Goal: Task Accomplishment & Management: Manage account settings

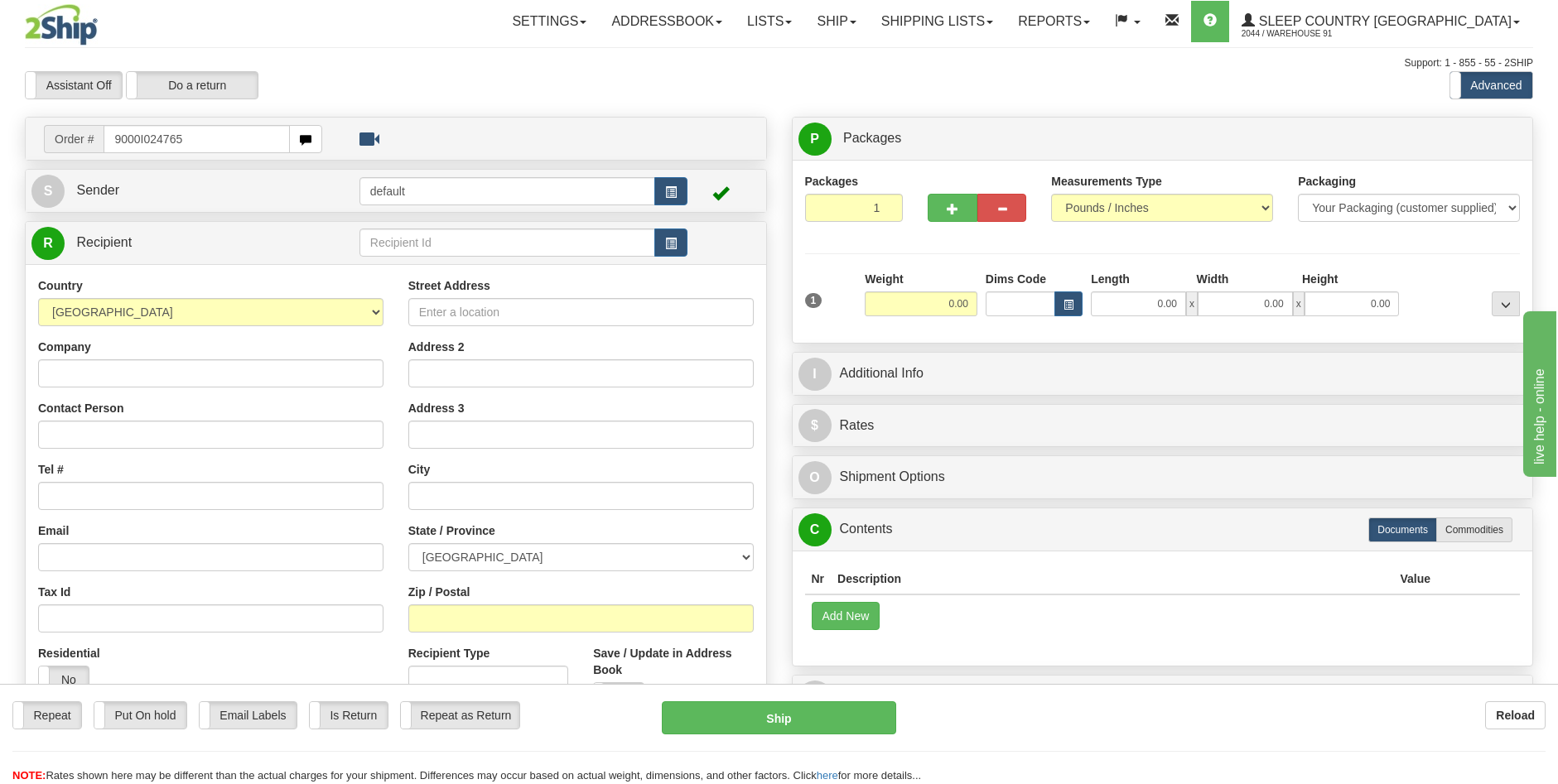
type input "9000I024765"
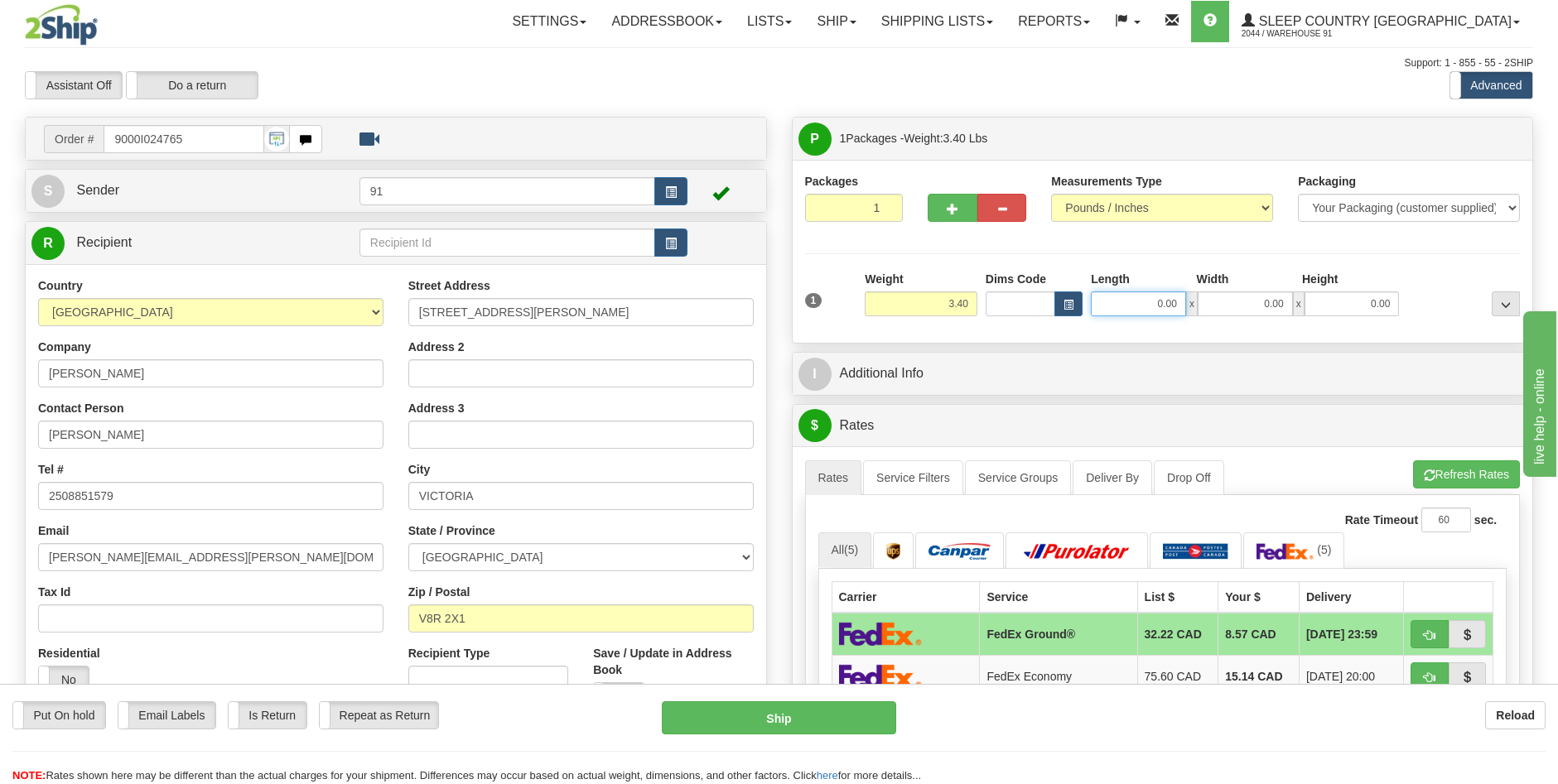
click at [1165, 306] on input "0.00" at bounding box center [1138, 304] width 95 height 25
type input "12.00"
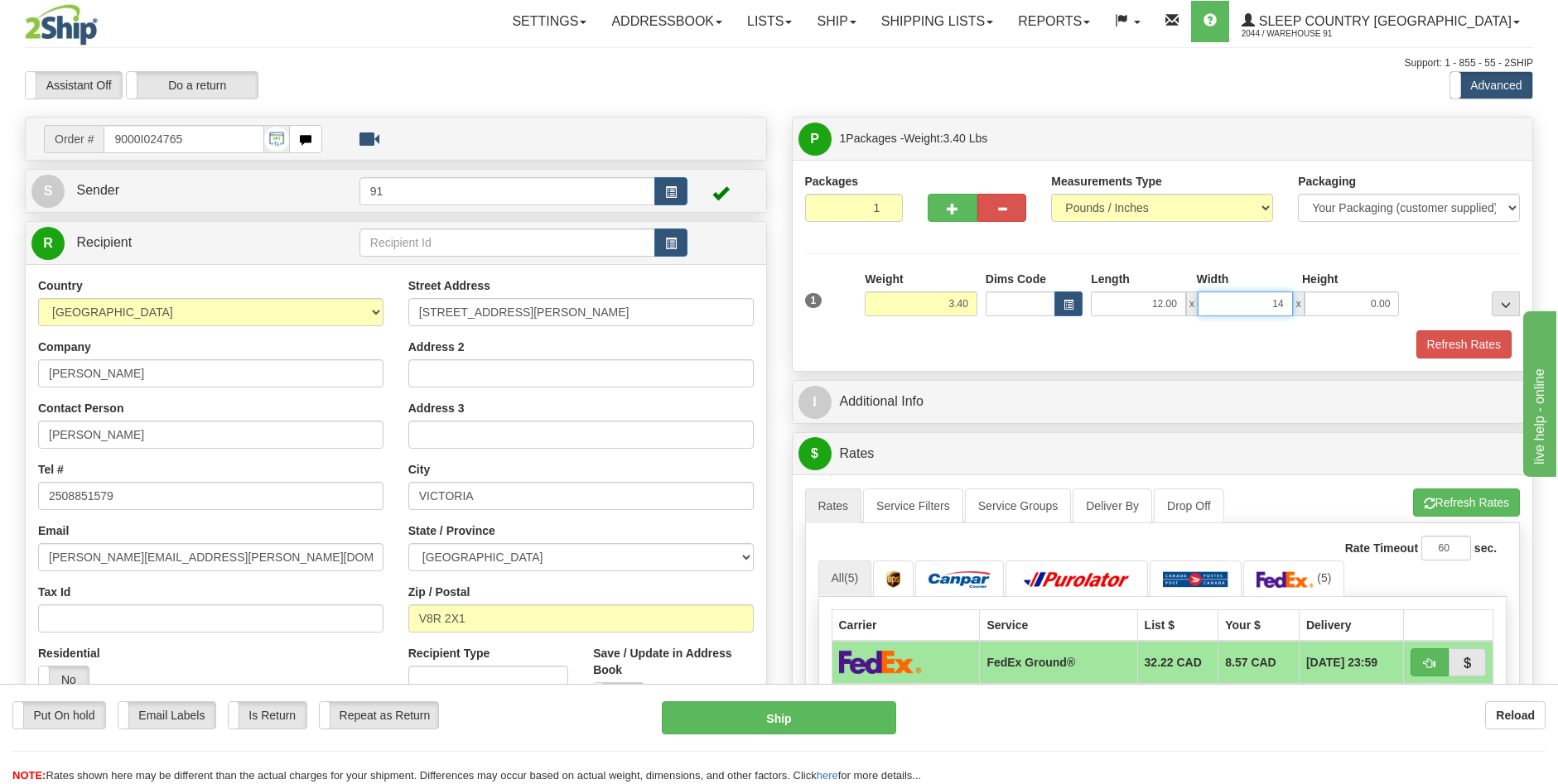
type input "14.00"
type input "6.00"
click at [1464, 340] on button "Refresh Rates" at bounding box center [1464, 344] width 95 height 28
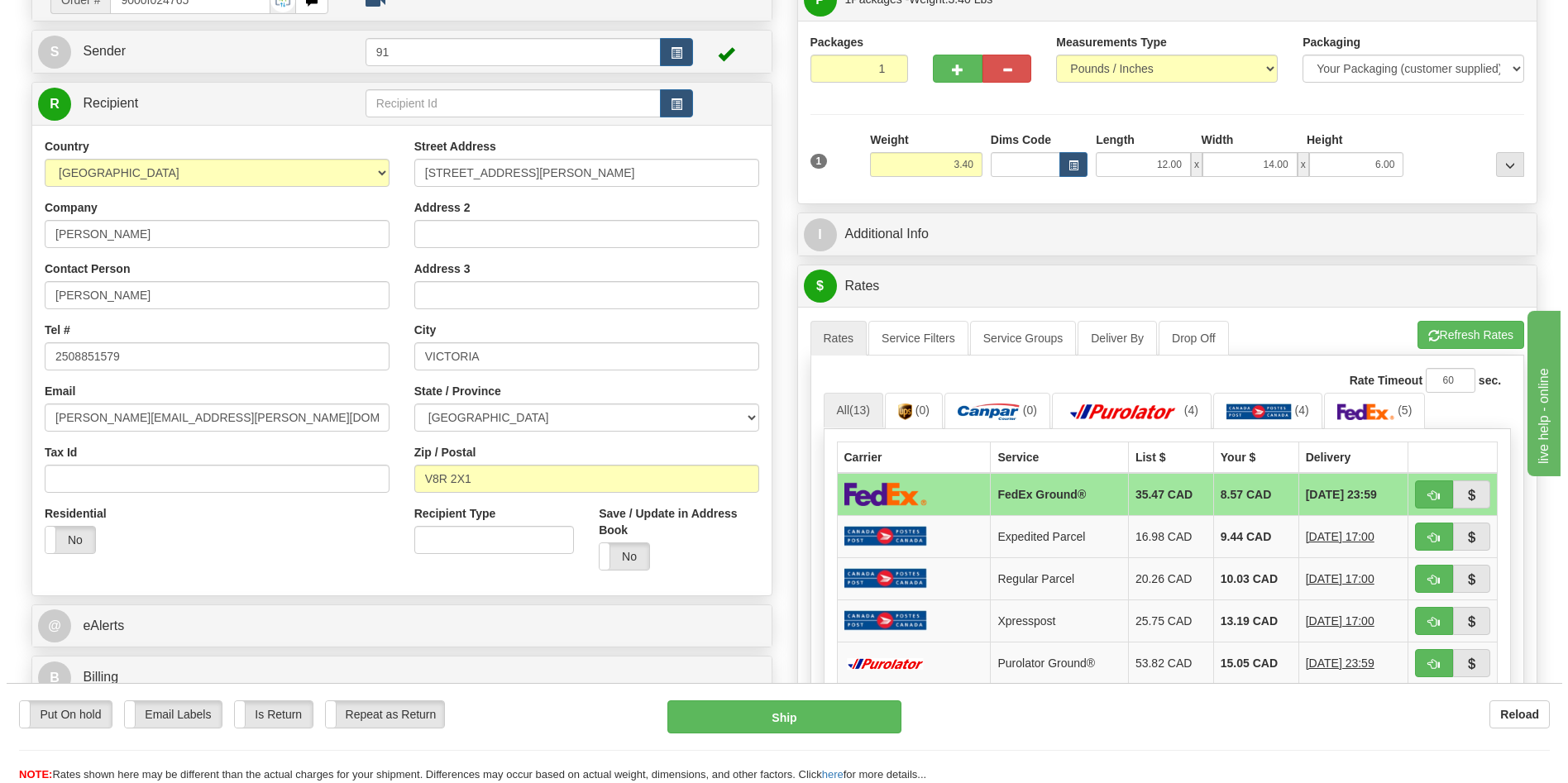
scroll to position [166, 0]
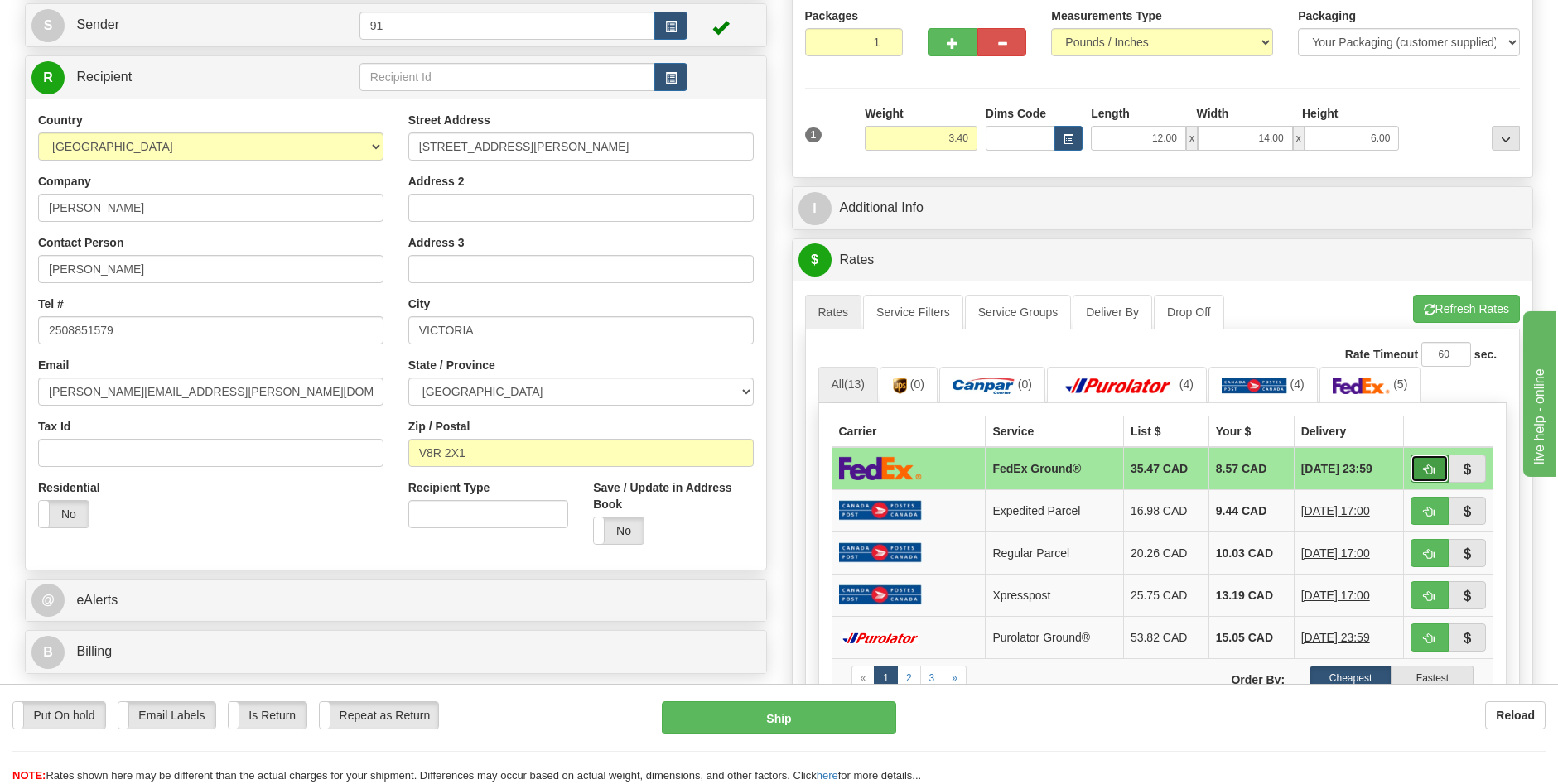
click at [1422, 462] on button "button" at bounding box center [1429, 468] width 38 height 28
type input "92"
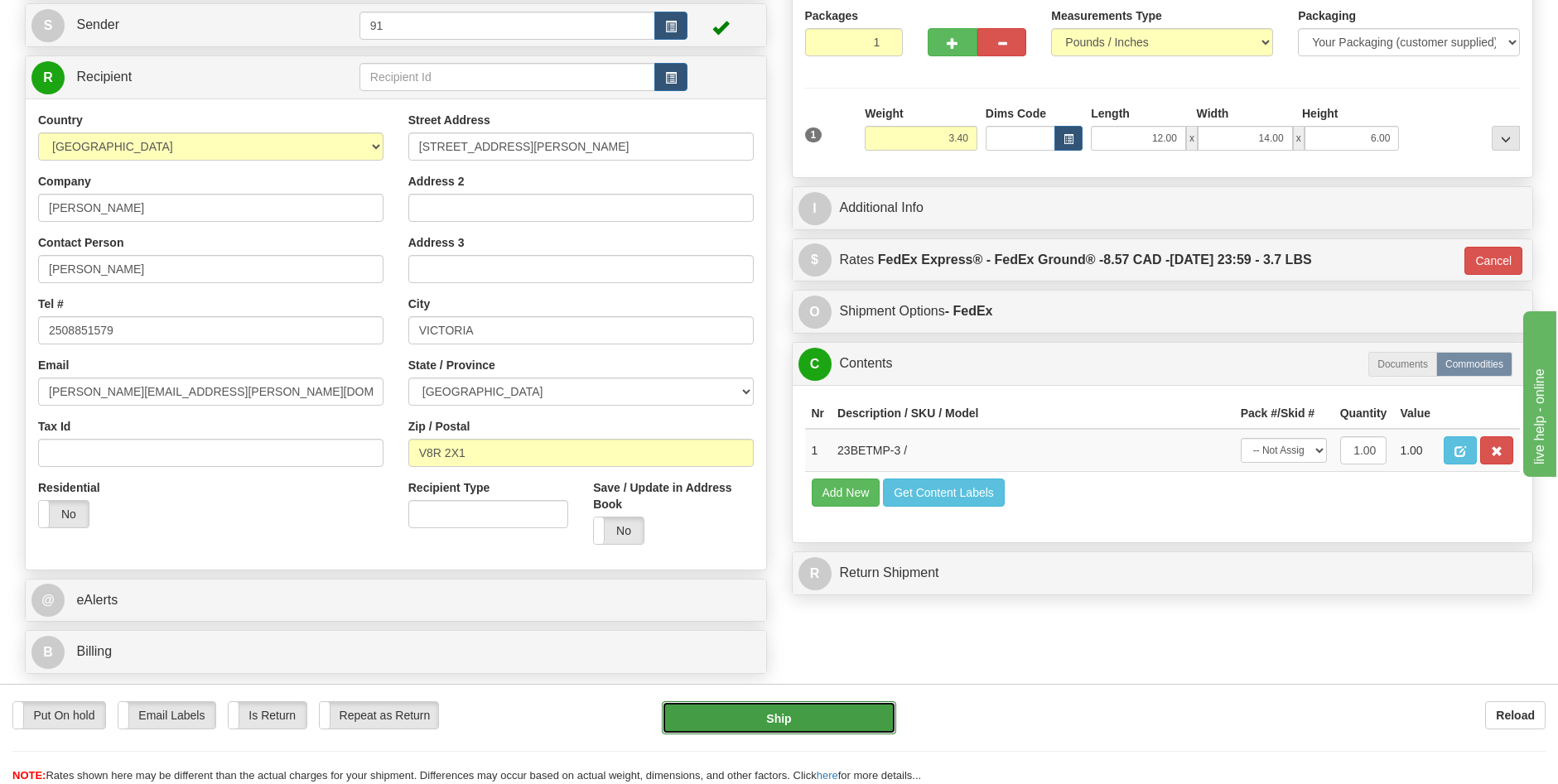
click at [842, 707] on button "Ship" at bounding box center [779, 717] width 234 height 33
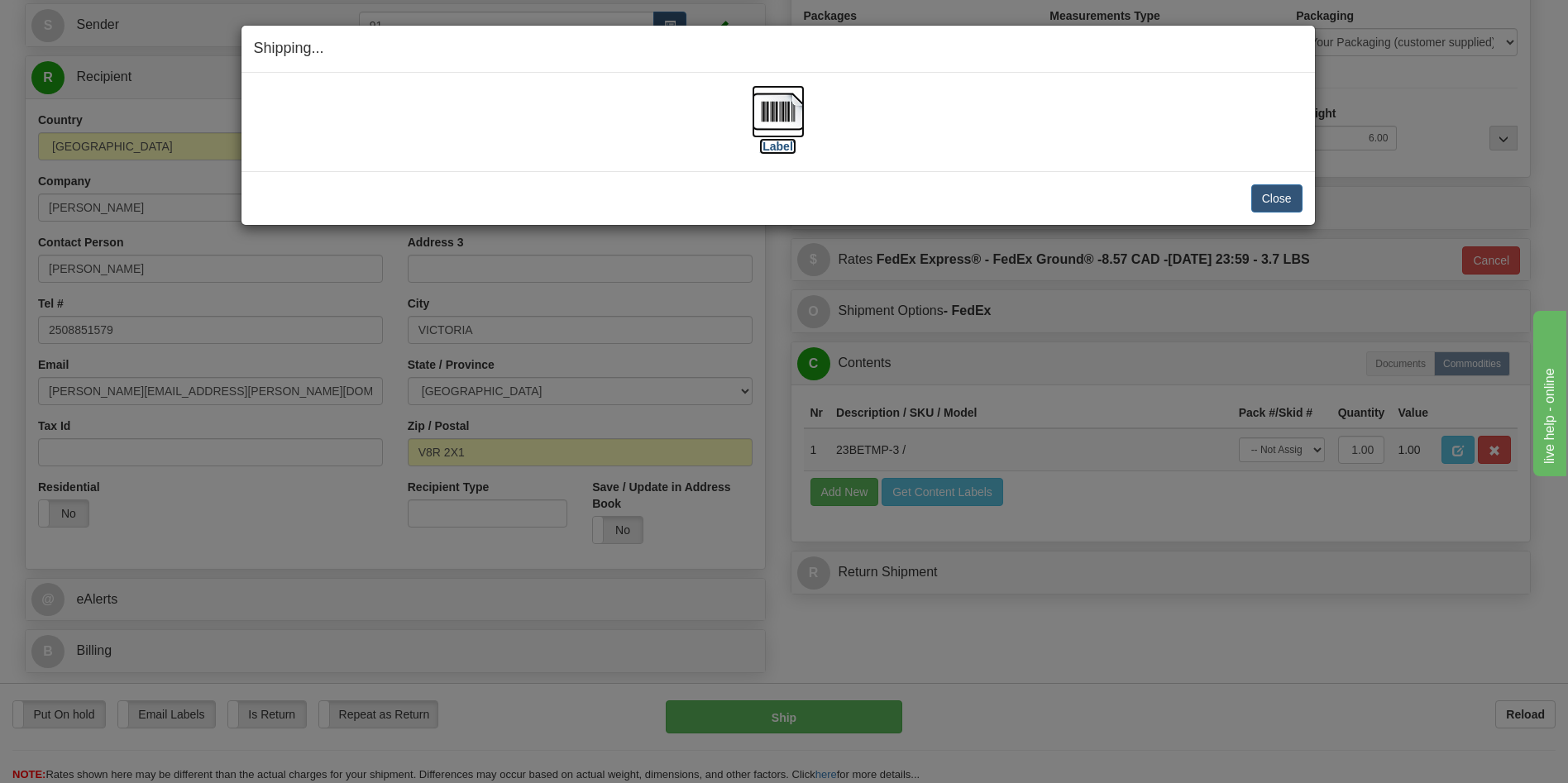
click at [785, 150] on label "[Label]" at bounding box center [778, 146] width 38 height 17
drag, startPoint x: 1271, startPoint y: 193, endPoint x: 1175, endPoint y: 190, distance: 96.0
click at [1270, 194] on button "Close" at bounding box center [1276, 198] width 51 height 28
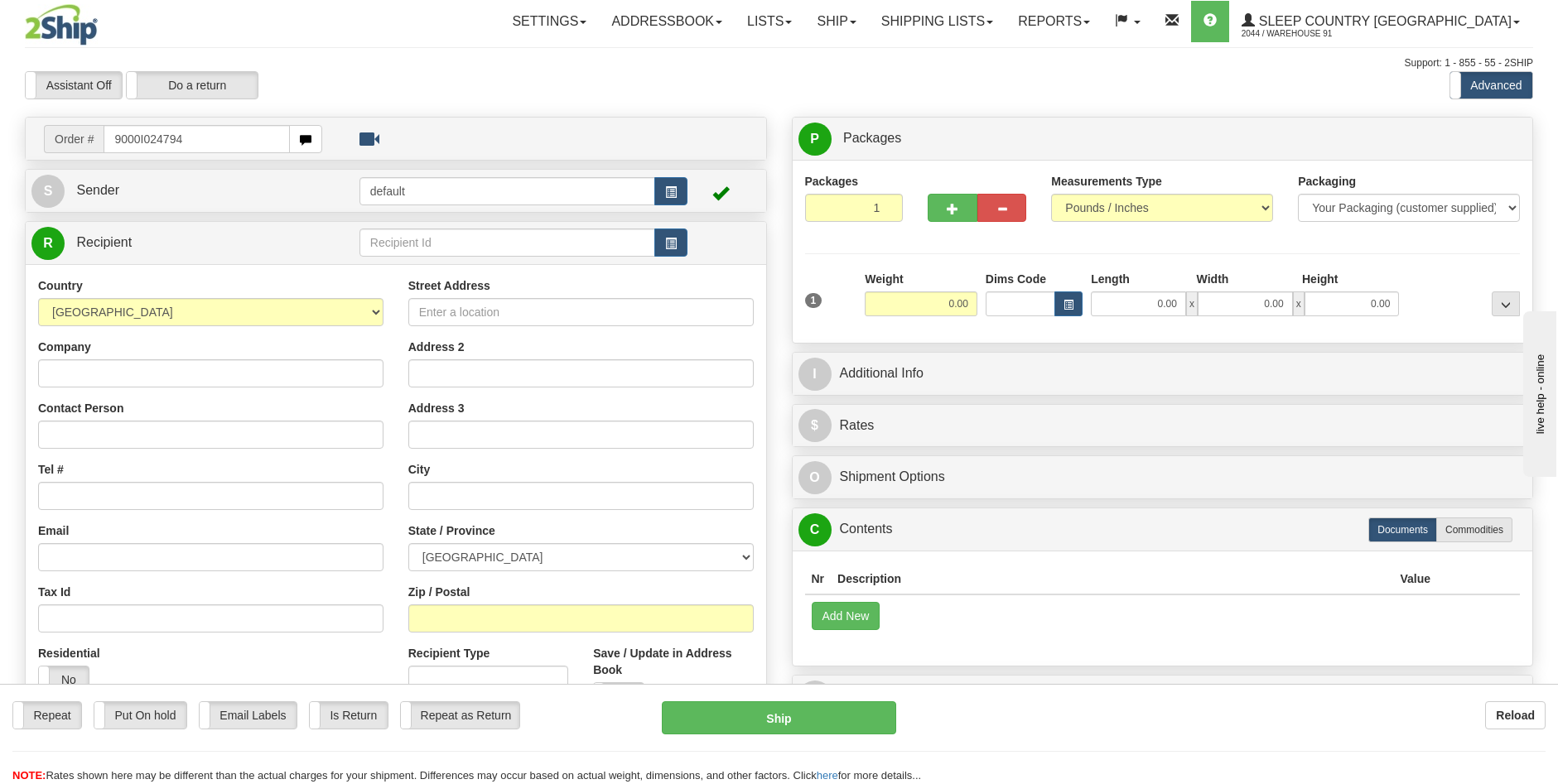
type input "9000I024794"
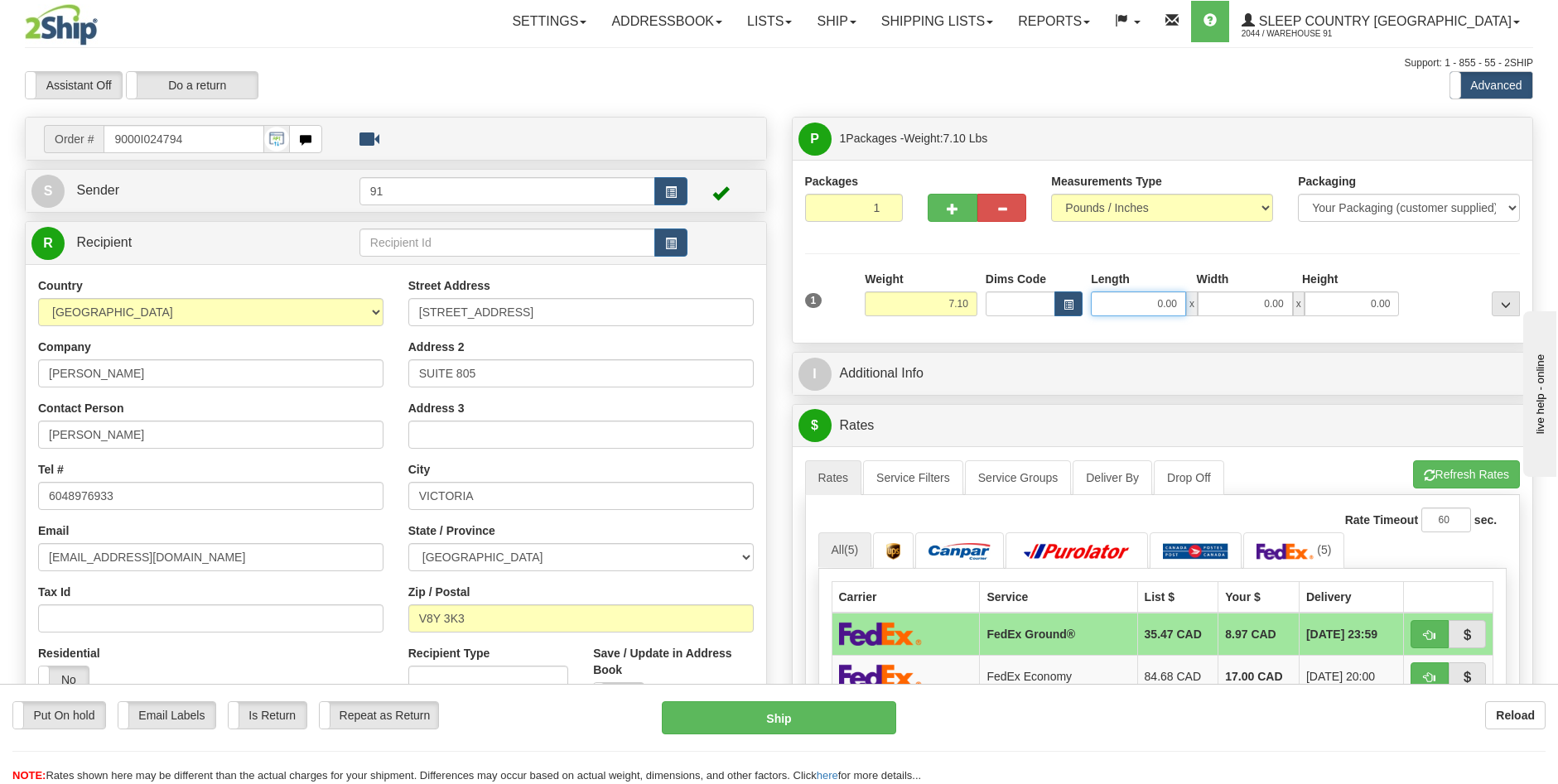
drag, startPoint x: 1159, startPoint y: 301, endPoint x: 1187, endPoint y: 288, distance: 30.9
click at [1159, 301] on input "0.00" at bounding box center [1138, 304] width 95 height 25
type input "14.00"
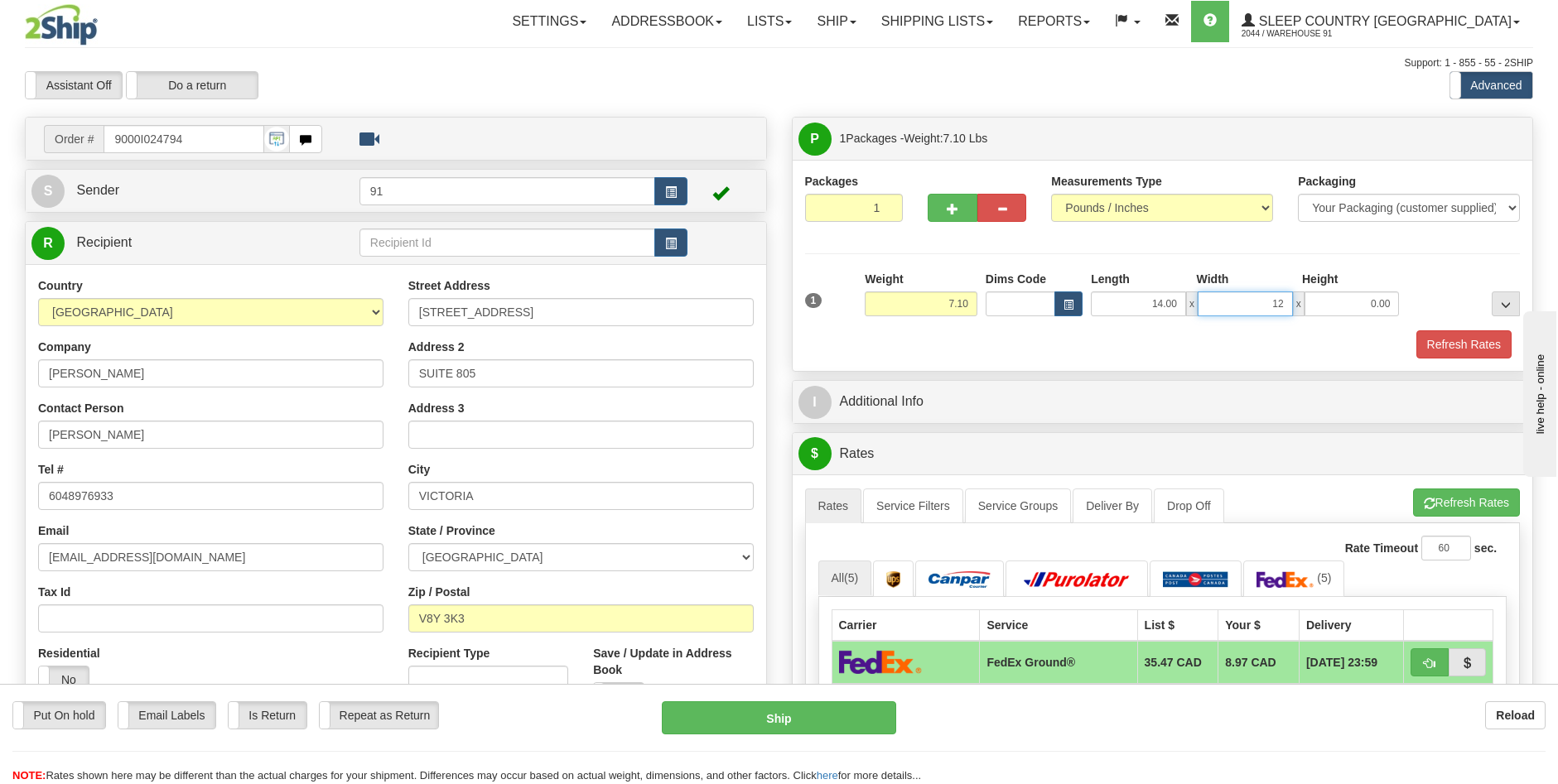
type input "12.00"
type input "6.00"
click at [1435, 356] on button "Refresh Rates" at bounding box center [1464, 344] width 95 height 28
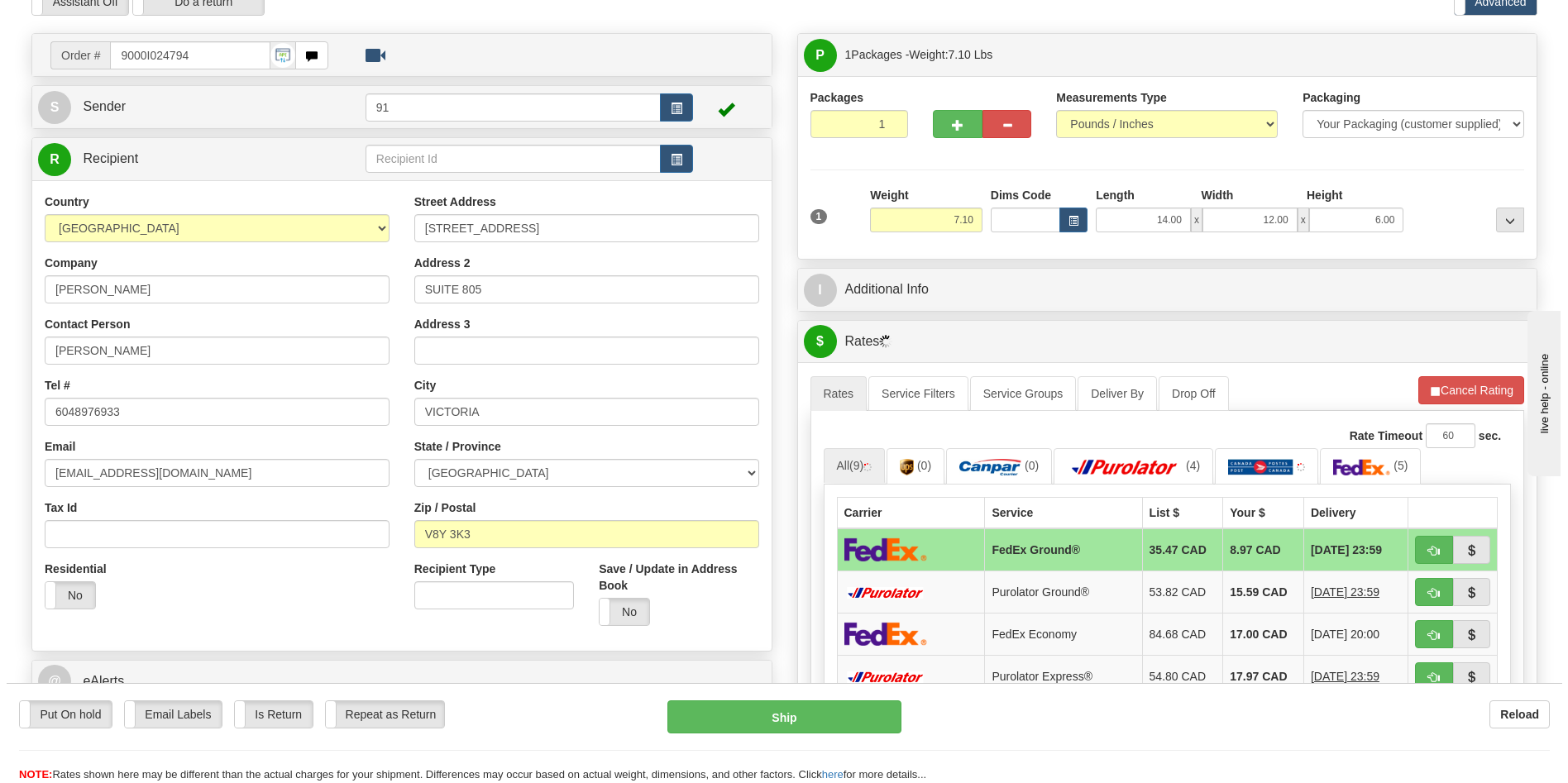
scroll to position [82, 0]
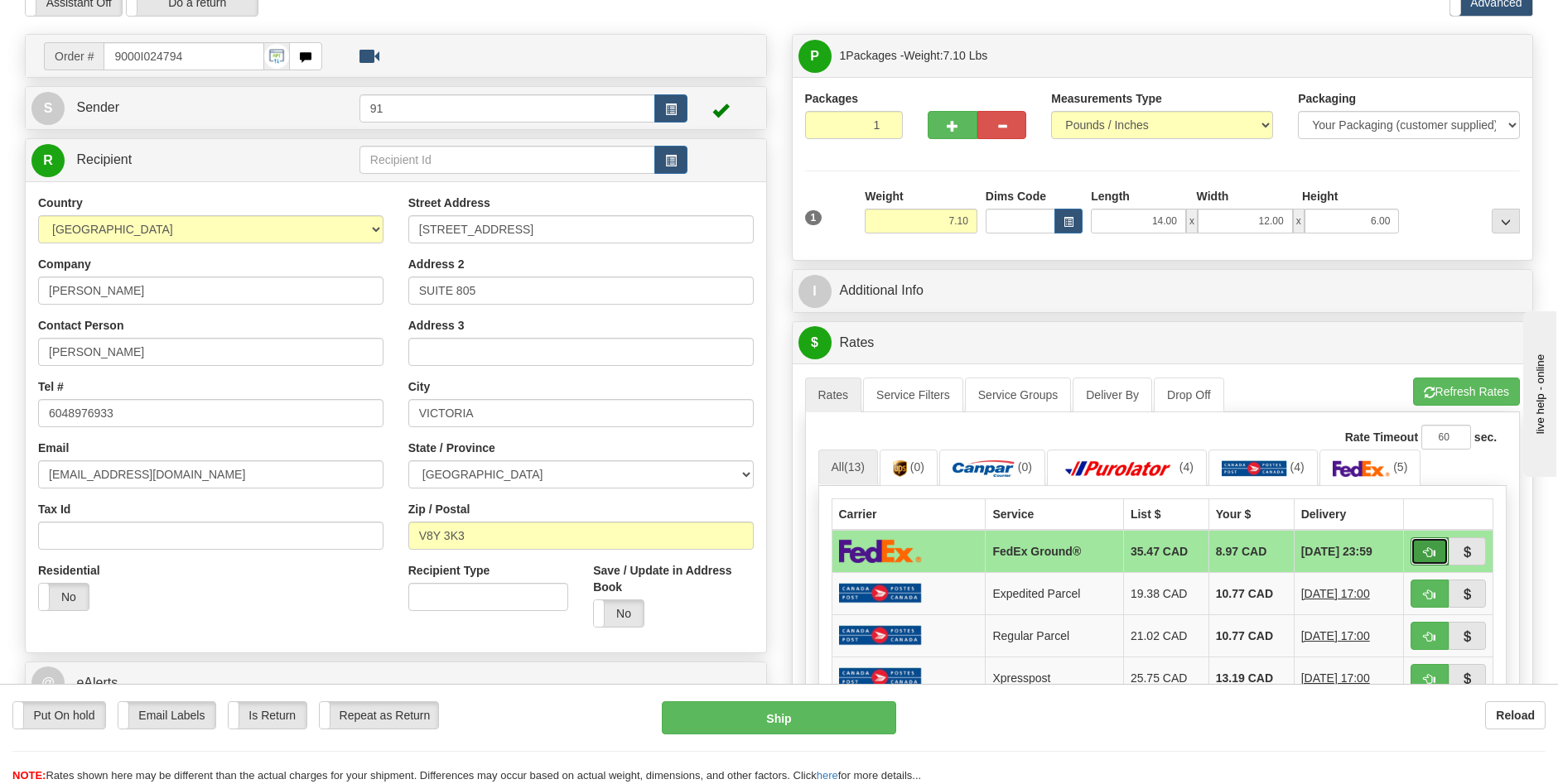
click at [1420, 546] on button "button" at bounding box center [1429, 551] width 38 height 28
type input "92"
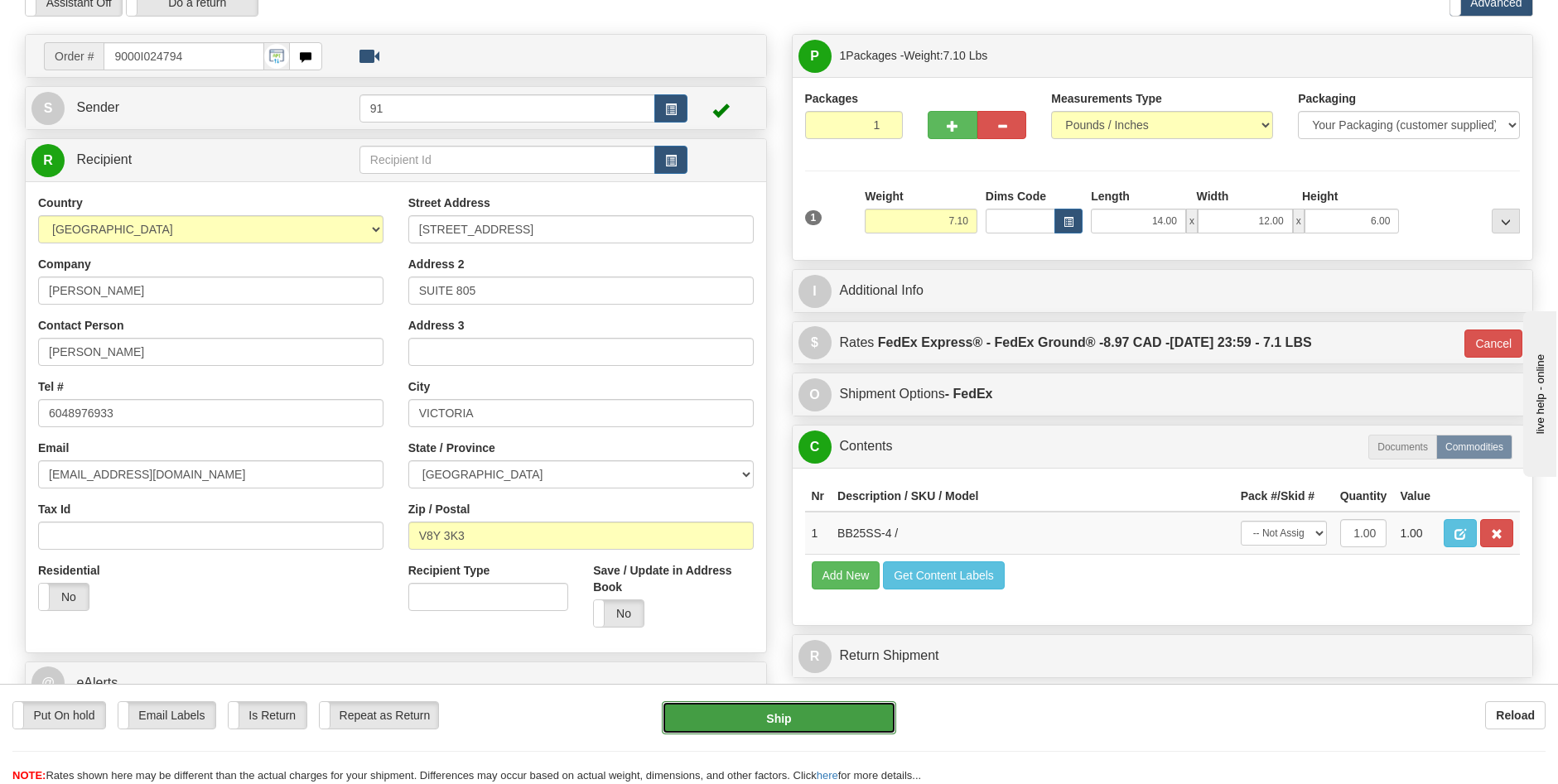
click at [863, 714] on button "Ship" at bounding box center [779, 717] width 234 height 33
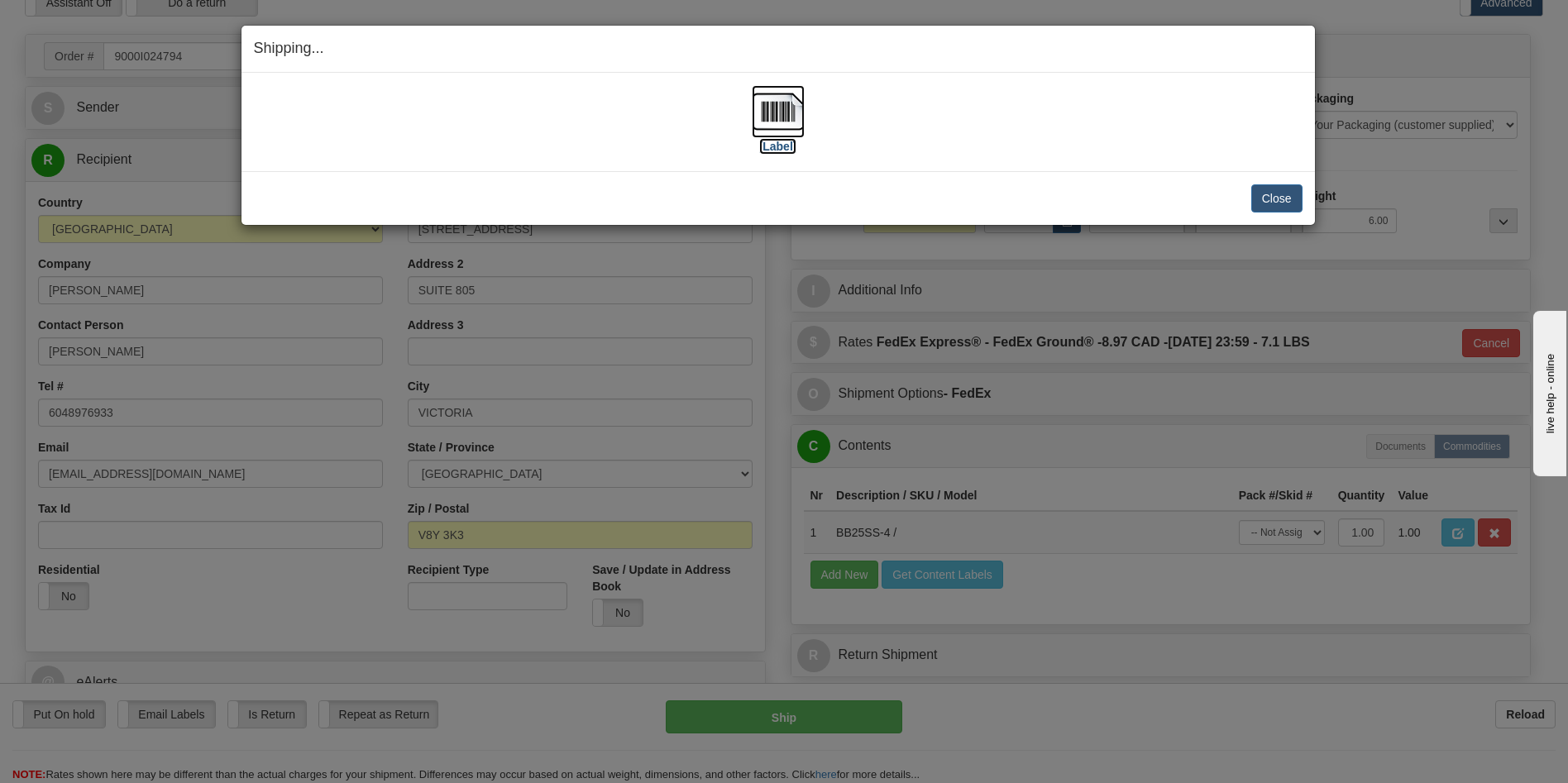
click at [787, 148] on label "[Label]" at bounding box center [778, 146] width 38 height 17
click at [1270, 211] on button "Close" at bounding box center [1276, 198] width 51 height 28
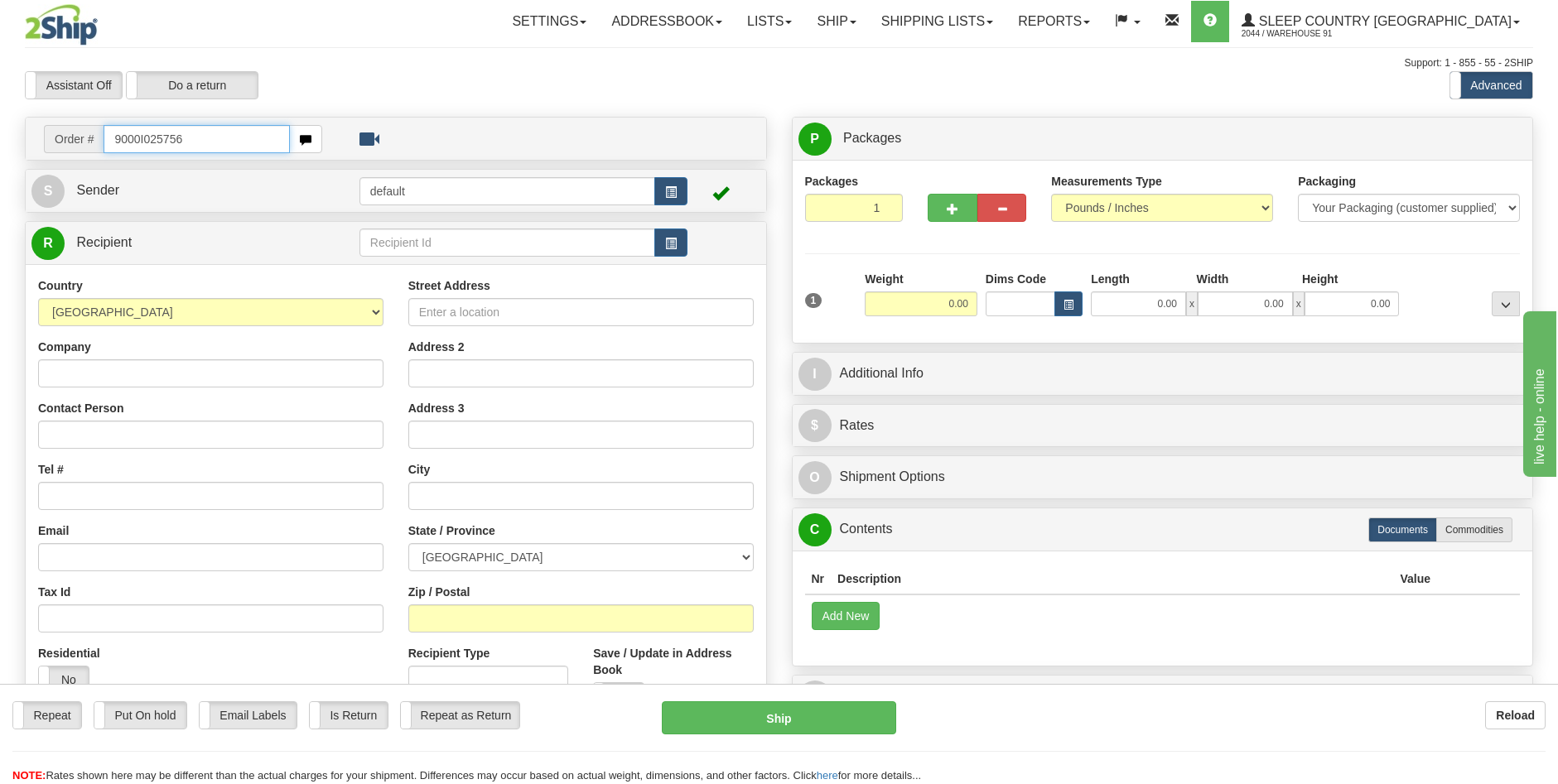
type input "9000I025756"
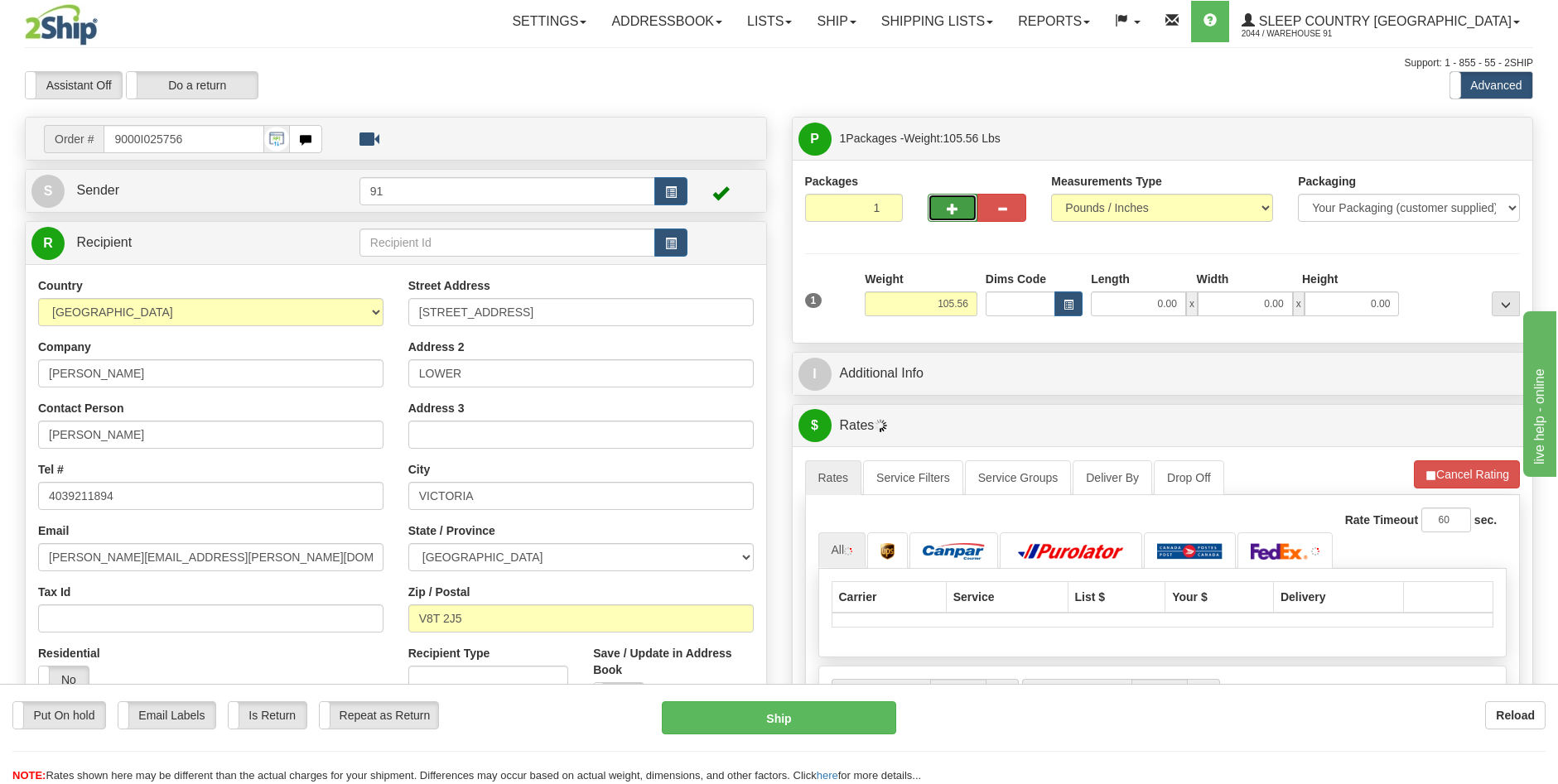
click at [944, 212] on button "button" at bounding box center [952, 207] width 49 height 28
type input "2"
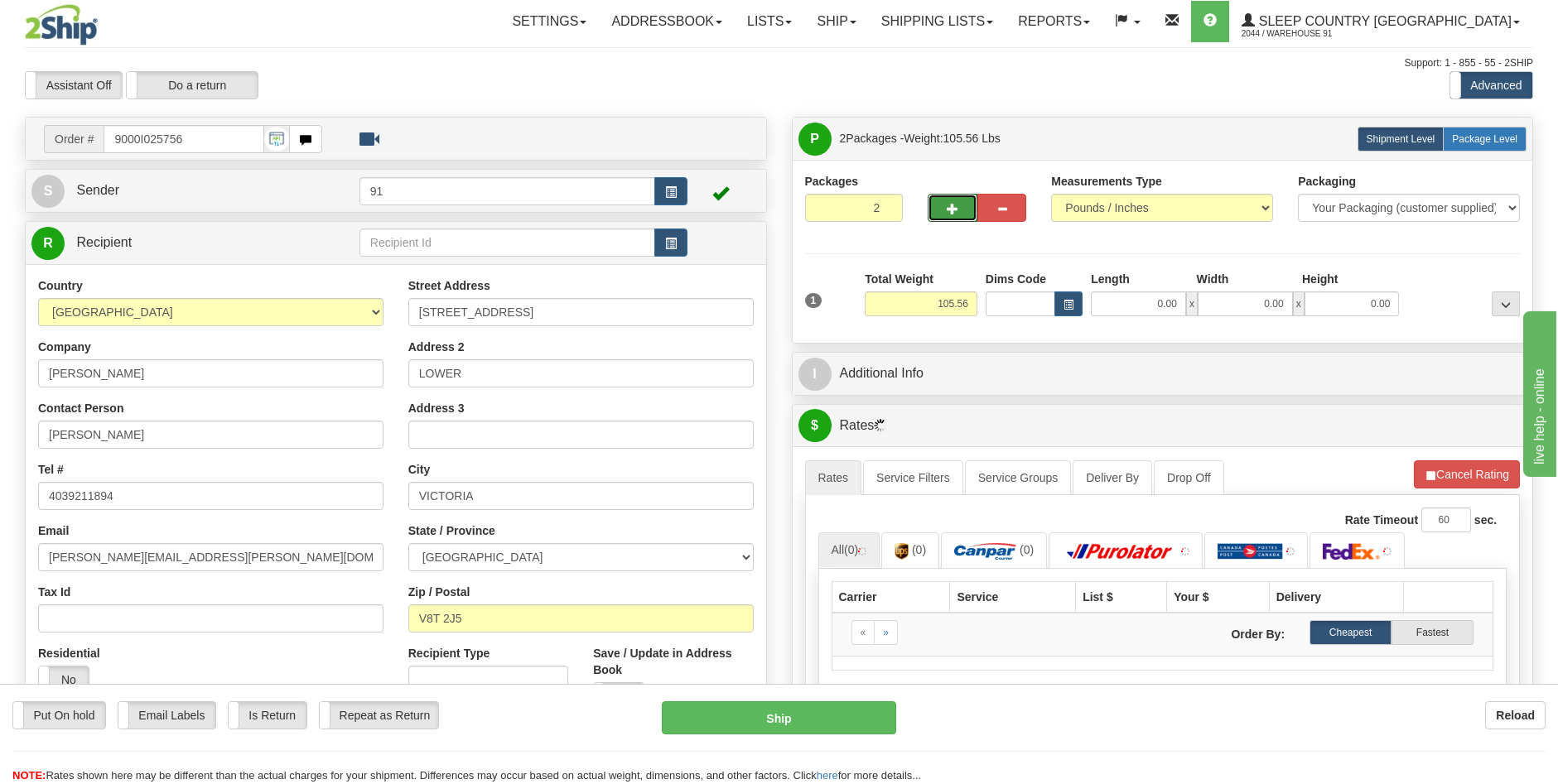
click at [1477, 143] on span "Package Level" at bounding box center [1485, 139] width 66 height 12
radio input "true"
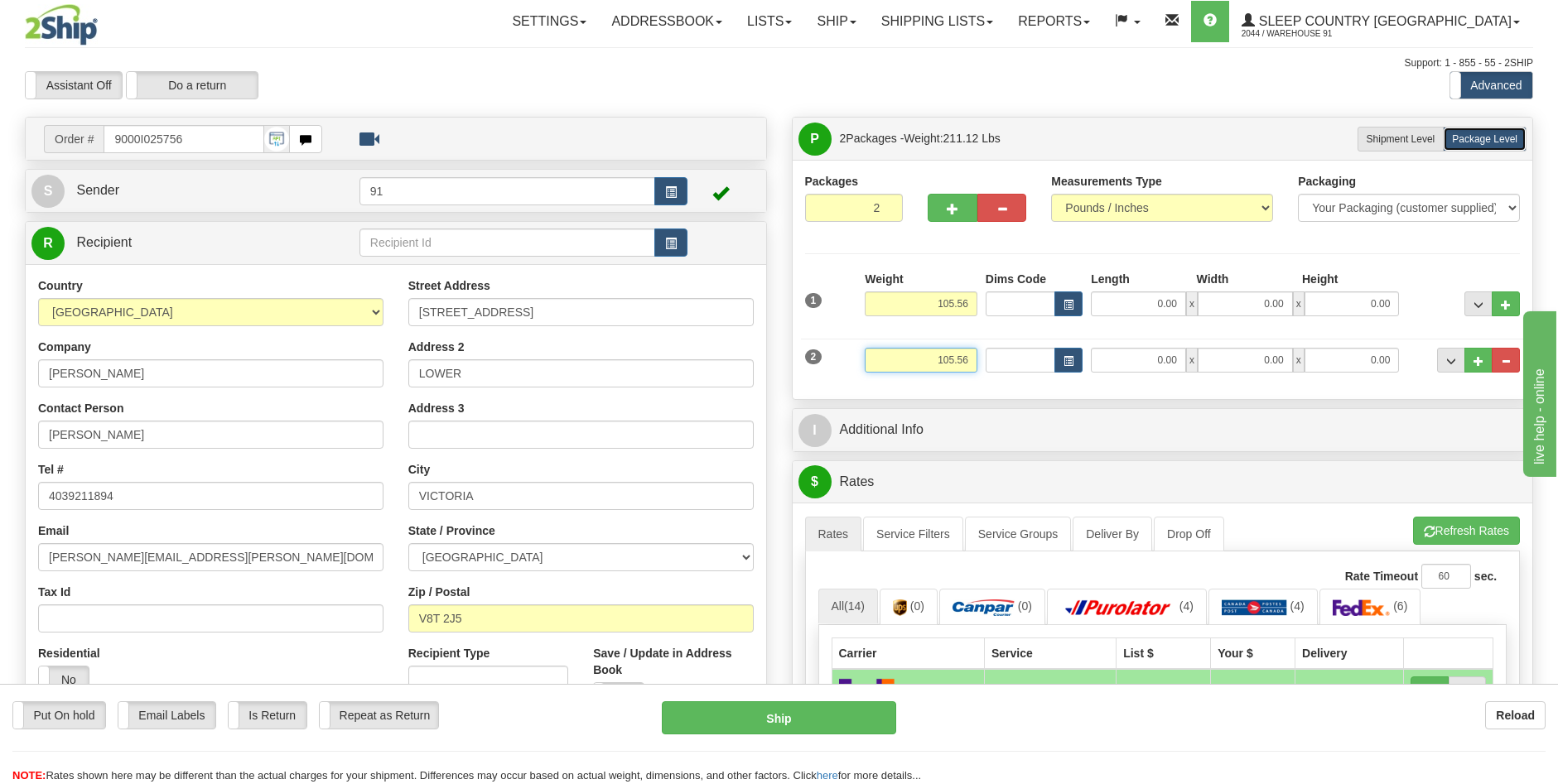
click at [947, 360] on input "105.56" at bounding box center [921, 360] width 113 height 25
type input "45.56"
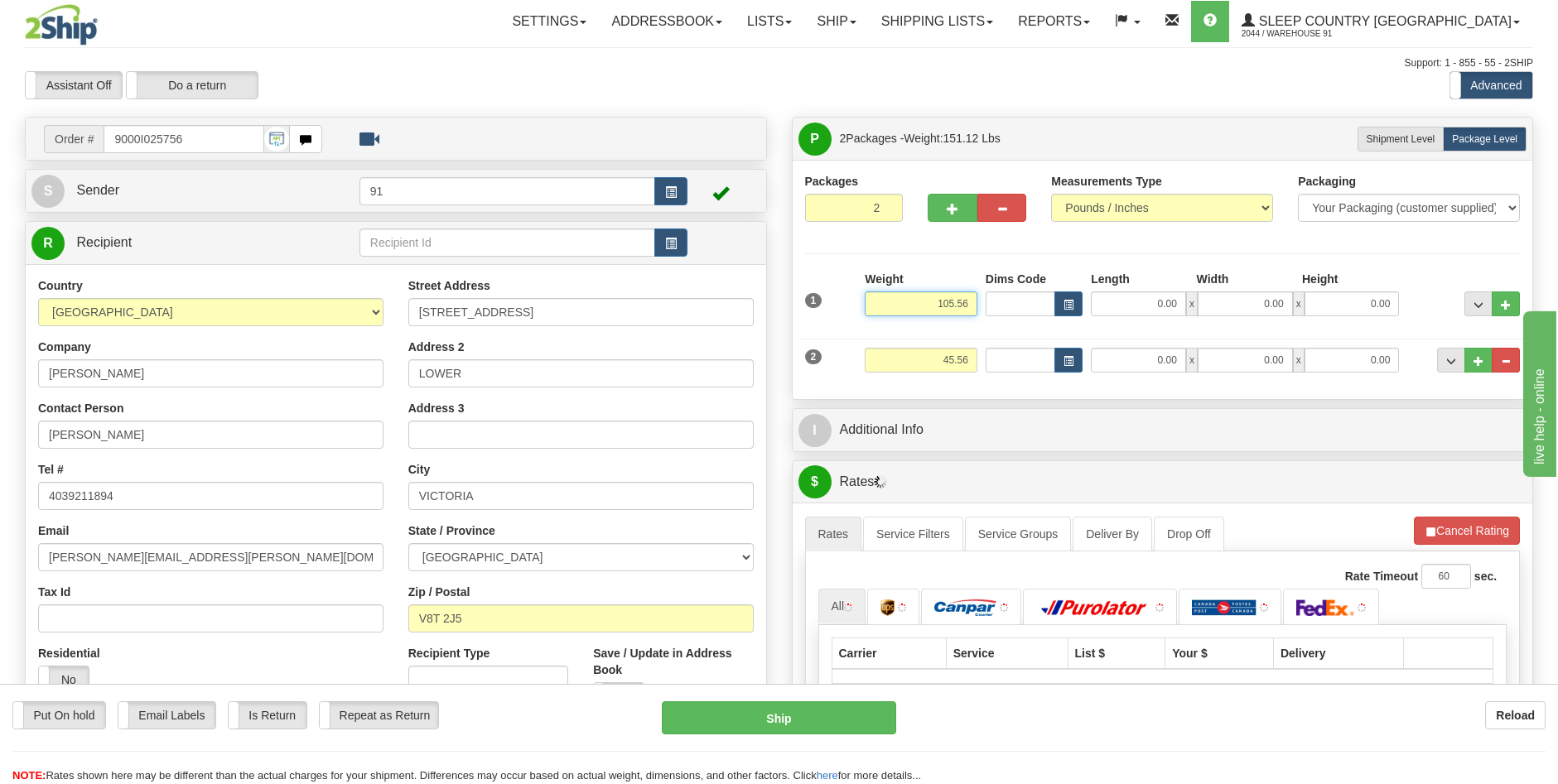
drag, startPoint x: 974, startPoint y: 310, endPoint x: 882, endPoint y: 302, distance: 92.3
click at [882, 305] on input "105.56" at bounding box center [921, 304] width 113 height 25
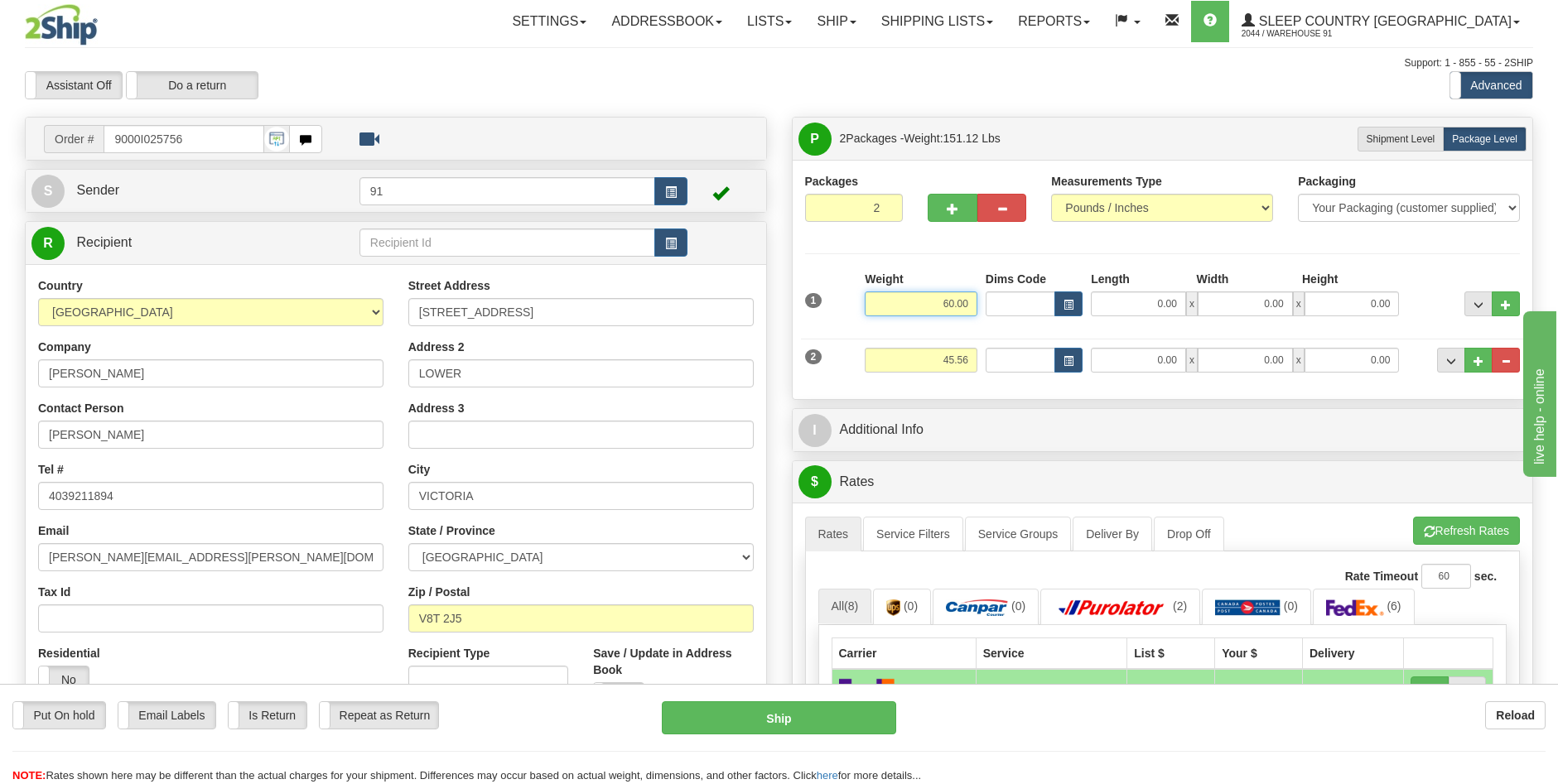
type input "60.00"
click at [1167, 297] on input "0.00" at bounding box center [1138, 304] width 95 height 25
type input "72.00"
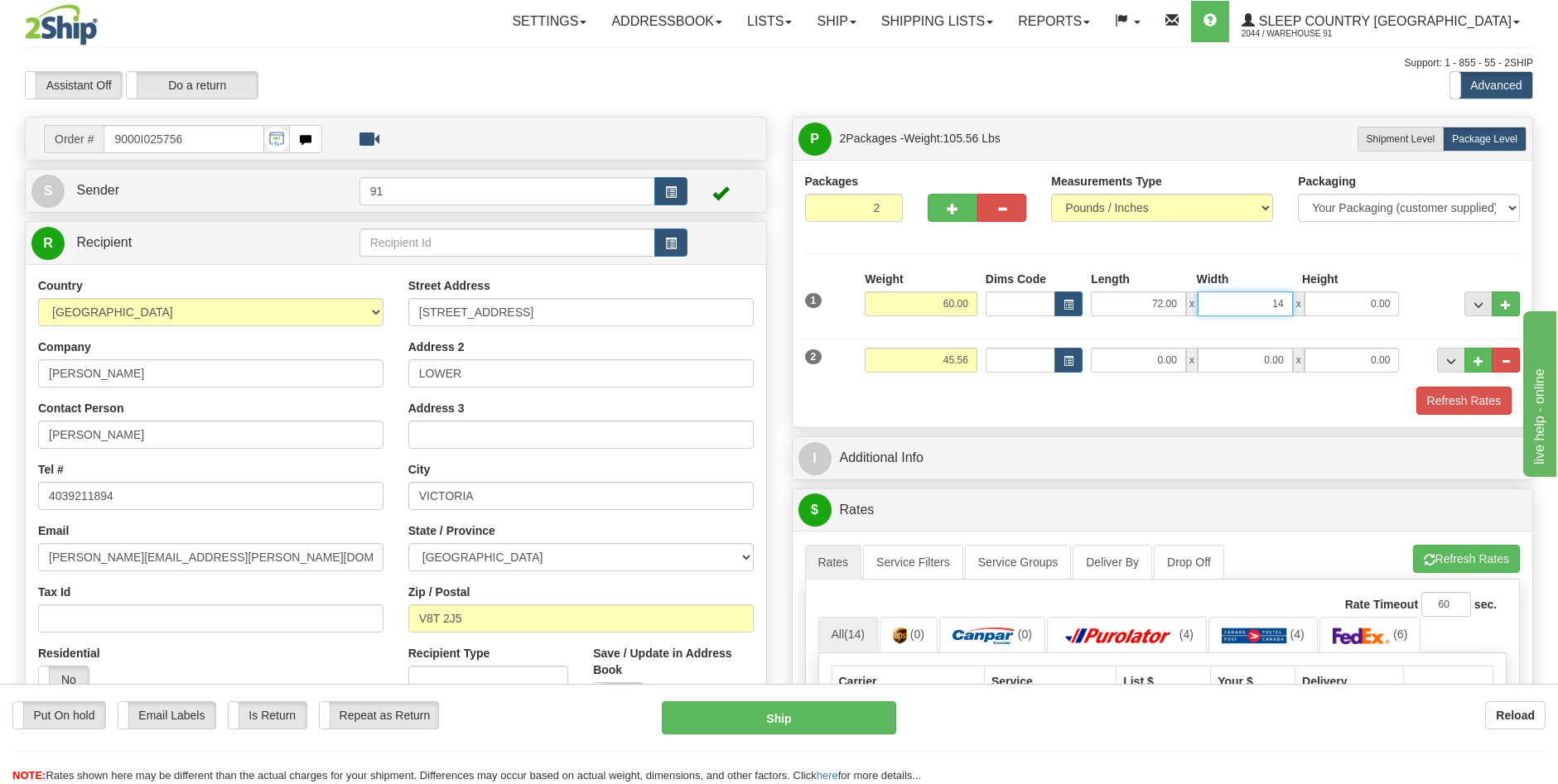
type input "14.00"
type input "10.00"
click at [1160, 362] on input "0.00" at bounding box center [1138, 360] width 95 height 25
type input "46.00"
type input "24.00"
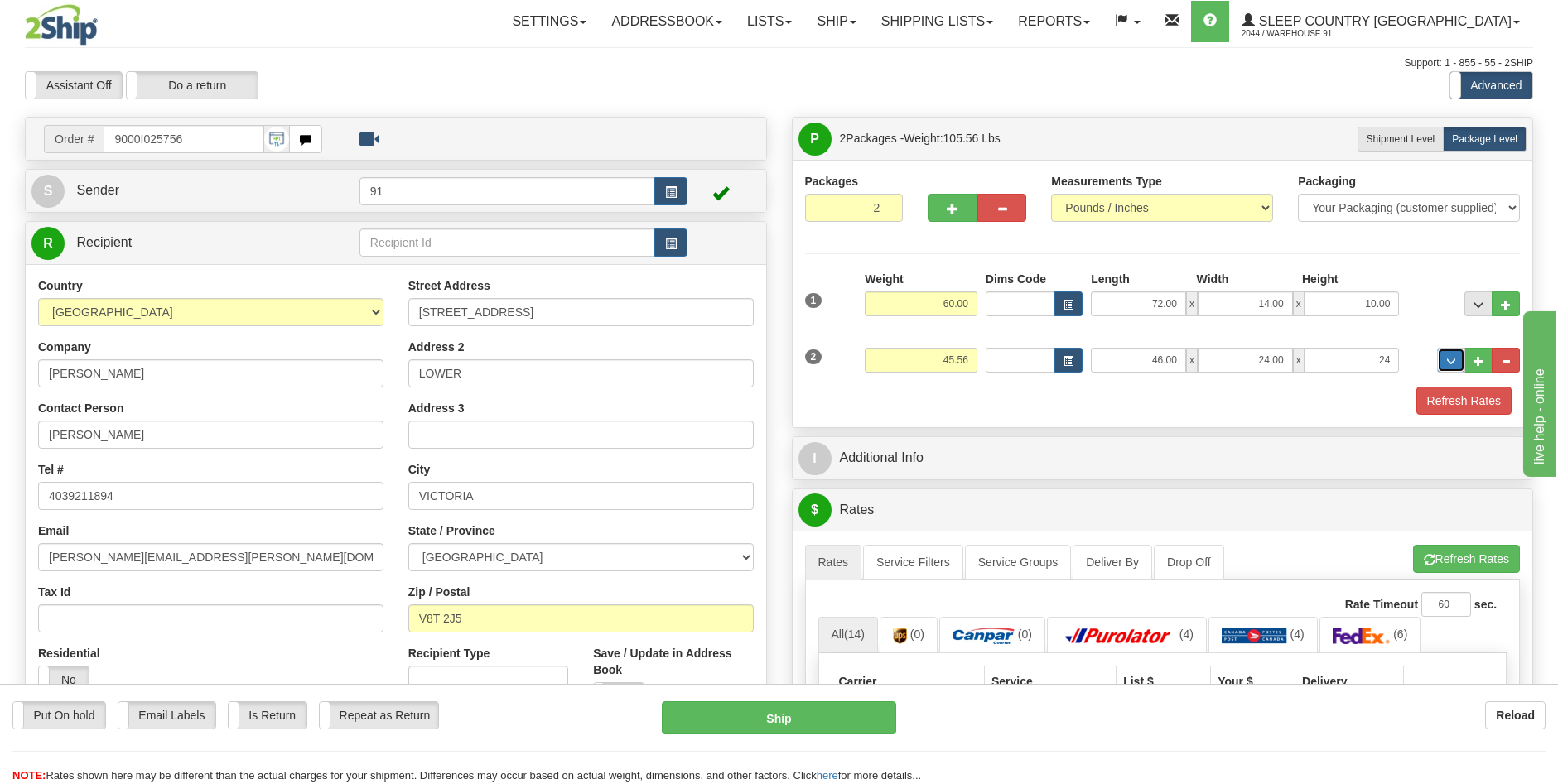
type input "24.00"
click at [1484, 408] on button "Refresh Rates" at bounding box center [1464, 400] width 95 height 28
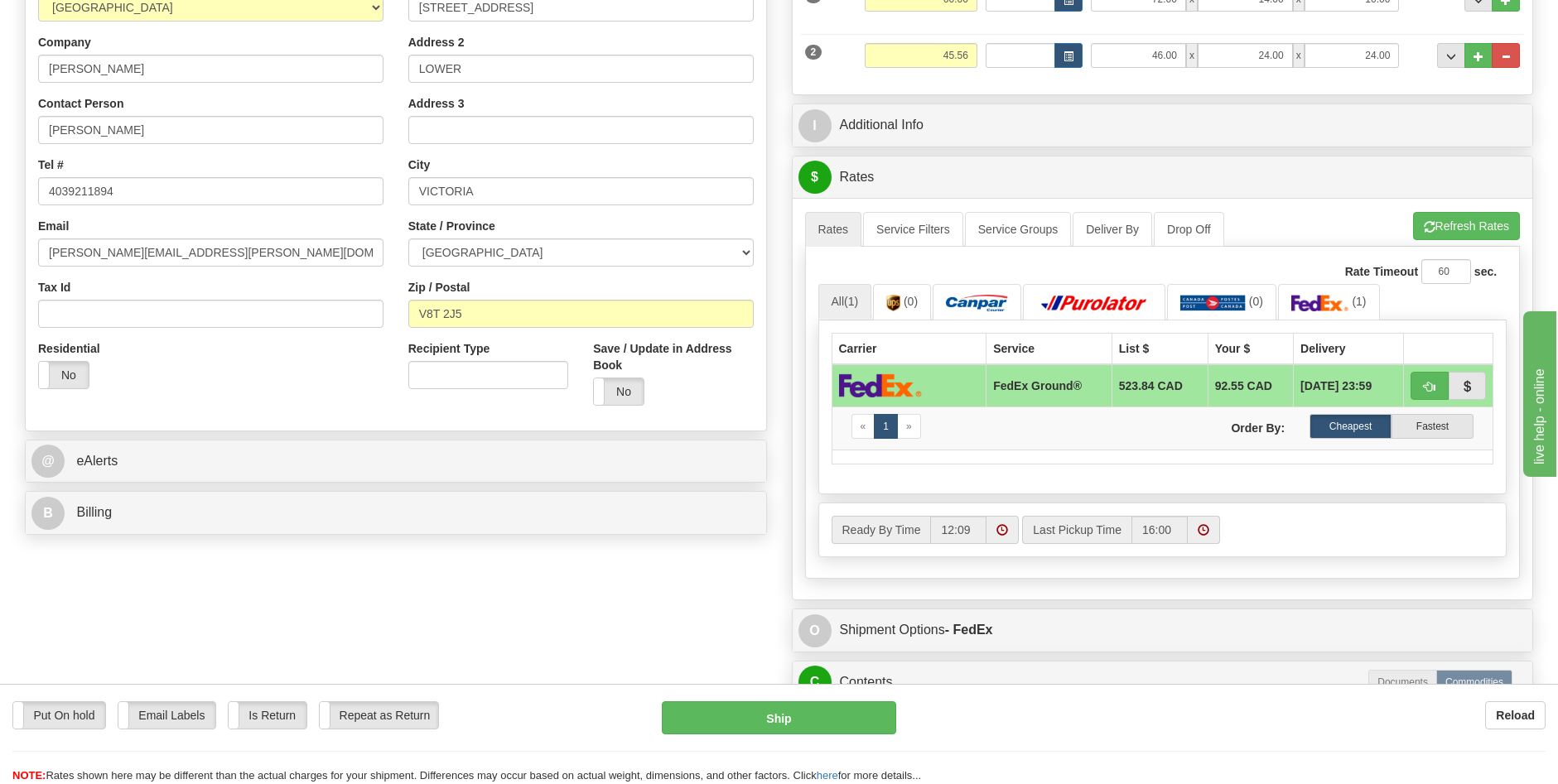
scroll to position [331, 0]
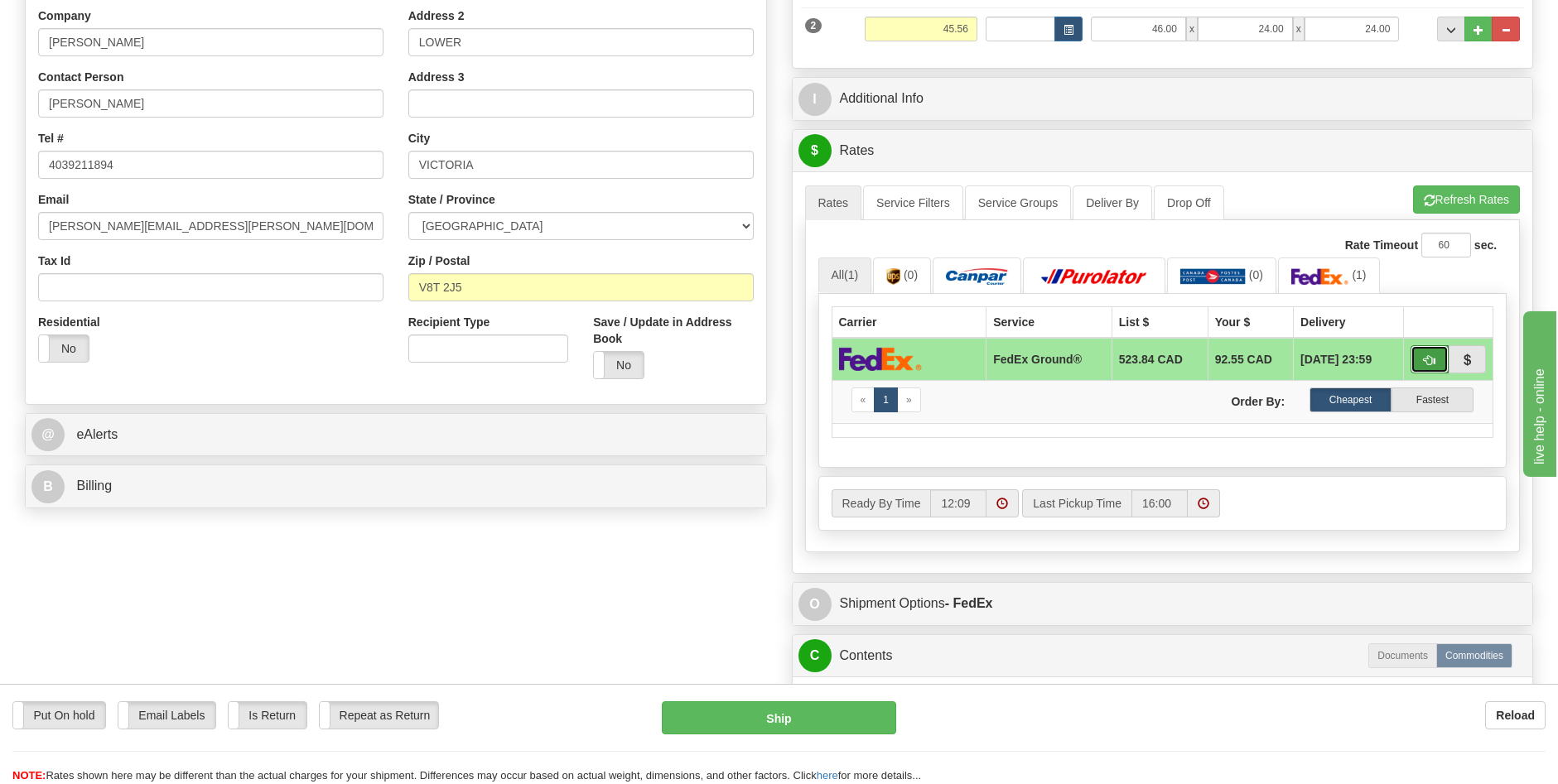
click at [1424, 357] on span "button" at bounding box center [1430, 360] width 12 height 11
type input "92"
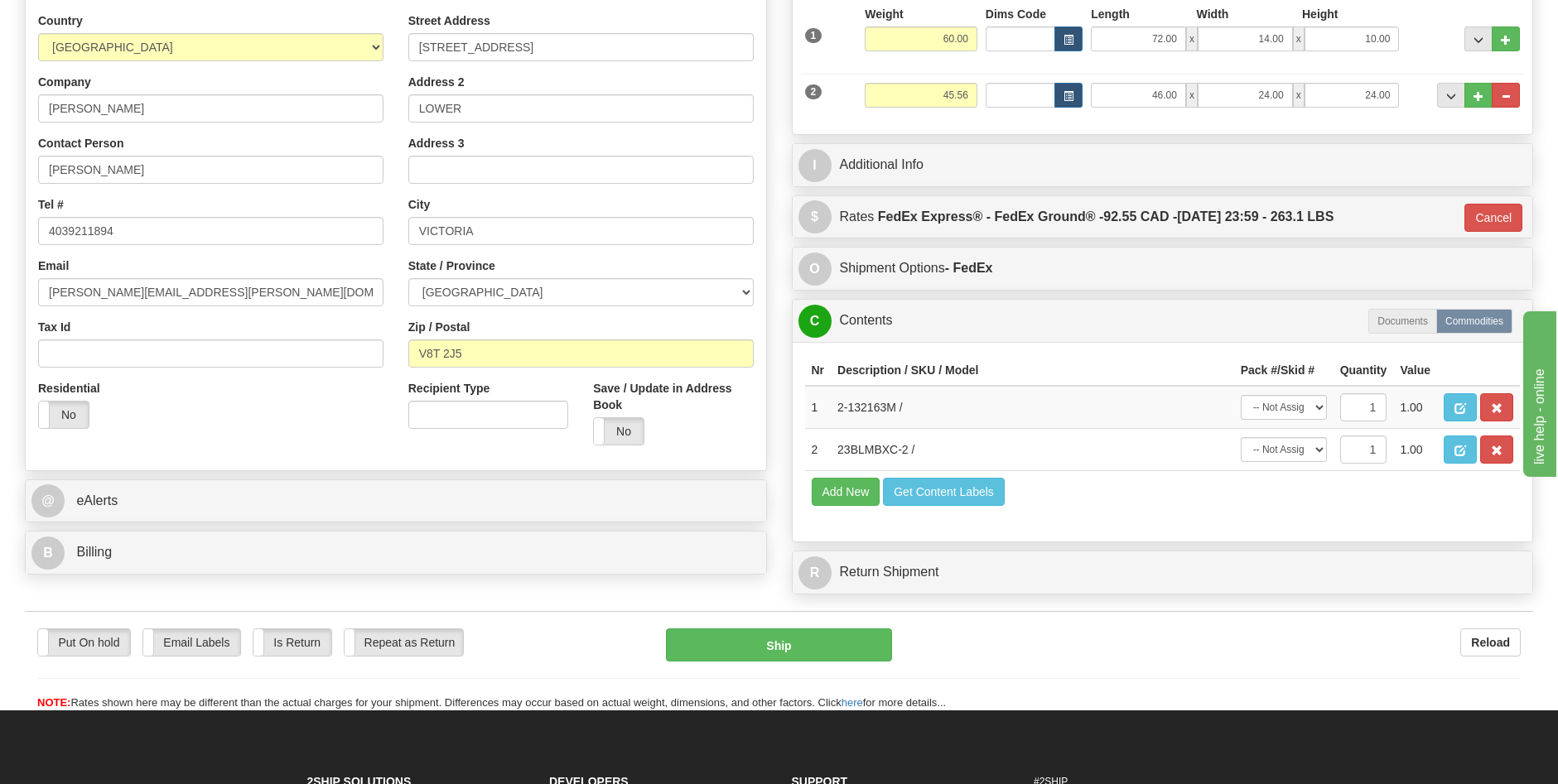
scroll to position [166, 0]
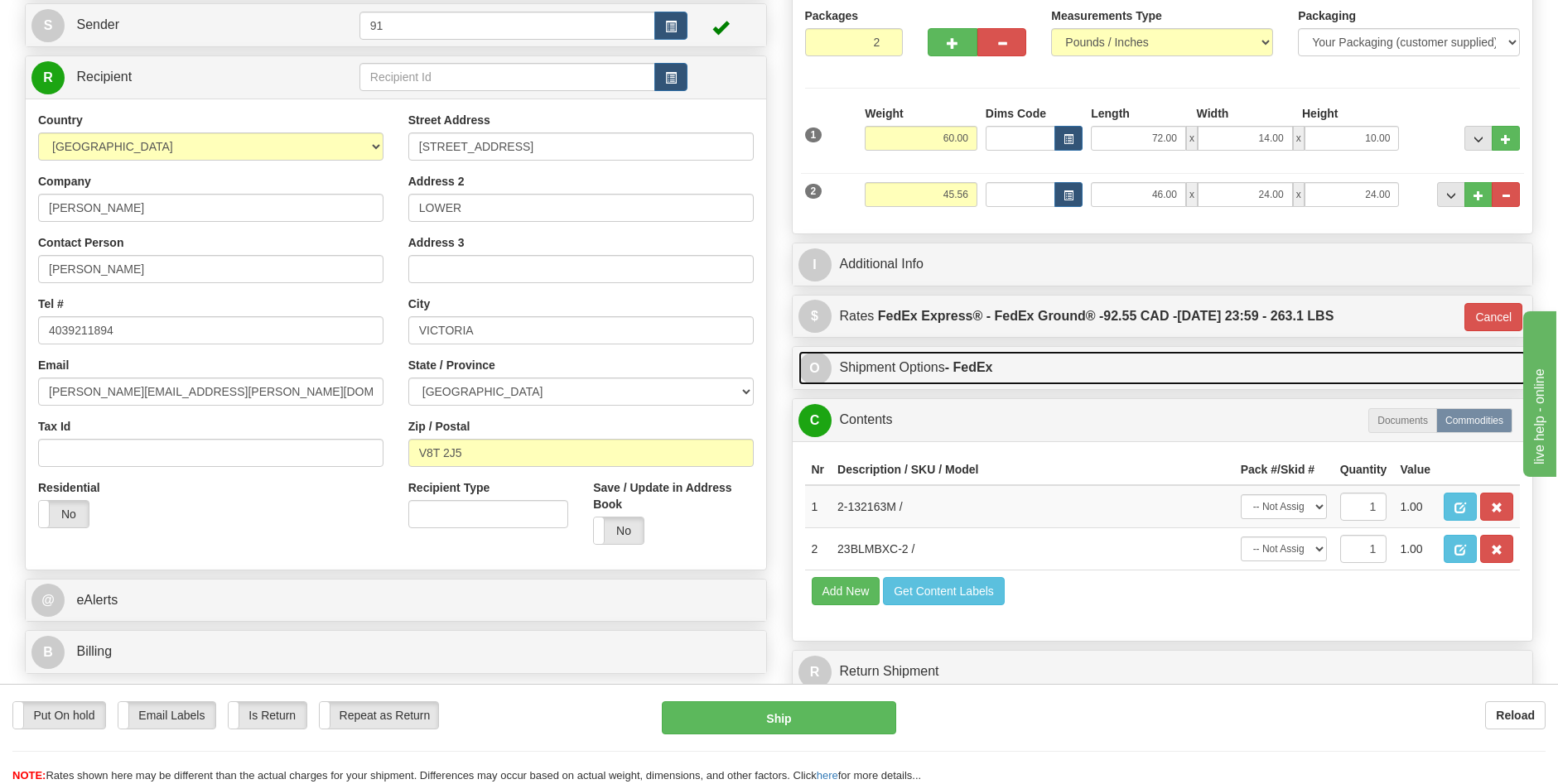
click at [932, 361] on link "O Shipment Options - FedEx" at bounding box center [1163, 368] width 729 height 34
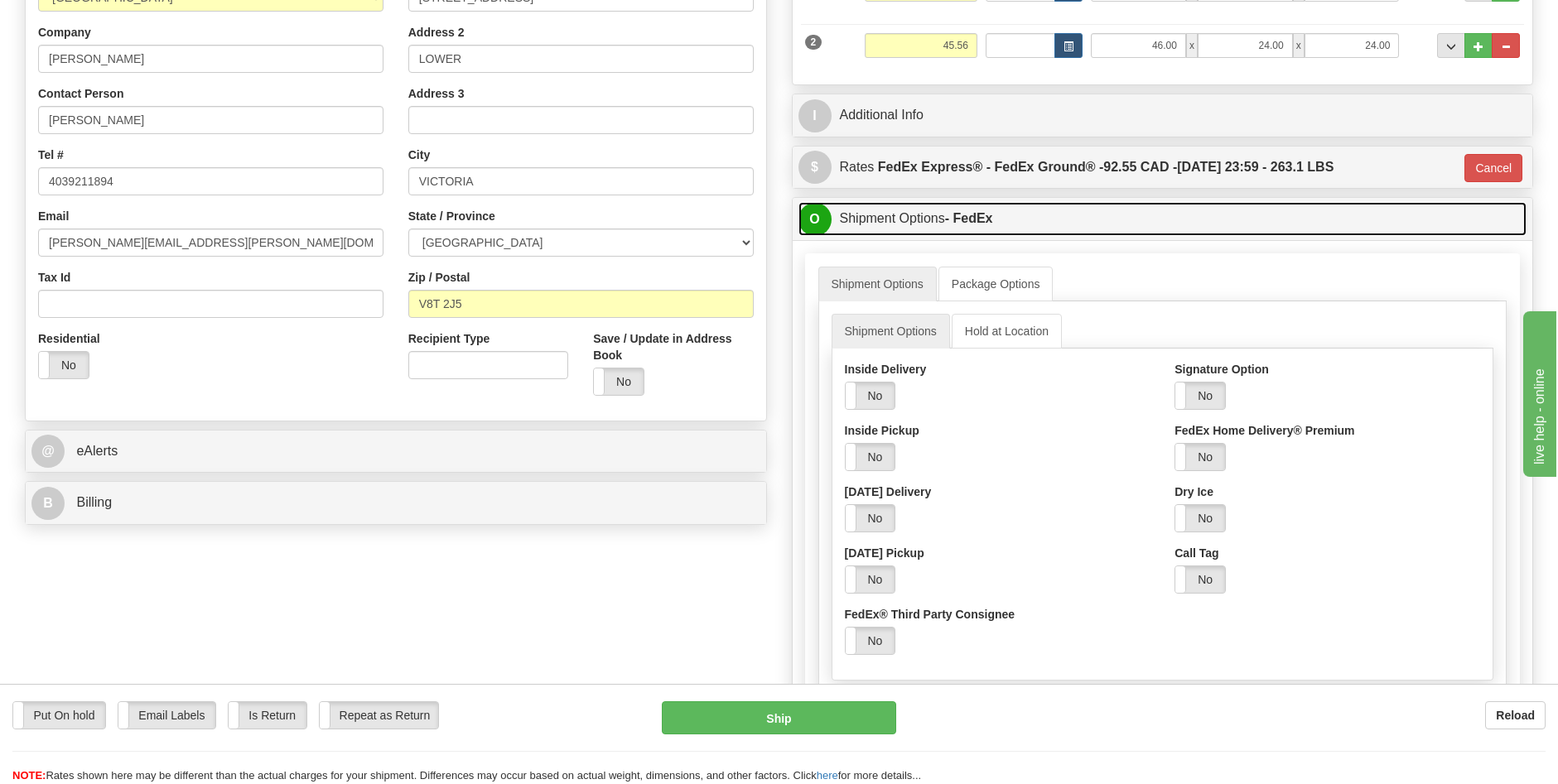
scroll to position [331, 0]
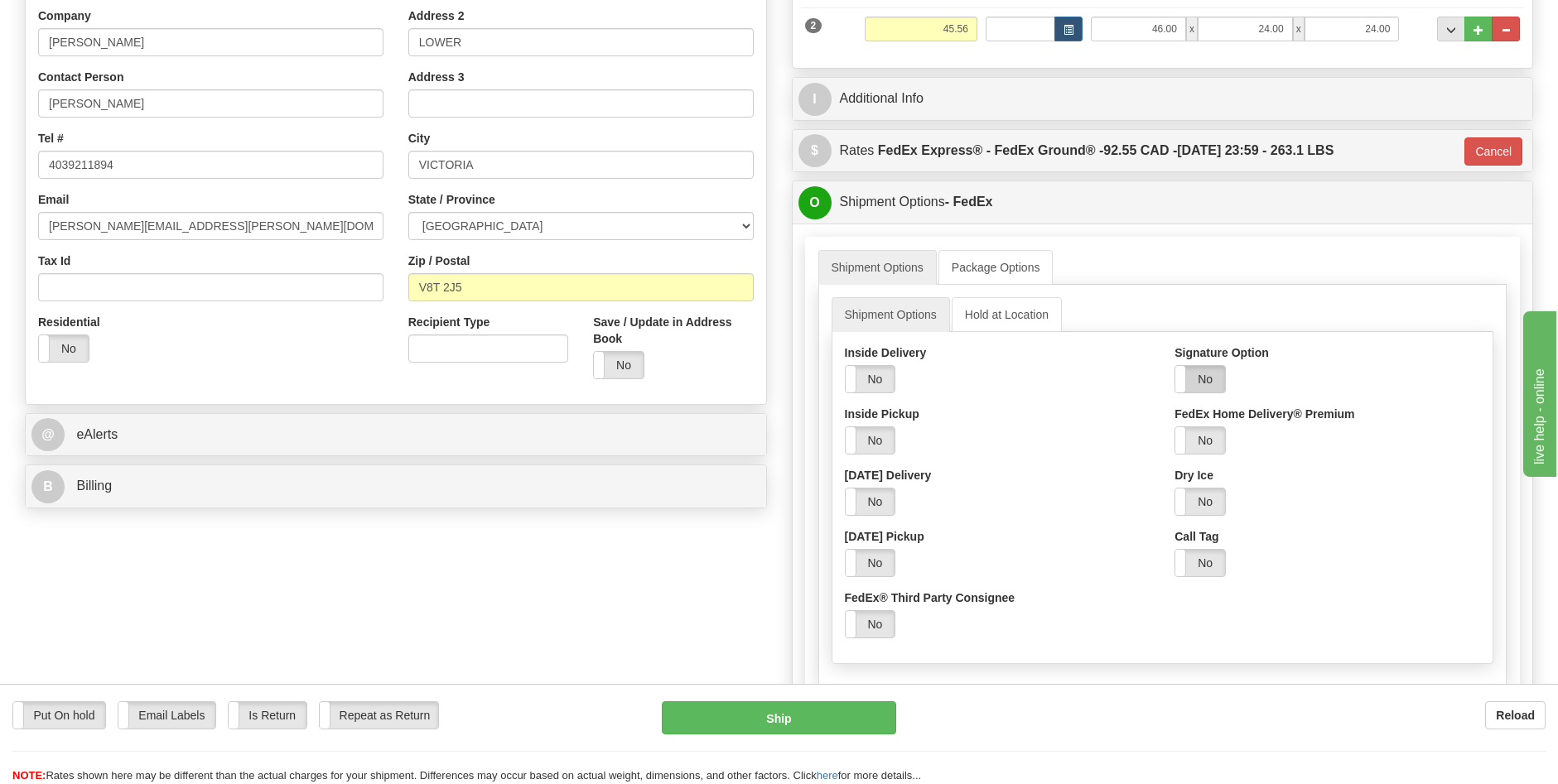
click at [1206, 382] on label "No" at bounding box center [1200, 379] width 50 height 26
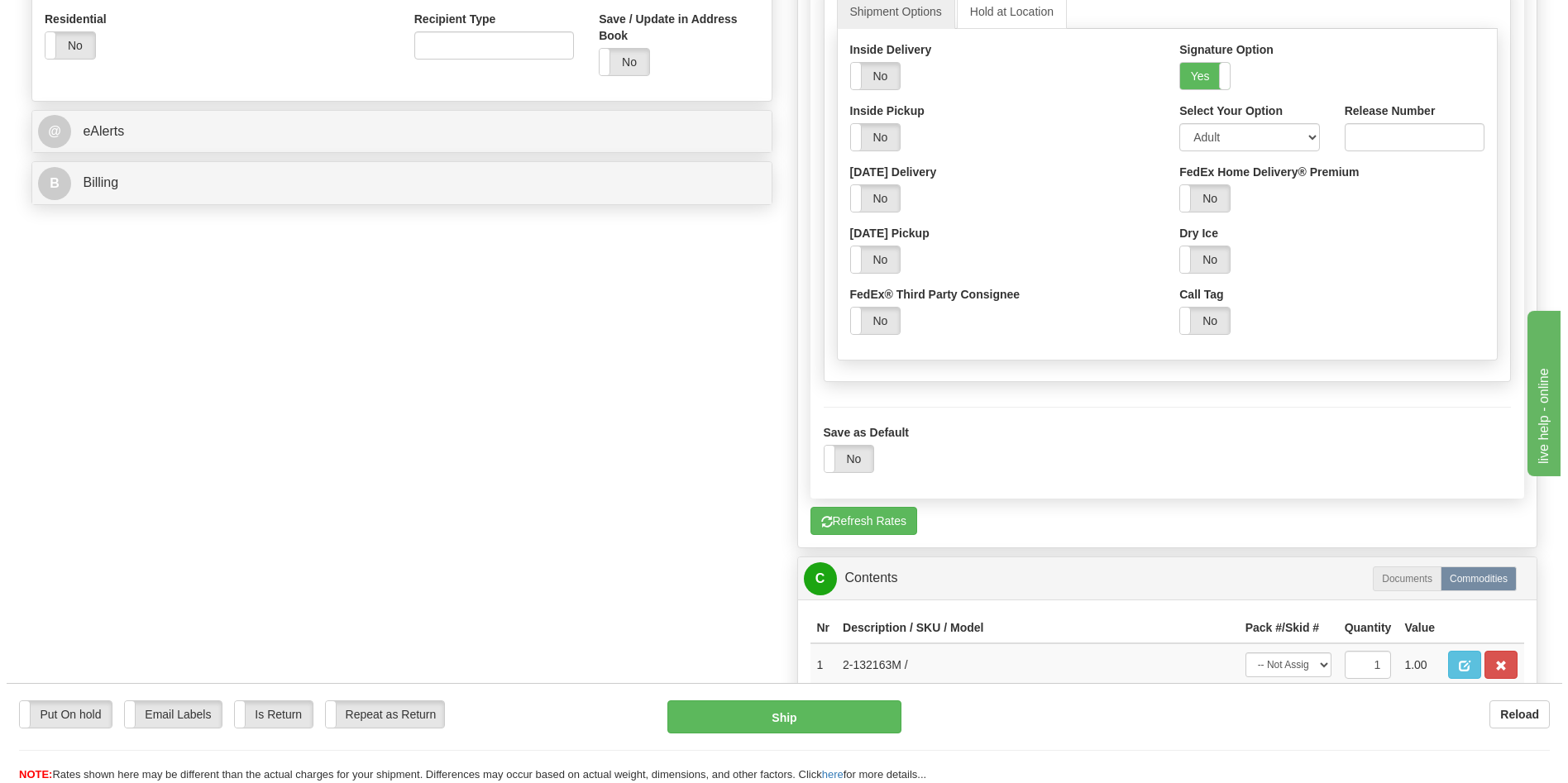
scroll to position [744, 0]
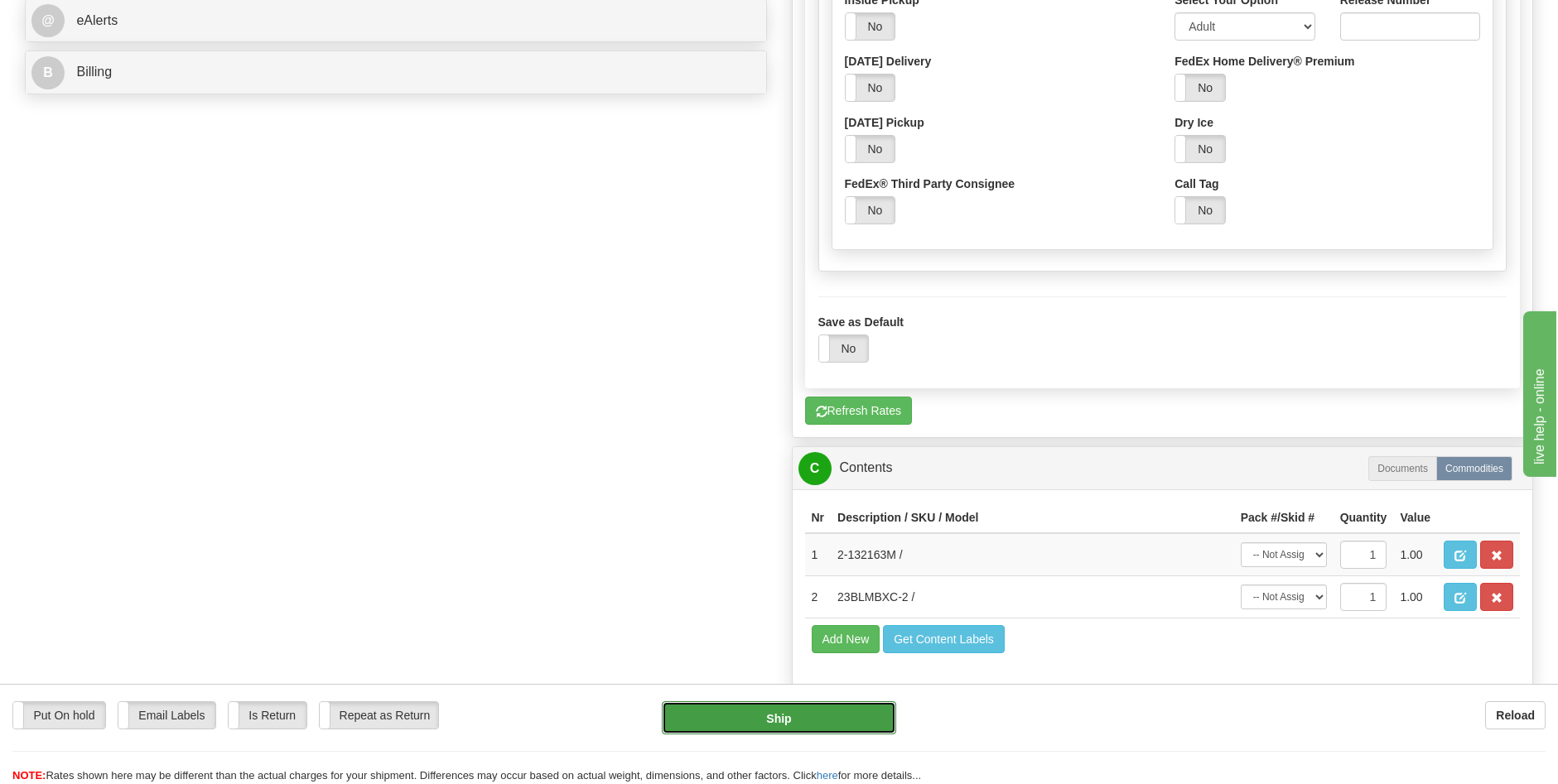
click at [794, 707] on button "Ship" at bounding box center [779, 717] width 234 height 33
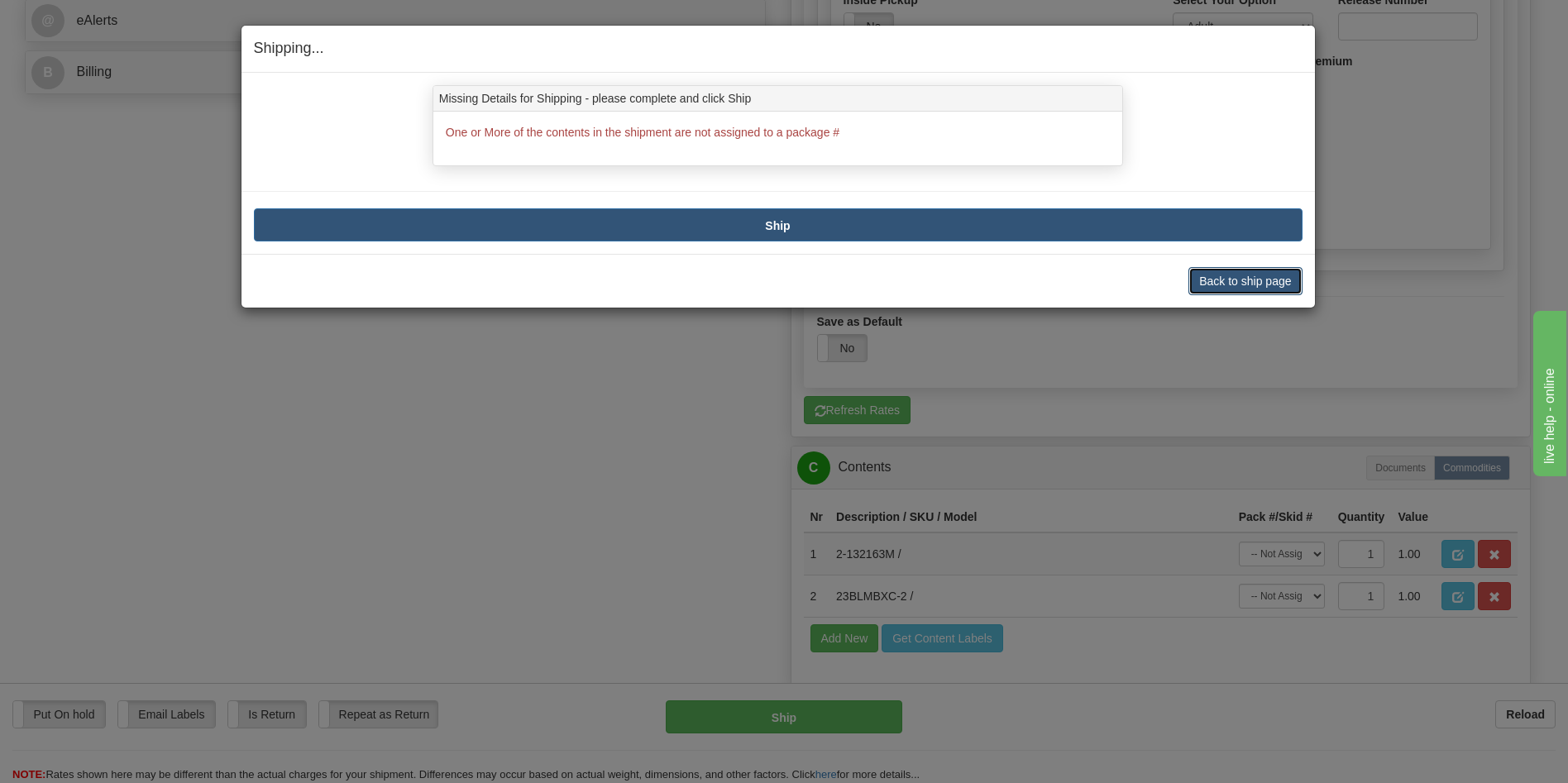
click at [1246, 273] on button "Back to ship page" at bounding box center [1244, 281] width 114 height 28
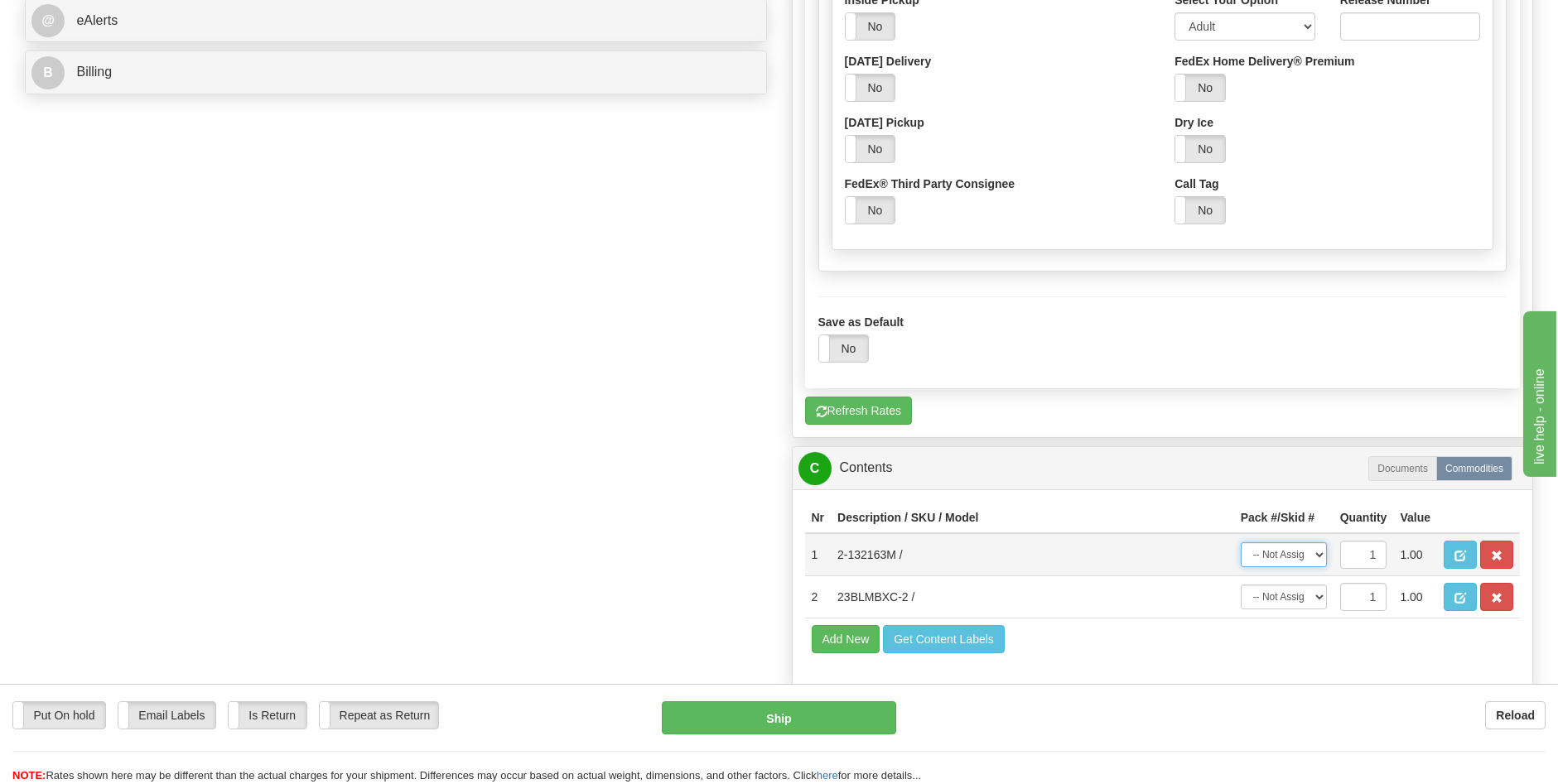
click at [1315, 553] on select "-- Not Assigned -- Package 1 Package 2" at bounding box center [1283, 555] width 86 height 25
select select "1"
click at [1241, 542] on select "-- Not Assigned -- Package 1 Package 2" at bounding box center [1283, 555] width 86 height 25
click at [1315, 590] on select "-- Not Assigned -- Package 1 Package 2" at bounding box center [1283, 597] width 86 height 25
select select "0"
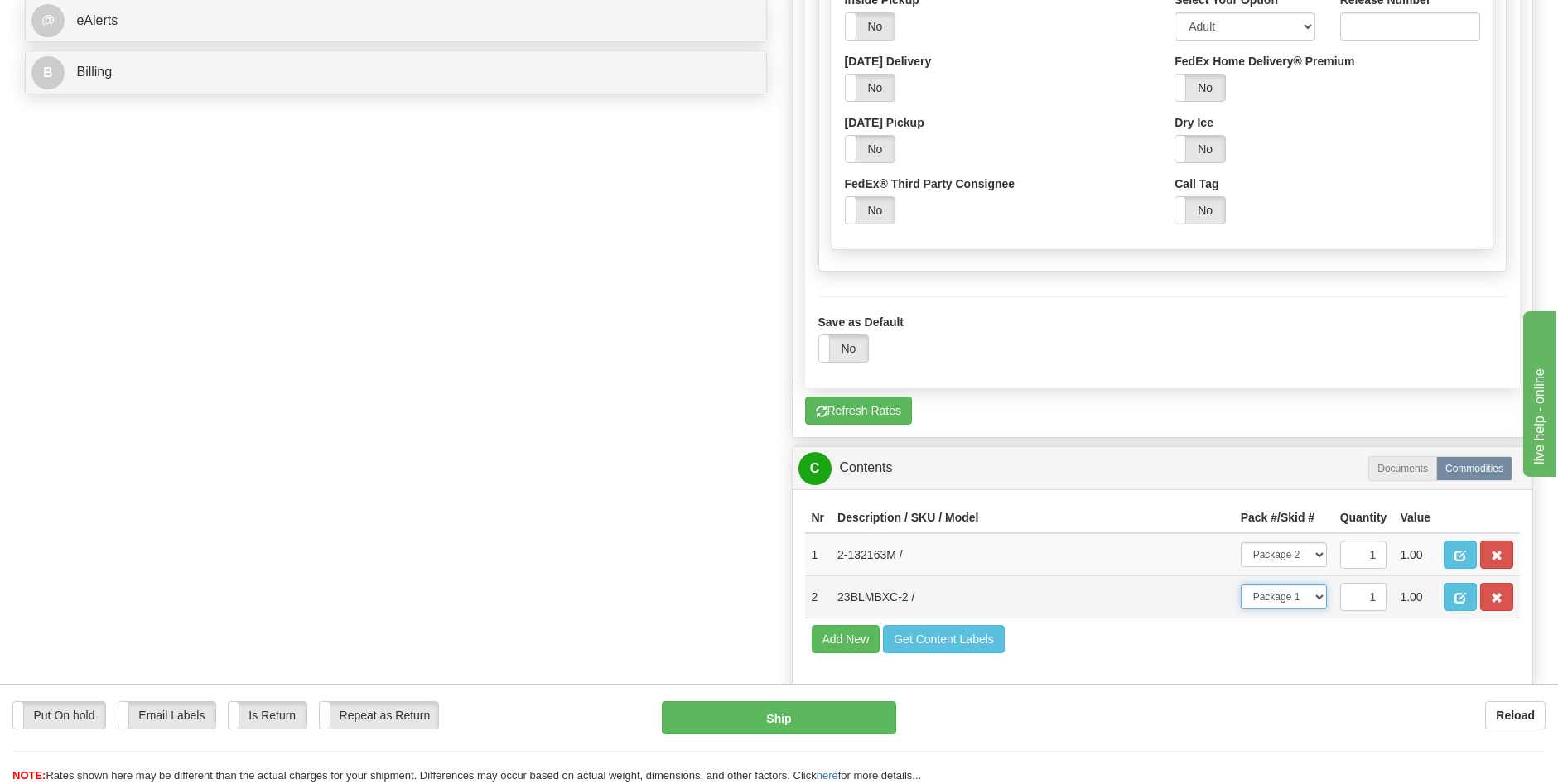
click at [1241, 584] on select "-- Not Assigned -- Package 1 Package 2" at bounding box center [1283, 597] width 86 height 25
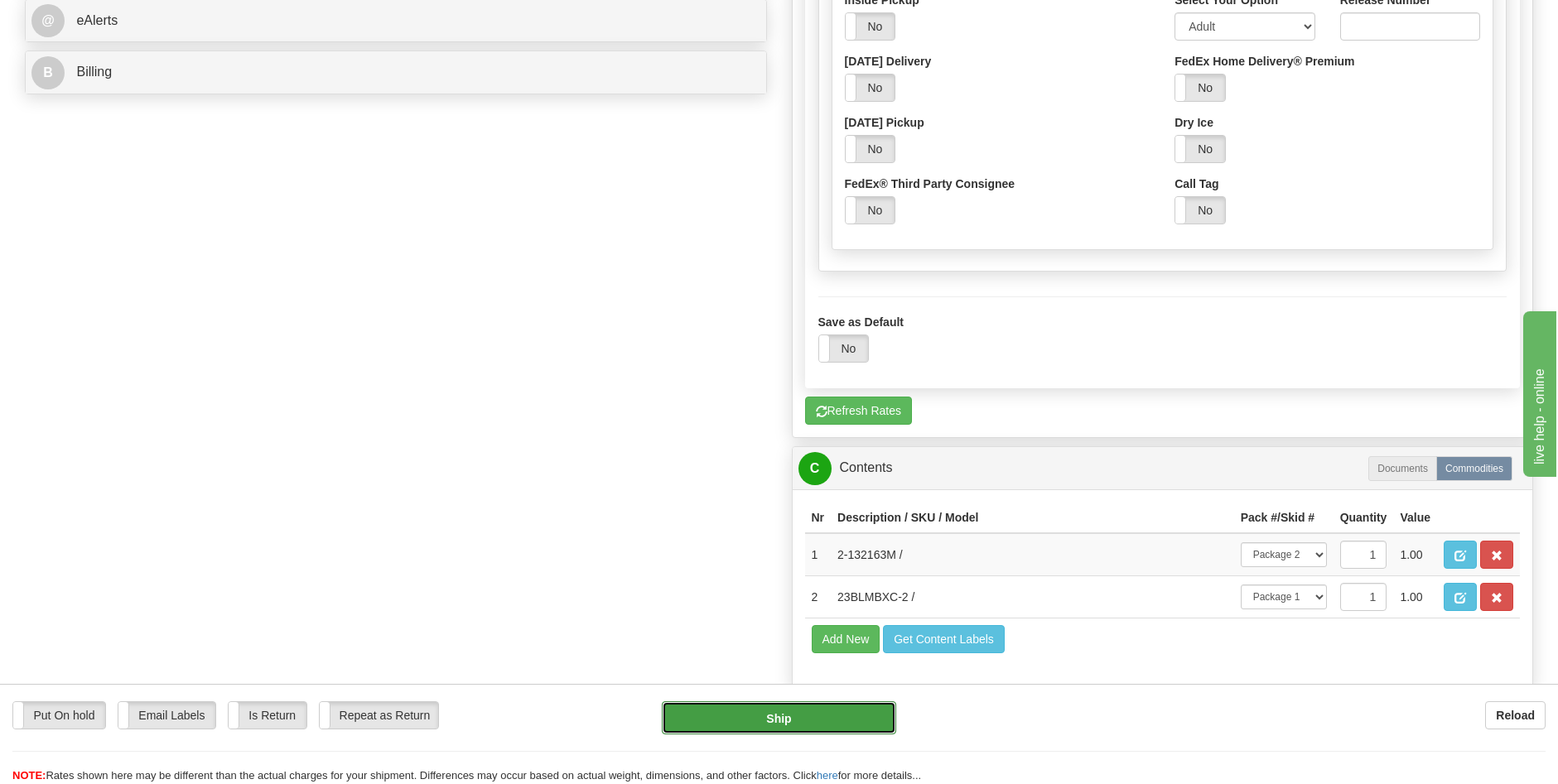
click at [819, 719] on button "Ship" at bounding box center [779, 717] width 234 height 33
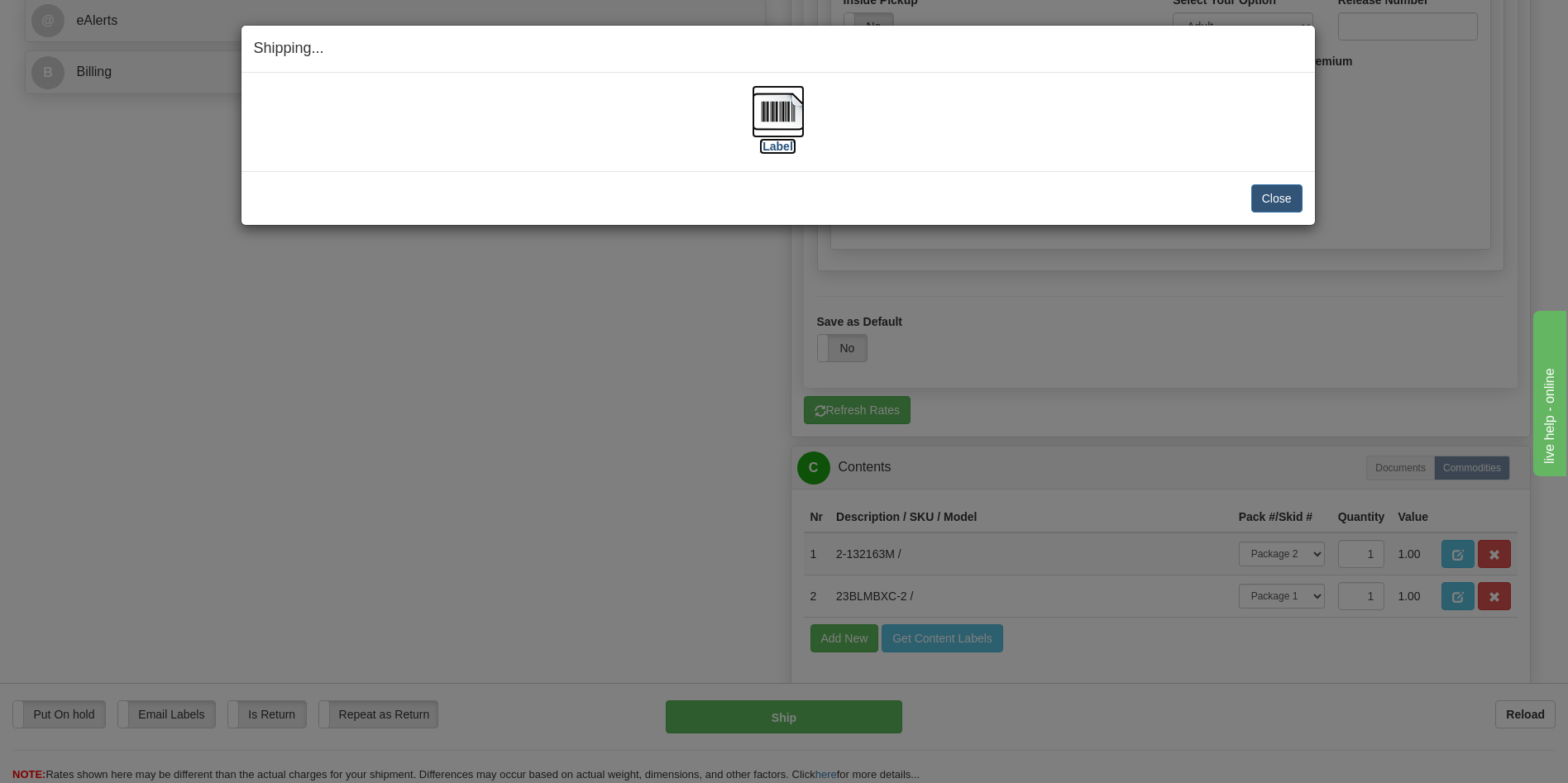
click at [779, 151] on label "[Label]" at bounding box center [778, 146] width 38 height 17
click at [1272, 204] on button "Close" at bounding box center [1276, 198] width 51 height 28
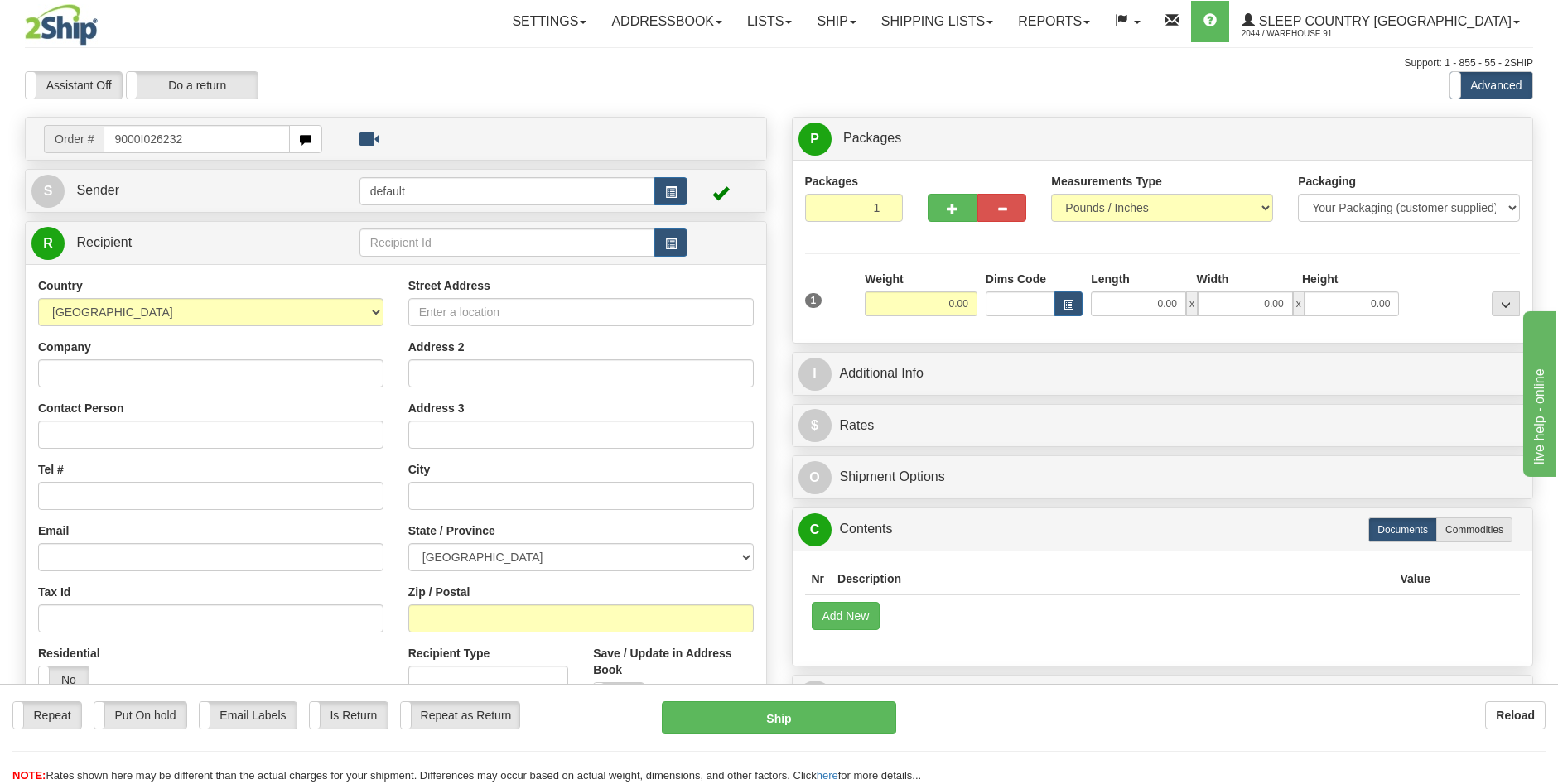
type input "9000I026232"
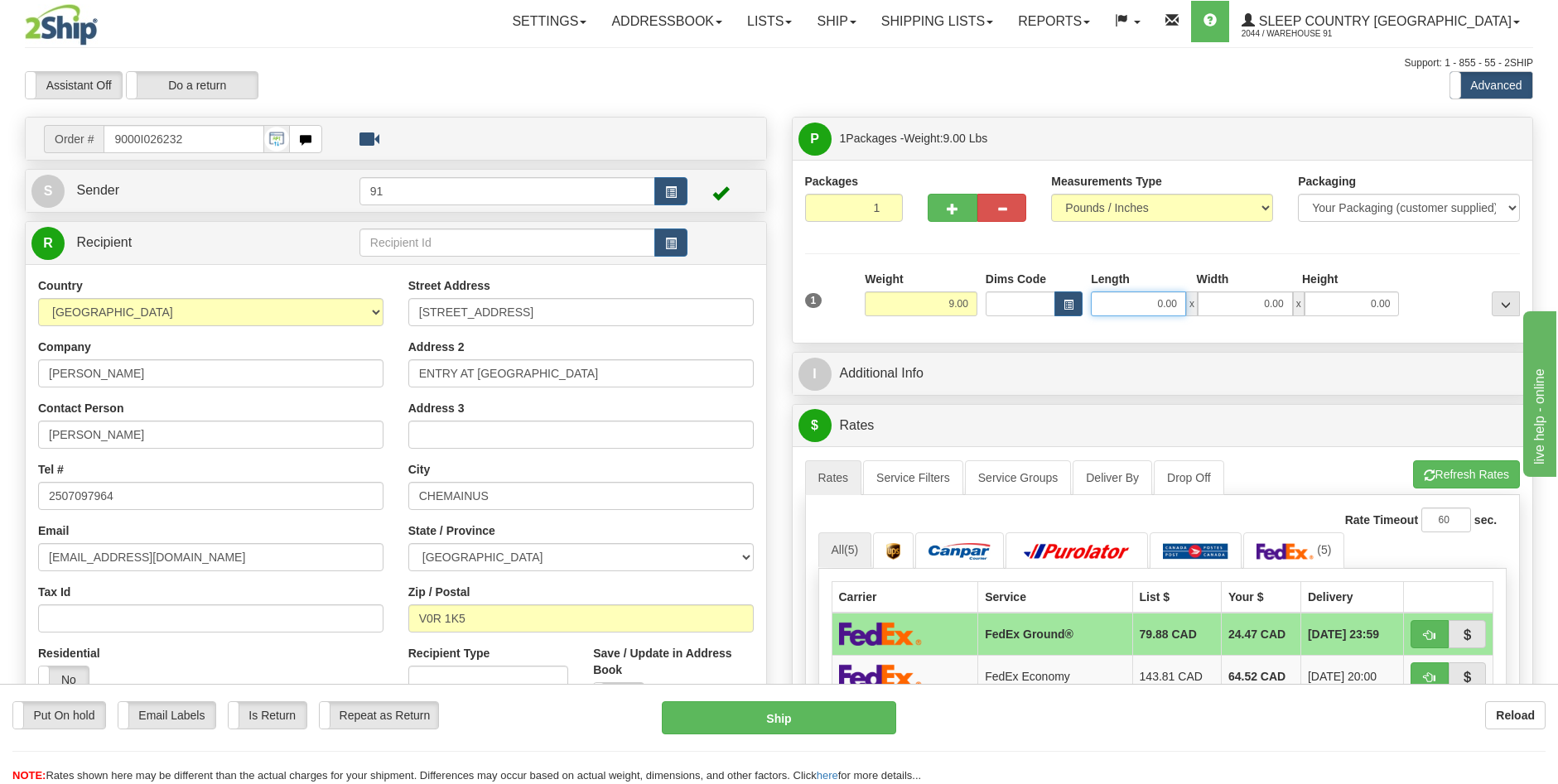
click at [1164, 307] on input "0.00" at bounding box center [1138, 304] width 95 height 25
type input "14.00"
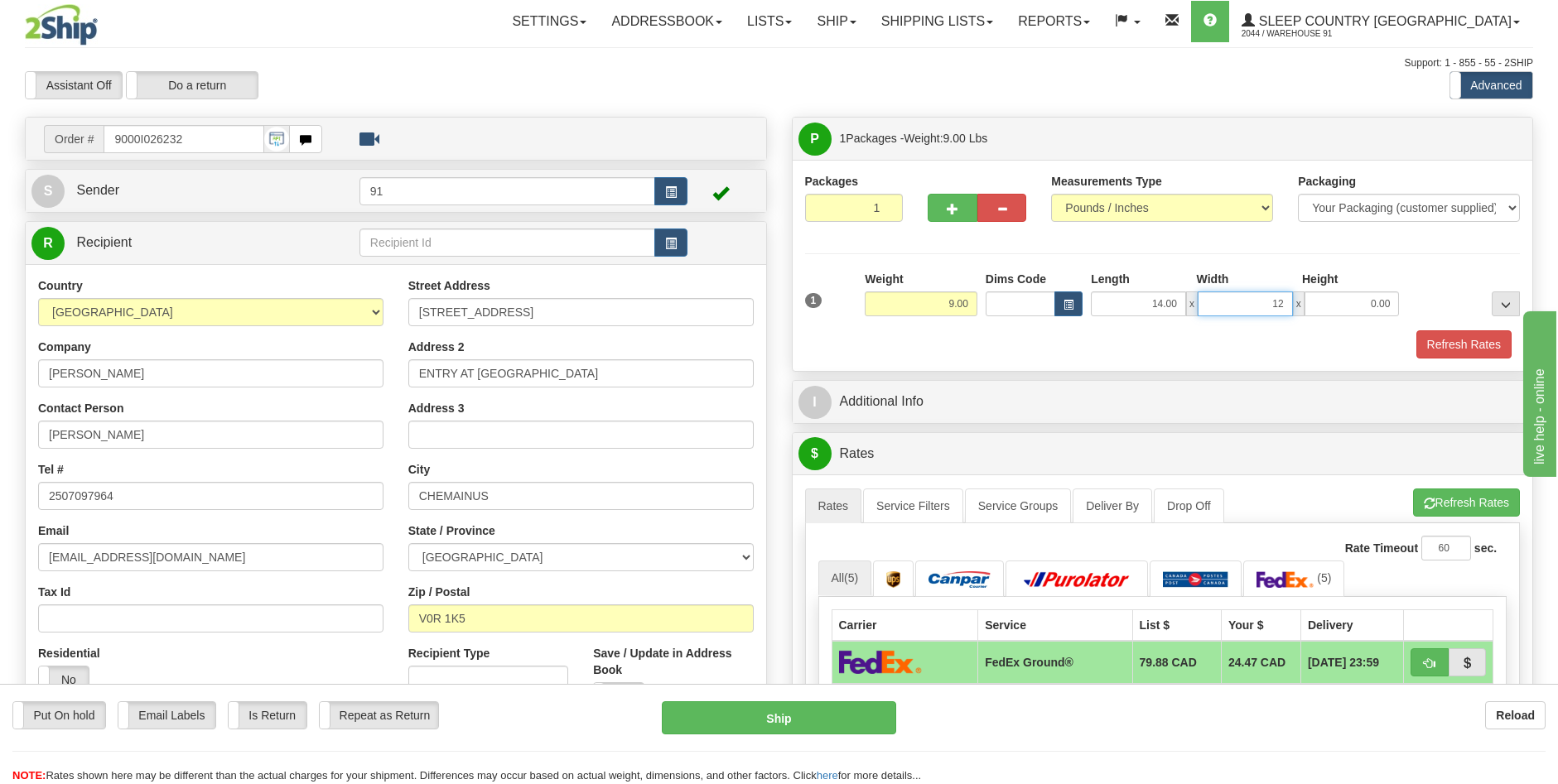
type input "12.00"
click at [1449, 354] on button "Refresh Rates" at bounding box center [1464, 344] width 95 height 28
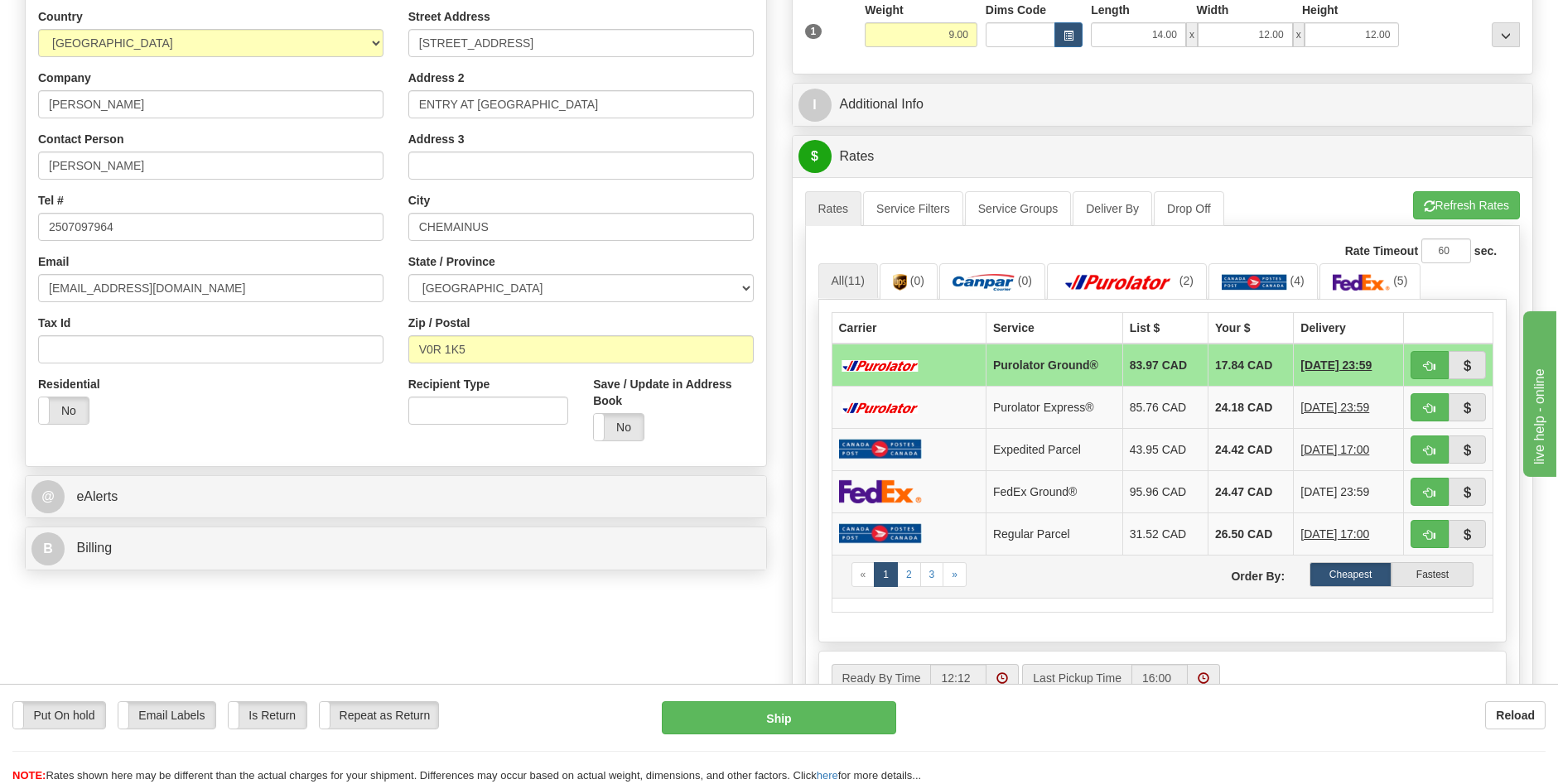
scroll to position [331, 0]
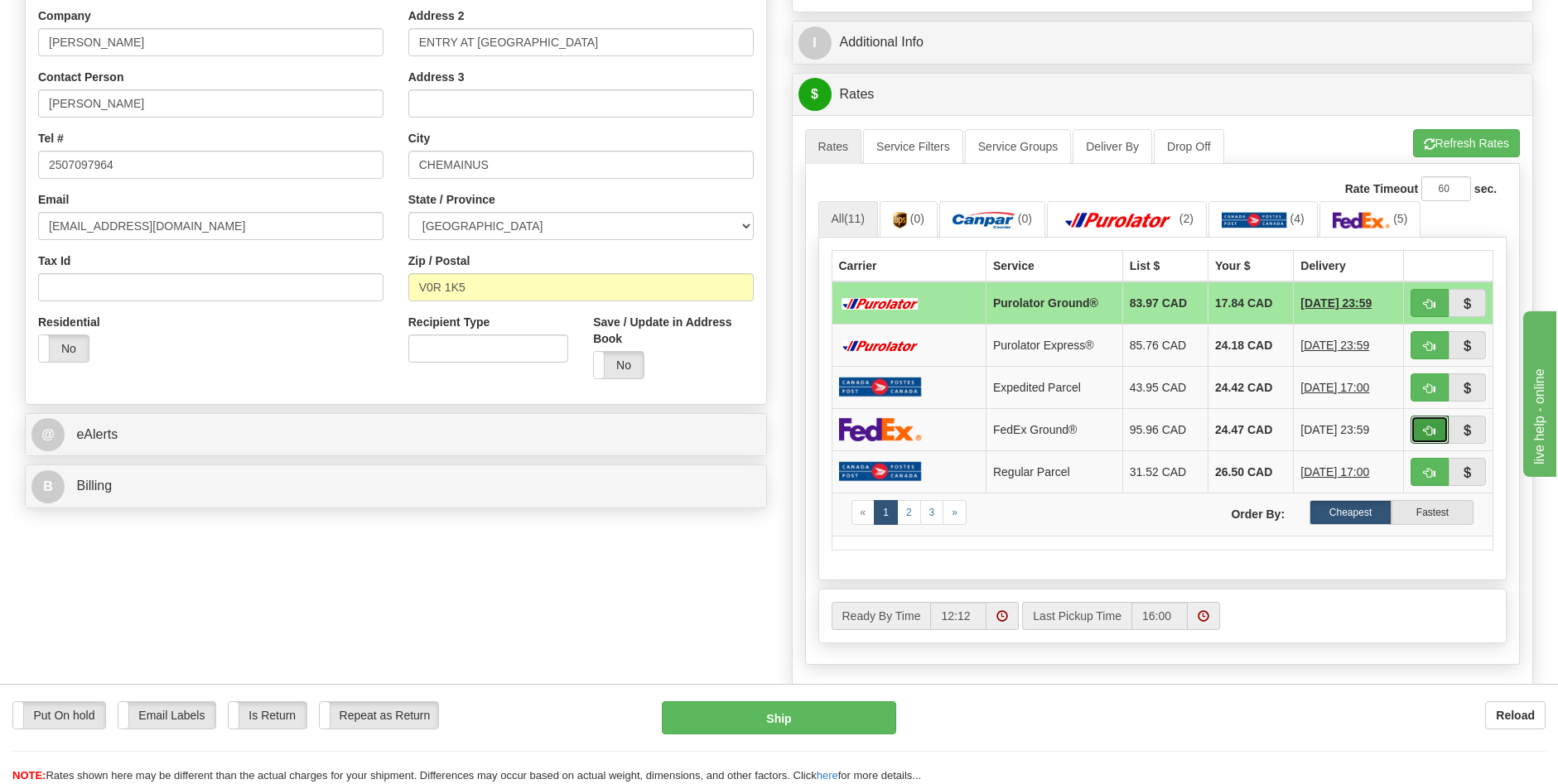
drag, startPoint x: 1421, startPoint y: 424, endPoint x: 1407, endPoint y: 440, distance: 21.3
click at [1422, 424] on button "button" at bounding box center [1429, 429] width 38 height 28
type input "92"
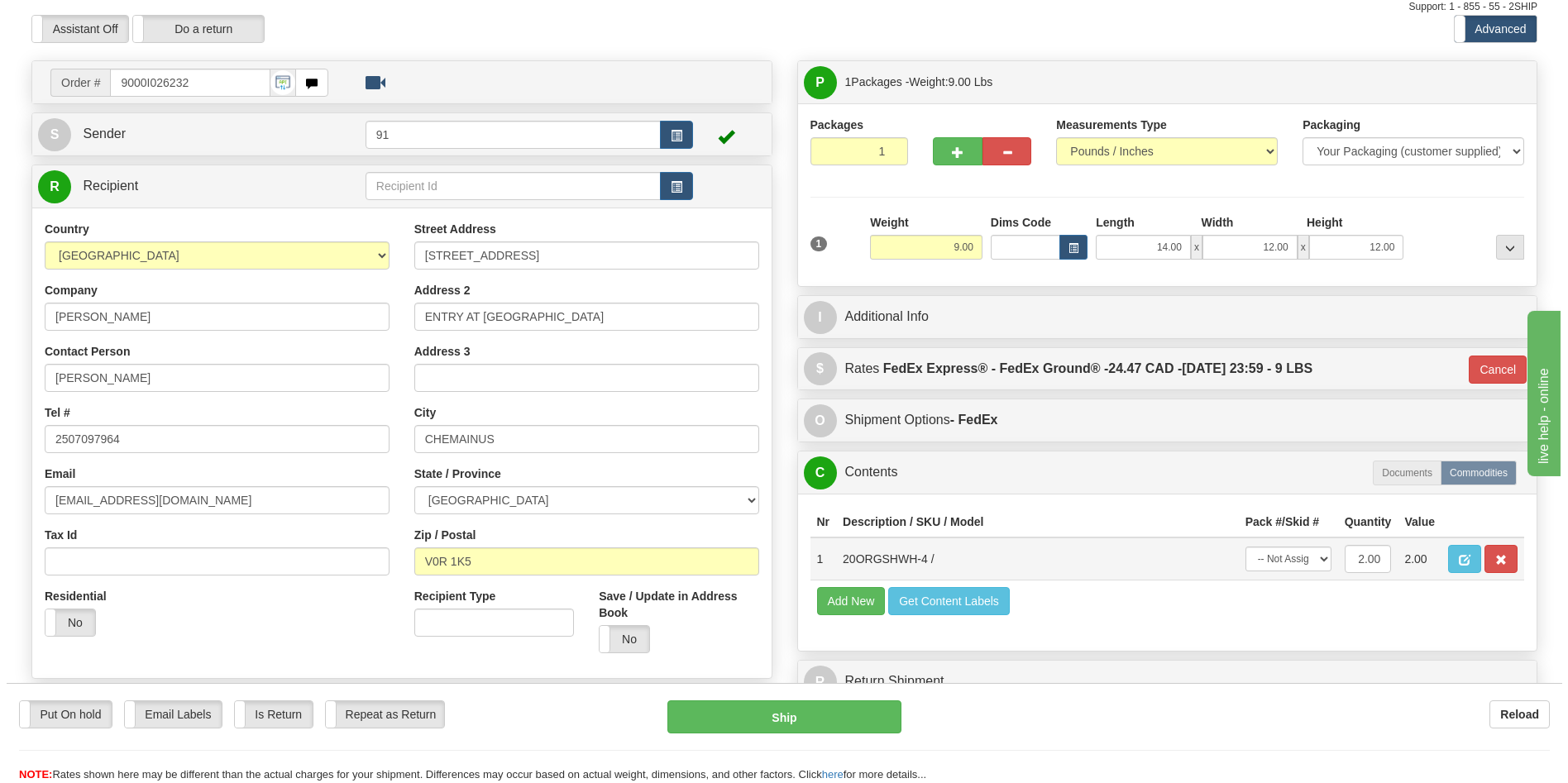
scroll to position [19, 0]
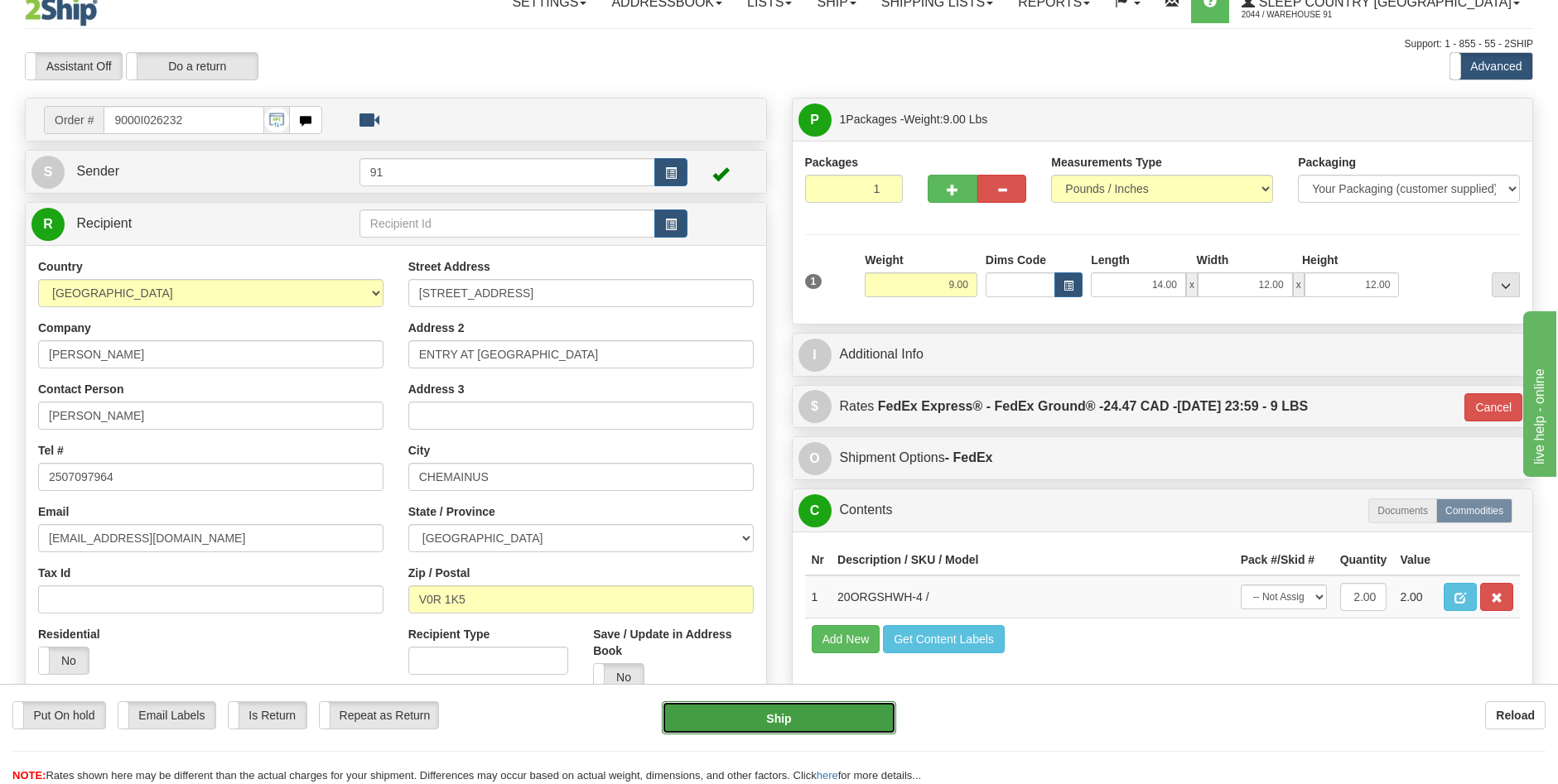
click at [850, 716] on button "Ship" at bounding box center [779, 717] width 234 height 33
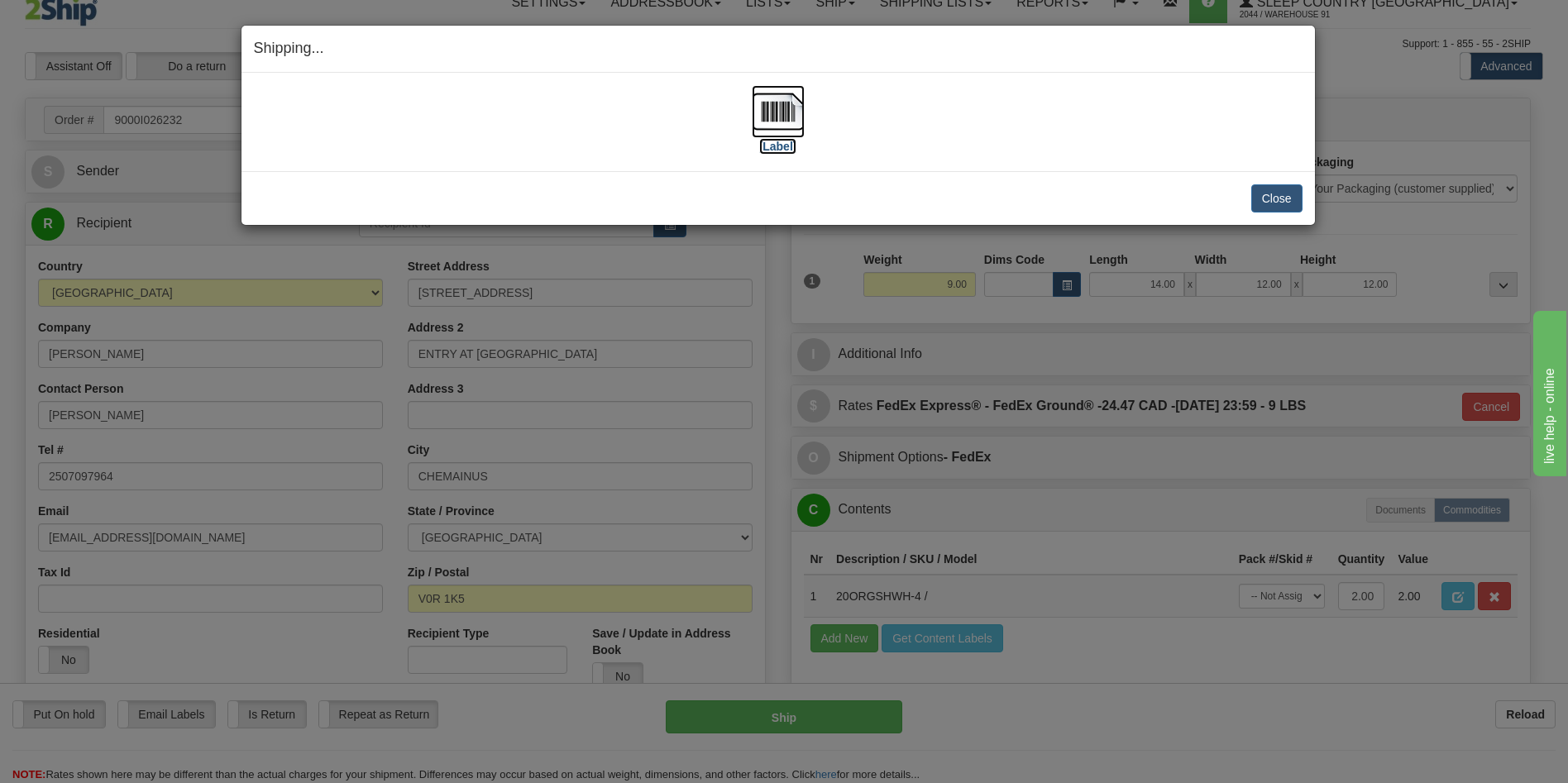
click at [781, 149] on label "[Label]" at bounding box center [778, 146] width 38 height 17
click at [1264, 198] on button "Close" at bounding box center [1276, 198] width 51 height 28
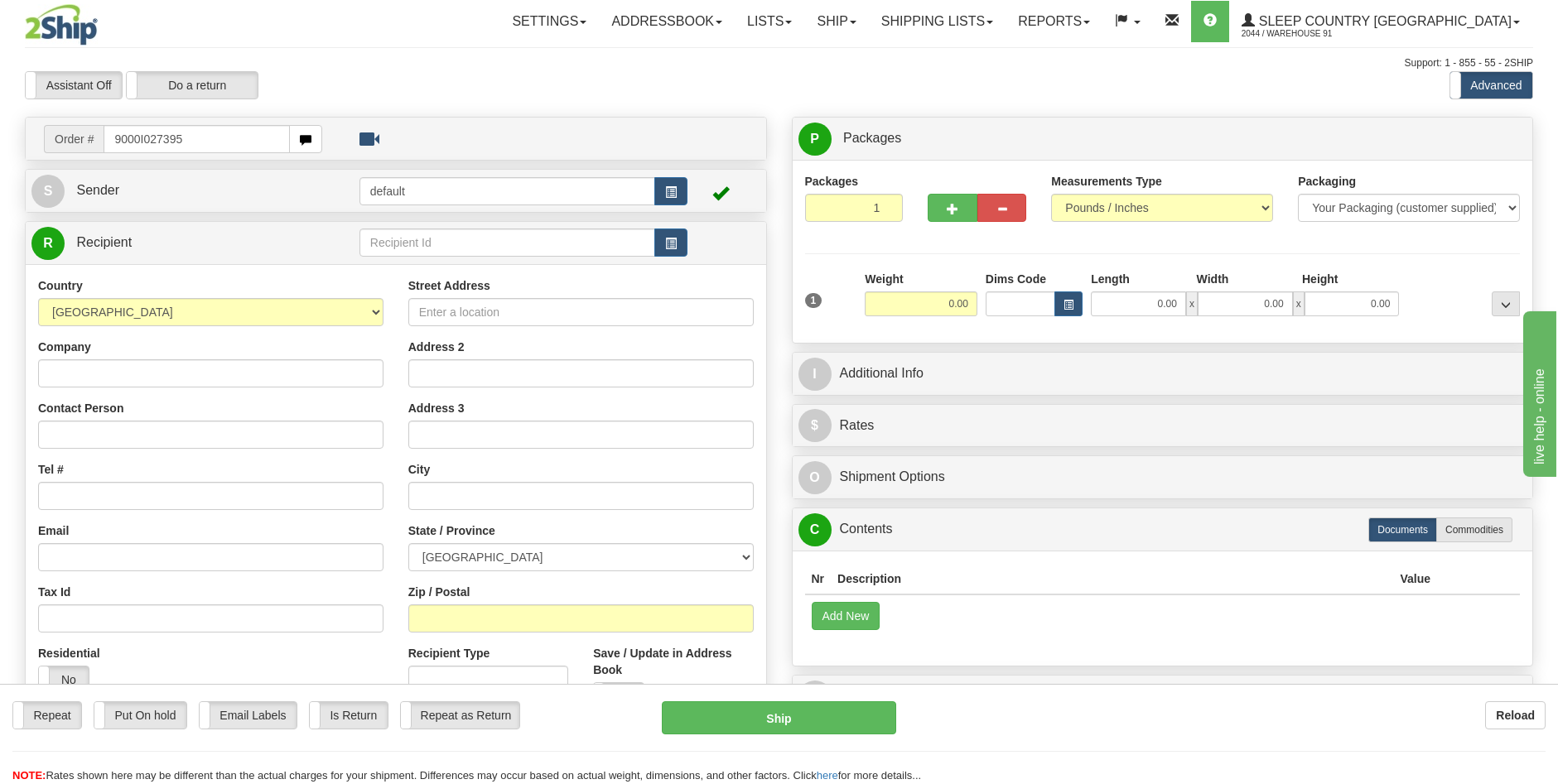
type input "9000I027395"
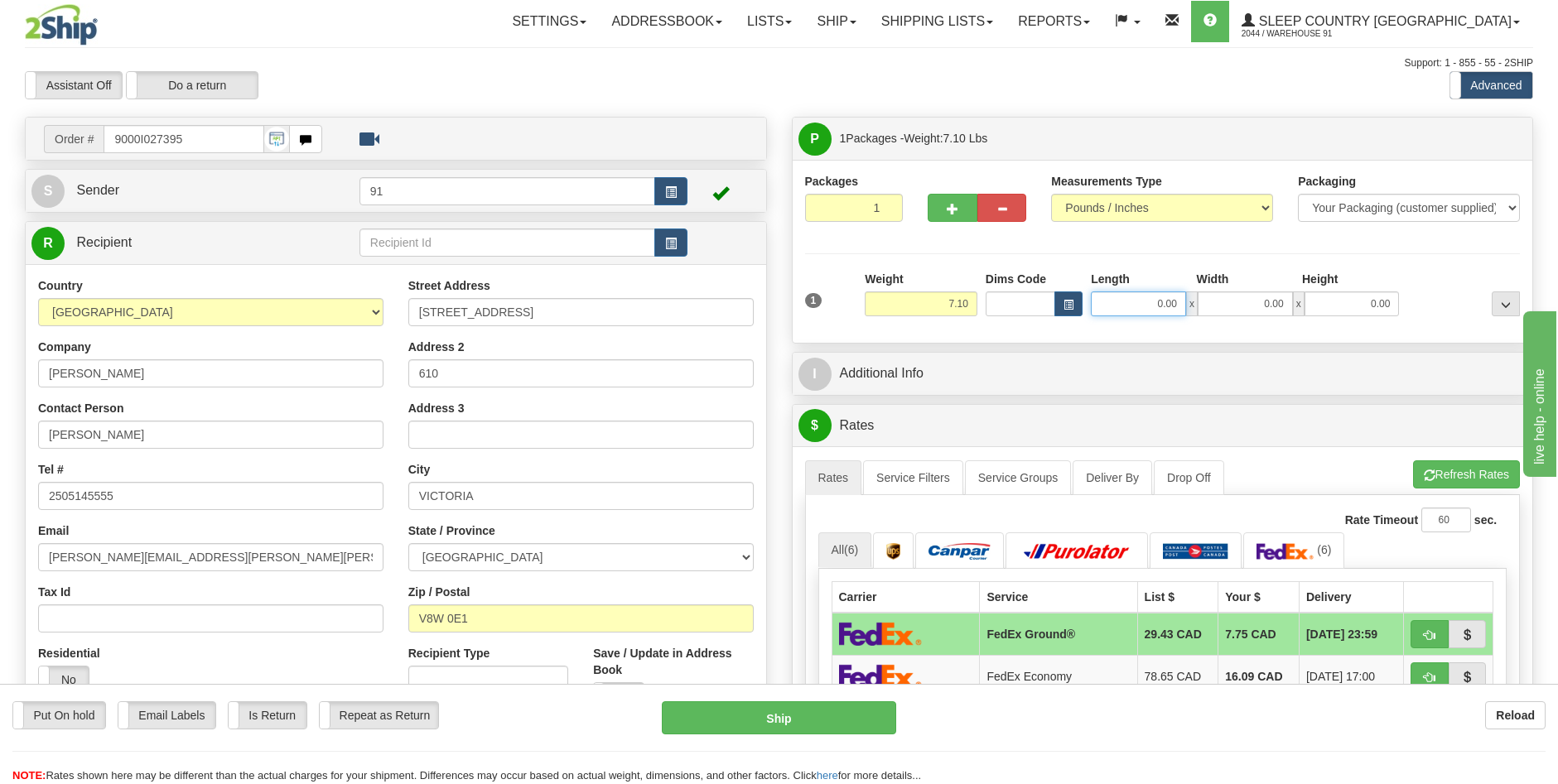
click at [1162, 307] on input "0.00" at bounding box center [1138, 304] width 95 height 25
type input "14.00"
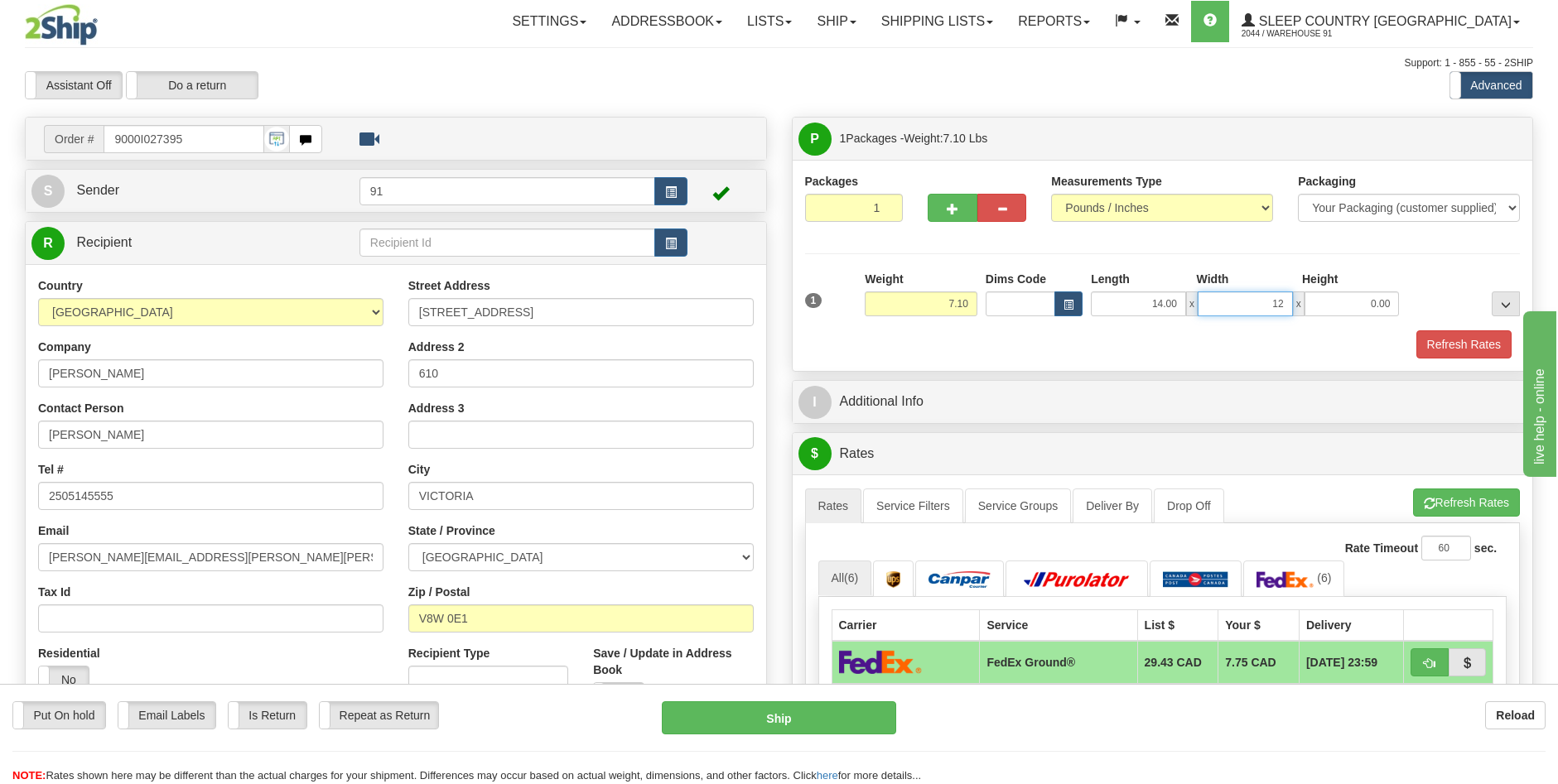
type input "12.00"
type input "6.00"
click at [1429, 330] on button "Refresh Rates" at bounding box center [1464, 344] width 95 height 28
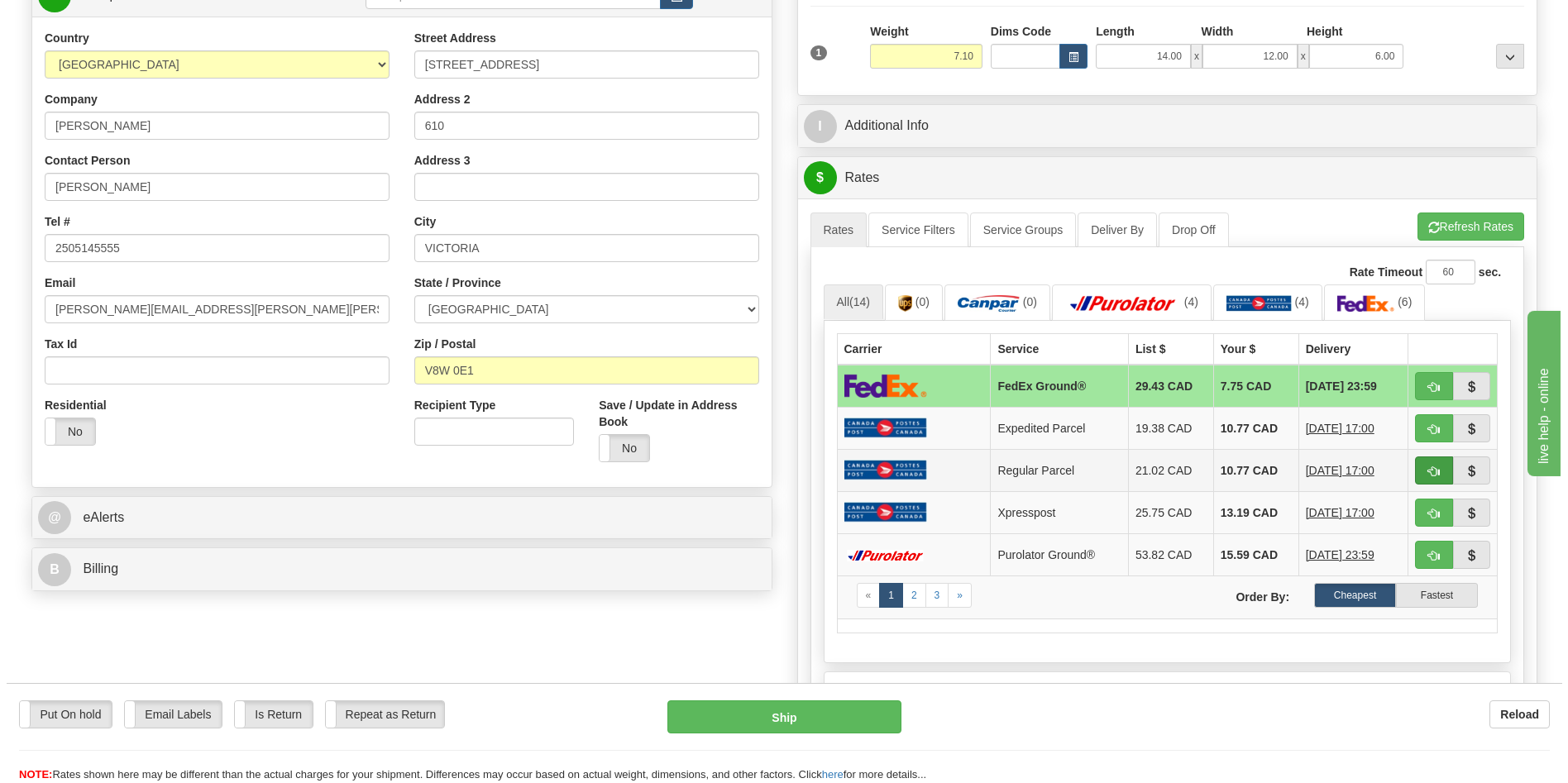
scroll to position [331, 0]
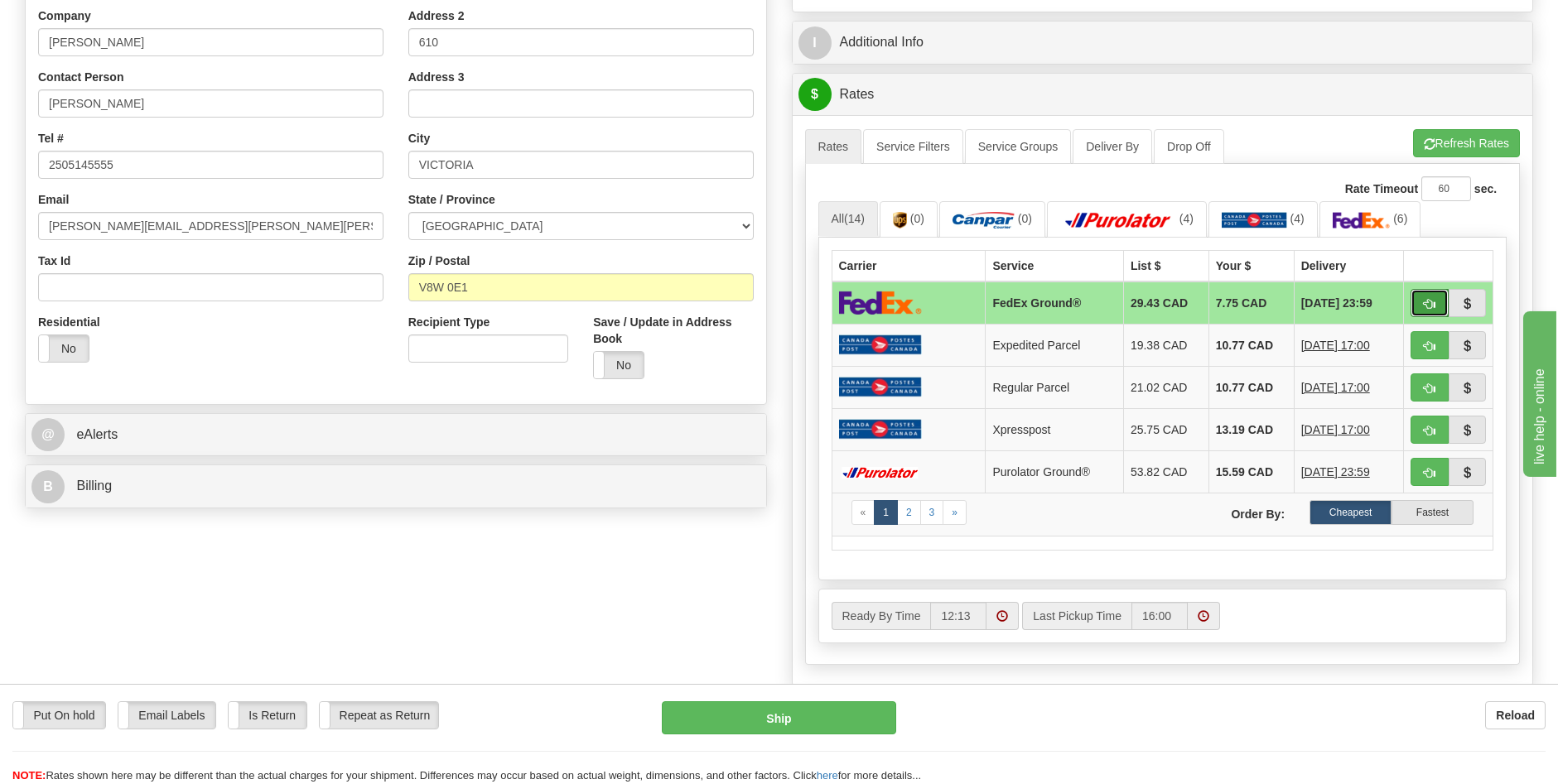
click at [1432, 303] on span "button" at bounding box center [1430, 304] width 12 height 11
type input "92"
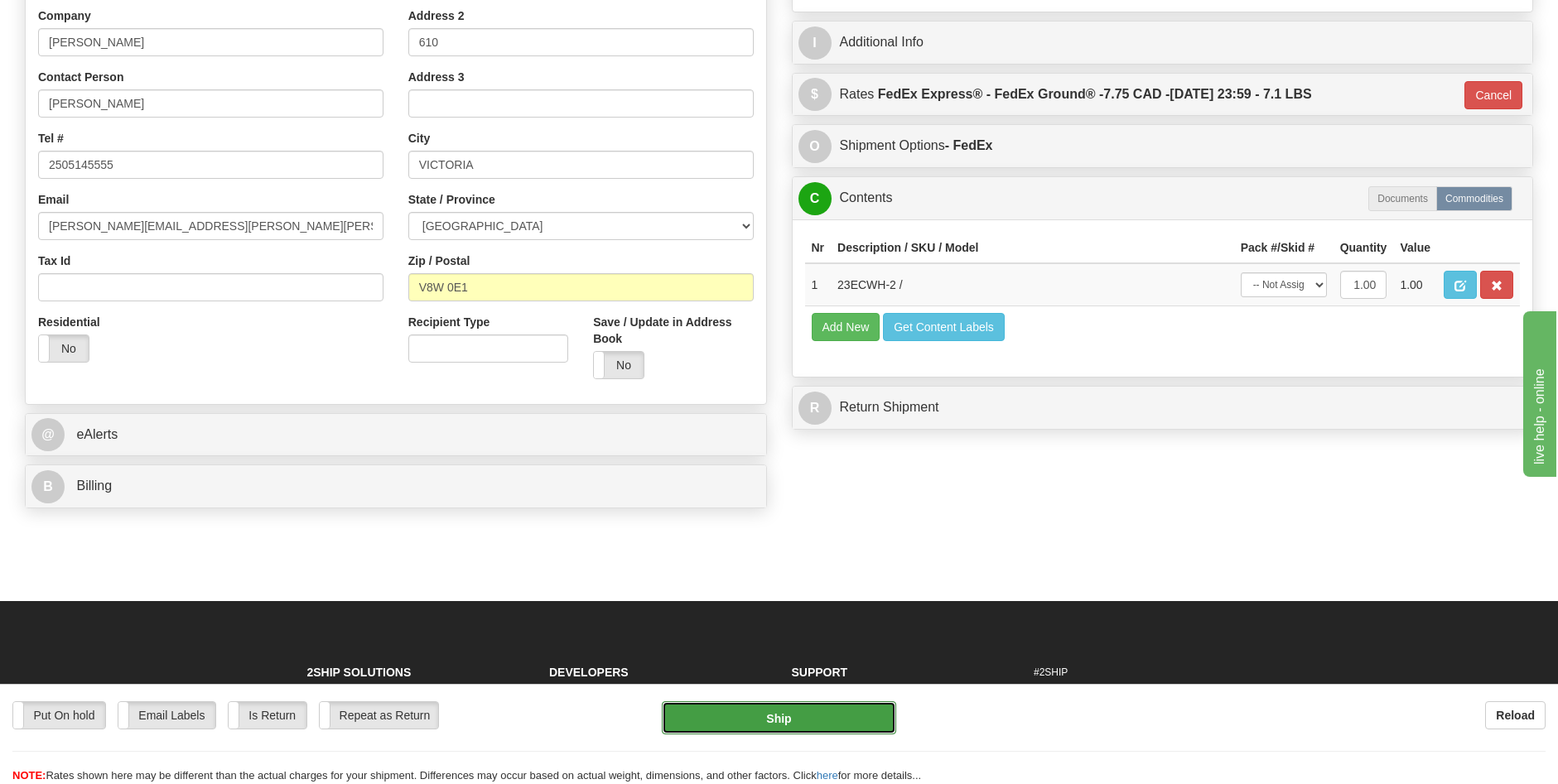
click at [809, 711] on button "Ship" at bounding box center [779, 717] width 234 height 33
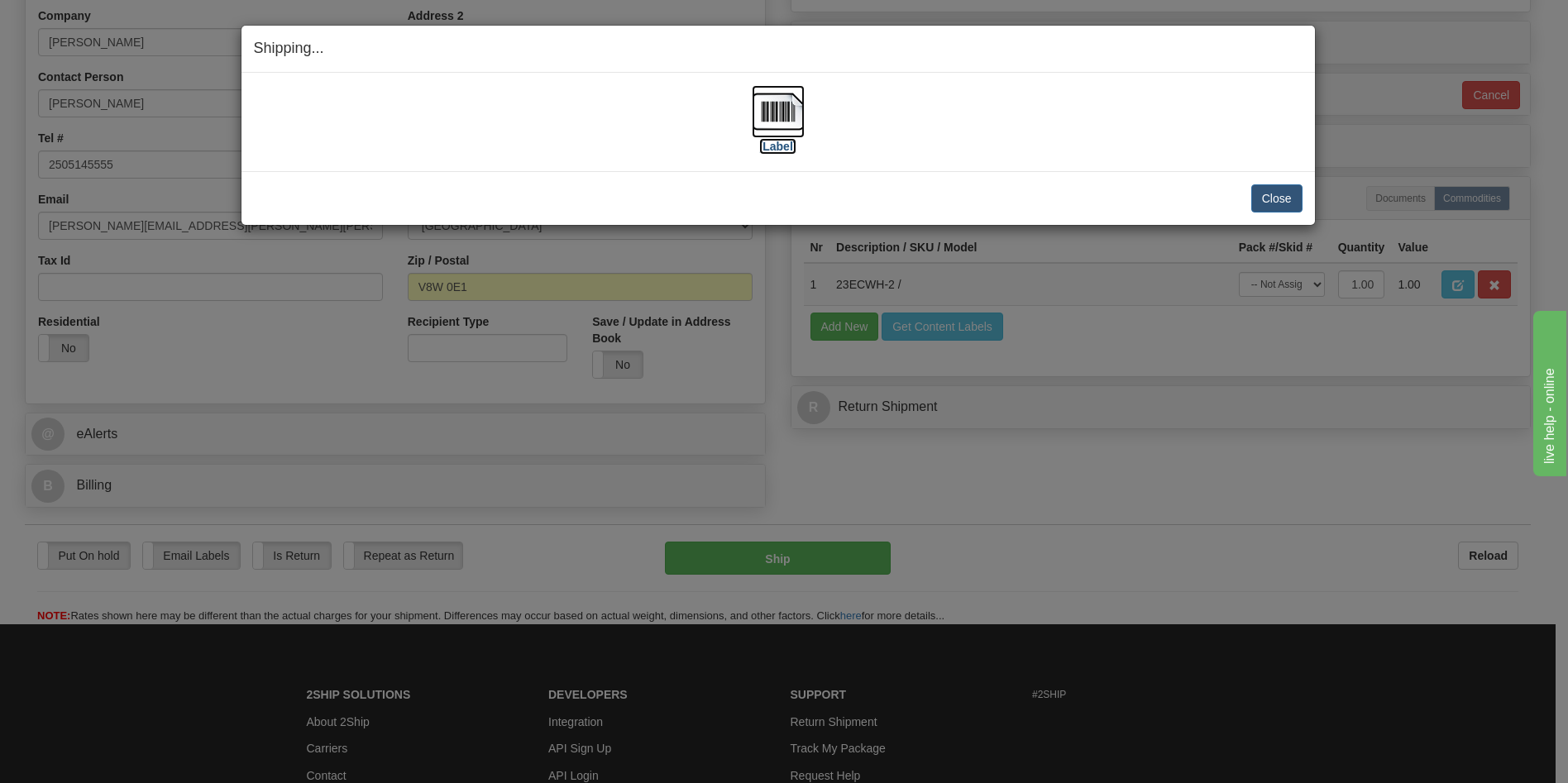
click at [780, 145] on label "[Label]" at bounding box center [778, 146] width 38 height 17
click at [1276, 201] on button "Close" at bounding box center [1276, 198] width 51 height 28
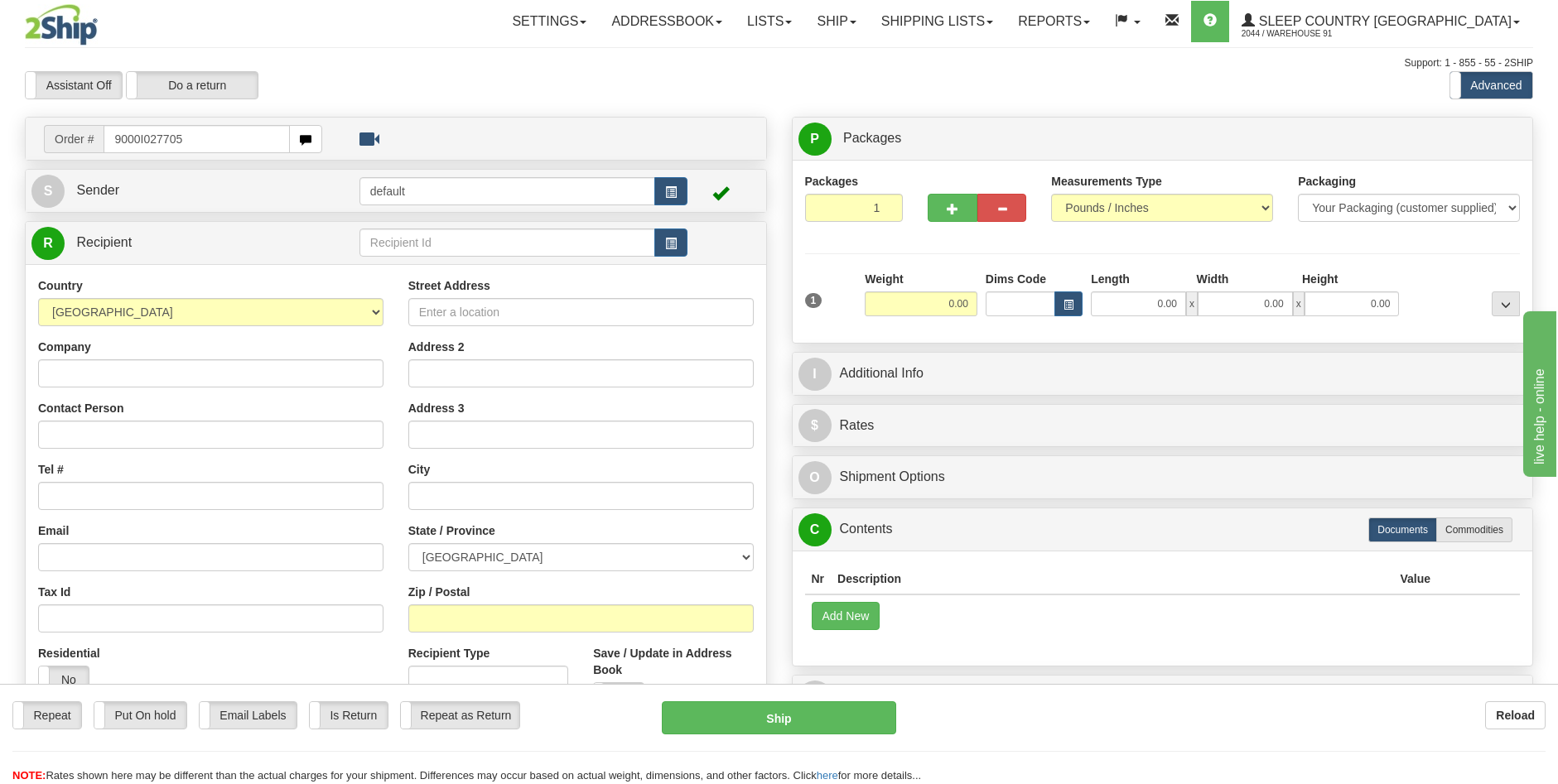
type input "9000I027705"
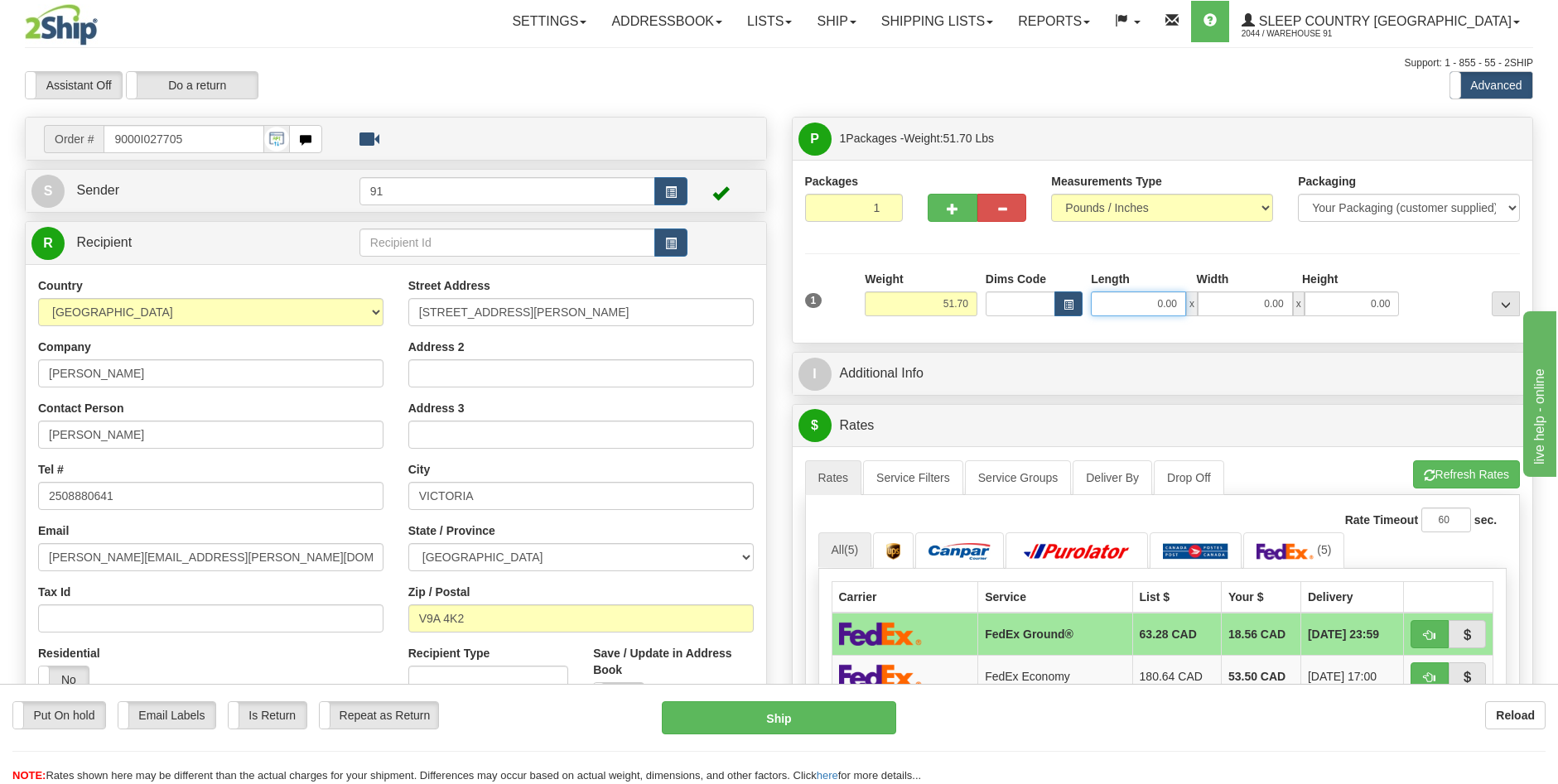
click at [1160, 304] on input "0.00" at bounding box center [1138, 304] width 95 height 25
type input "72.00"
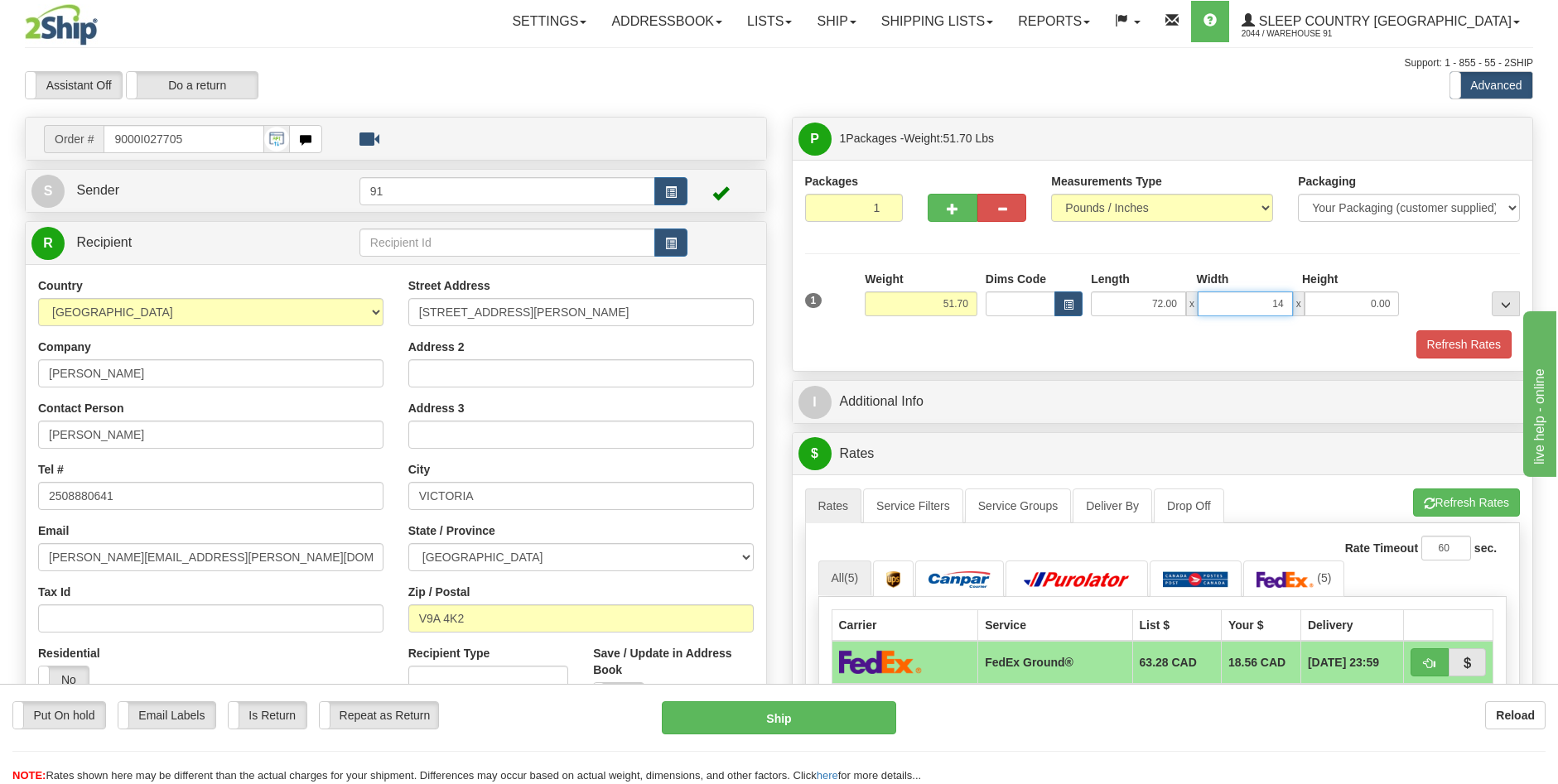
type input "14.00"
type input "8.00"
click at [1446, 328] on div "1 Weight 51.70 Dims Code x x" at bounding box center [1163, 301] width 724 height 59
click at [1454, 344] on button "Refresh Rates" at bounding box center [1464, 344] width 95 height 28
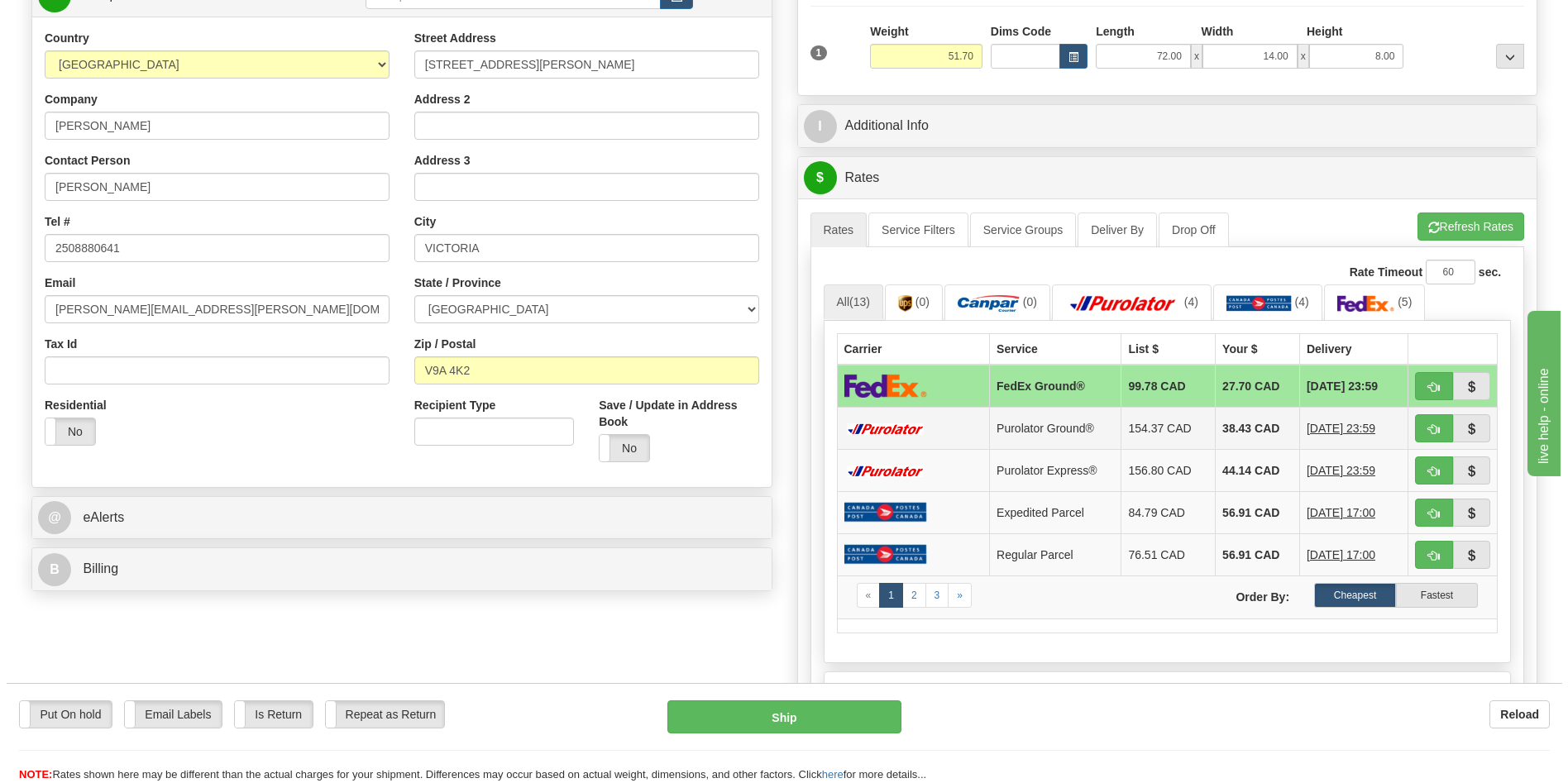
scroll to position [248, 0]
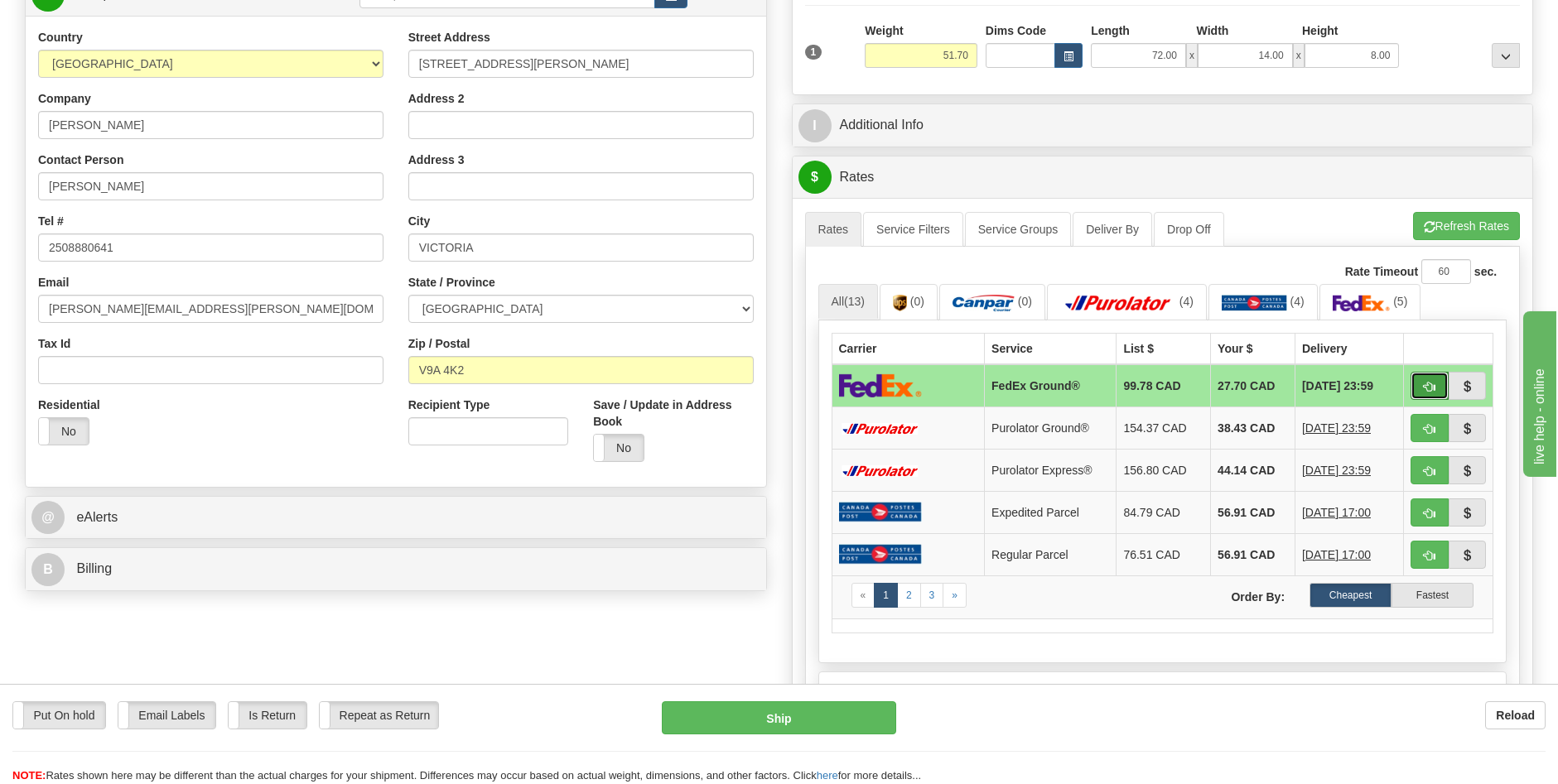
click at [1433, 381] on span "button" at bounding box center [1430, 387] width 12 height 11
type input "92"
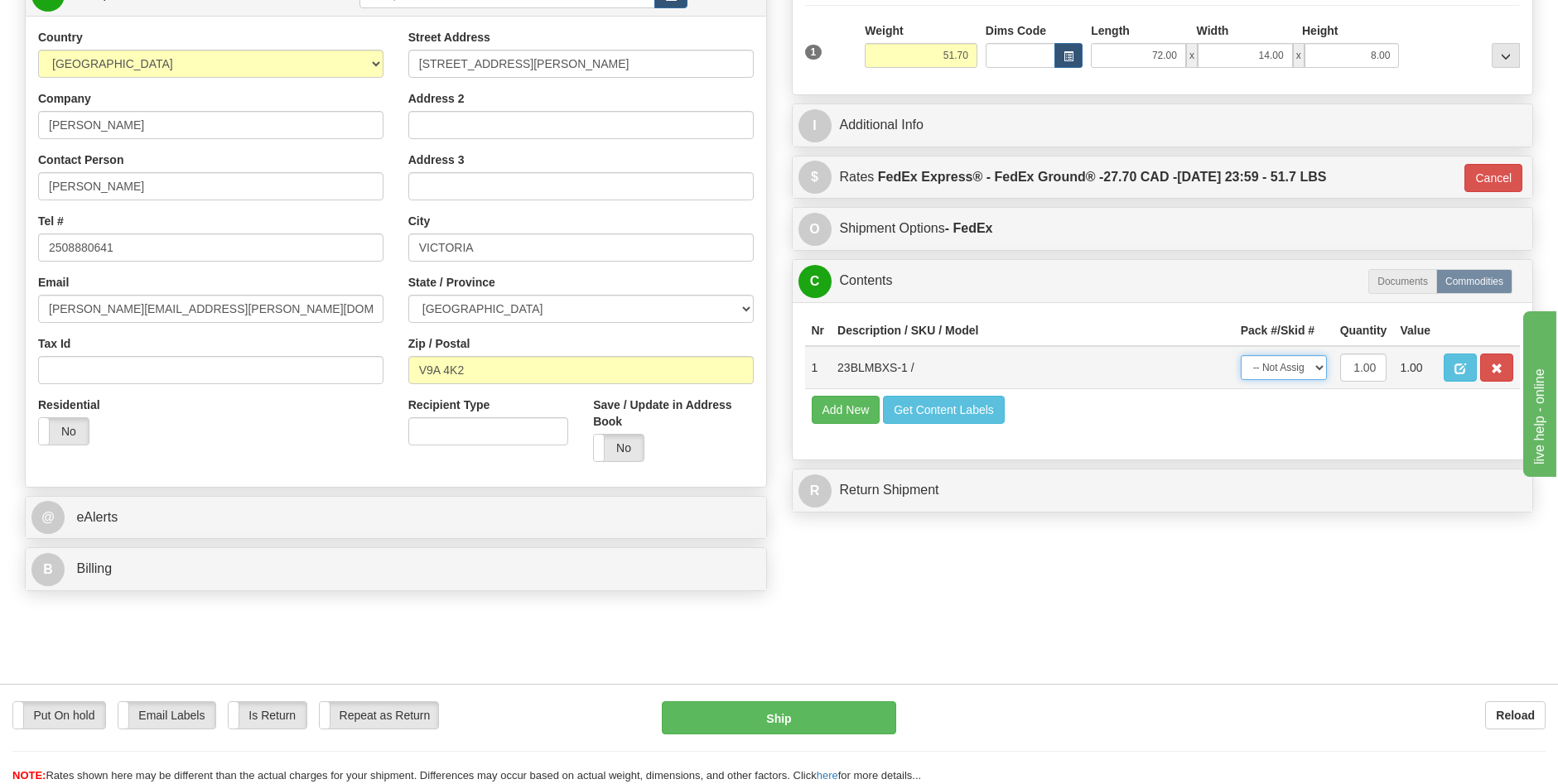
click at [1320, 368] on select "-- Not Assigned -- Package 1" at bounding box center [1283, 368] width 86 height 25
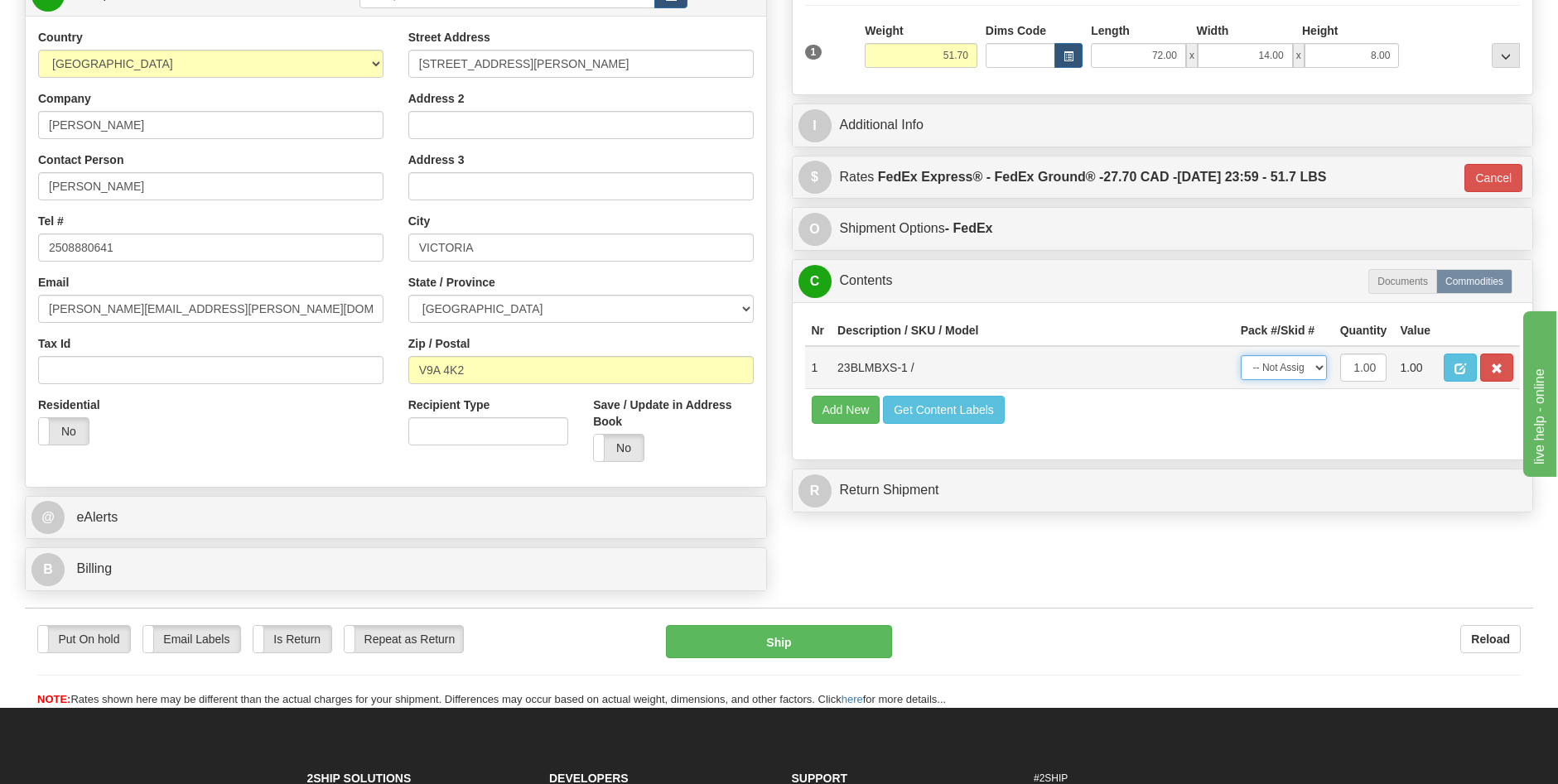
select select "0"
click at [1241, 355] on select "-- Not Assigned -- Package 1" at bounding box center [1283, 368] width 86 height 25
click at [782, 634] on button "Ship" at bounding box center [779, 642] width 227 height 33
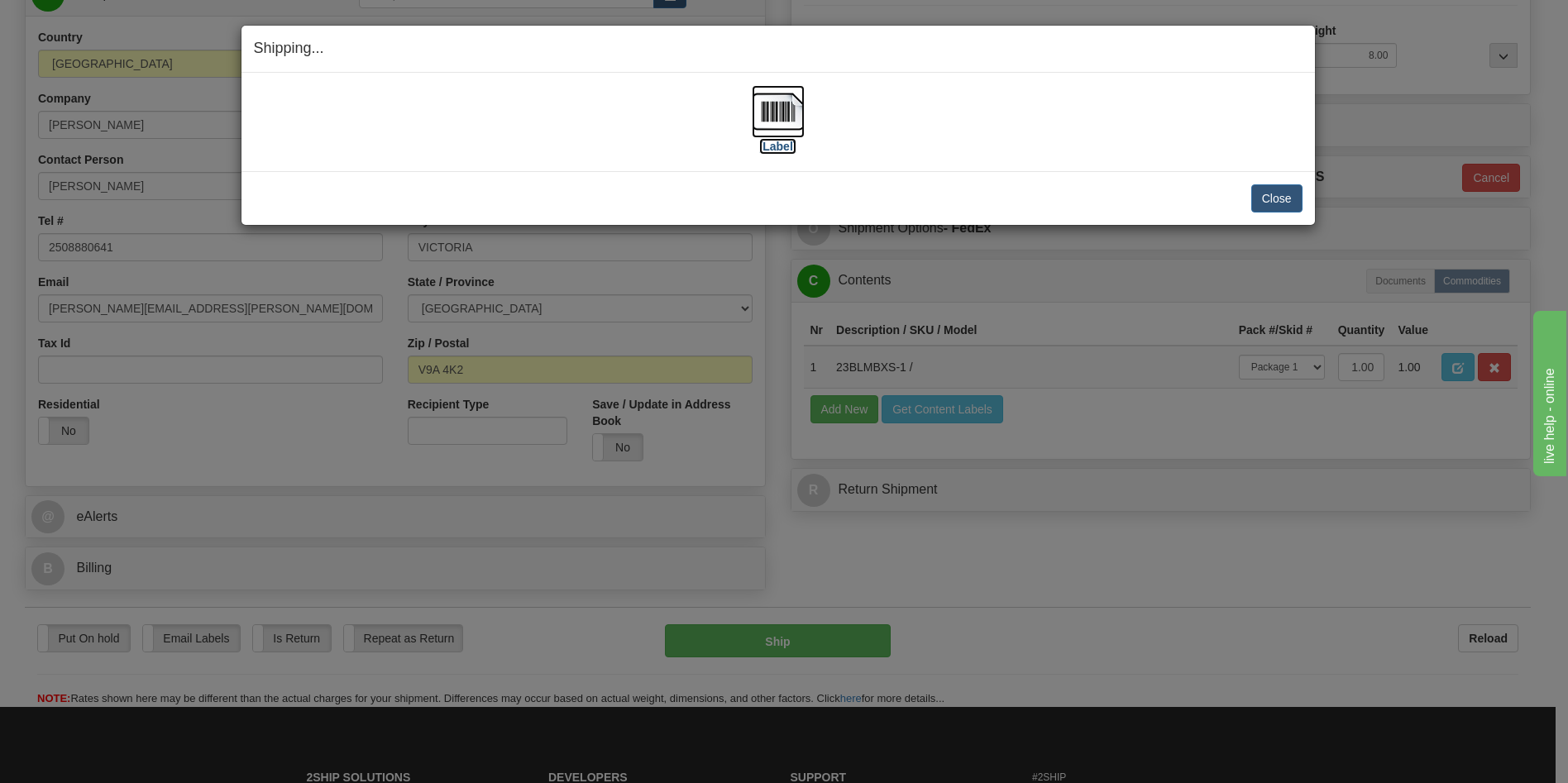
click at [778, 145] on label "[Label]" at bounding box center [778, 146] width 38 height 17
click at [1271, 206] on button "Close" at bounding box center [1276, 198] width 51 height 28
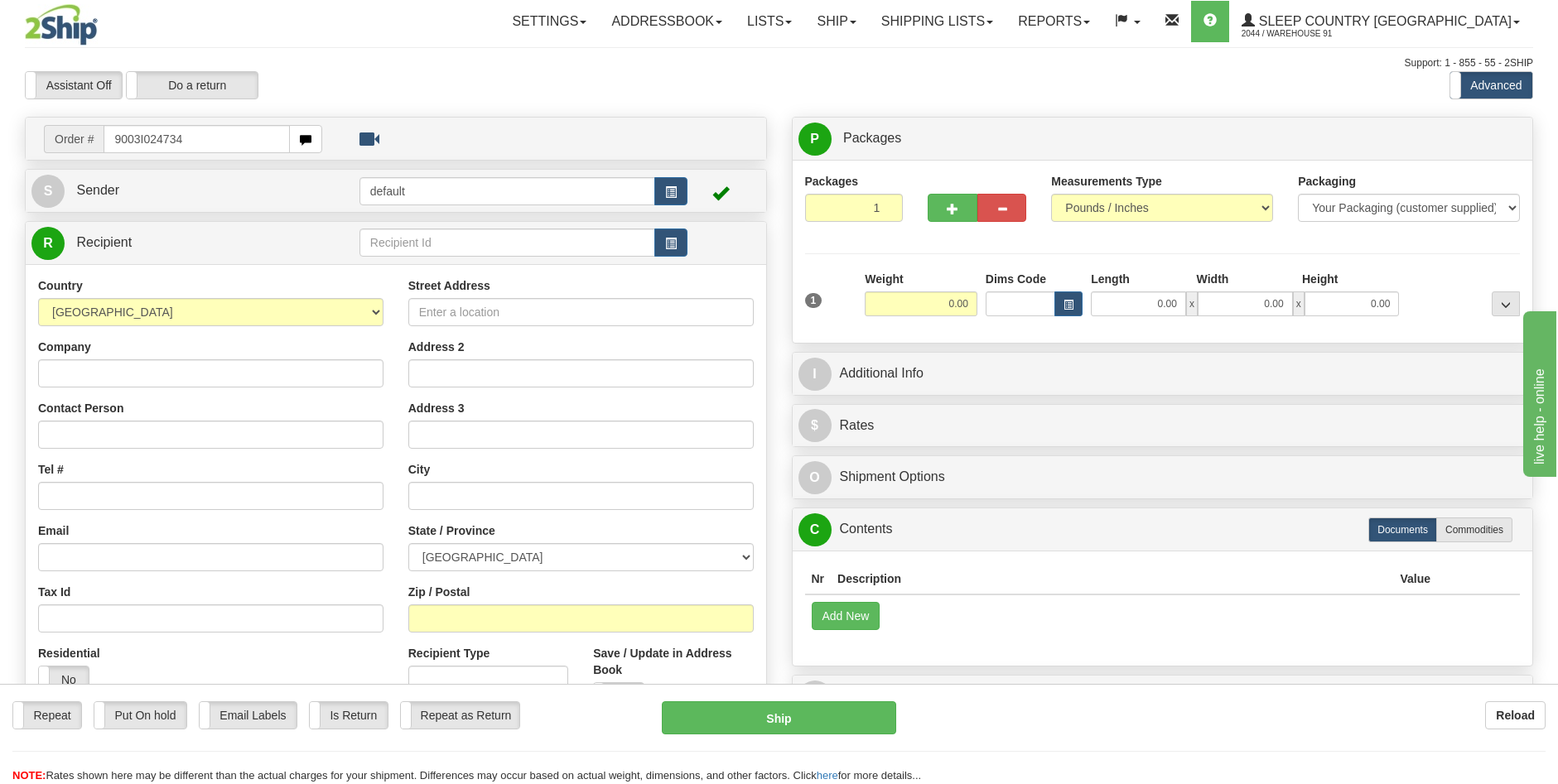
type input "9003I024734"
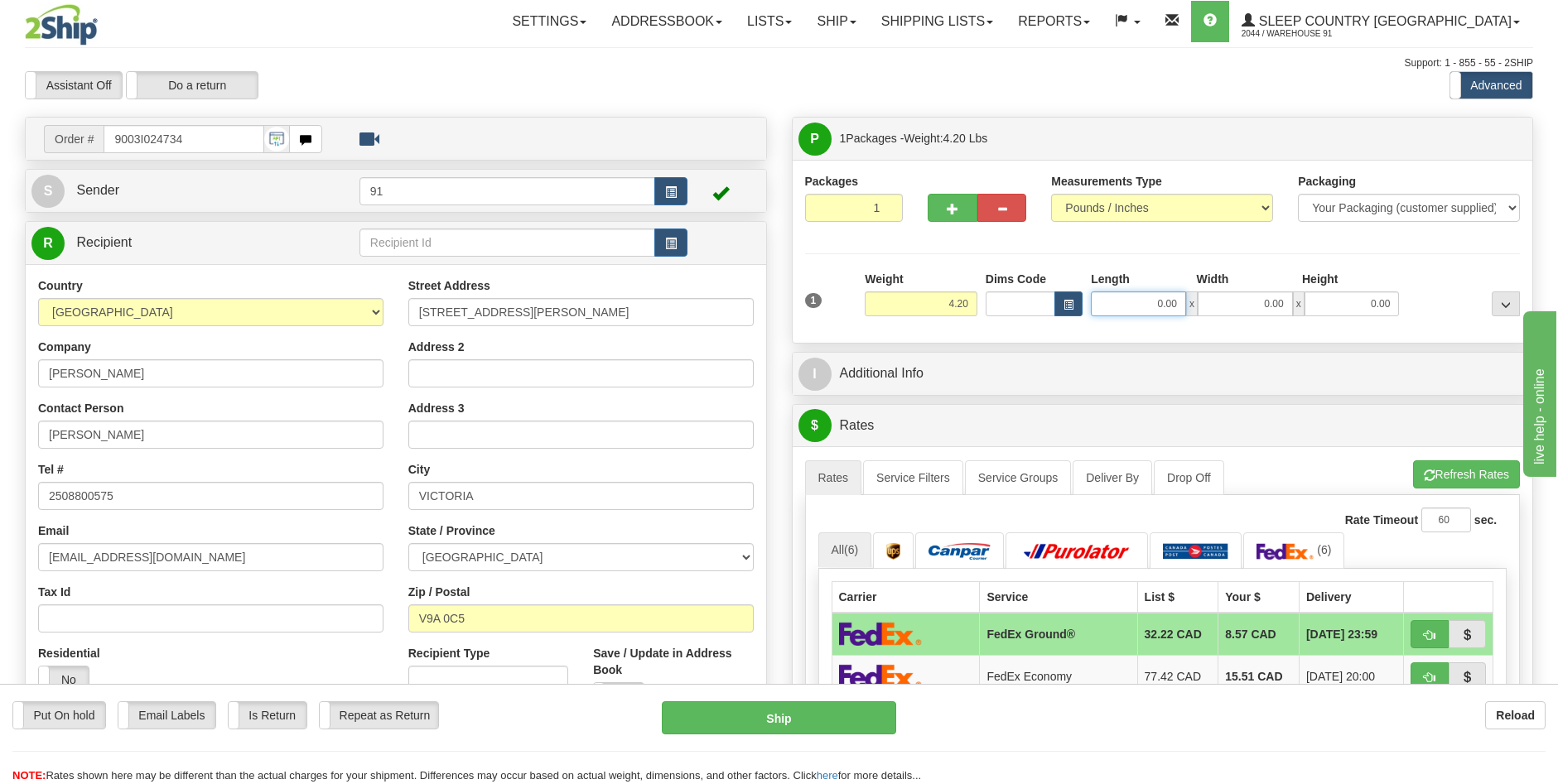
click at [1163, 302] on input "0.00" at bounding box center [1138, 304] width 95 height 25
type input "16.00"
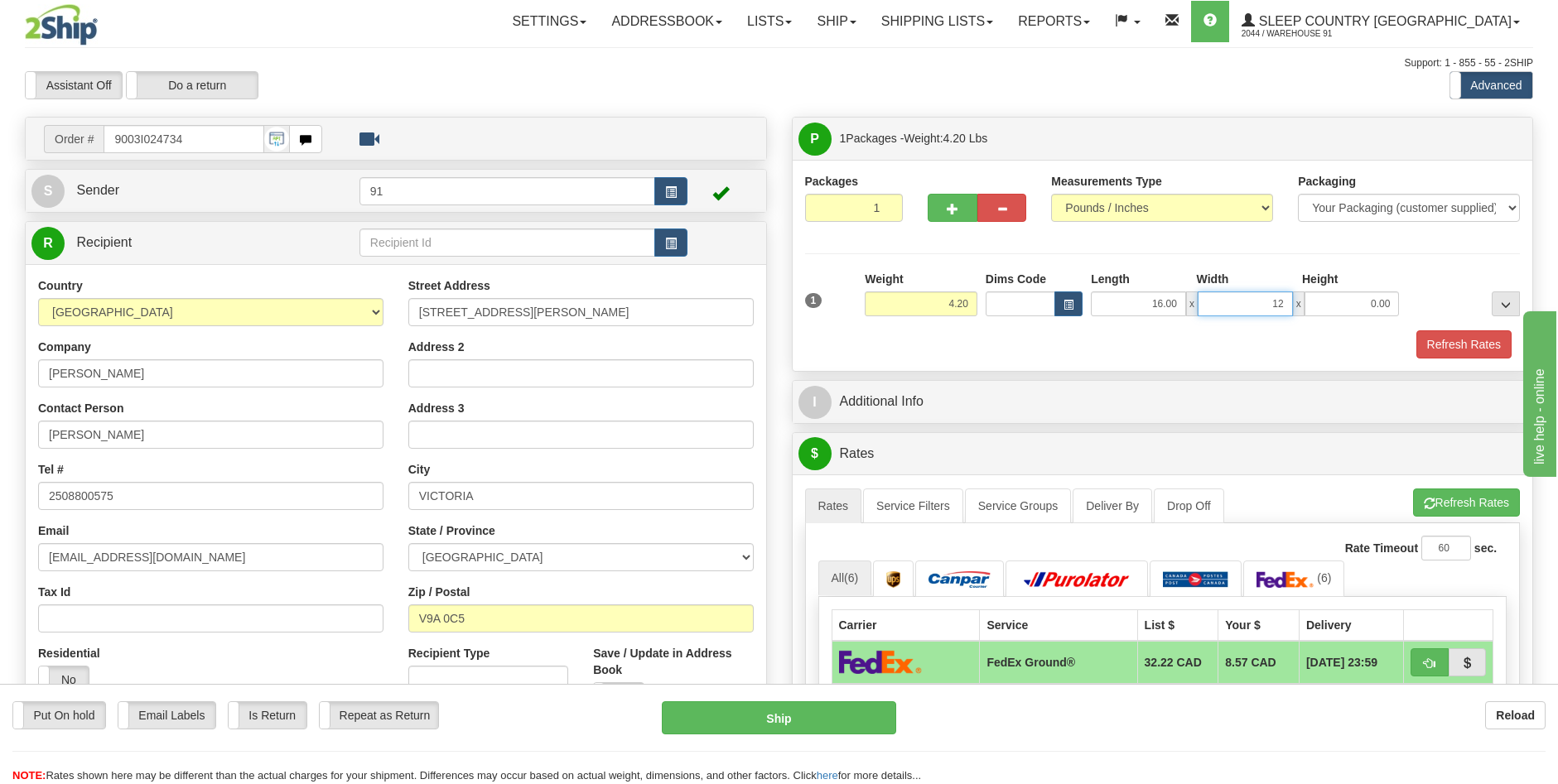
type input "12.00"
type input "8.00"
click at [1428, 339] on button "Refresh Rates" at bounding box center [1464, 344] width 95 height 28
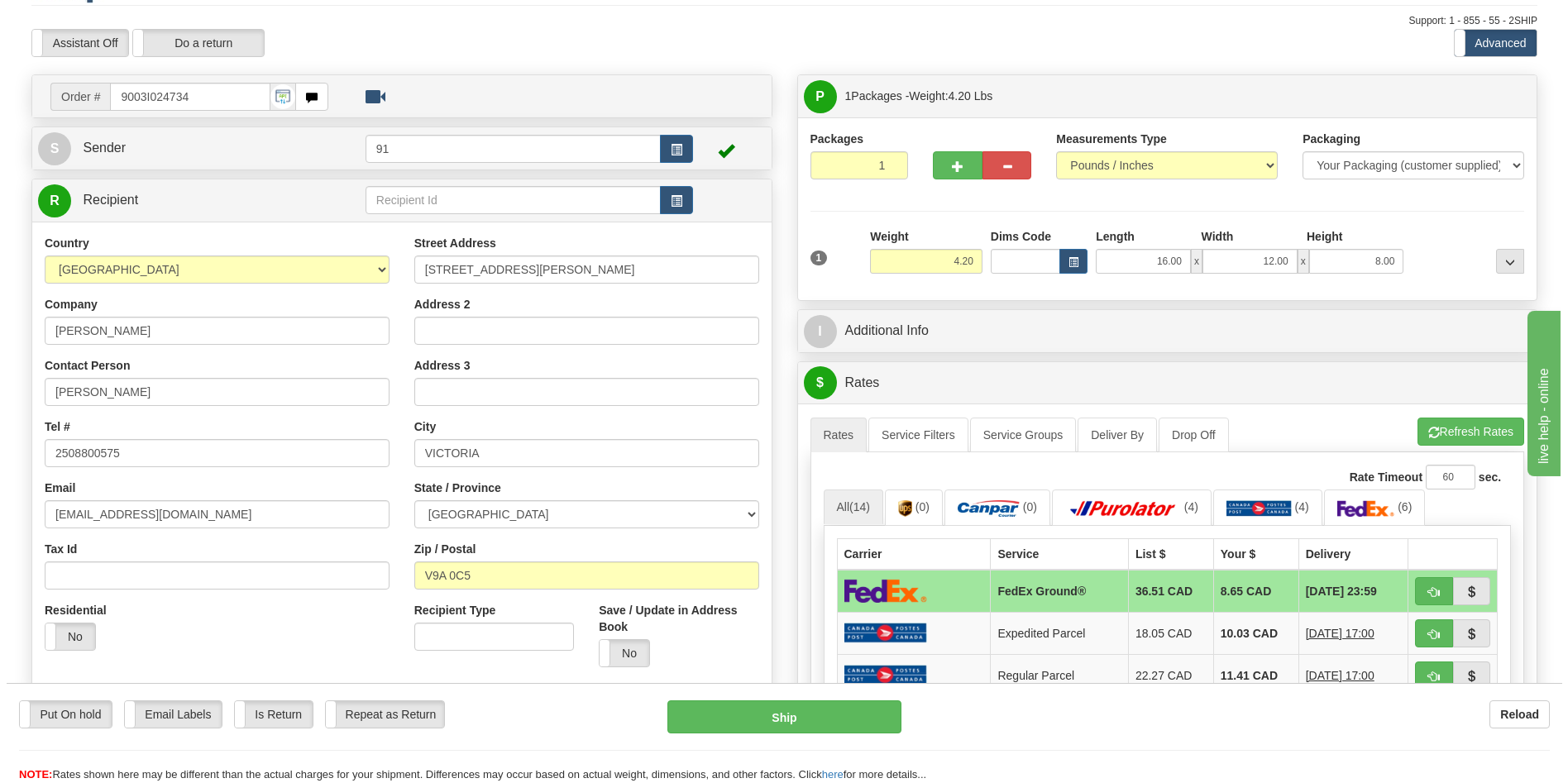
scroll to position [82, 0]
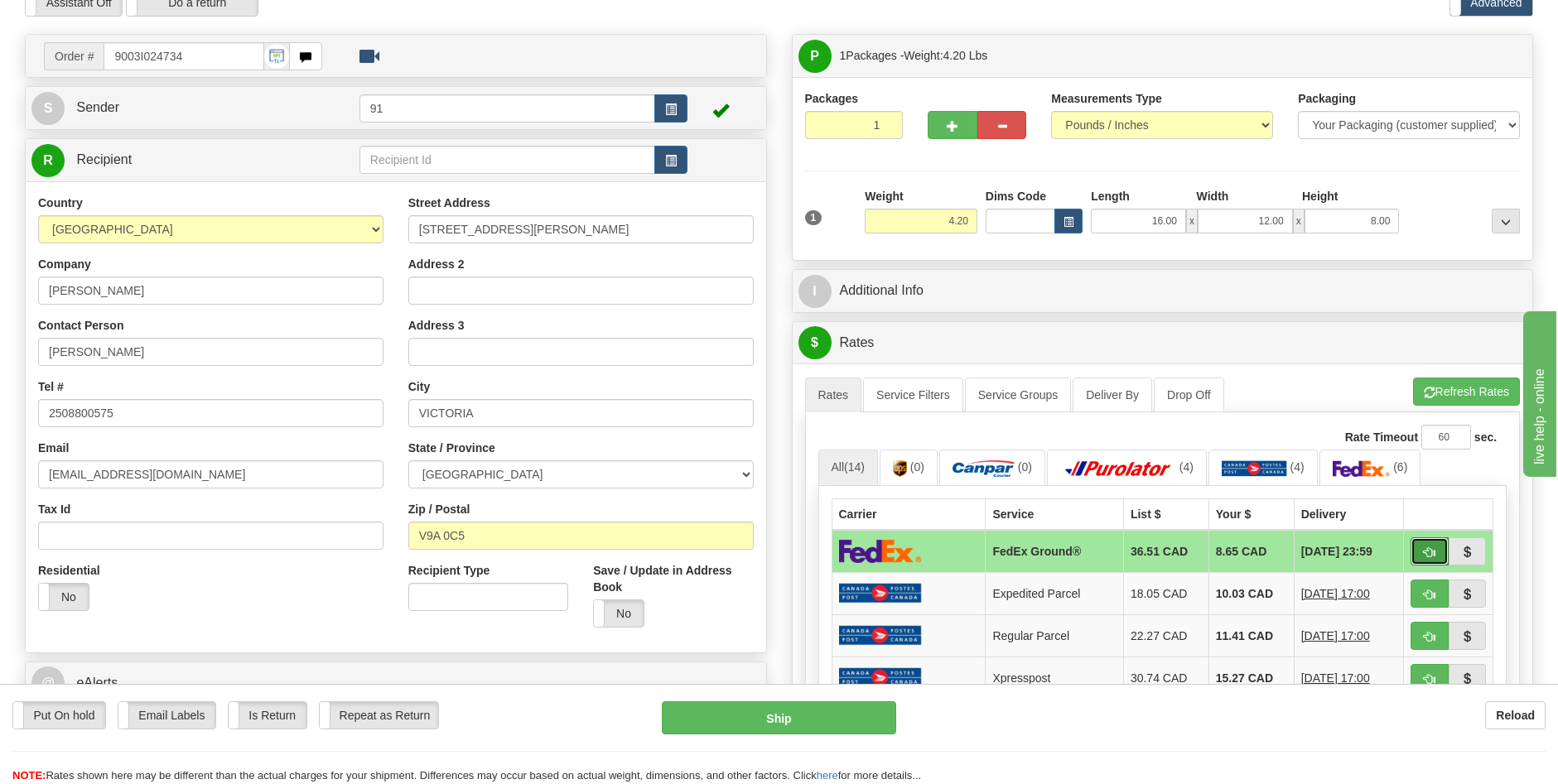
click at [1432, 547] on span "button" at bounding box center [1430, 552] width 12 height 11
type input "92"
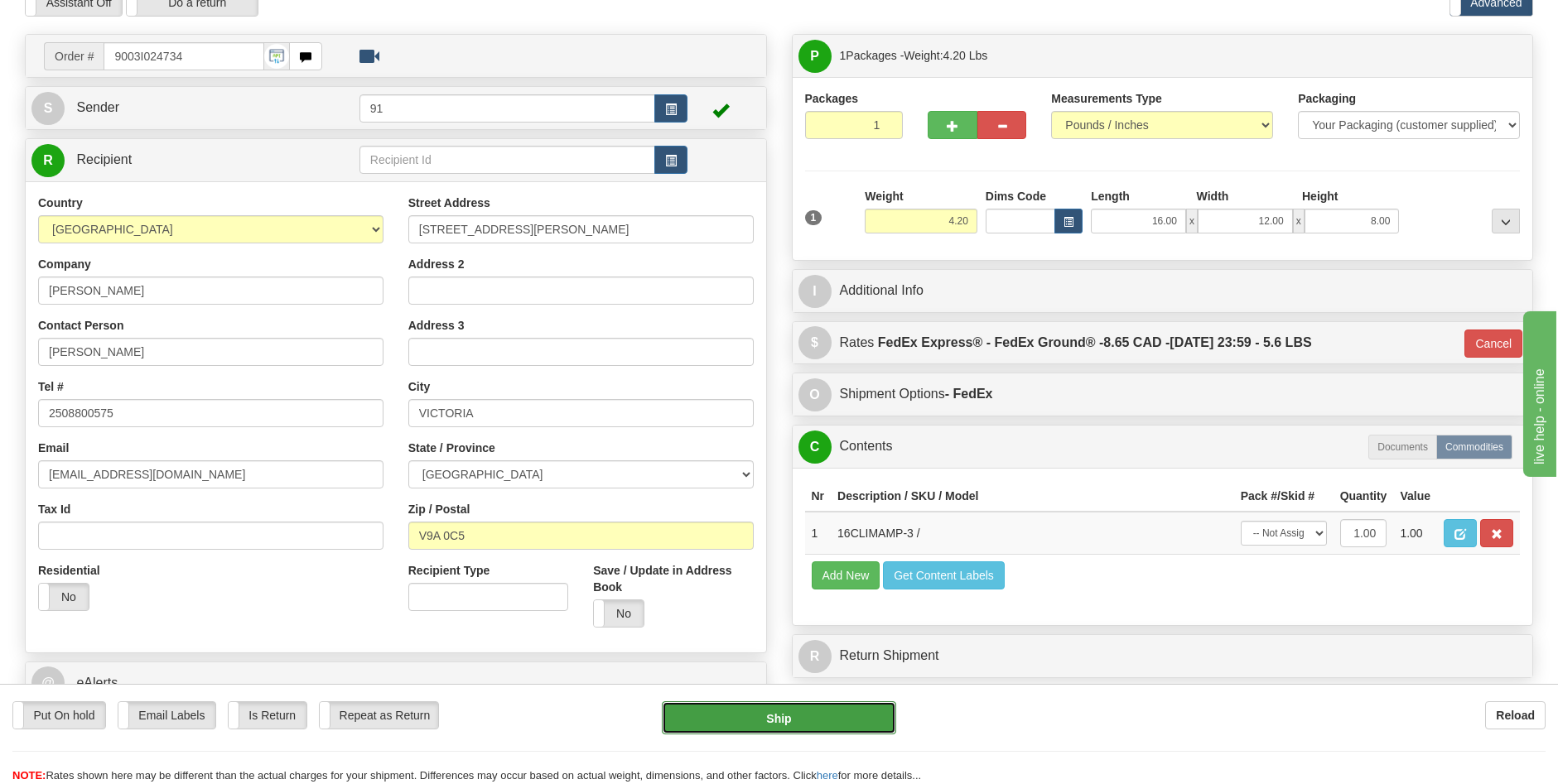
click at [829, 718] on button "Ship" at bounding box center [779, 717] width 234 height 33
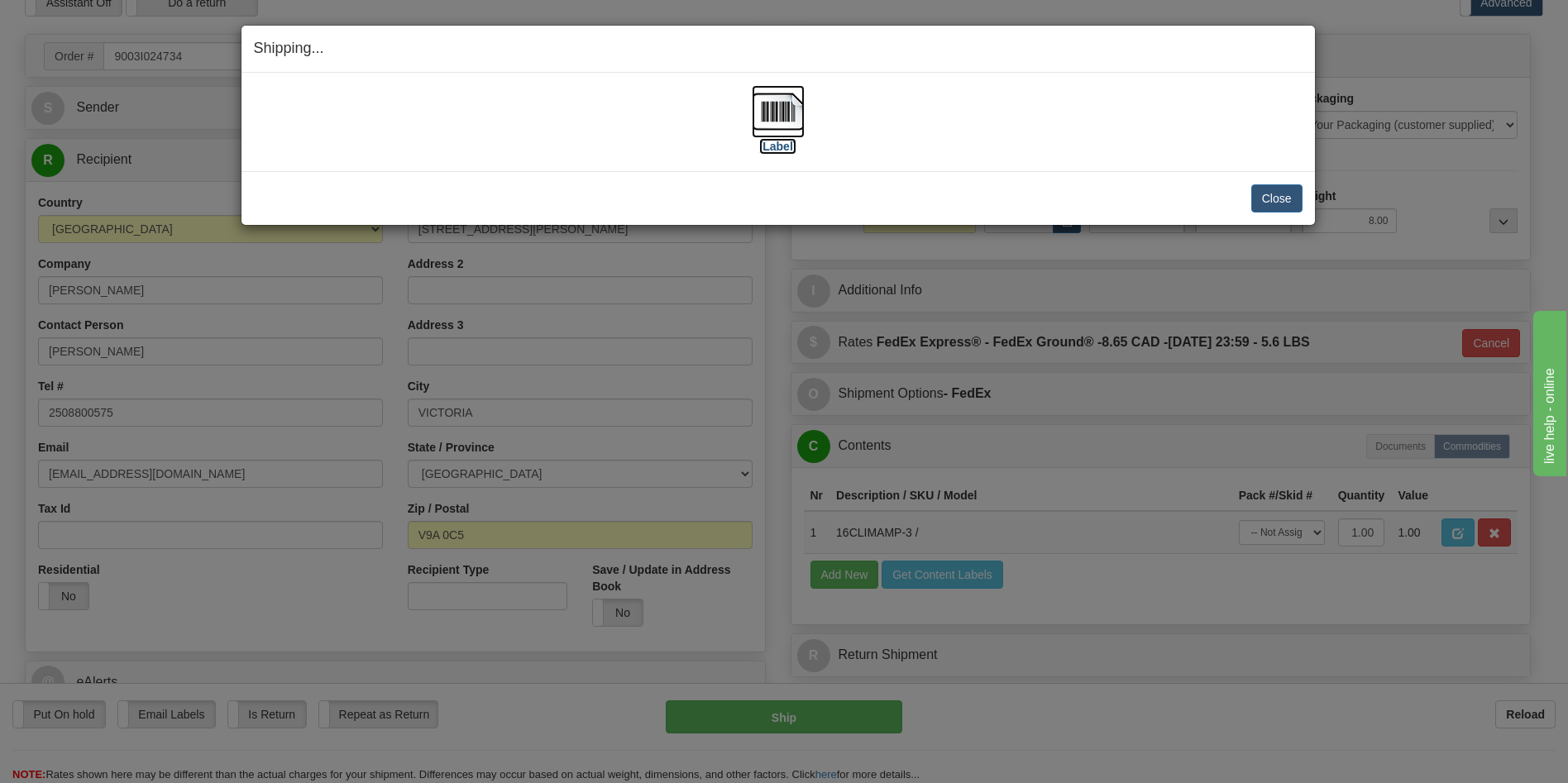
click at [789, 146] on label "[Label]" at bounding box center [778, 146] width 38 height 17
click at [1281, 200] on button "Close" at bounding box center [1276, 198] width 51 height 28
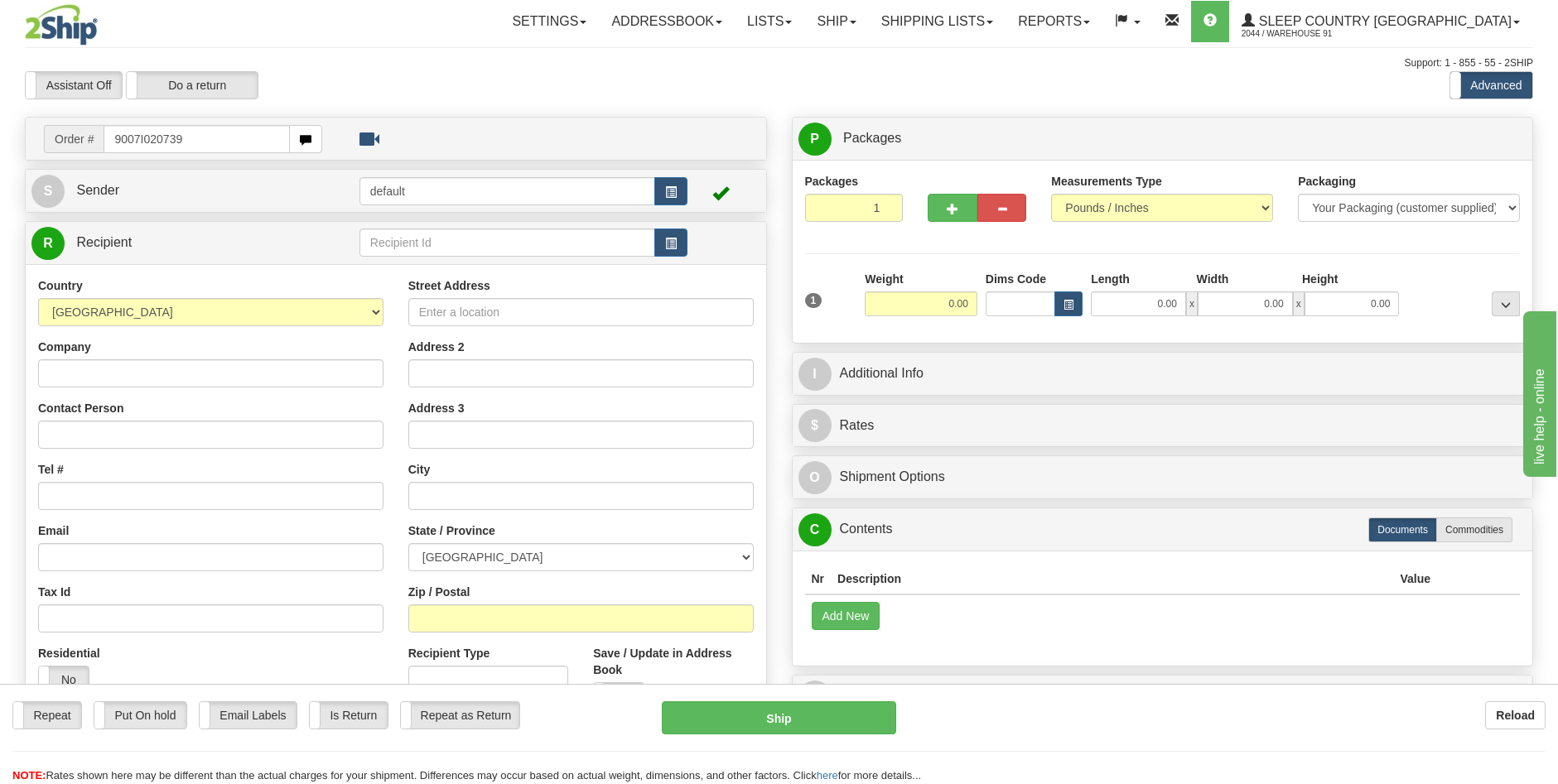
type input "9007I020739"
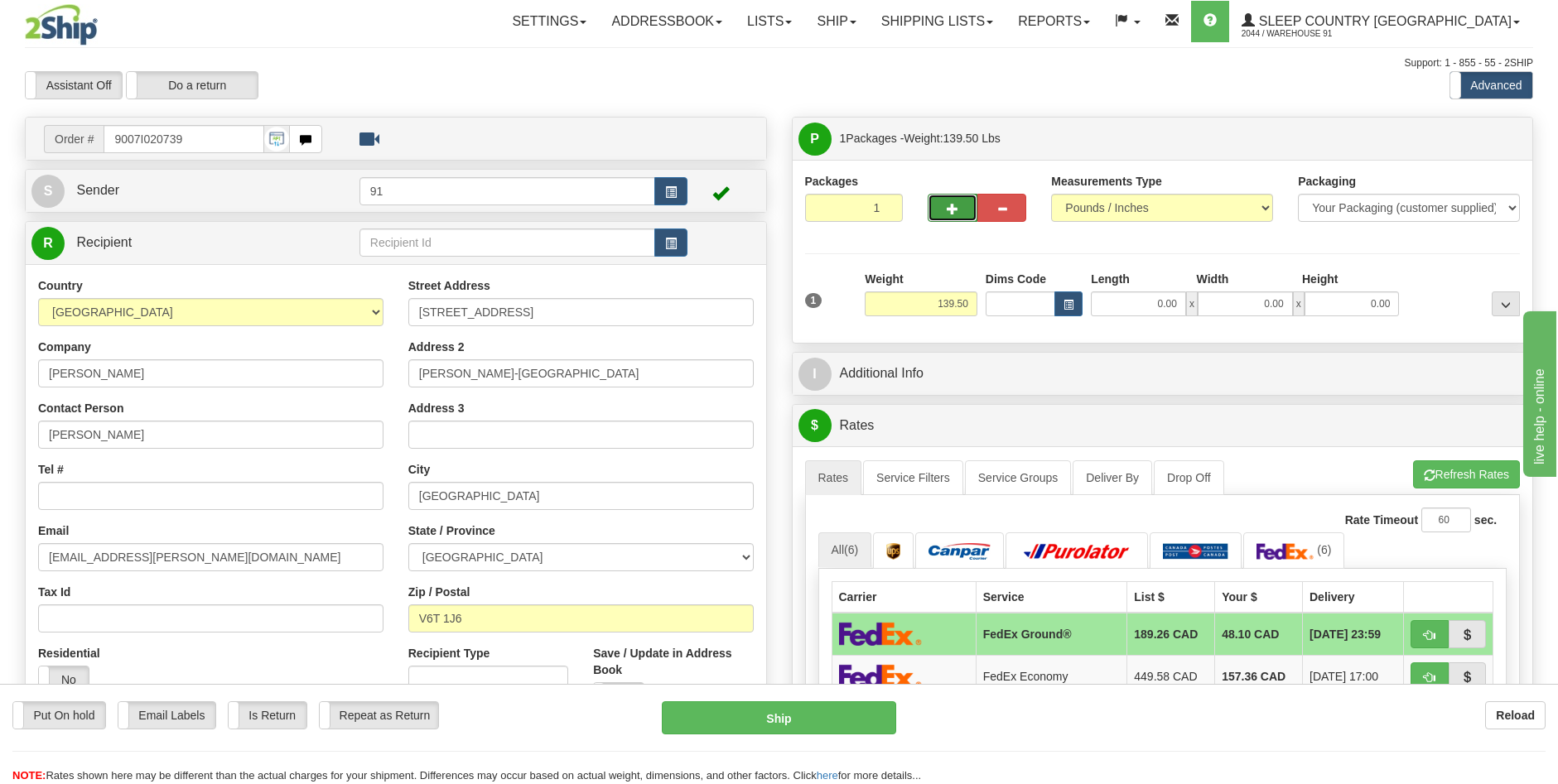
click at [954, 204] on span "button" at bounding box center [952, 209] width 12 height 11
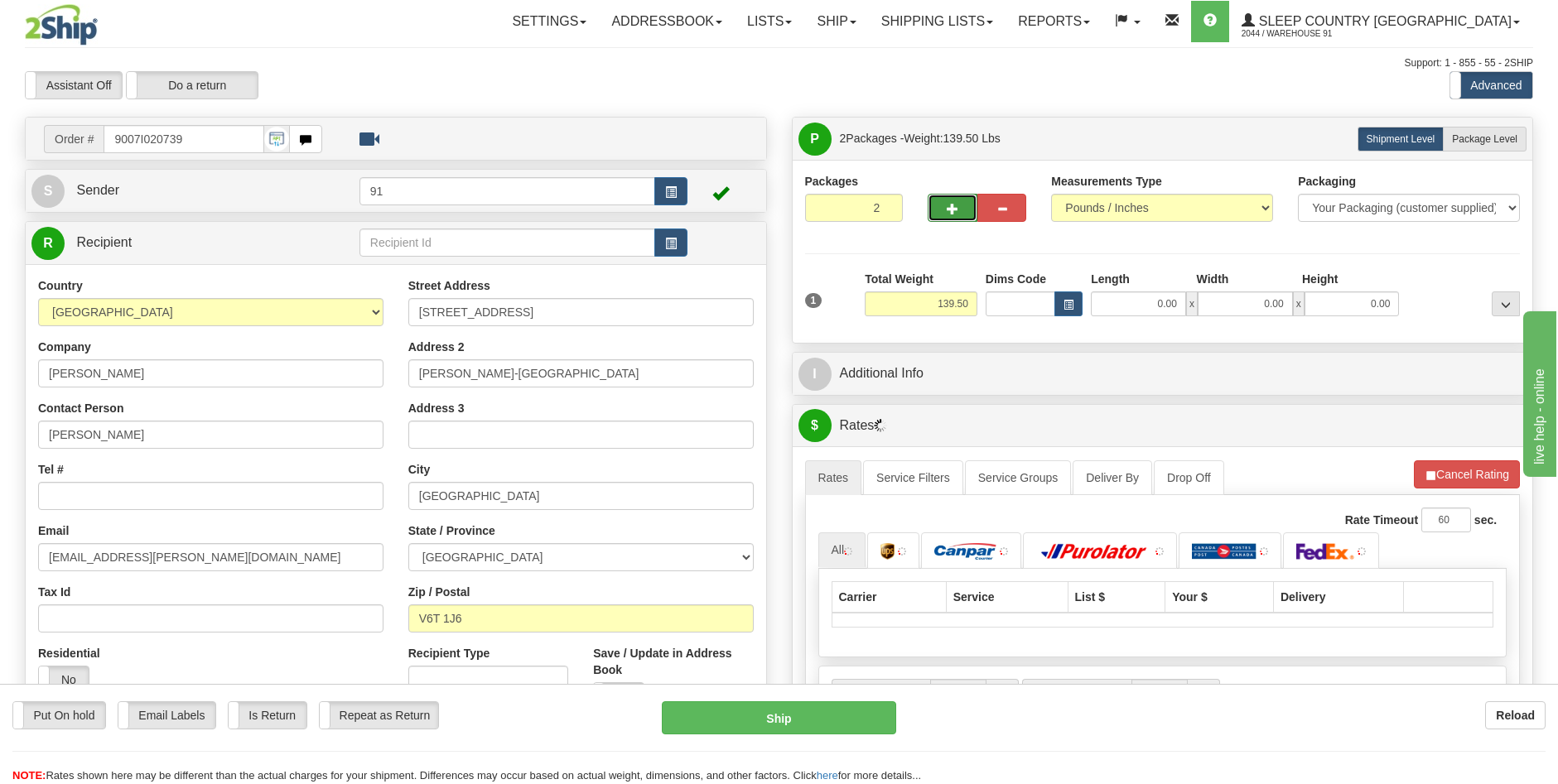
click at [952, 206] on span "button" at bounding box center [952, 209] width 12 height 11
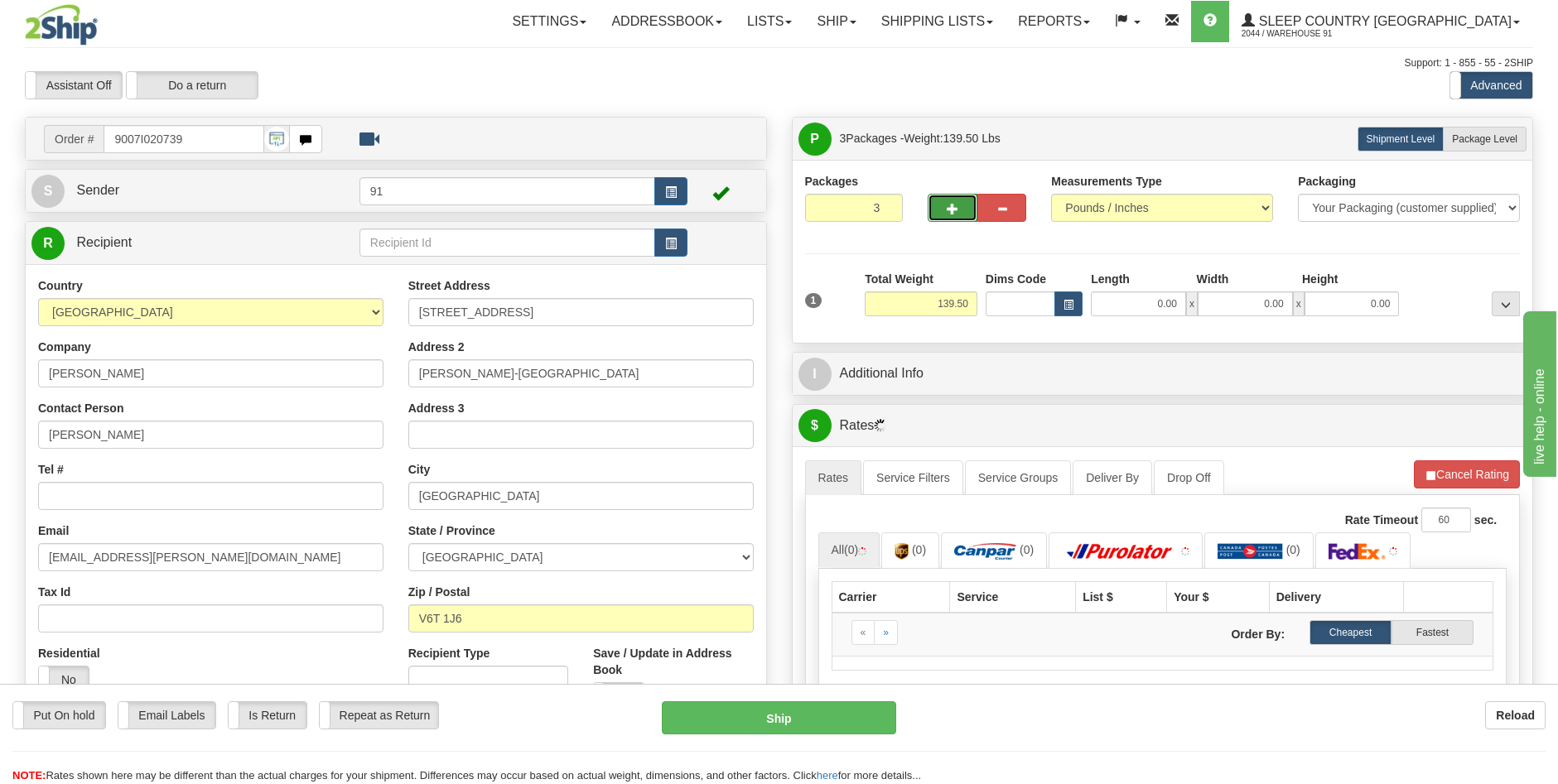
click at [956, 208] on span "button" at bounding box center [952, 209] width 12 height 11
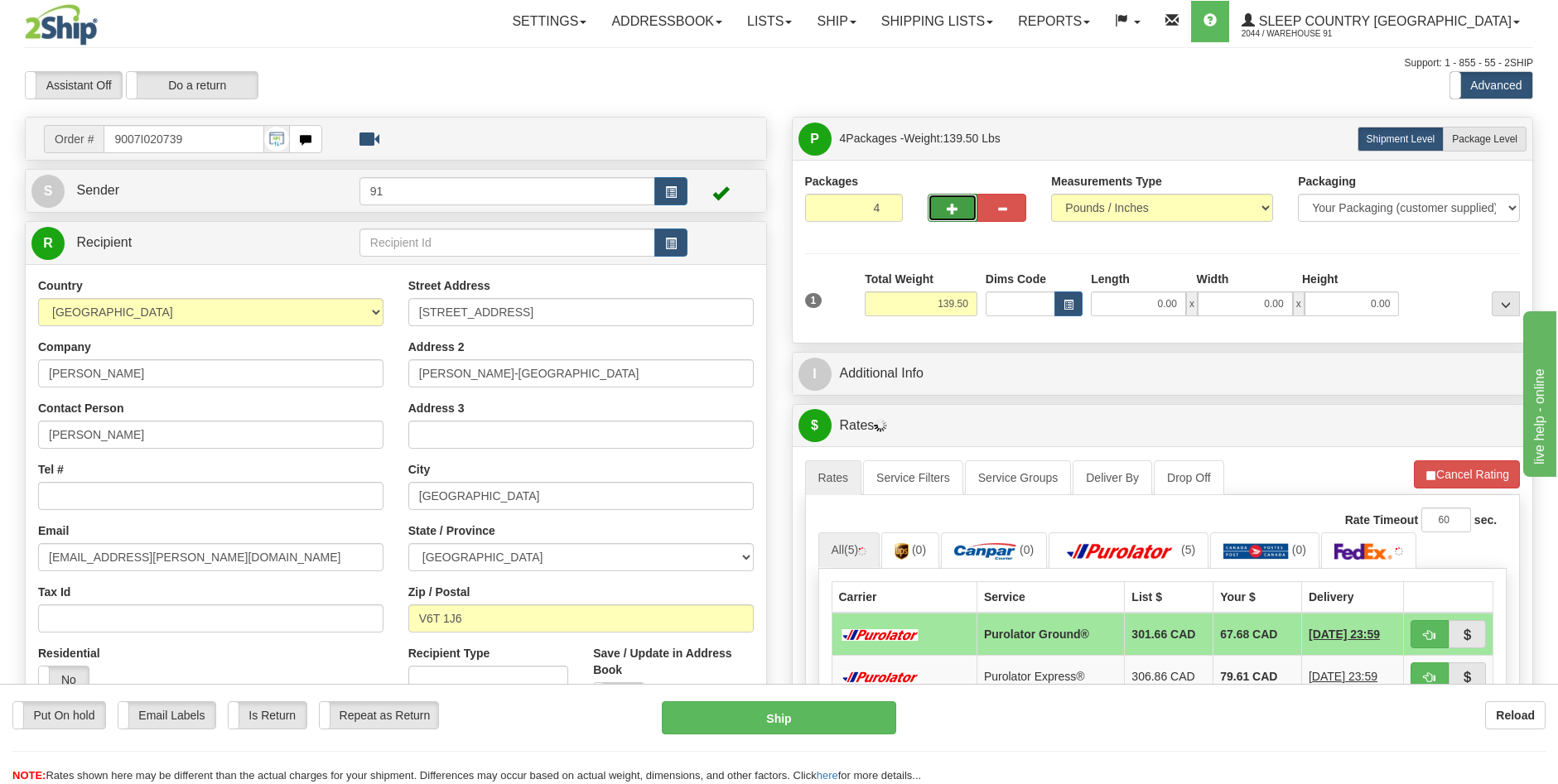
click at [956, 210] on span "button" at bounding box center [952, 209] width 12 height 11
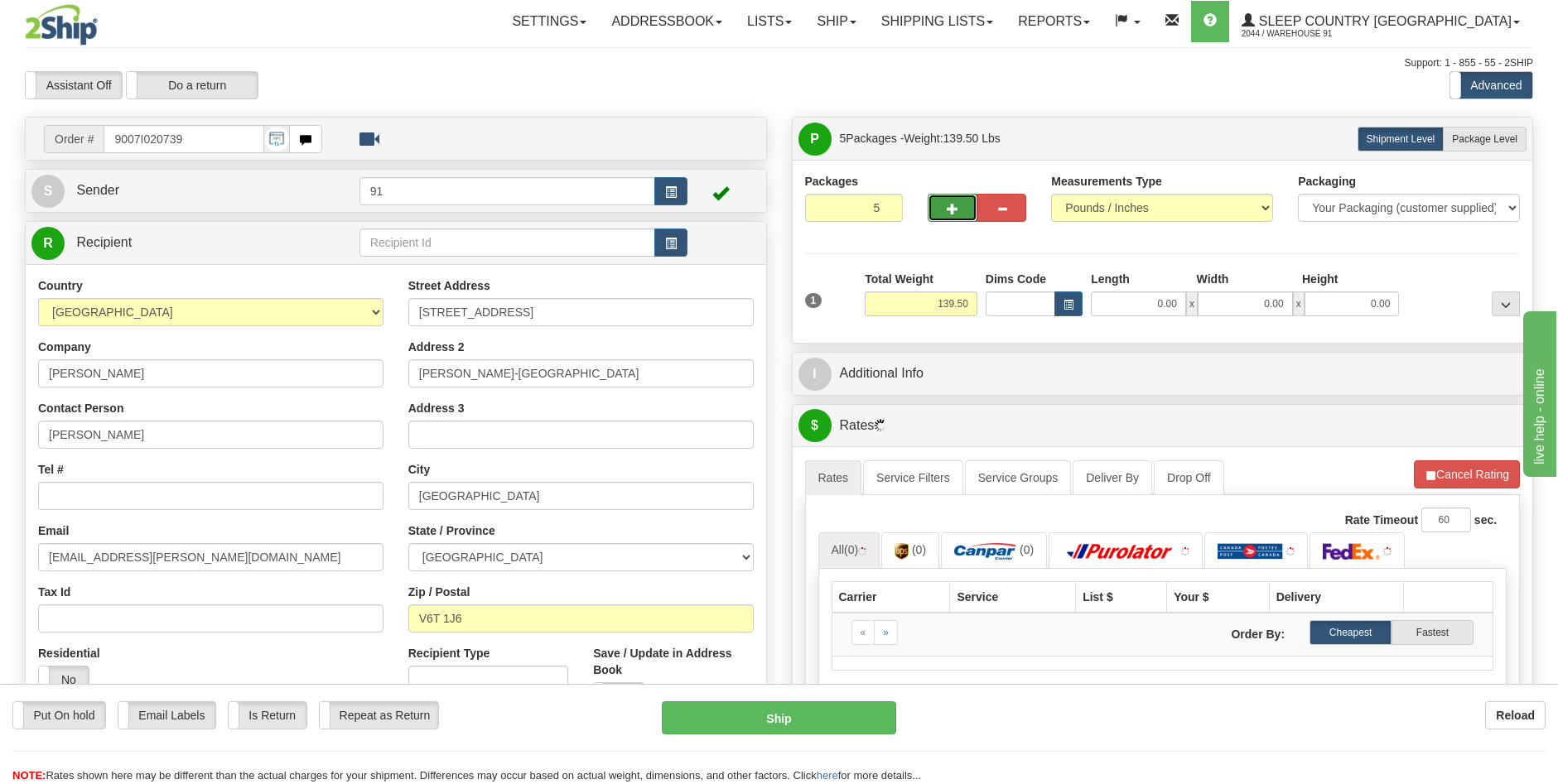
click at [954, 204] on span "button" at bounding box center [952, 209] width 12 height 11
type input "6"
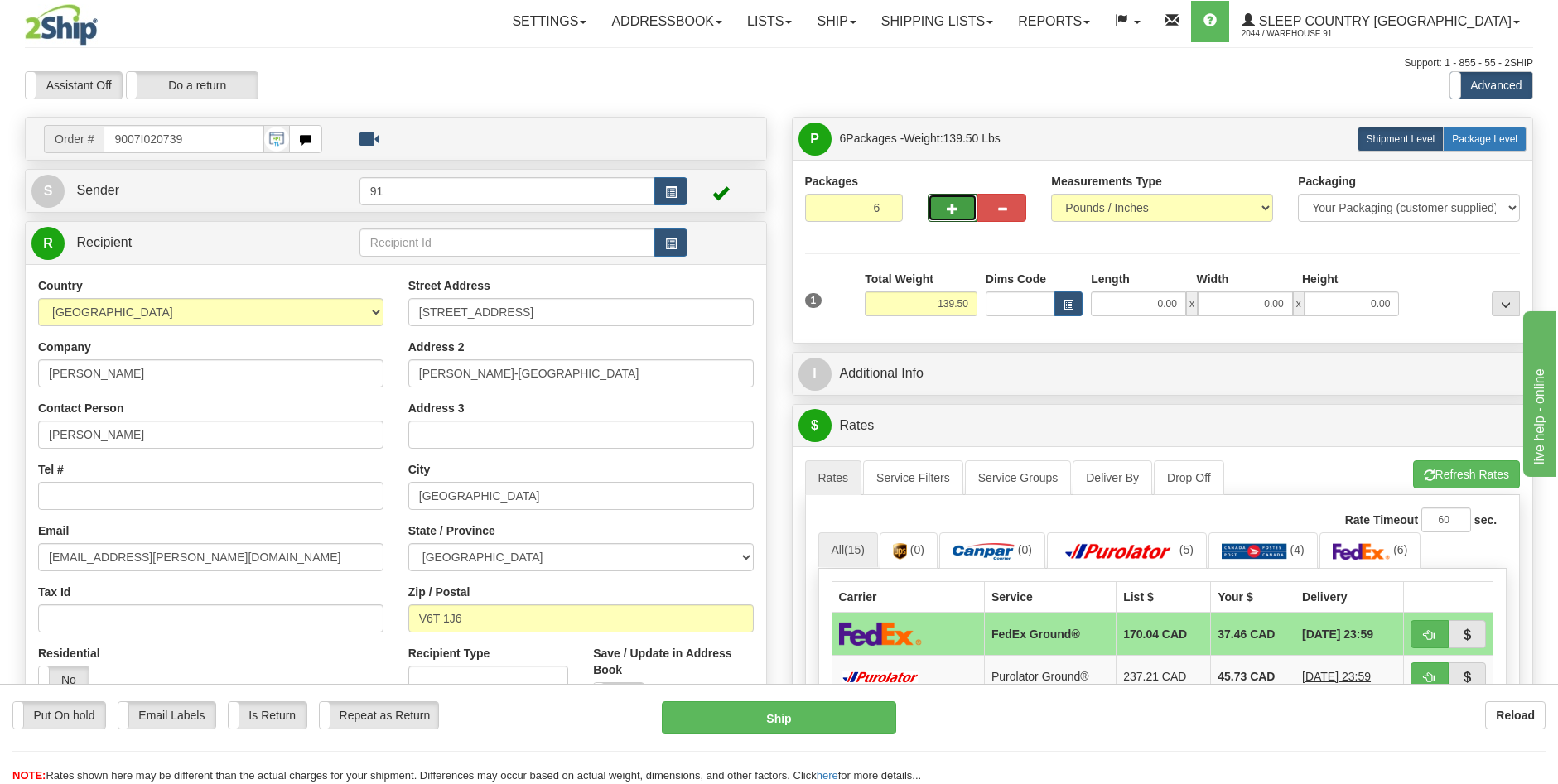
click at [1487, 133] on span "Package Level" at bounding box center [1485, 139] width 66 height 12
radio input "true"
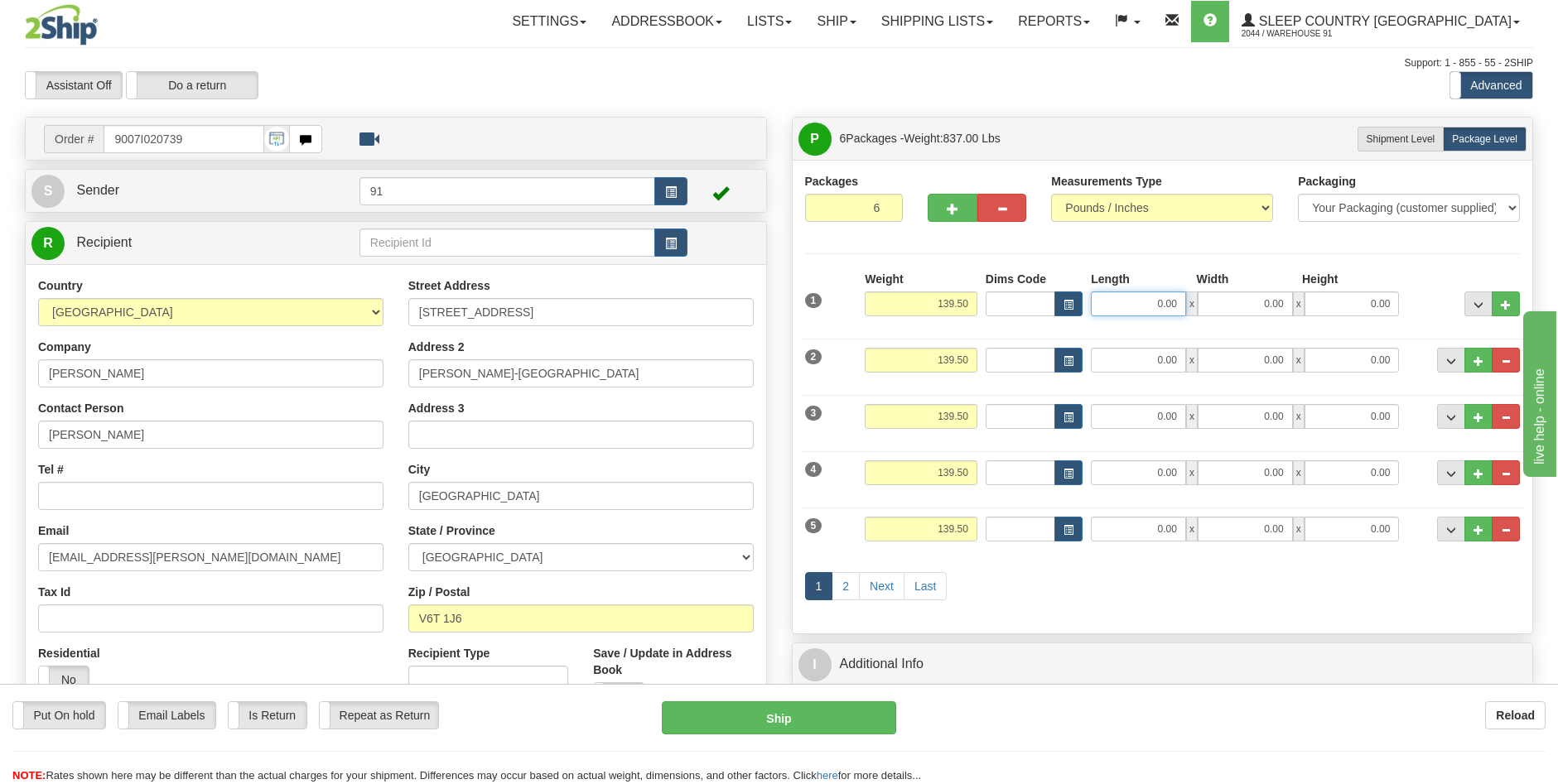
click at [1160, 306] on input "0.00" at bounding box center [1138, 304] width 95 height 25
type input "10.00"
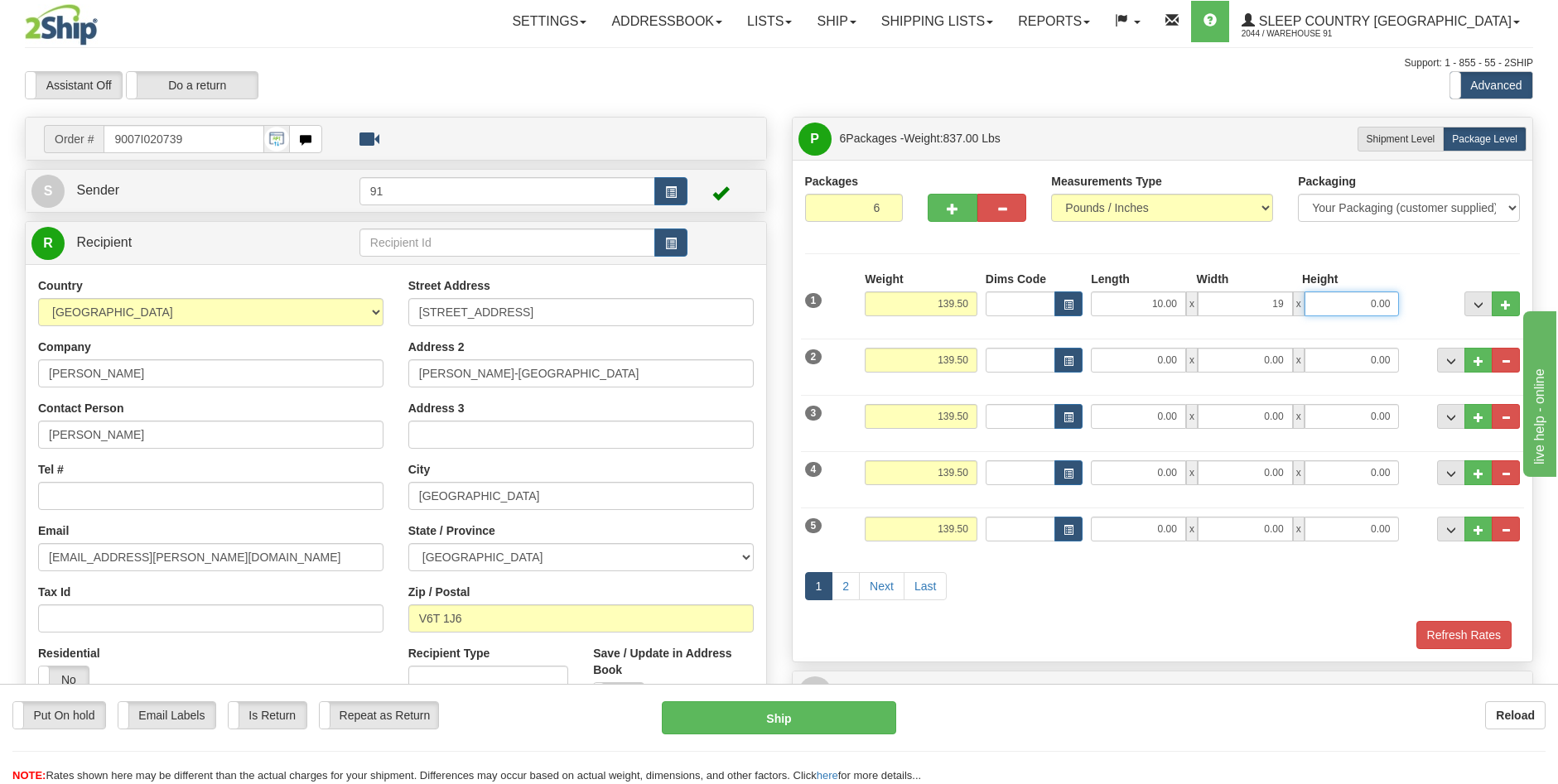
type input "19.00"
type input "23.00"
click at [1141, 355] on input "0.00" at bounding box center [1138, 360] width 95 height 25
type input "10.00"
type input "19.00"
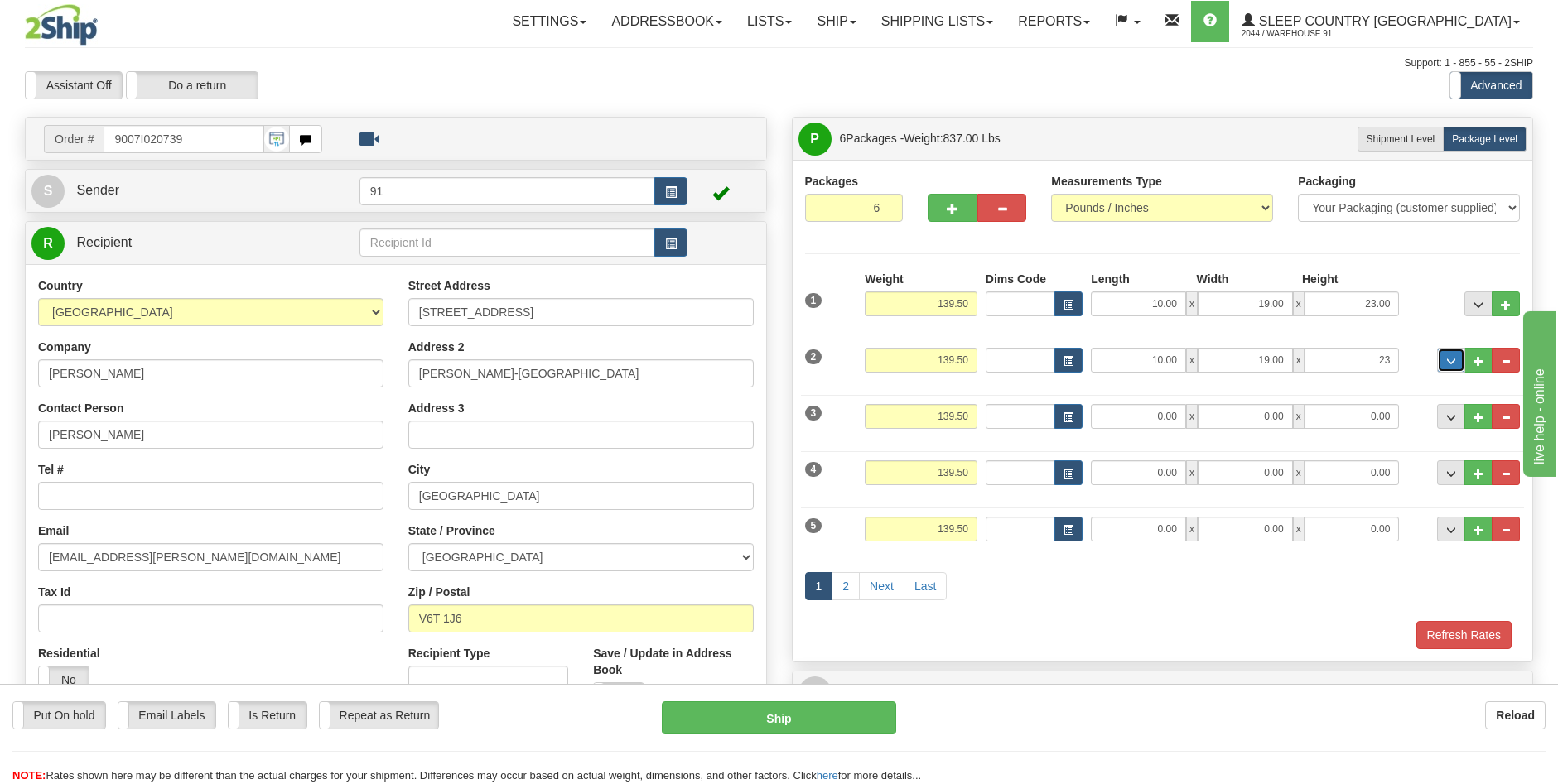
type input "23.00"
click at [1147, 416] on input "0.00" at bounding box center [1138, 417] width 95 height 25
type input "10.00"
type input "19.00"
type input "23.00"
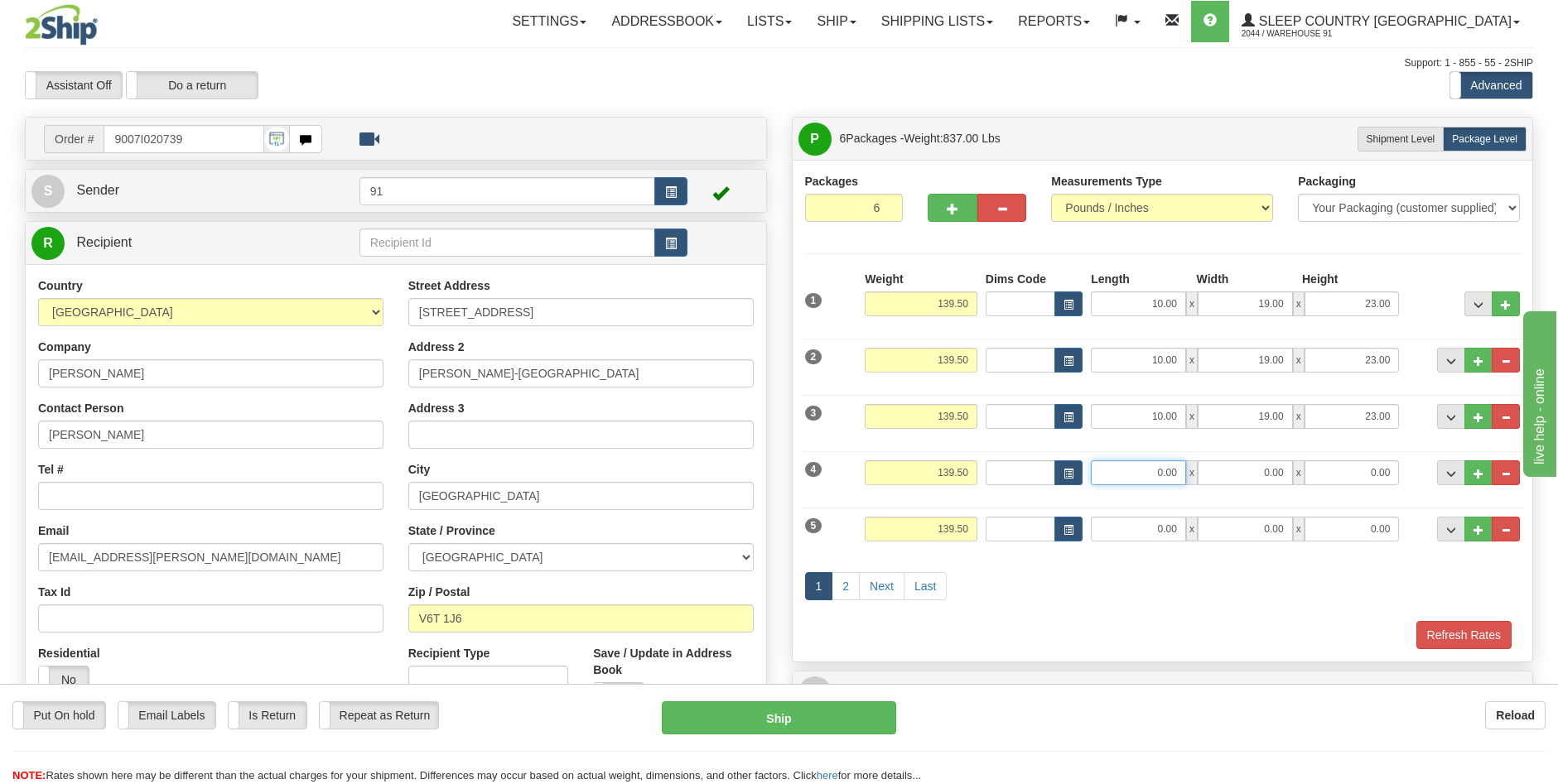
drag, startPoint x: 1141, startPoint y: 473, endPoint x: 1168, endPoint y: 442, distance: 41.1
click at [1141, 472] on input "0.00" at bounding box center [1138, 473] width 95 height 25
type input "10.00"
type input "19.00"
type input "23.00"
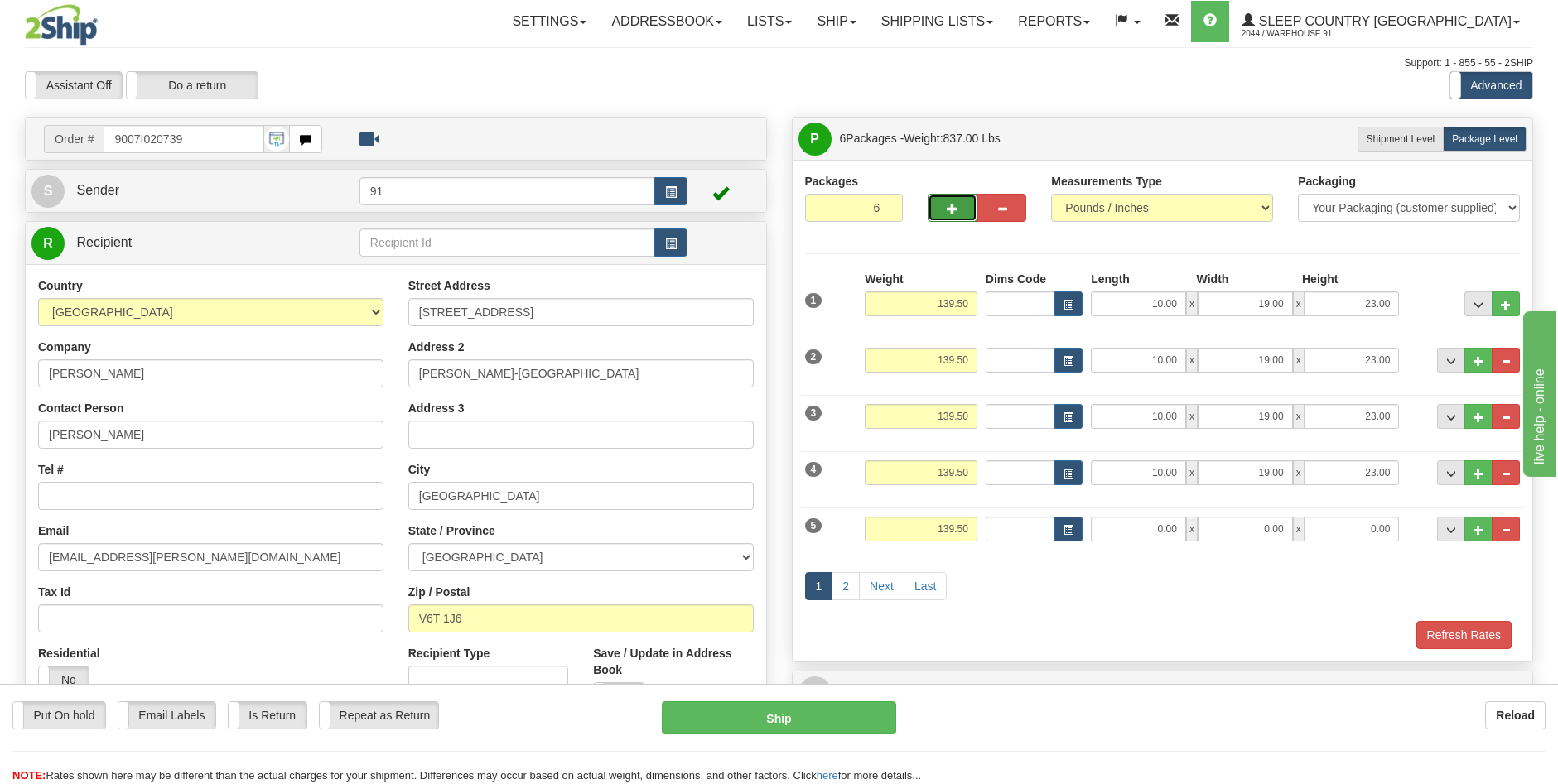
click at [961, 202] on button "button" at bounding box center [952, 207] width 49 height 28
type input "7"
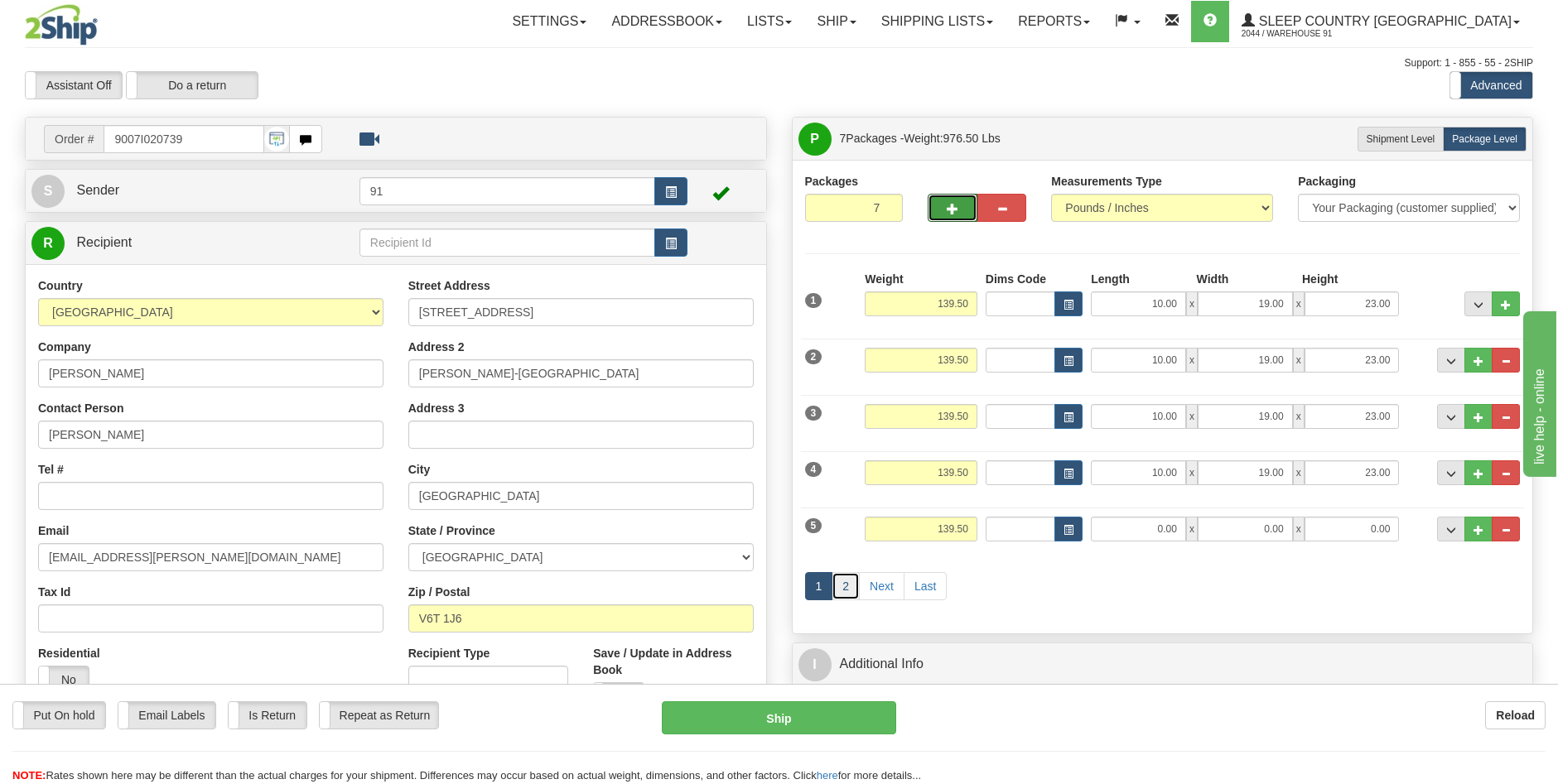
click at [849, 589] on link "2" at bounding box center [846, 586] width 28 height 28
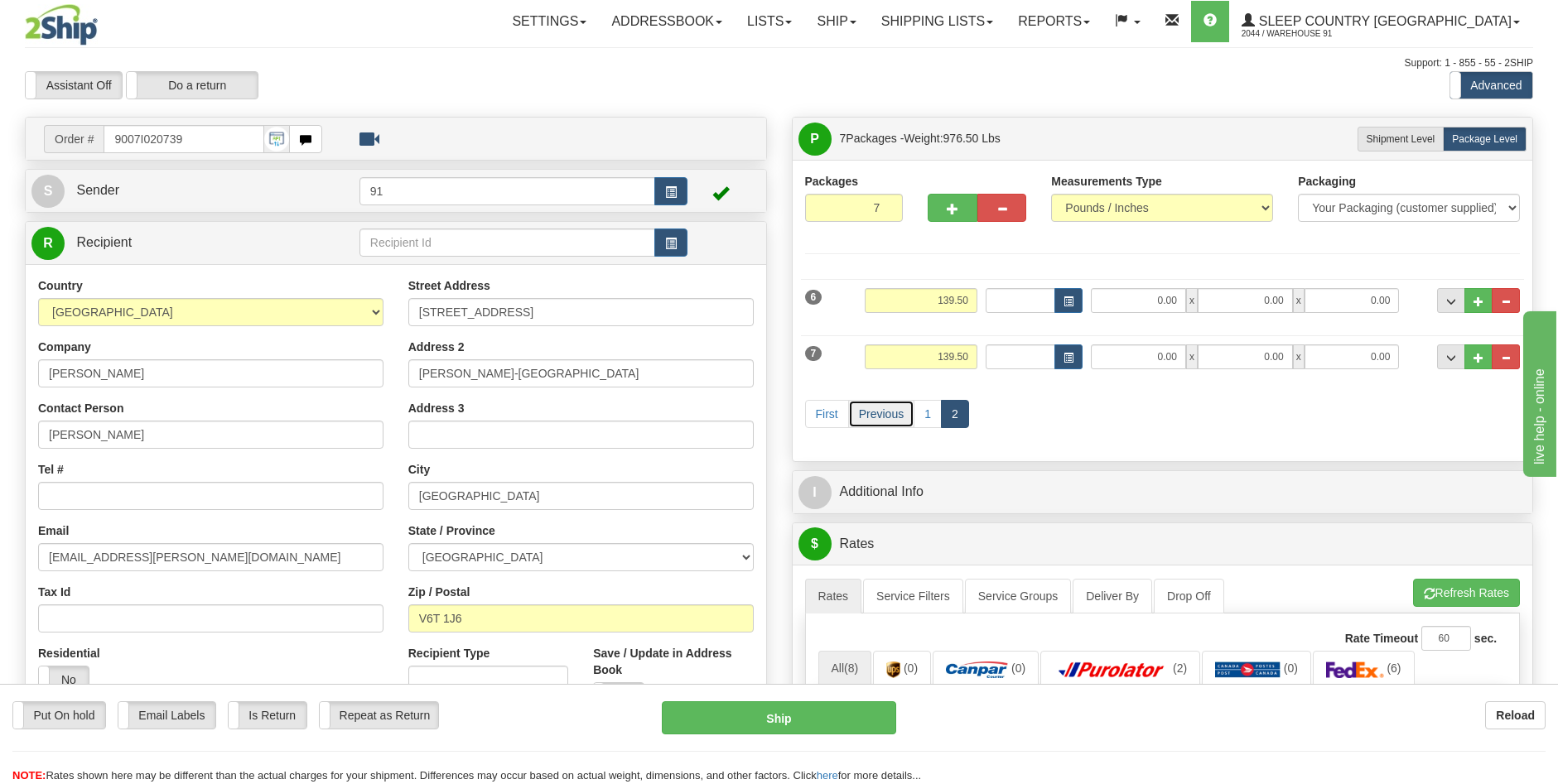
click at [882, 420] on link "Previous" at bounding box center [881, 413] width 67 height 28
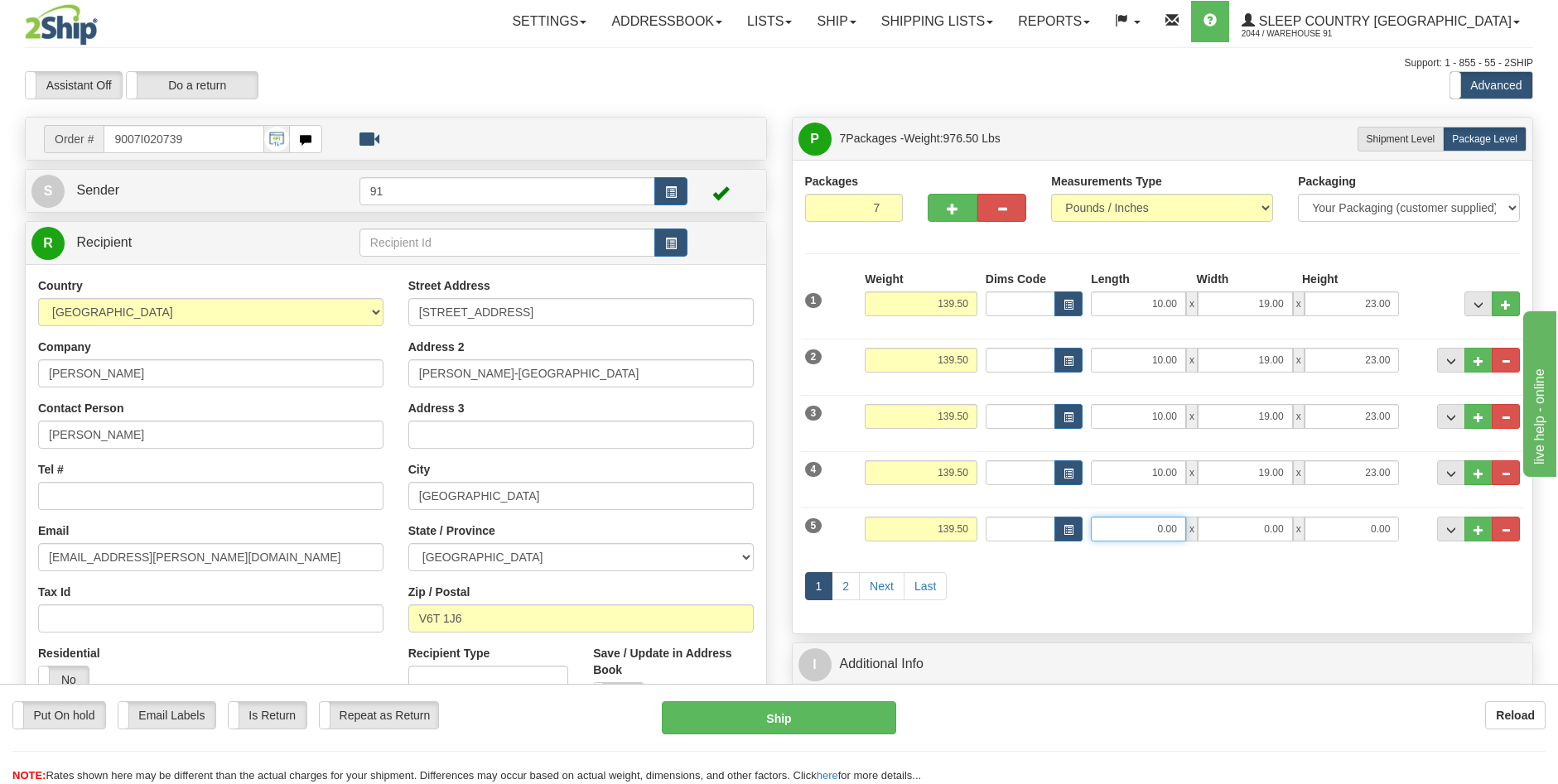
click at [1162, 525] on input "0.00" at bounding box center [1138, 530] width 95 height 25
type input "0.00"
click at [952, 531] on input "139.50" at bounding box center [921, 530] width 113 height 25
drag, startPoint x: 966, startPoint y: 528, endPoint x: 907, endPoint y: 516, distance: 60.2
click at [917, 524] on input "139.50" at bounding box center [921, 530] width 113 height 25
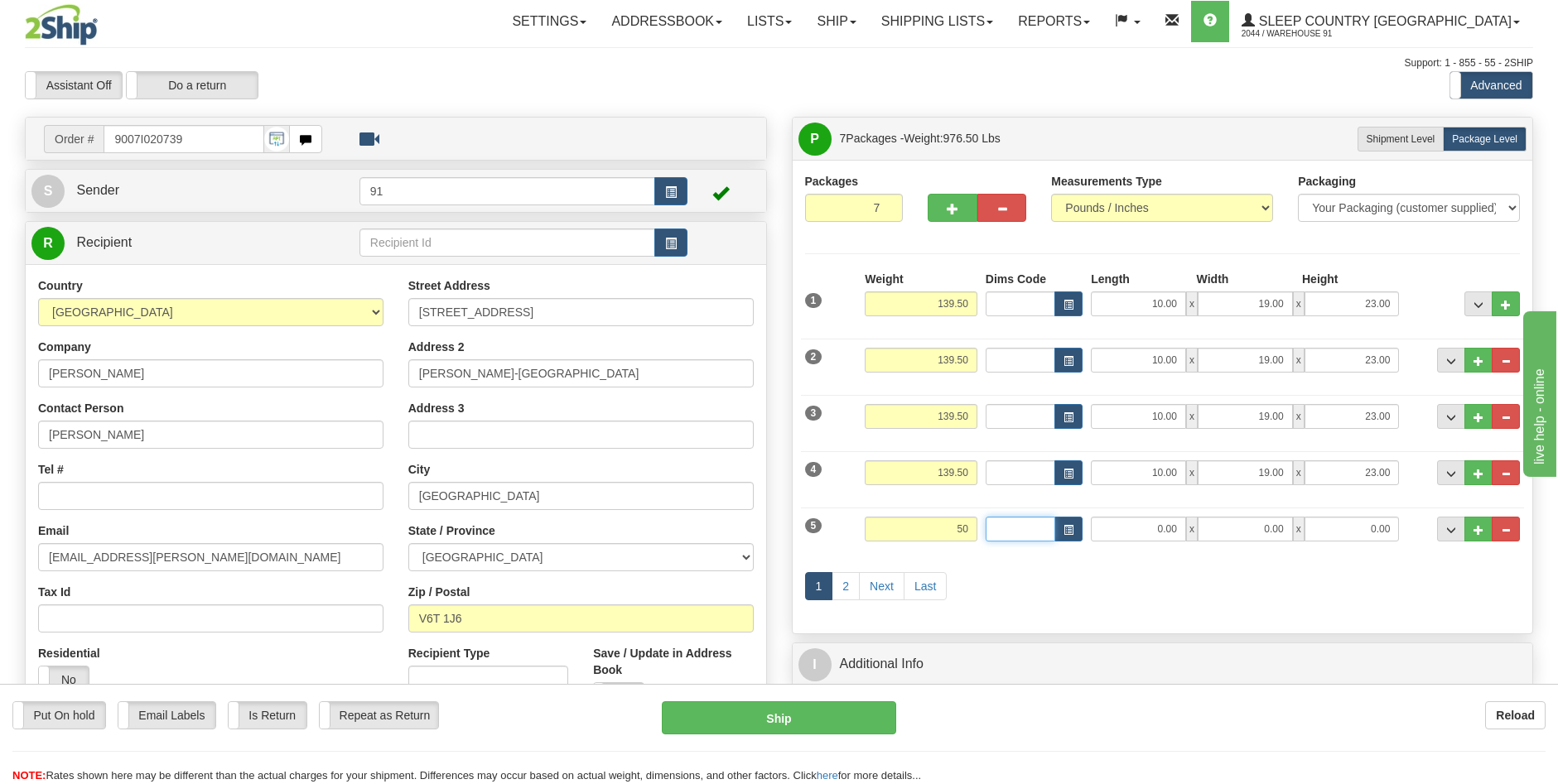
type input "50.00"
click at [1177, 517] on input "0.00" at bounding box center [1138, 530] width 95 height 25
type input "23.00"
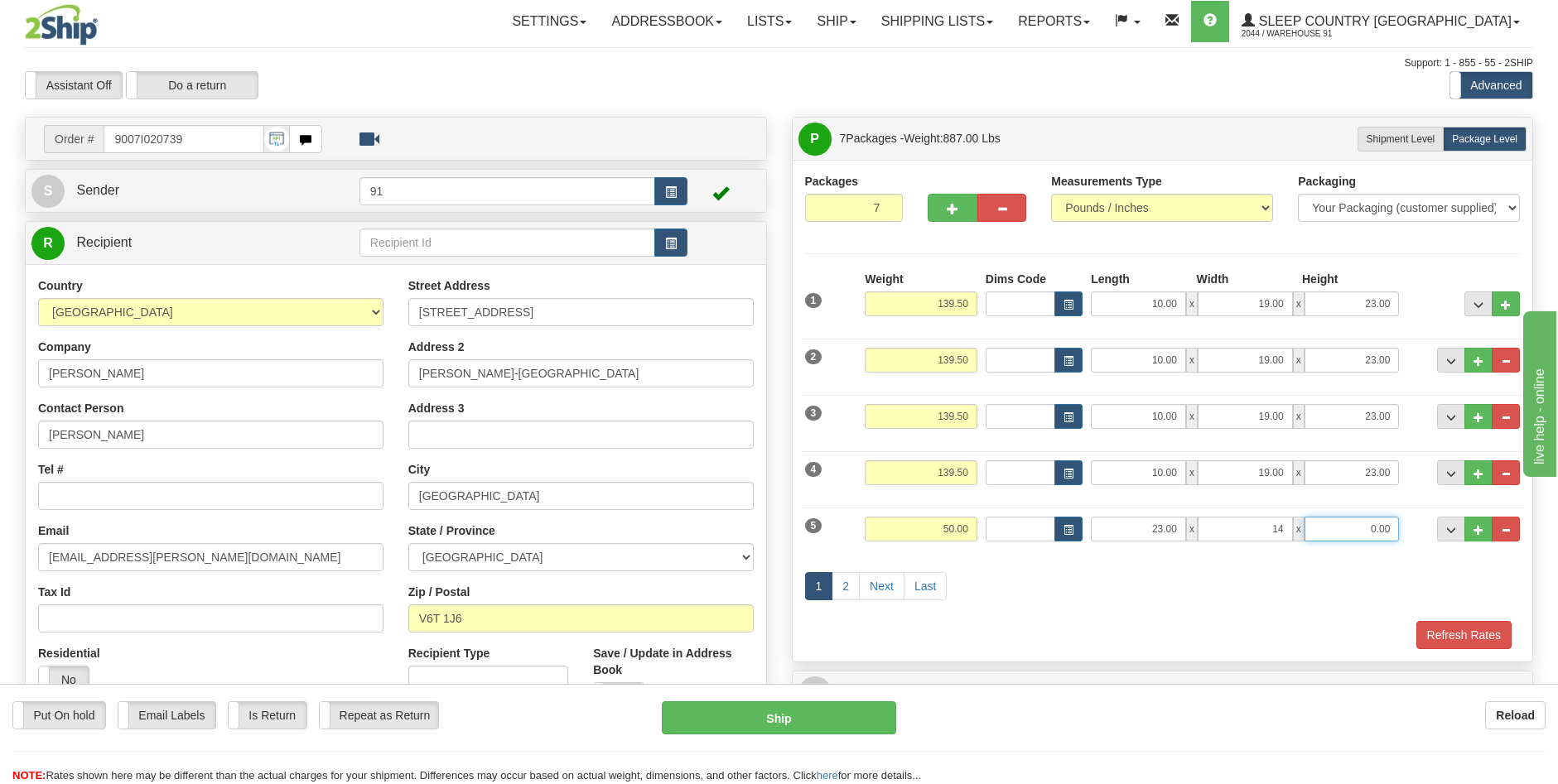
type input "14.00"
type input "12.00"
click at [845, 584] on link "2" at bounding box center [846, 586] width 28 height 28
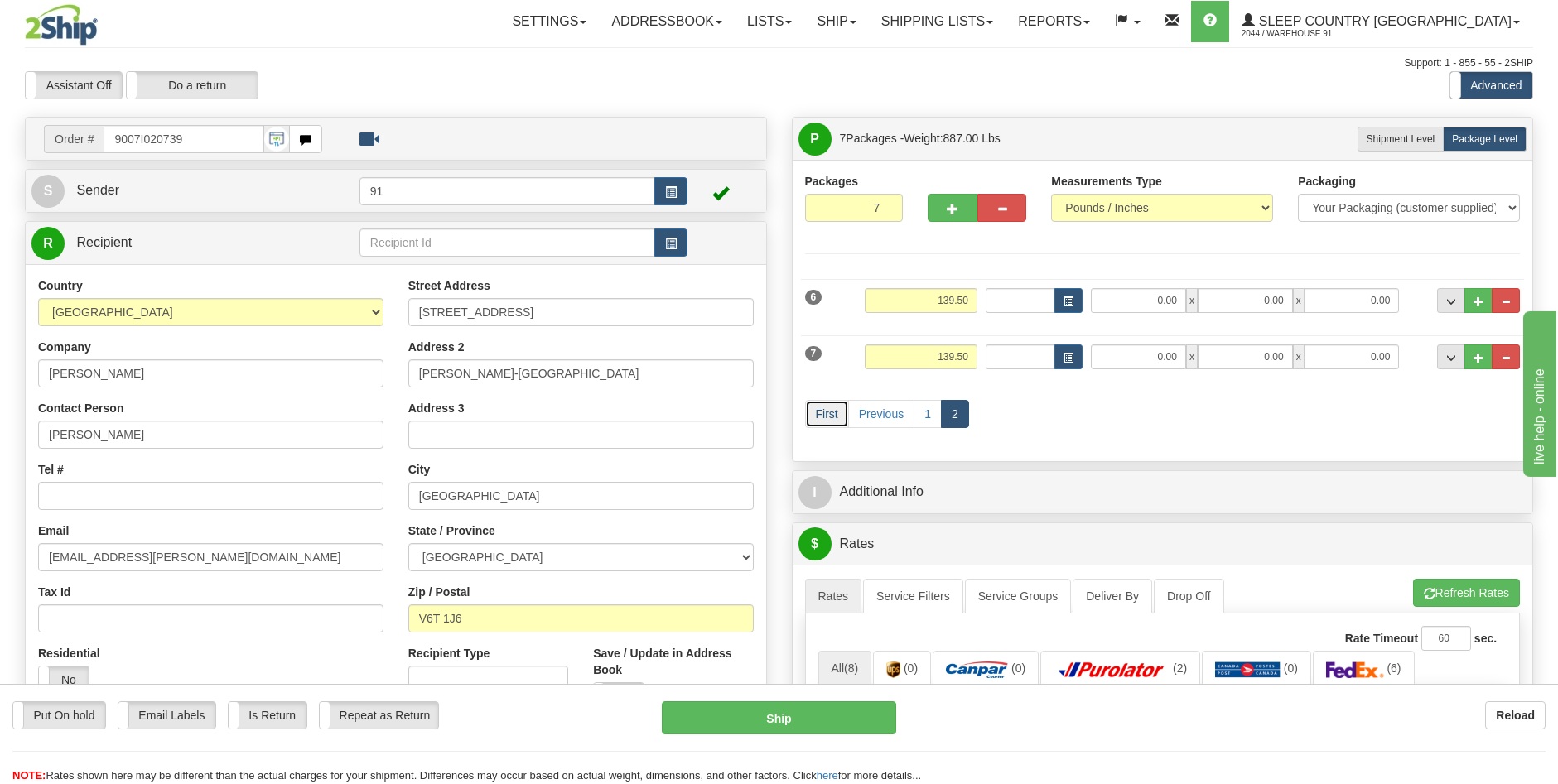
click at [838, 413] on link "First" at bounding box center [827, 413] width 44 height 28
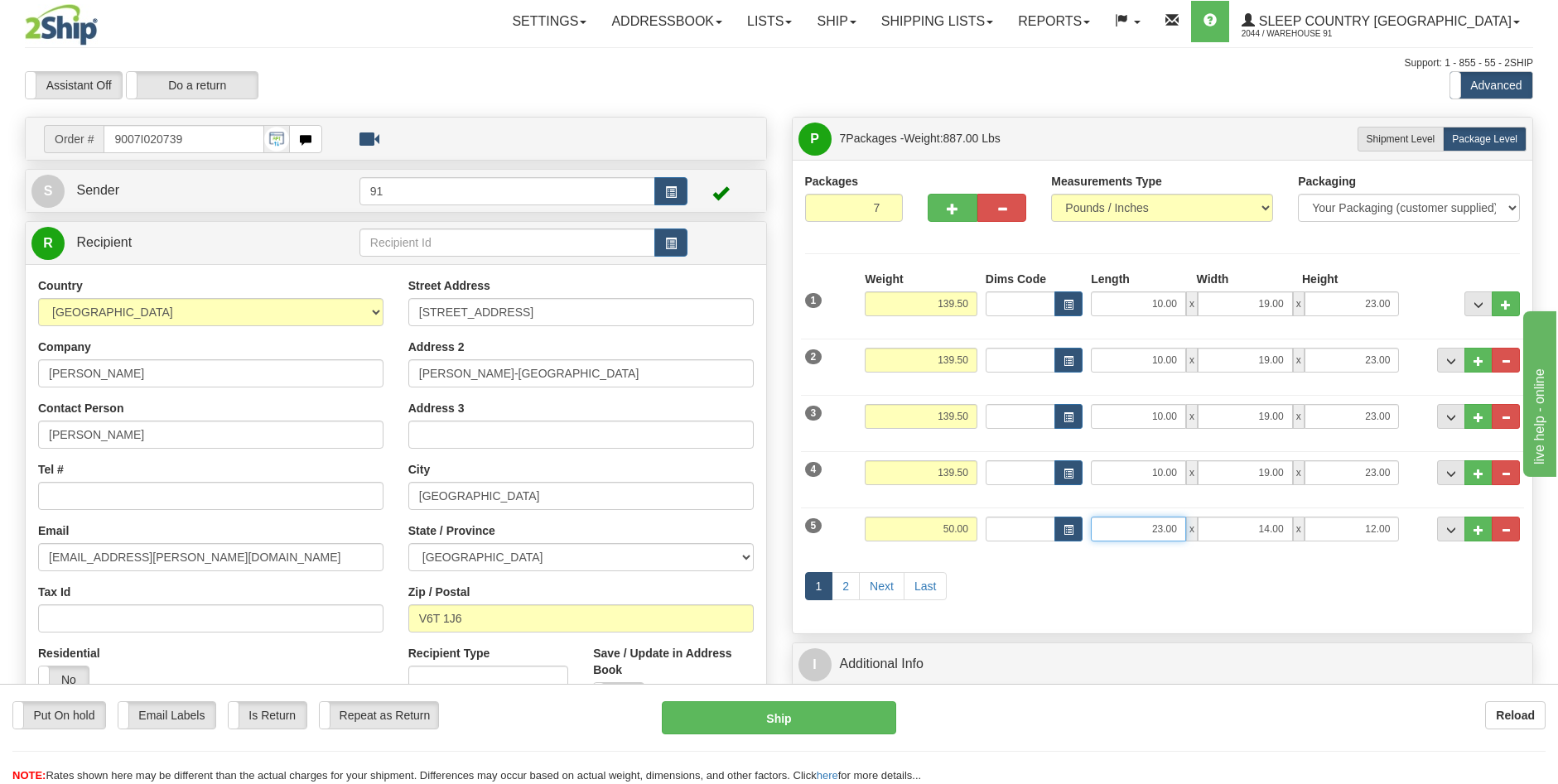
drag, startPoint x: 1161, startPoint y: 522, endPoint x: 1244, endPoint y: 517, distance: 83.2
click at [1160, 522] on input "23.00" at bounding box center [1138, 530] width 95 height 25
type input "10.00"
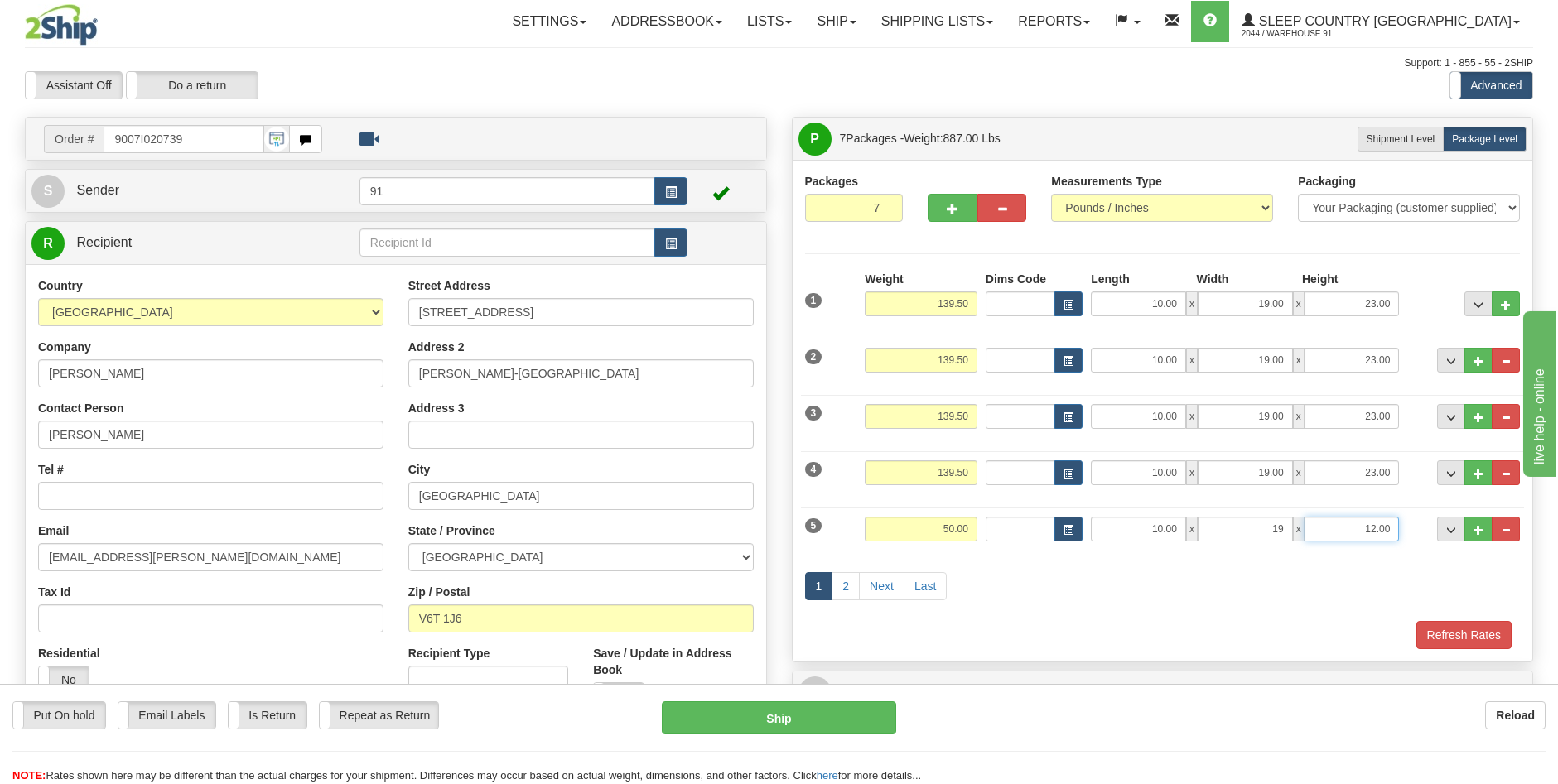
type input "19.00"
type input "23.00"
click at [952, 530] on input "50.00" at bounding box center [921, 530] width 113 height 25
type input "8.00"
drag, startPoint x: 966, startPoint y: 301, endPoint x: 893, endPoint y: 301, distance: 73.0
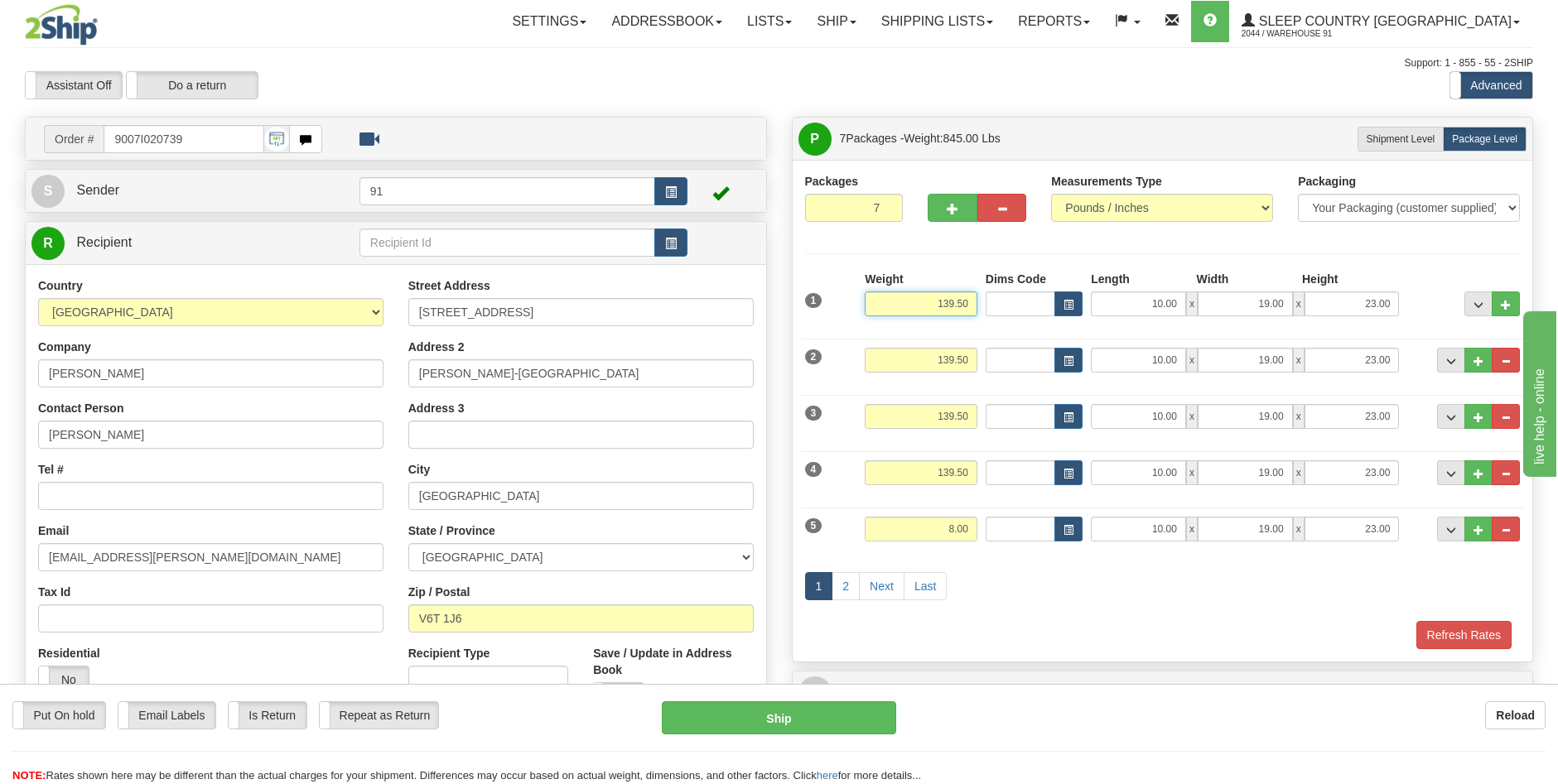
click at [904, 303] on input "139.50" at bounding box center [921, 304] width 113 height 25
click at [963, 292] on input "8" at bounding box center [921, 304] width 113 height 25
drag, startPoint x: 944, startPoint y: 299, endPoint x: 863, endPoint y: 298, distance: 81.0
click at [867, 299] on input "8" at bounding box center [921, 304] width 113 height 25
click at [895, 302] on input "8" at bounding box center [921, 304] width 113 height 25
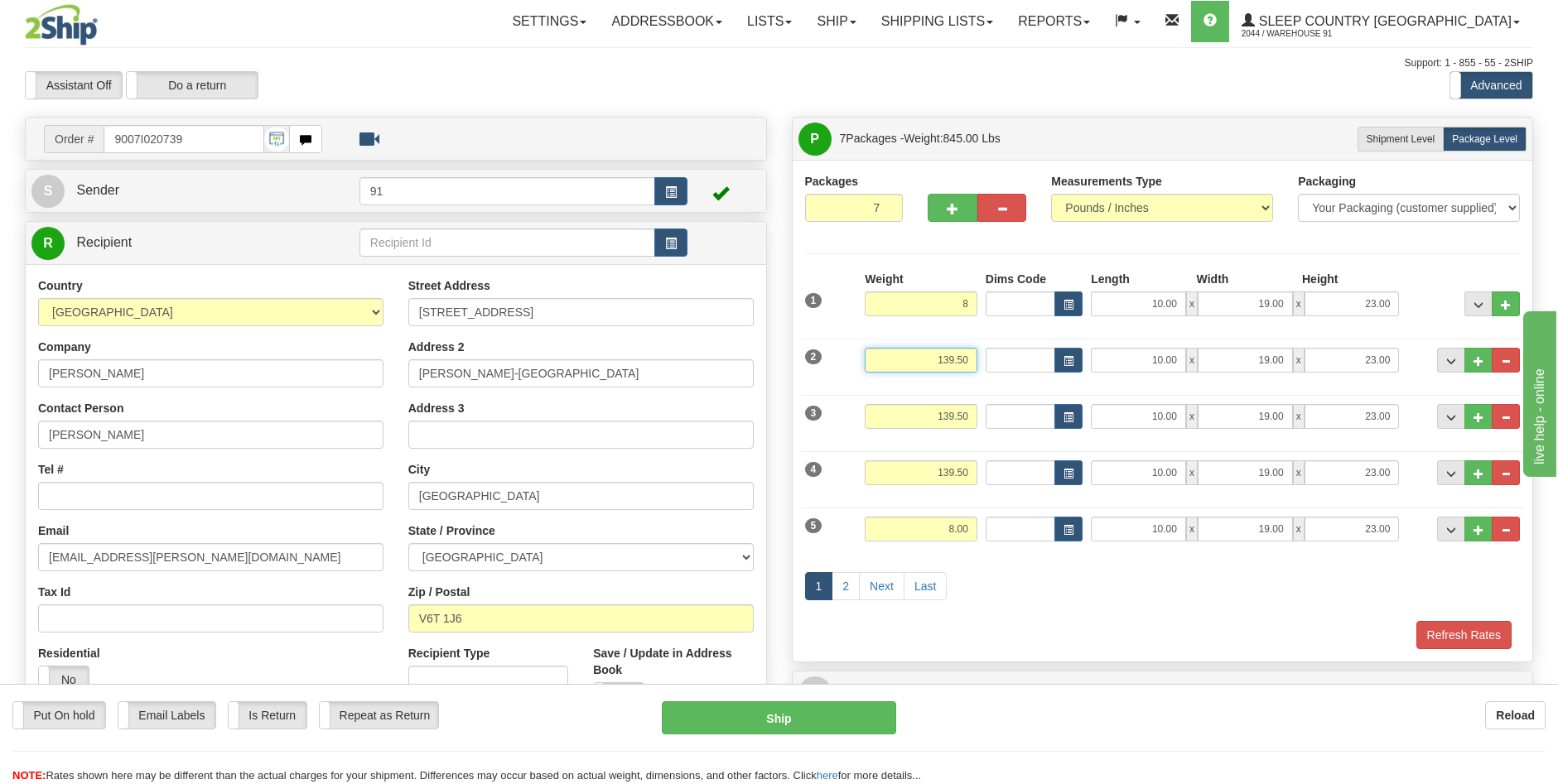
click at [955, 360] on input "139.50" at bounding box center [921, 360] width 113 height 25
type input "8.00"
type input "1"
type input "8.00"
drag, startPoint x: 931, startPoint y: 419, endPoint x: 959, endPoint y: 415, distance: 28.3
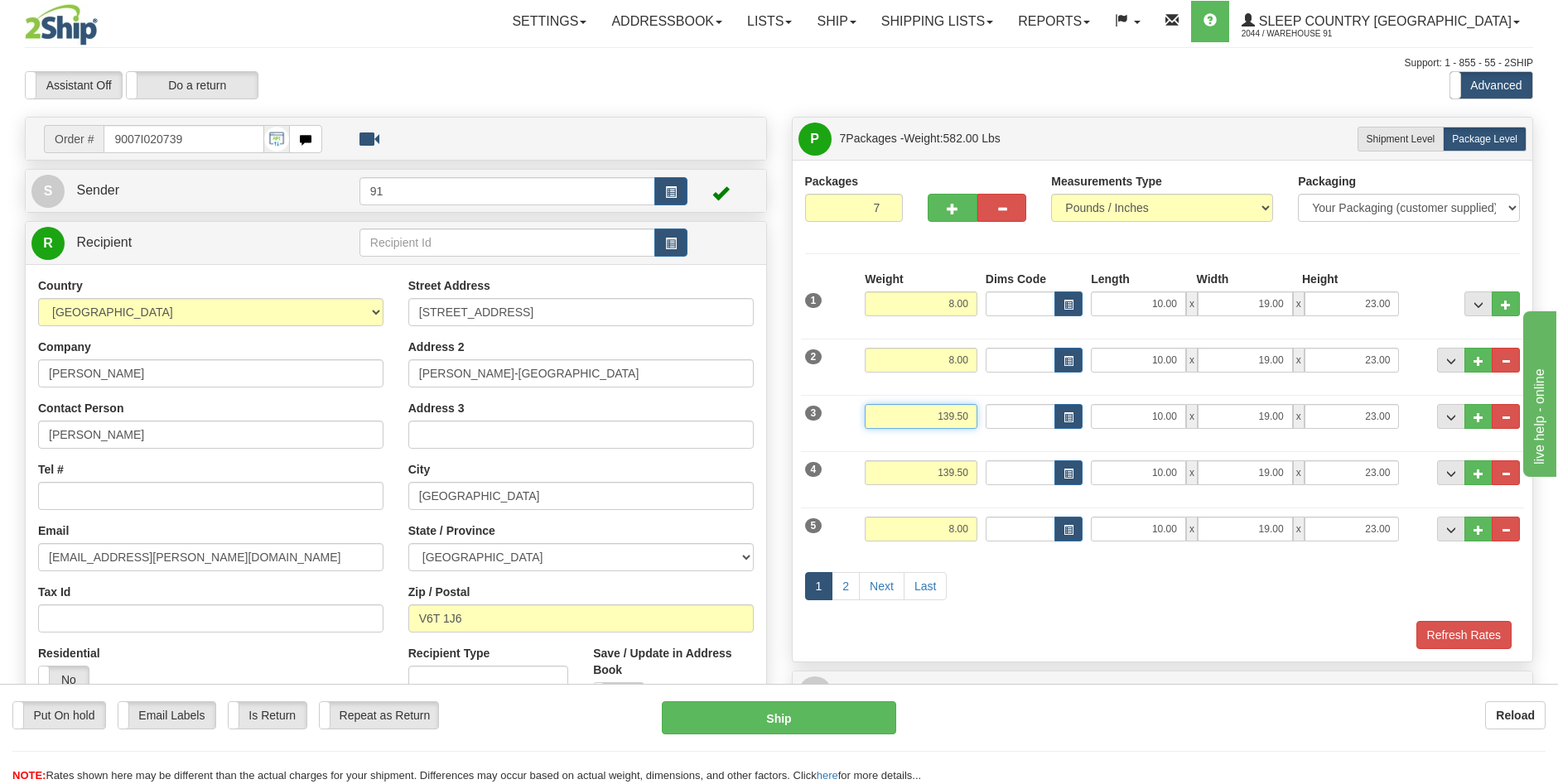
click at [959, 415] on input "139.50" at bounding box center [921, 417] width 113 height 25
type input "0"
type input "8.00"
click at [941, 472] on input "139.50" at bounding box center [921, 473] width 113 height 25
drag, startPoint x: 938, startPoint y: 472, endPoint x: 987, endPoint y: 470, distance: 49.0
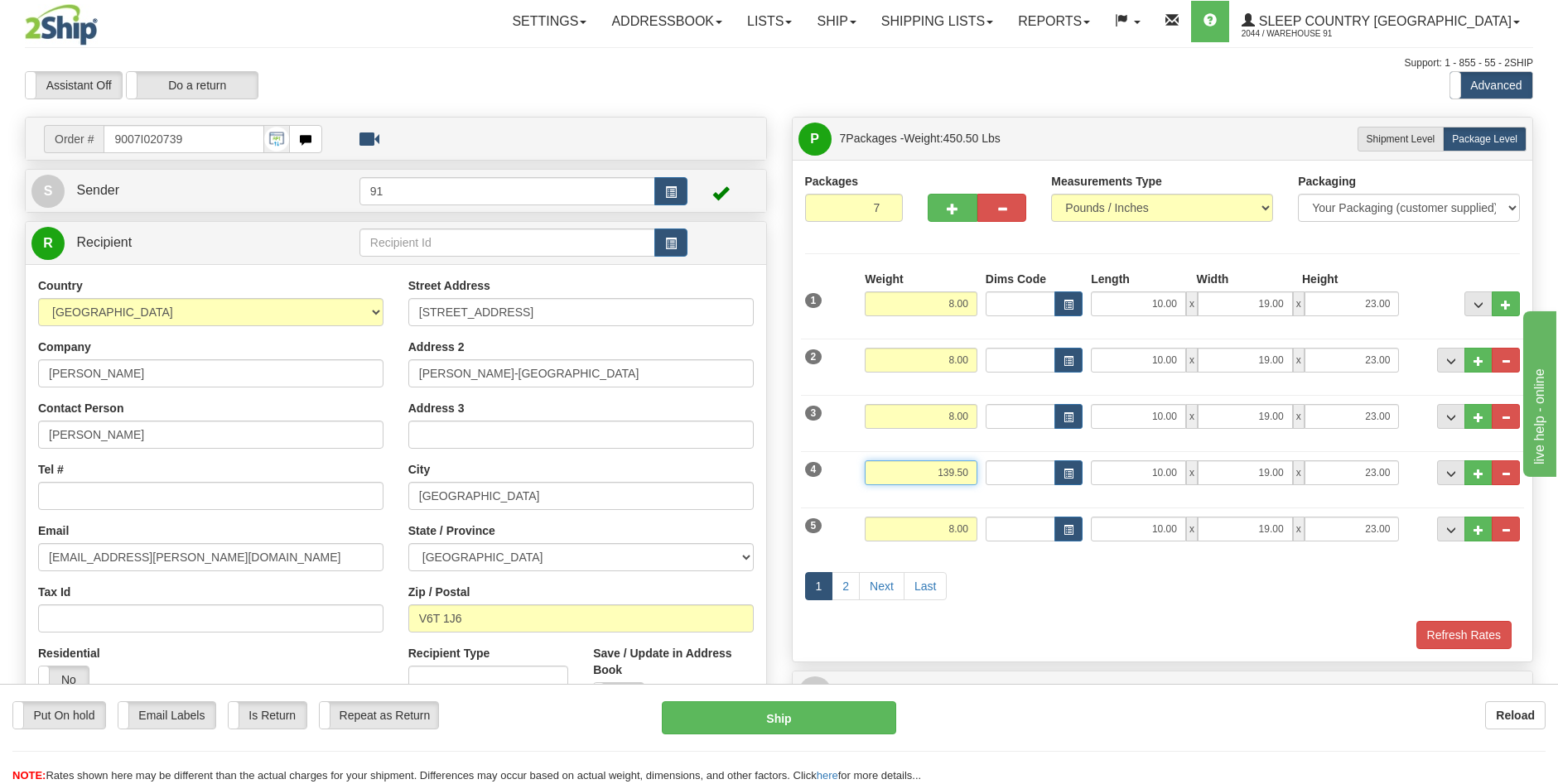
click at [984, 470] on div "4 Weight 139.50 Dims Code Length Width 10.00" at bounding box center [1163, 471] width 724 height 56
type input "8.00"
click at [843, 583] on link "2" at bounding box center [846, 586] width 28 height 28
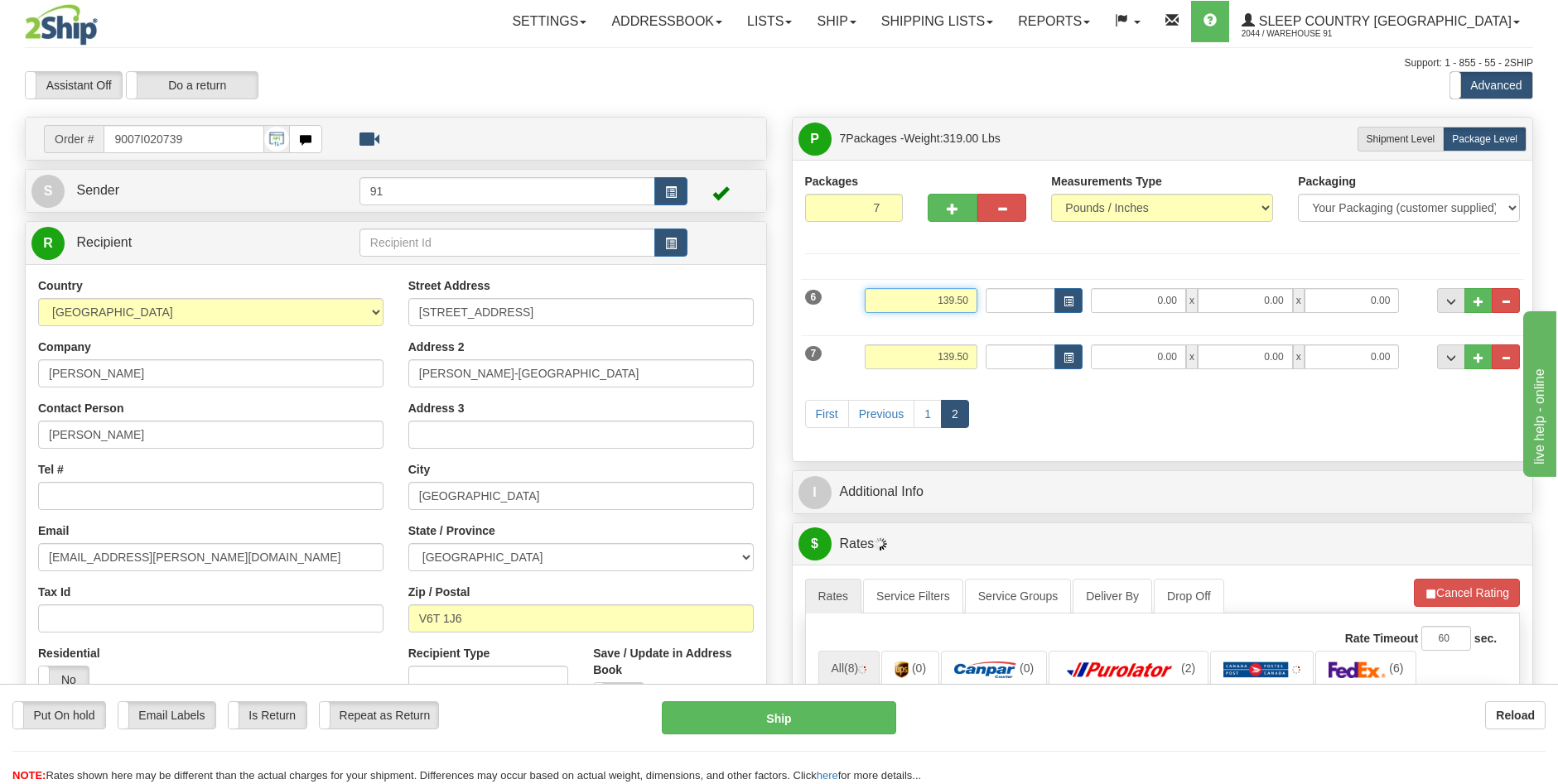
drag, startPoint x: 967, startPoint y: 295, endPoint x: 895, endPoint y: 296, distance: 72.0
click at [899, 296] on input "139.50" at bounding box center [921, 301] width 113 height 25
type input "50.00"
click at [960, 354] on input "139.50" at bounding box center [921, 357] width 113 height 25
drag, startPoint x: 968, startPoint y: 358, endPoint x: 859, endPoint y: 335, distance: 111.4
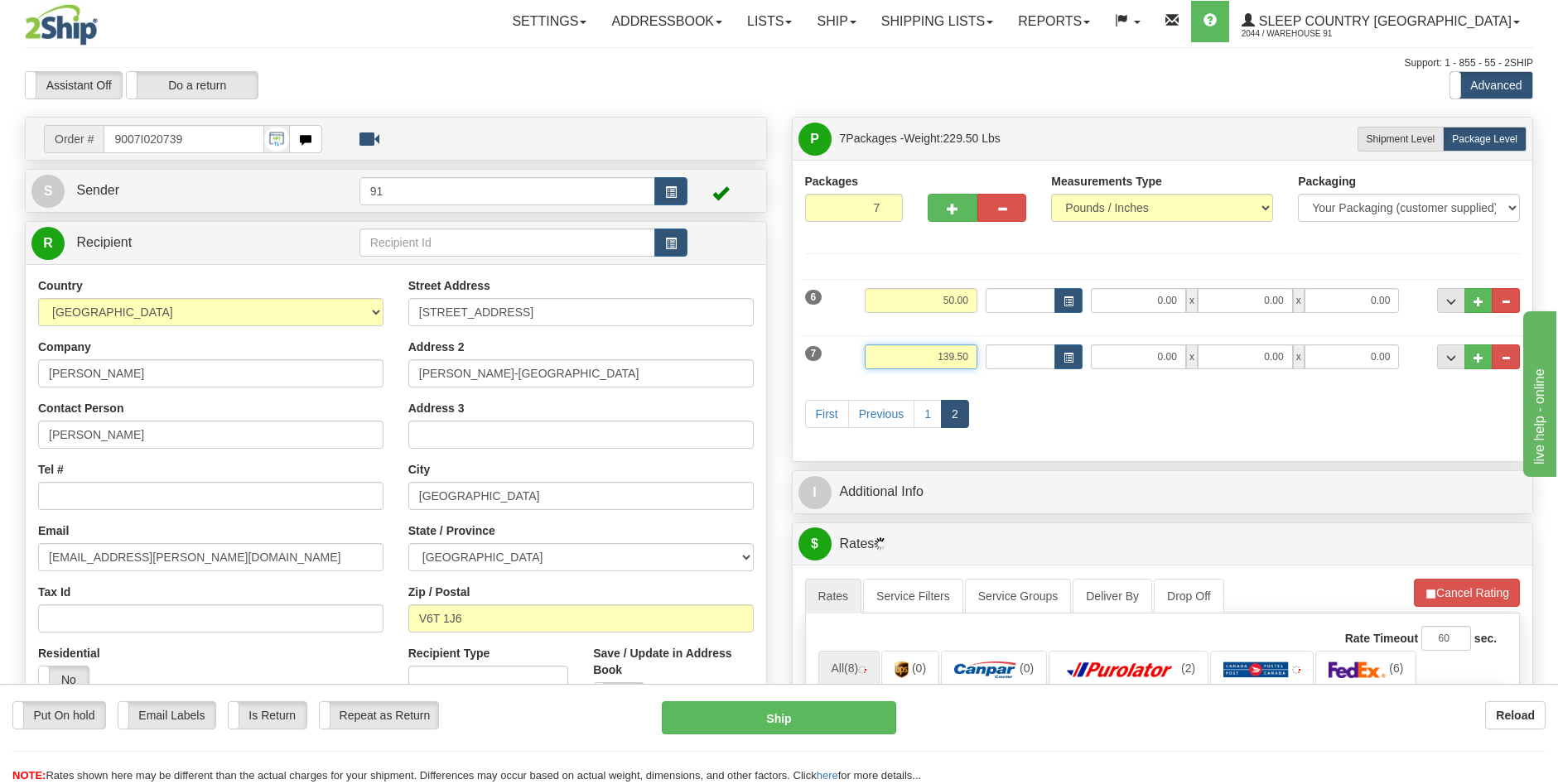
click at [888, 337] on div "7 Weight 139.50 Dims Code Length Width 0.00" at bounding box center [1163, 355] width 724 height 56
type input "50.00"
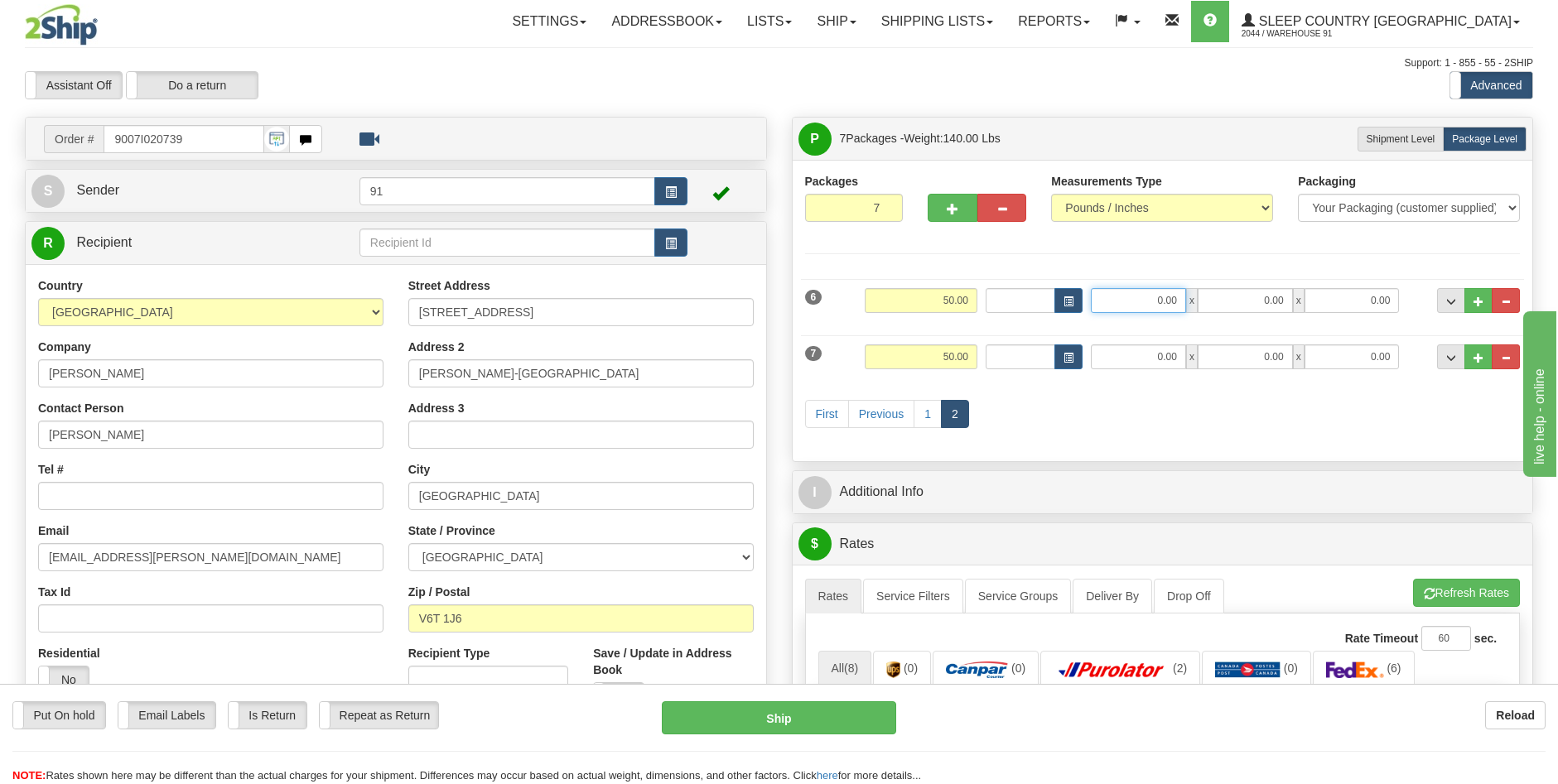
click at [1162, 302] on input "0.00" at bounding box center [1138, 301] width 95 height 25
type input "23.00"
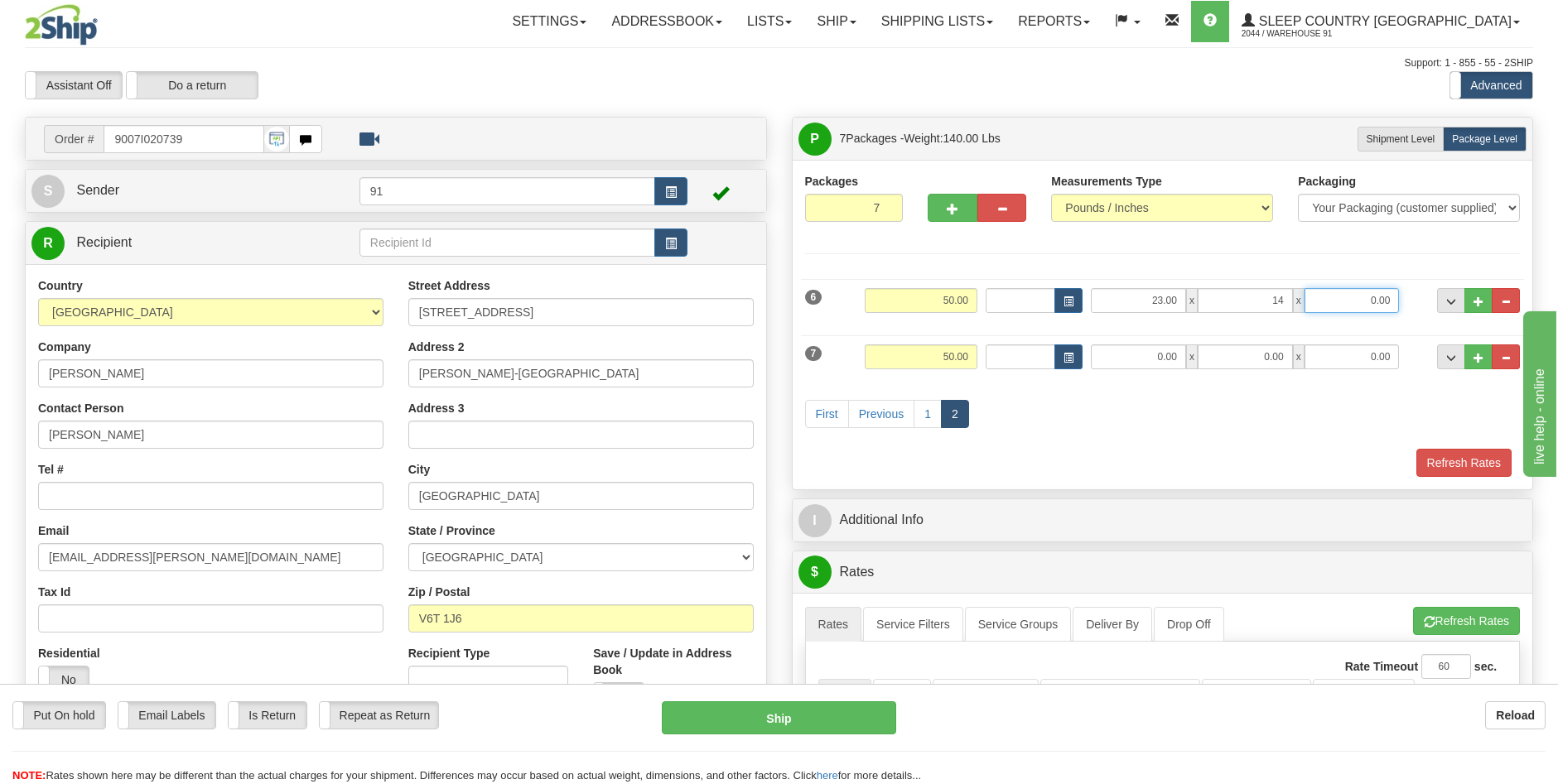
type input "14.00"
type input "12.00"
click at [1166, 347] on input "0.00" at bounding box center [1138, 357] width 95 height 25
type input "23.00"
type input "14.00"
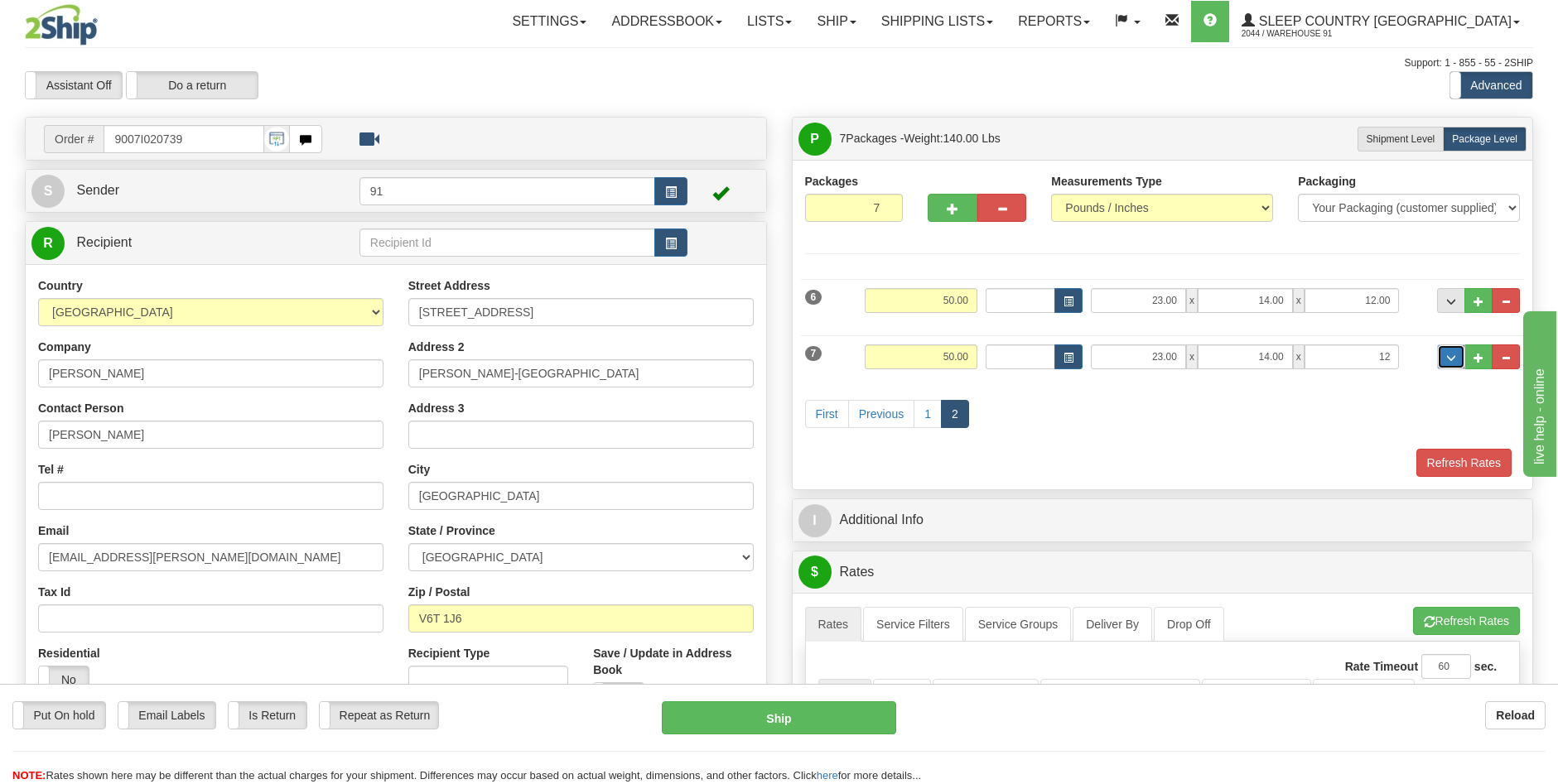
type input "12.00"
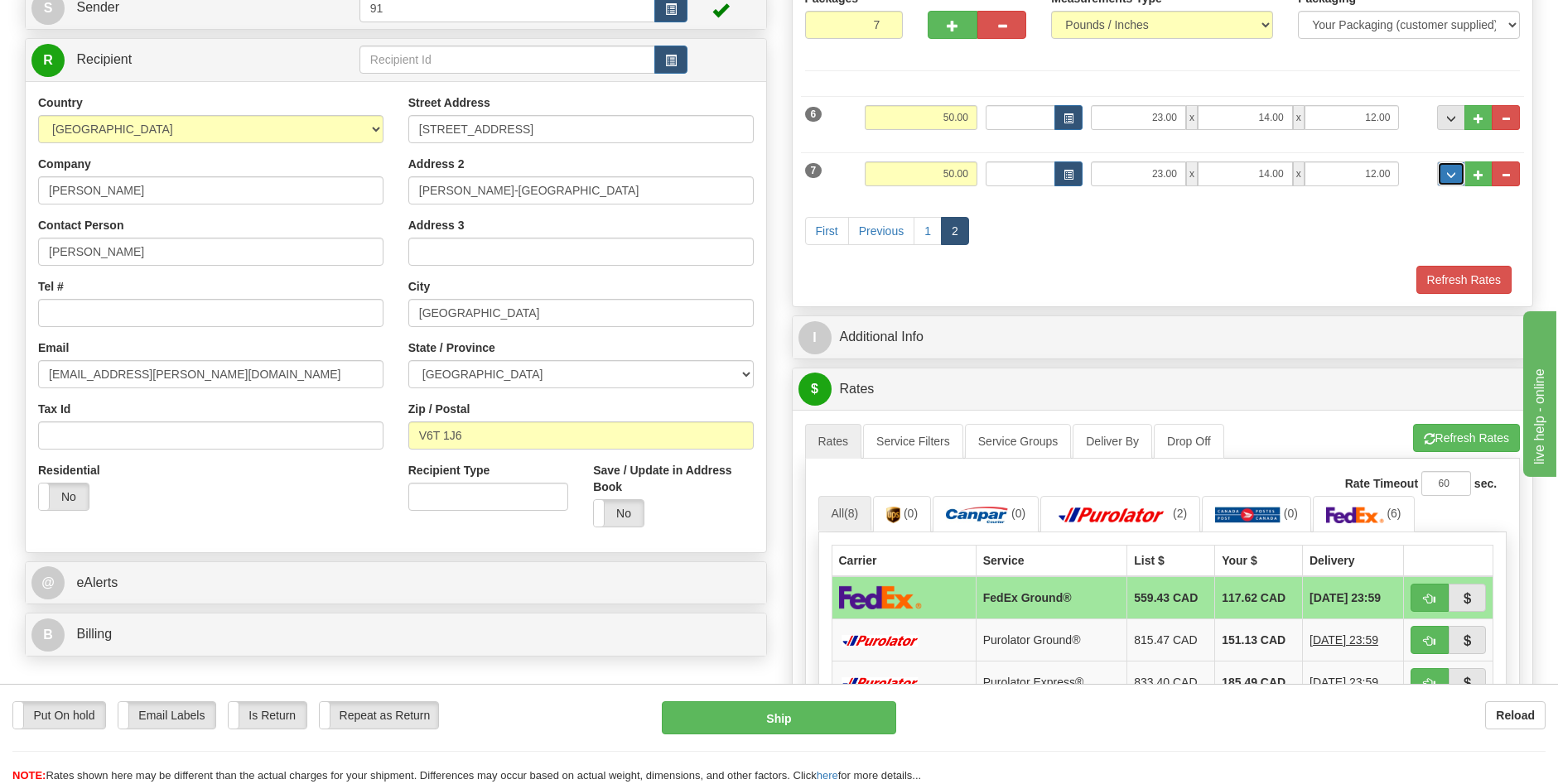
scroll to position [166, 0]
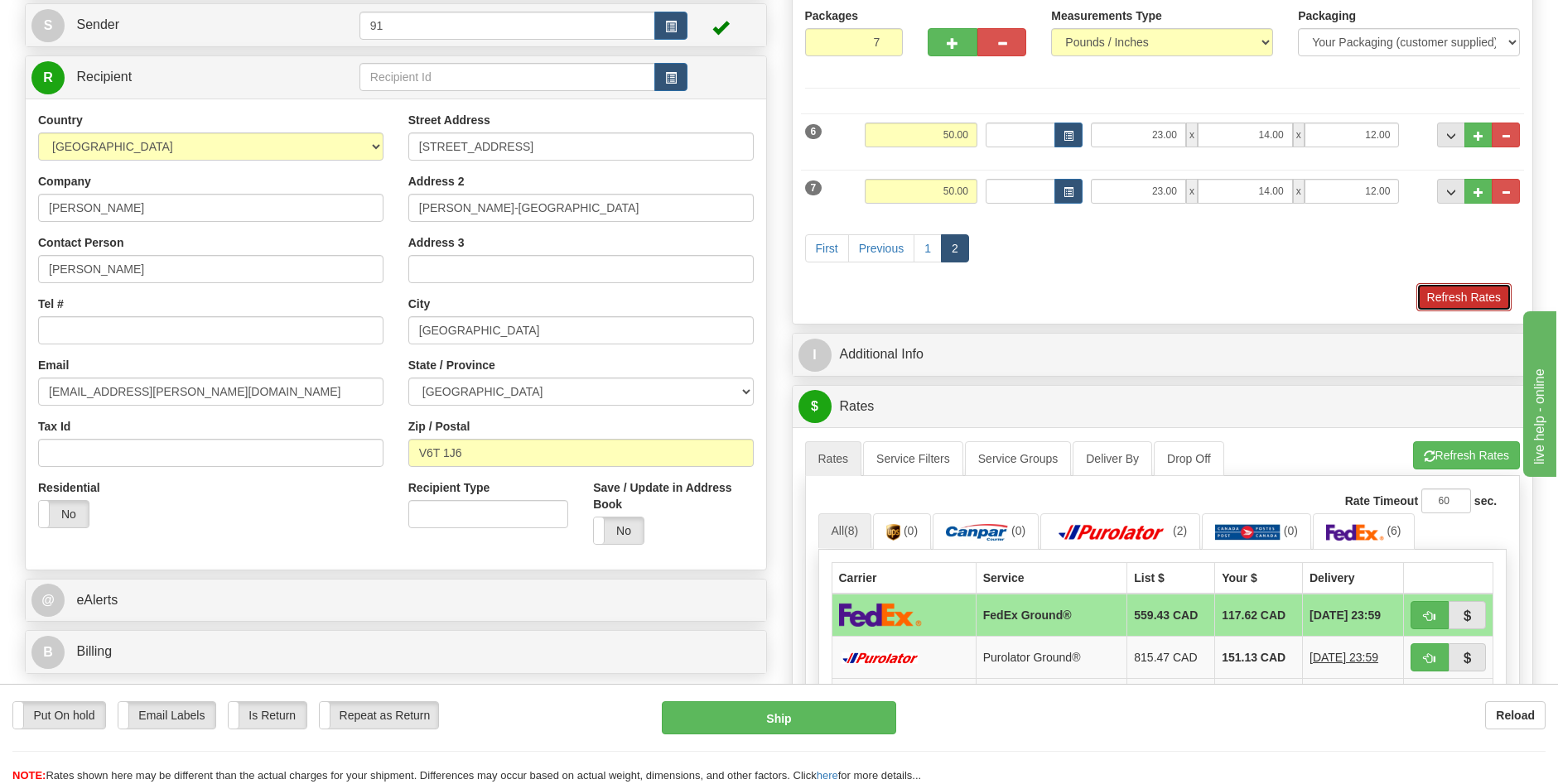
click at [1452, 293] on button "Refresh Rates" at bounding box center [1464, 296] width 95 height 28
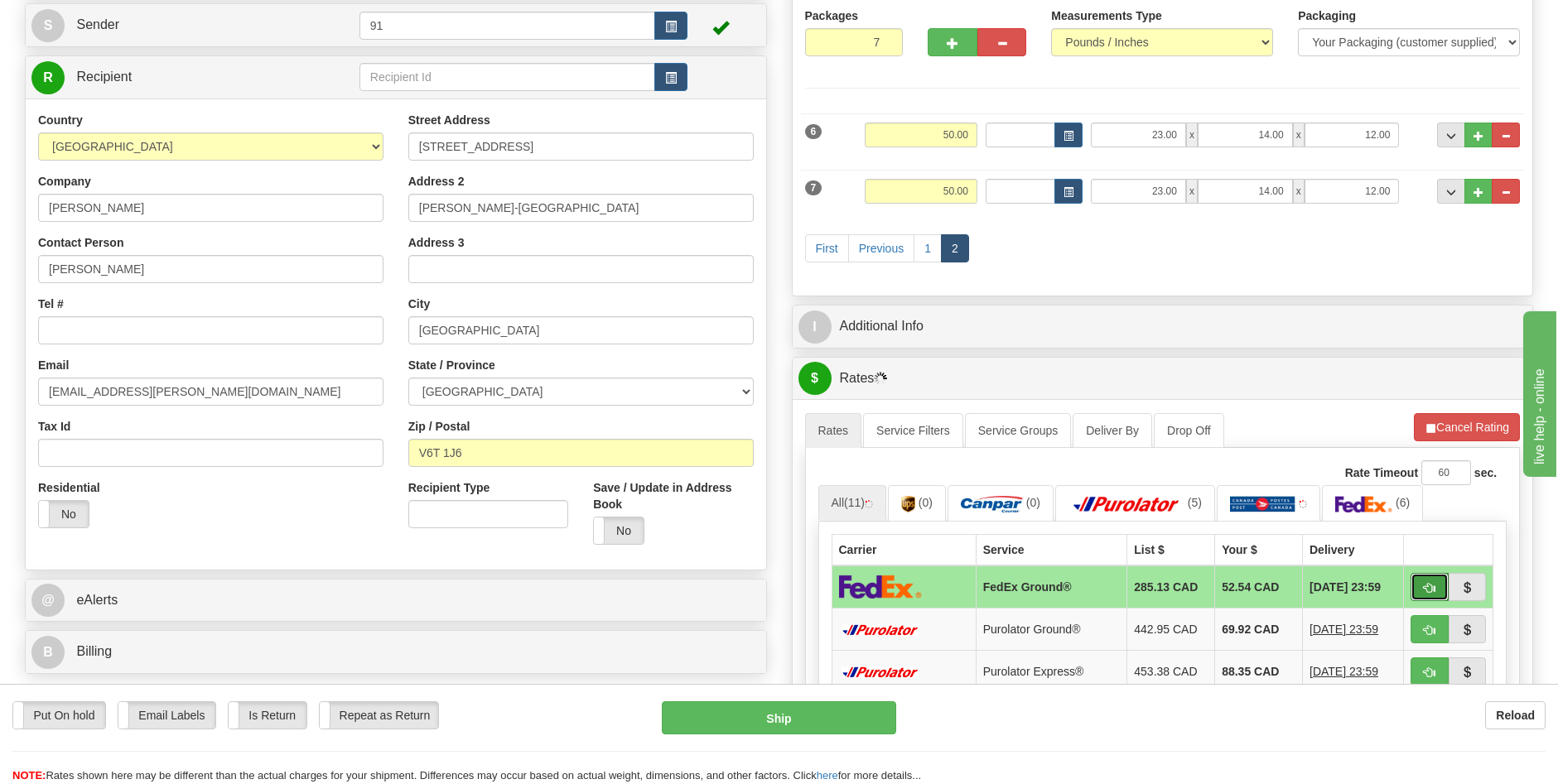
click at [1427, 584] on span "button" at bounding box center [1430, 588] width 12 height 11
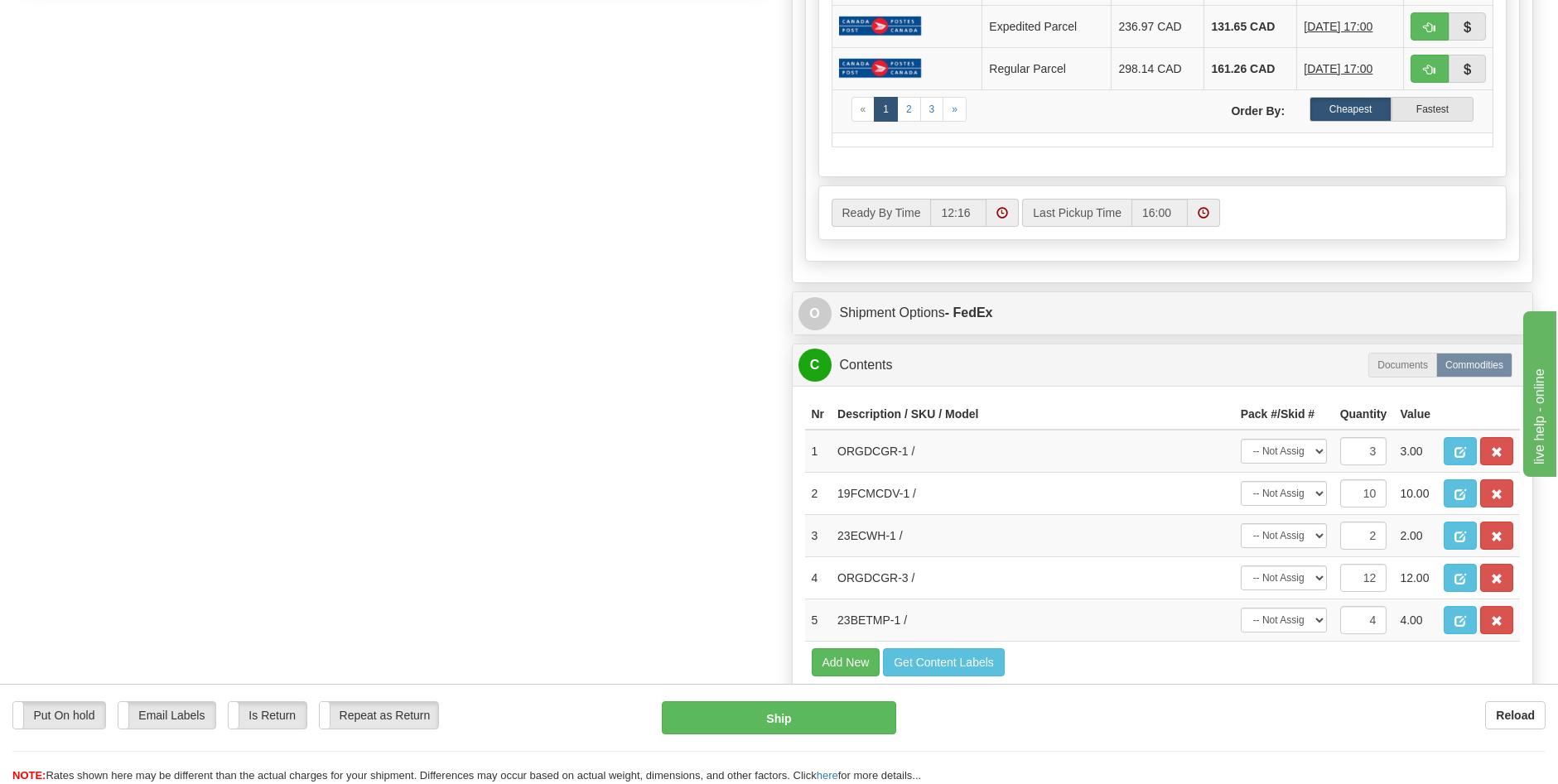
scroll to position [1077, 0]
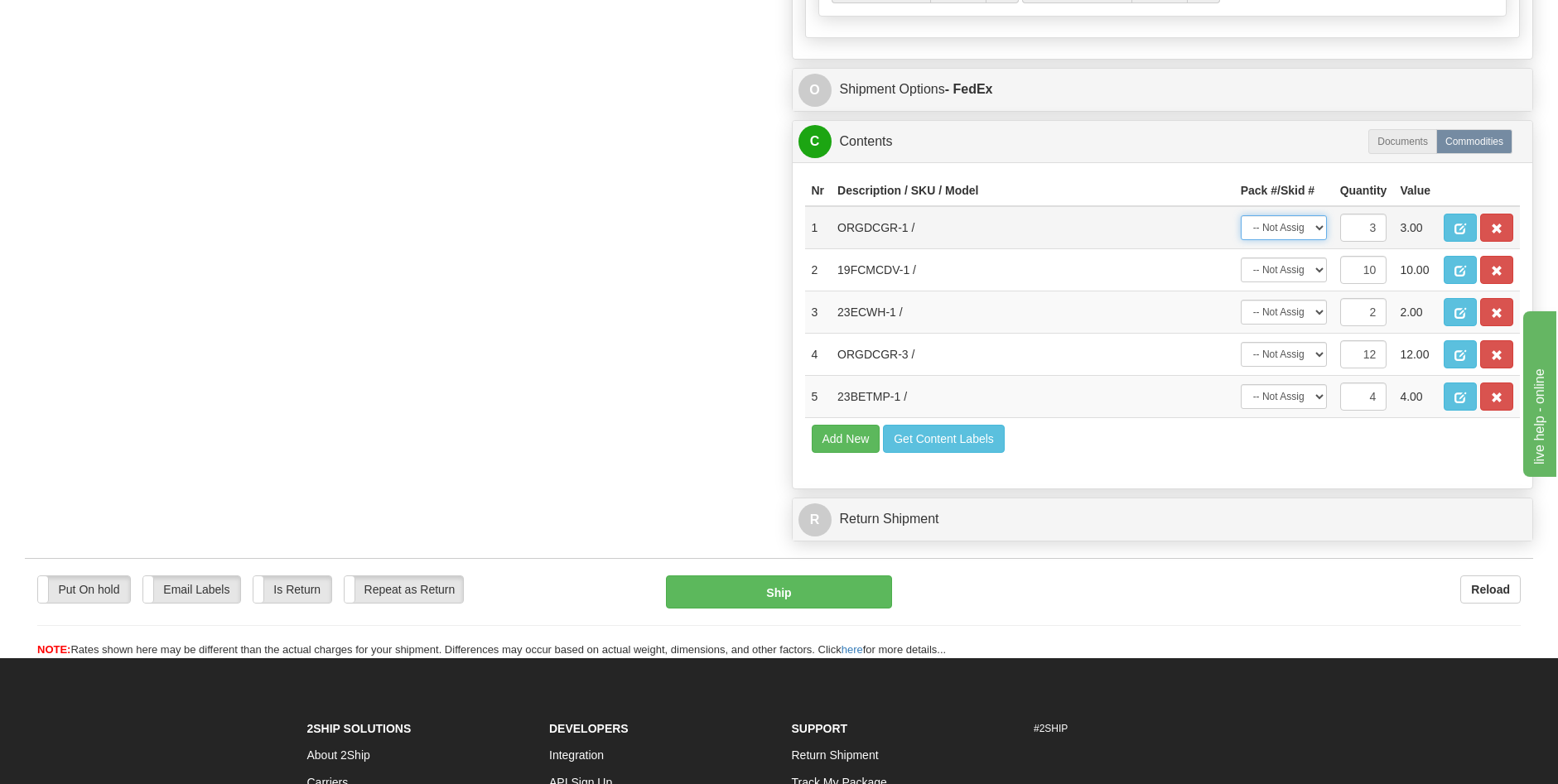
click at [1322, 232] on select "-- Not Assigned -- Package 1 Package 2 Package 3 Package 4 Package 5 Package 6 …" at bounding box center [1283, 228] width 86 height 25
select select "5"
click at [1241, 216] on select "-- Not Assigned -- Package 1 Package 2 Package 3 Package 4 Package 5 Package 6 …" at bounding box center [1283, 228] width 86 height 25
click at [1320, 274] on select "-- Not Assigned -- Package 1 Package 2 Package 3 Package 4 Package 5 Package 6 …" at bounding box center [1283, 270] width 86 height 25
drag, startPoint x: 1172, startPoint y: 259, endPoint x: 1185, endPoint y: 259, distance: 13.0
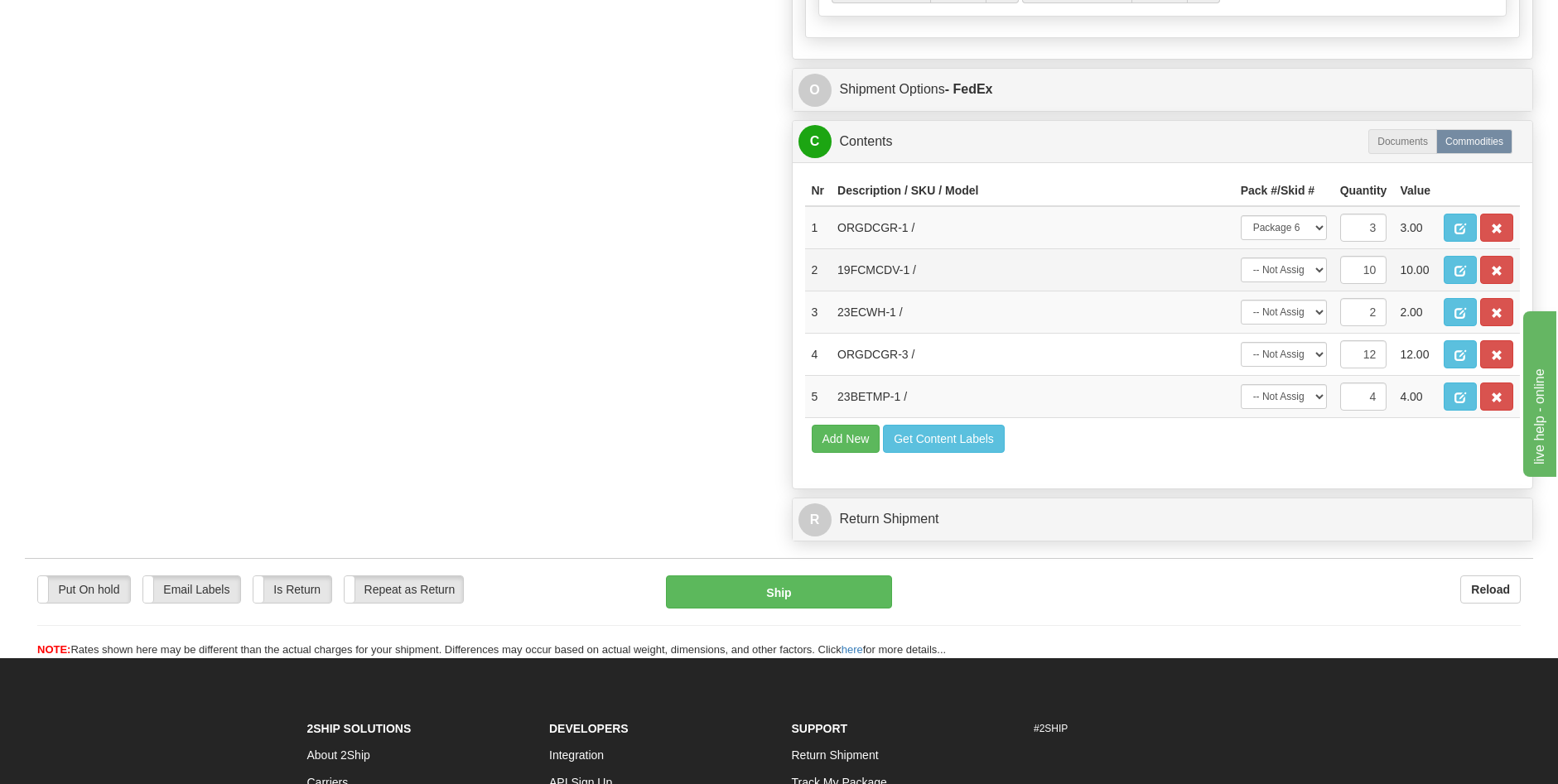
click at [1172, 259] on td "19FCMCDV-1 /" at bounding box center [1032, 270] width 403 height 42
click at [1325, 272] on select "-- Not Assigned -- Package 1 Package 2 Package 3 Package 4 Package 5 Package 6 …" at bounding box center [1283, 270] width 86 height 25
select select "0"
click at [1241, 258] on select "-- Not Assigned -- Package 1 Package 2 Package 3 Package 4 Package 5 Package 6 …" at bounding box center [1283, 270] width 86 height 25
drag, startPoint x: 1381, startPoint y: 271, endPoint x: 1333, endPoint y: 272, distance: 48.0
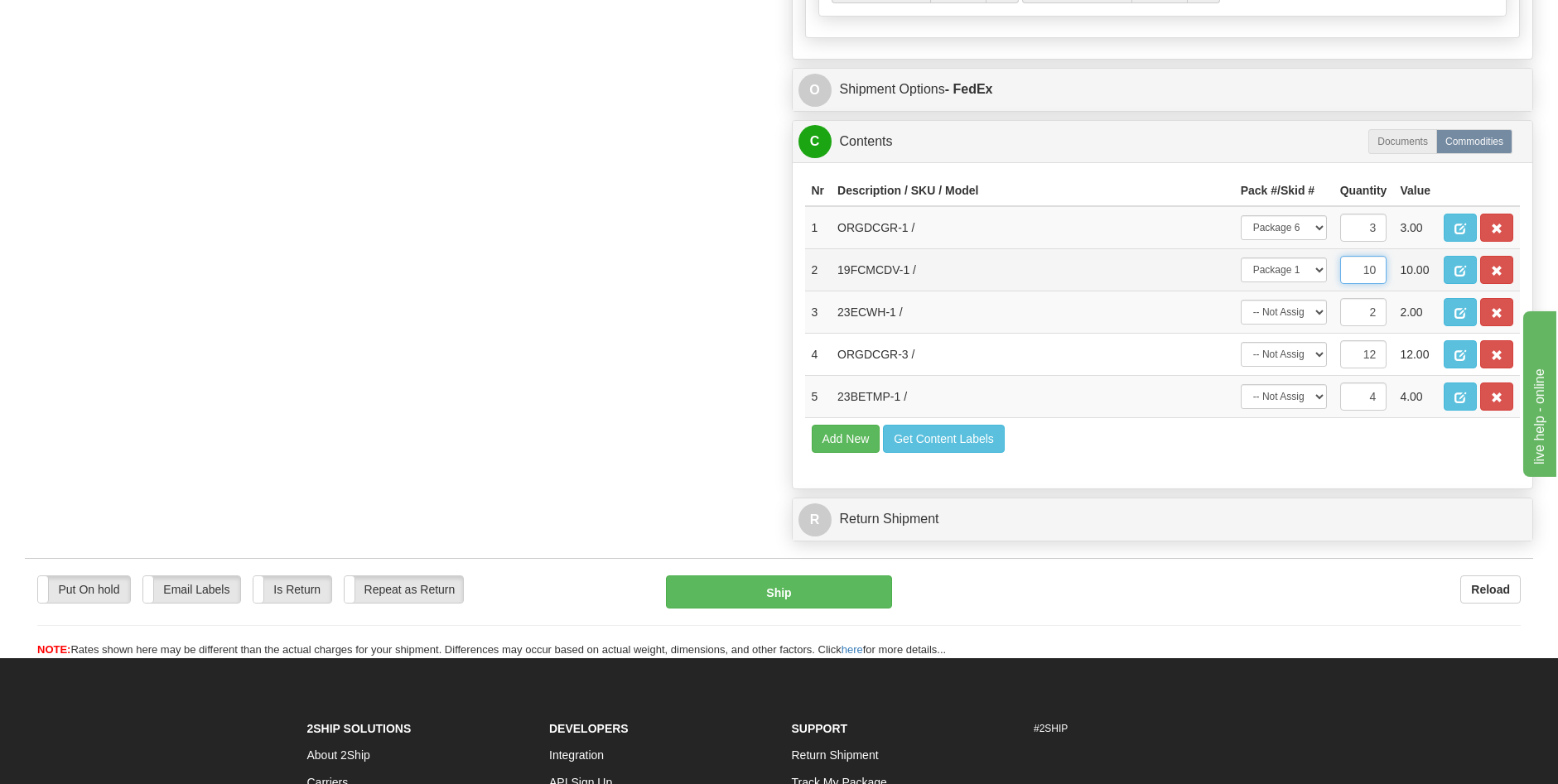
click at [1334, 272] on td "10" at bounding box center [1364, 270] width 61 height 42
type input "2"
click at [1464, 270] on span "button" at bounding box center [1460, 271] width 12 height 11
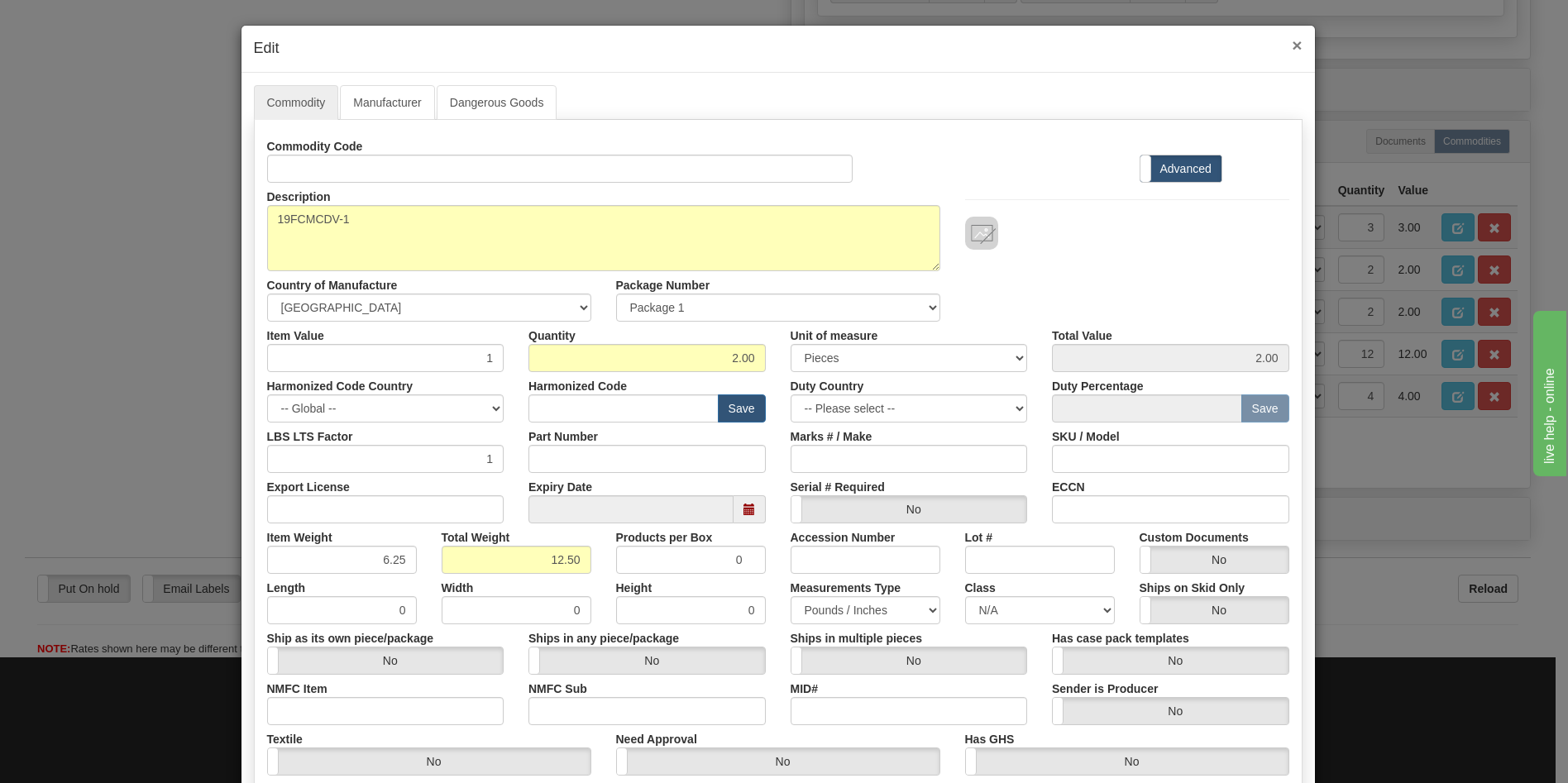
click at [1291, 42] on span "×" at bounding box center [1296, 45] width 10 height 19
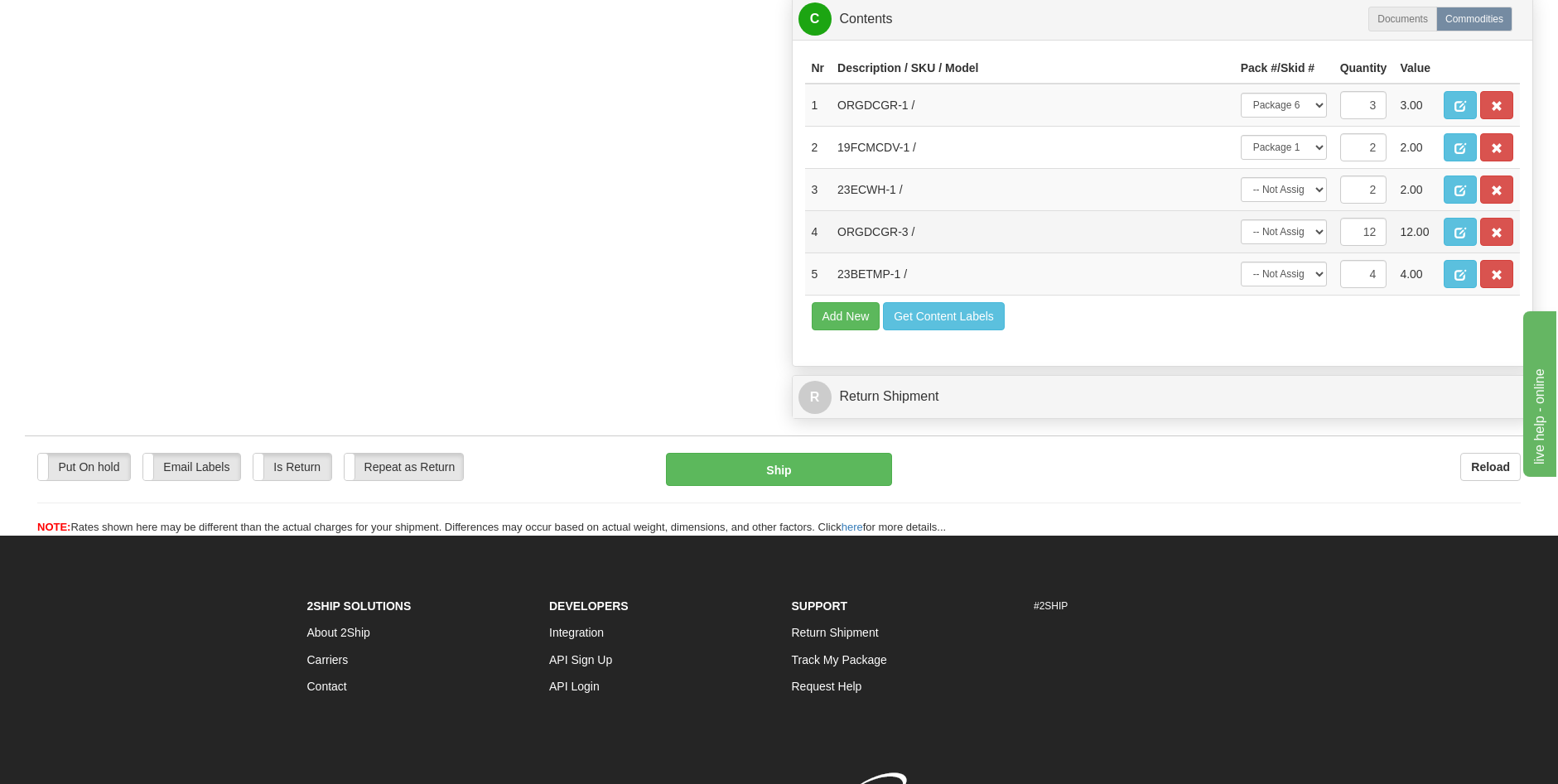
scroll to position [881, 0]
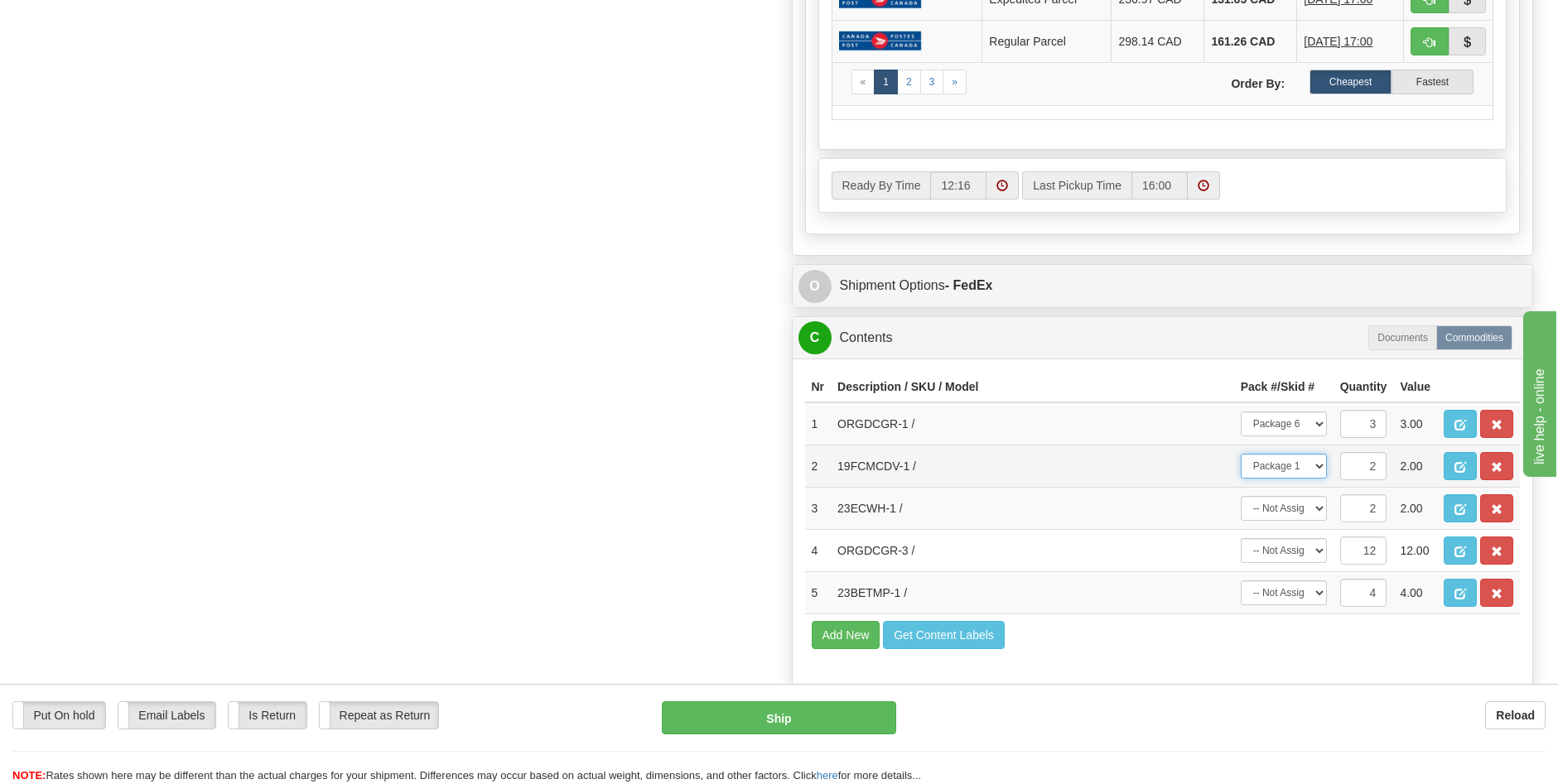
click at [1323, 470] on select "-- Not Assigned -- Package 1 Package 2 Package 3 Package 4 Package 5 Package 6 …" at bounding box center [1283, 467] width 86 height 25
drag, startPoint x: 1380, startPoint y: 467, endPoint x: 1326, endPoint y: 465, distance: 54.0
click at [1326, 465] on tr "2 19FCMCDV-1 / -- Not Assigned -- Package 1 Package 2 Package 3 Package 4 Packa…" at bounding box center [1163, 467] width 716 height 42
type input "10"
click at [1322, 467] on select "-- Not Assigned -- Package 1 Package 2 Package 3 Package 4 Package 5 Package 6 …" at bounding box center [1283, 467] width 86 height 25
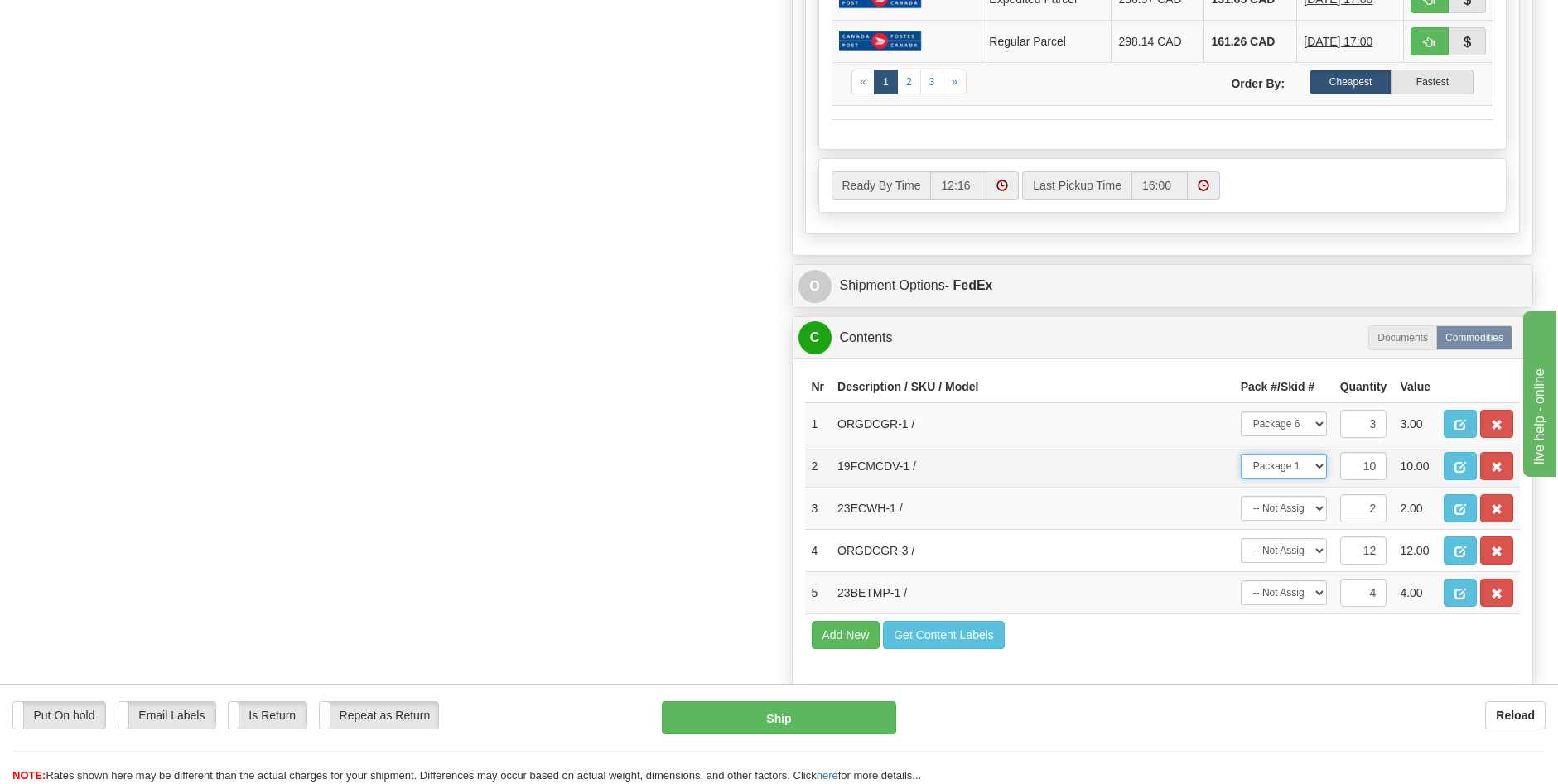
select select "SPLIT"
click at [1241, 454] on select "-- Not Assigned -- Package 1 Package 2 Package 3 Package 4 Package 5 Package 6 …" at bounding box center [1283, 467] width 86 height 25
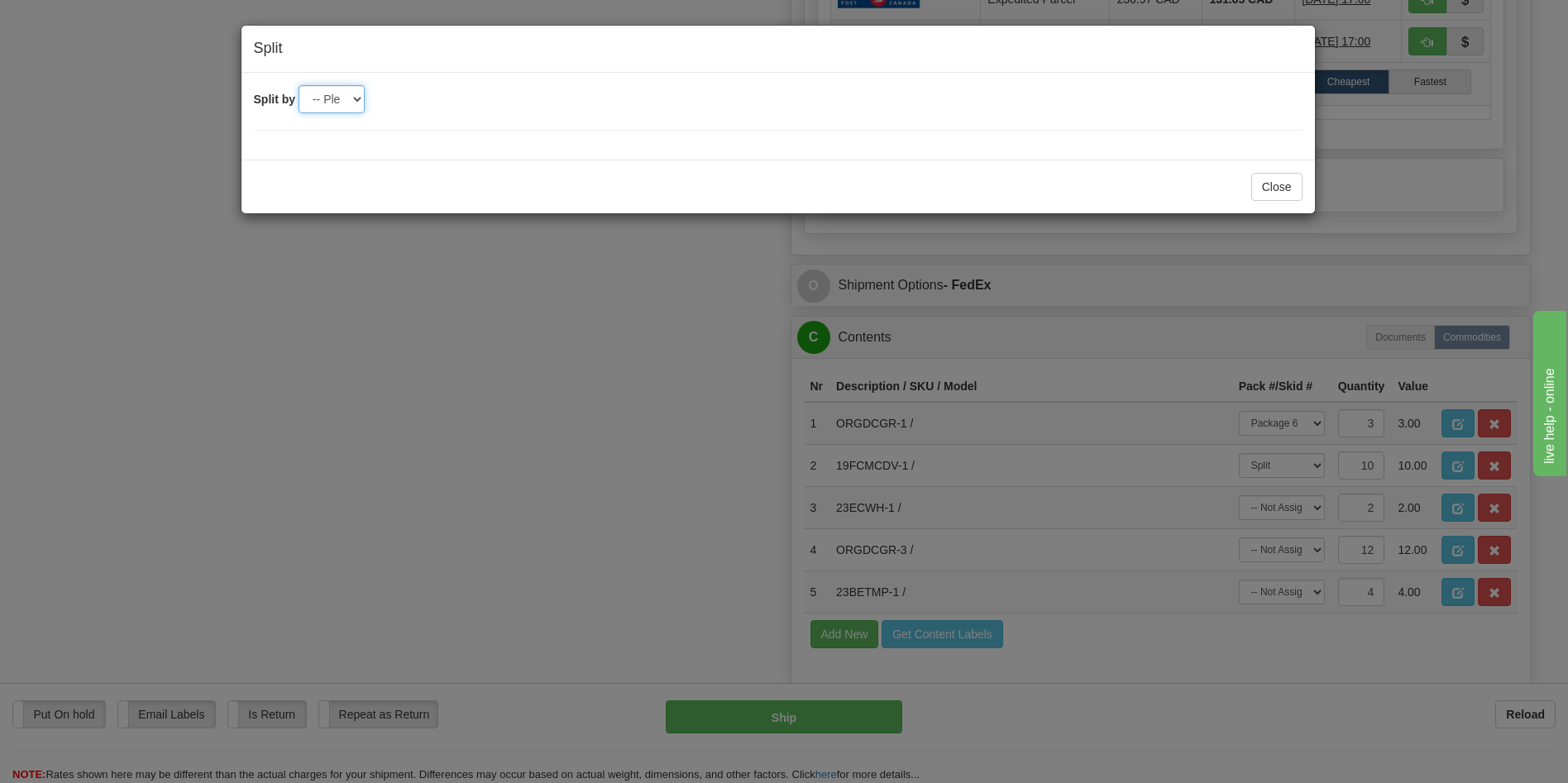
click at [356, 100] on select "-- Please select -- 2 3 4 5 6 7" at bounding box center [331, 98] width 66 height 28
select select "5"
click at [298, 85] on select "-- Please select -- 2 3 4 5 6 7" at bounding box center [331, 98] width 66 height 28
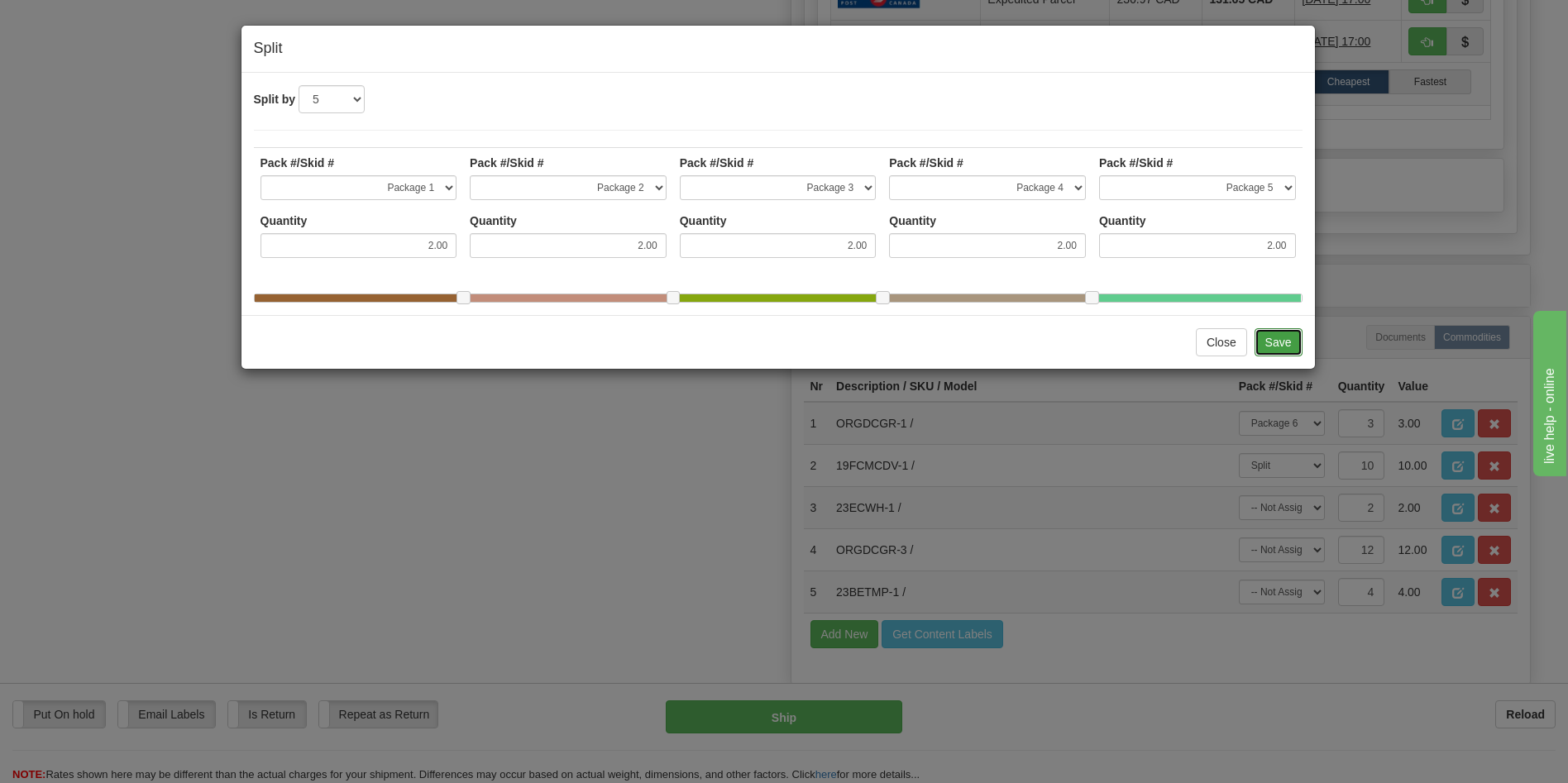
click at [1285, 349] on button "Save" at bounding box center [1278, 341] width 48 height 28
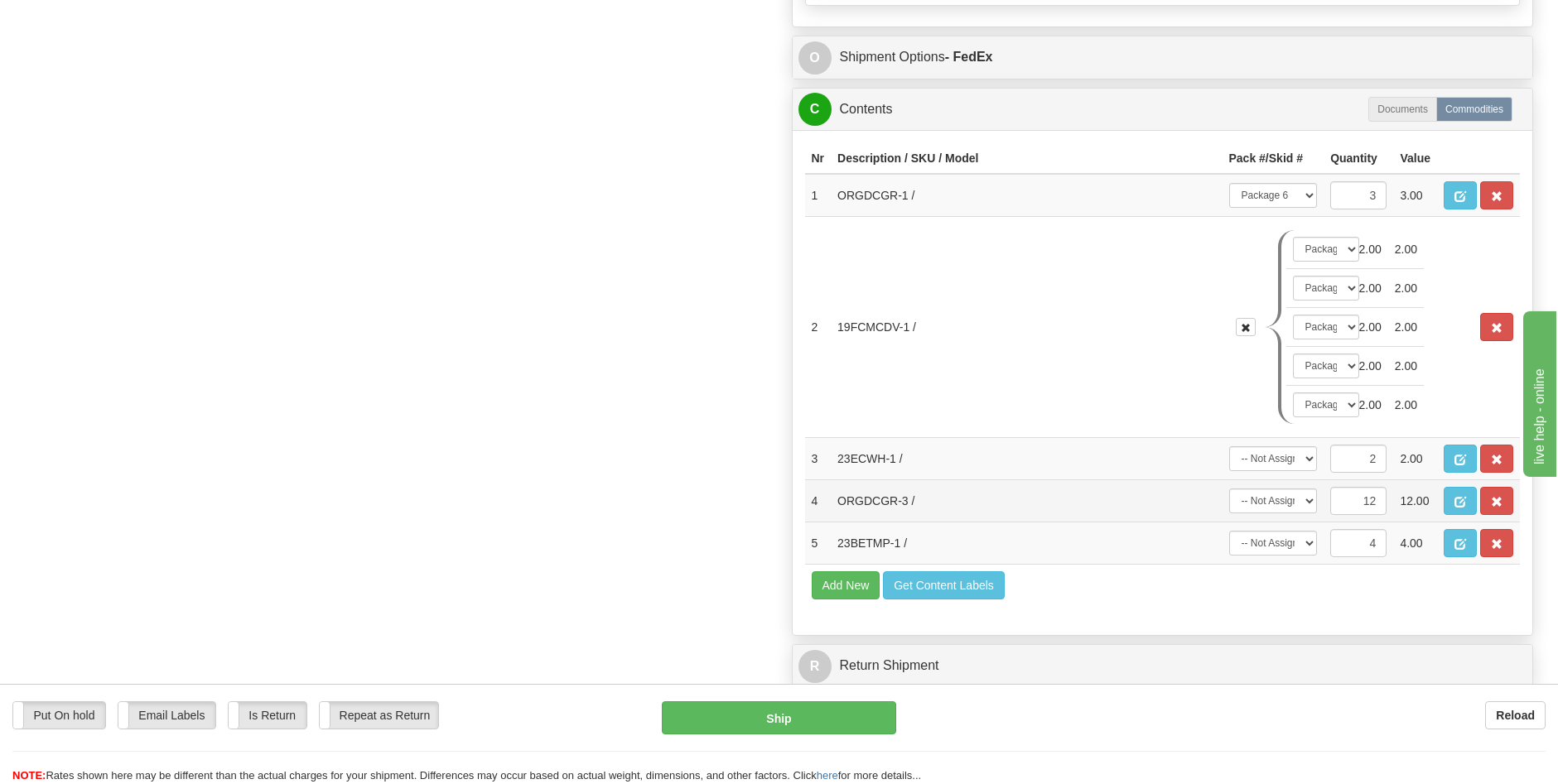
scroll to position [1129, 0]
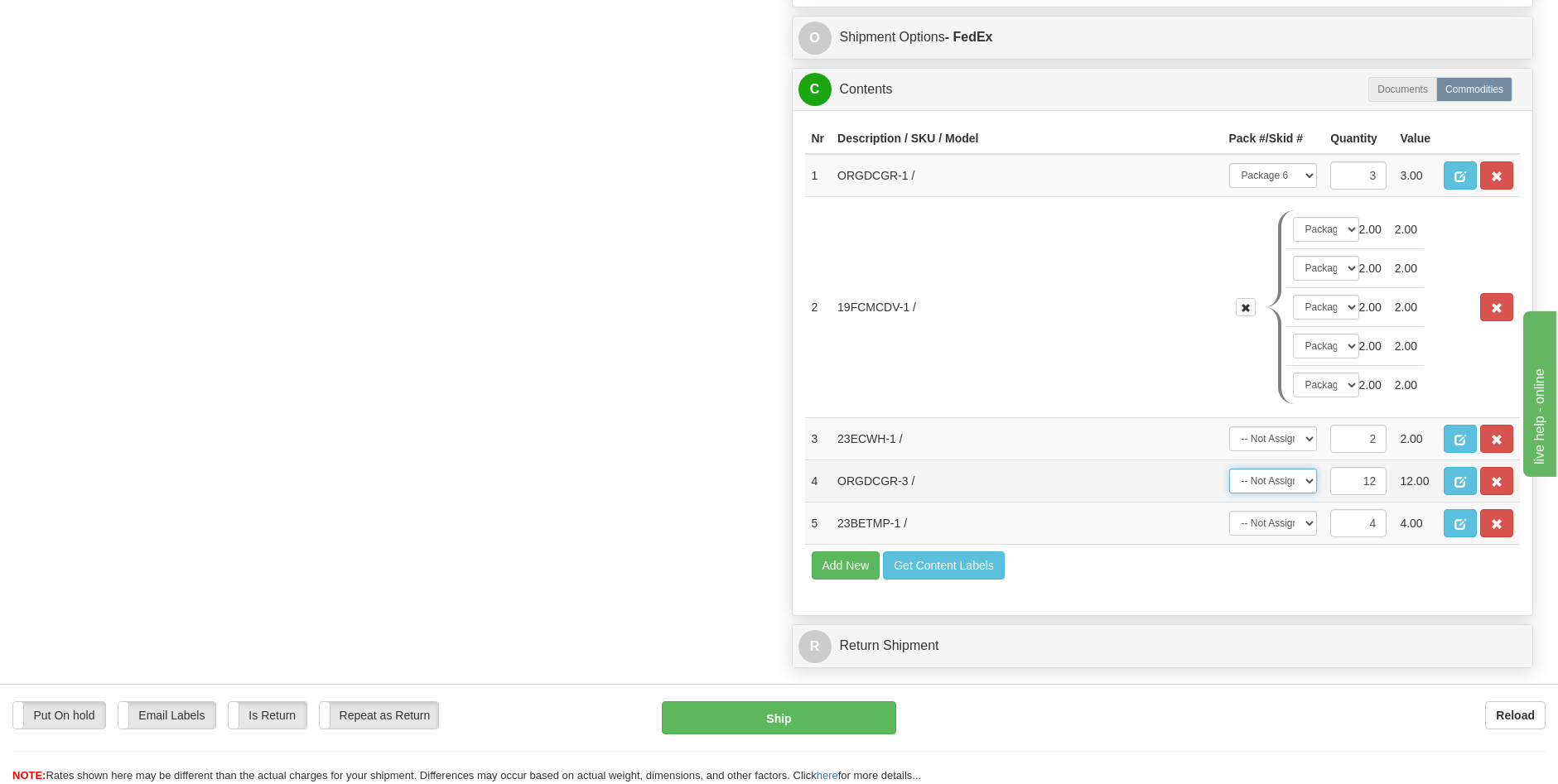
click at [1310, 481] on select "-- Not Assigned -- Package 1 Package 2 Package 3 Package 4 Package 5 Package 6 …" at bounding box center [1273, 482] width 88 height 25
select select "6"
click at [1230, 469] on select "-- Not Assigned -- Package 1 Package 2 Package 3 Package 4 Package 5 Package 6 …" at bounding box center [1273, 482] width 88 height 25
click at [1313, 438] on select "-- Not Assigned -- Package 1 Package 2 Package 3 Package 4 Package 5 Package 6 …" at bounding box center [1273, 440] width 88 height 25
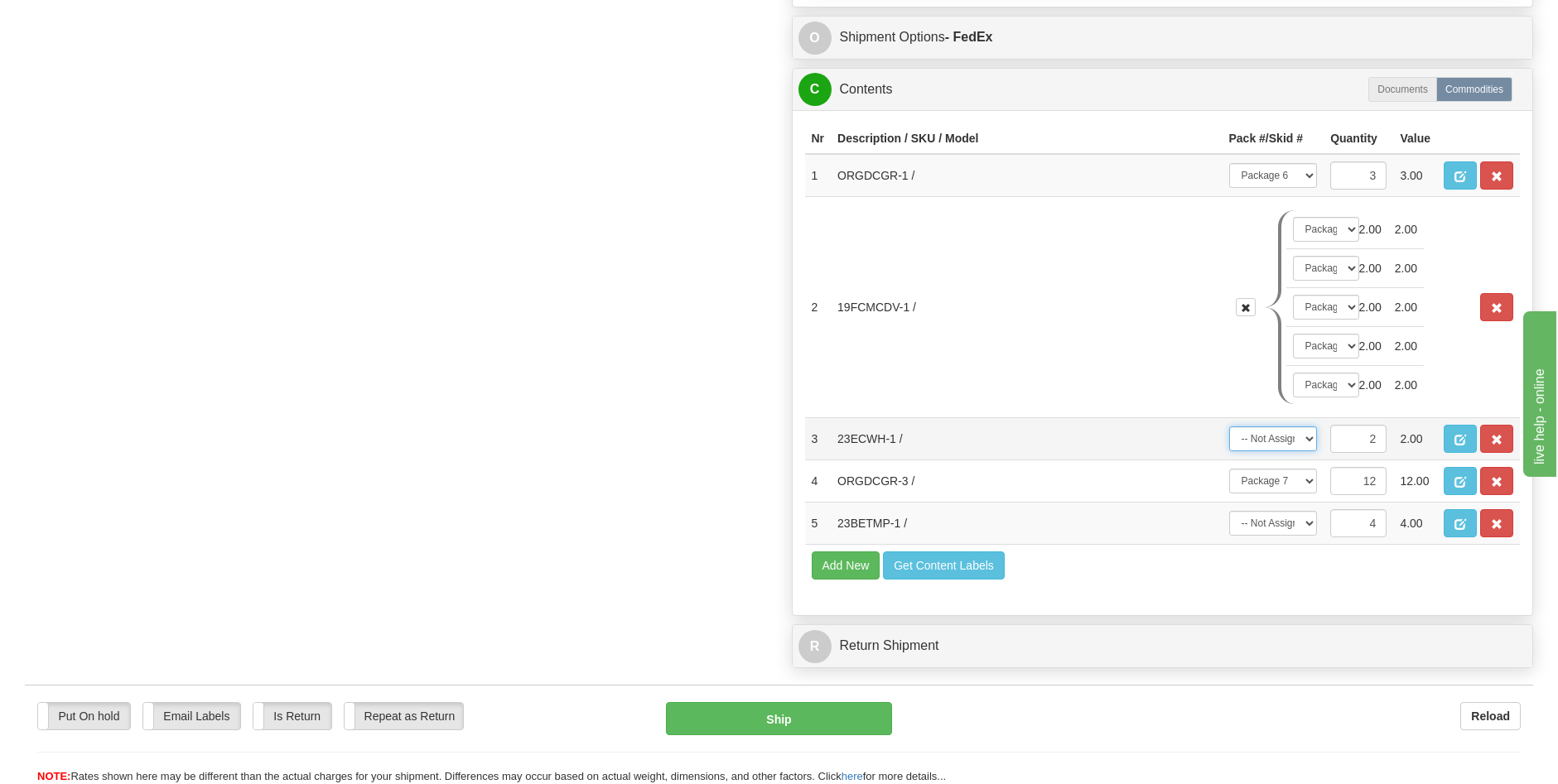
select select "5"
click at [1230, 427] on select "-- Not Assigned -- Package 1 Package 2 Package 3 Package 4 Package 5 Package 6 …" at bounding box center [1273, 440] width 88 height 25
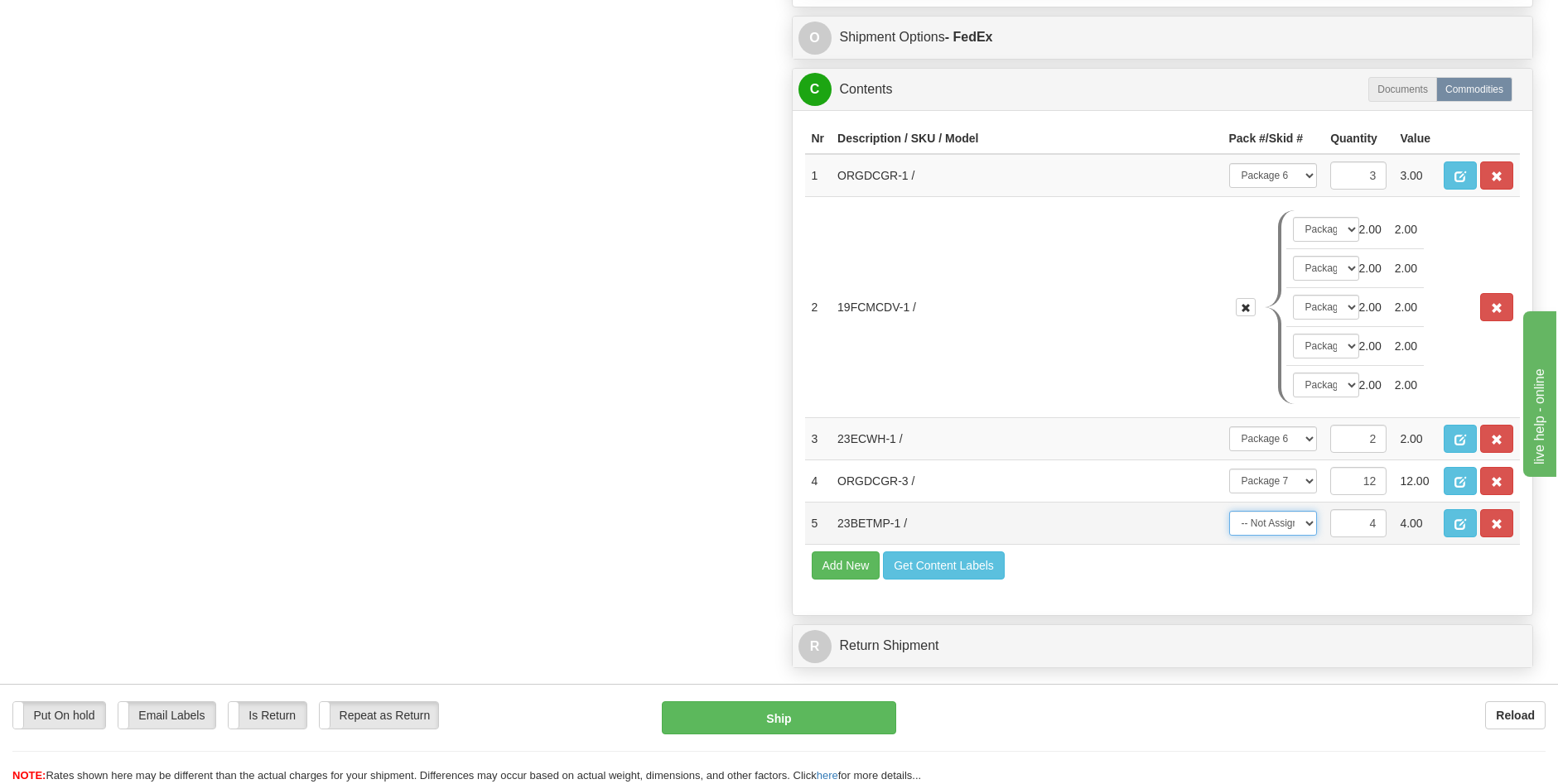
drag, startPoint x: 1308, startPoint y: 526, endPoint x: 1303, endPoint y: 539, distance: 13.9
click at [1308, 526] on select "-- Not Assigned -- Package 1 Package 2 Package 3 Package 4 Package 5 Package 6 …" at bounding box center [1273, 524] width 88 height 25
select select "5"
click at [1230, 511] on select "-- Not Assigned -- Package 1 Package 2 Package 3 Package 4 Package 5 Package 6 …" at bounding box center [1273, 524] width 88 height 25
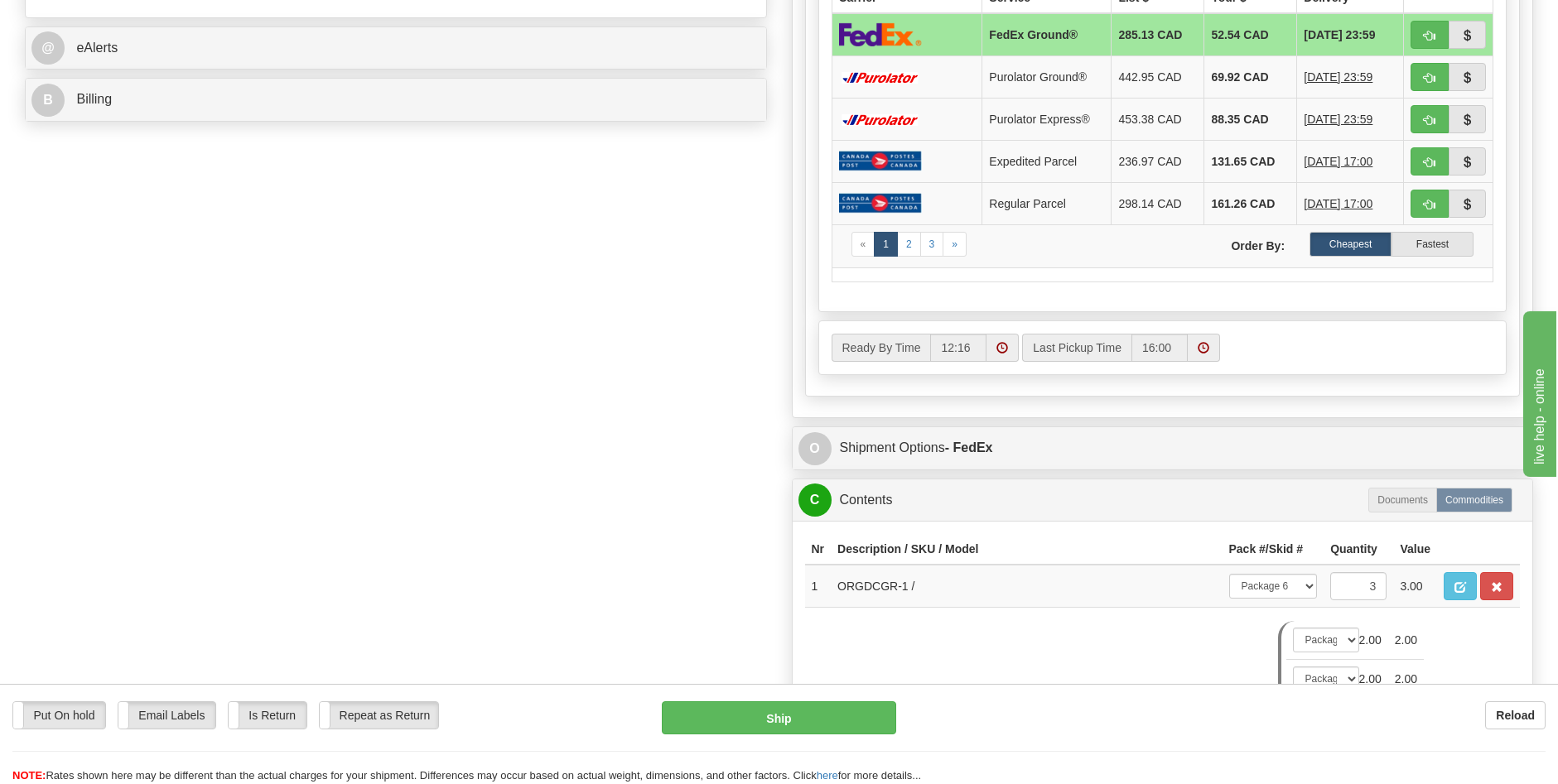
scroll to position [715, 0]
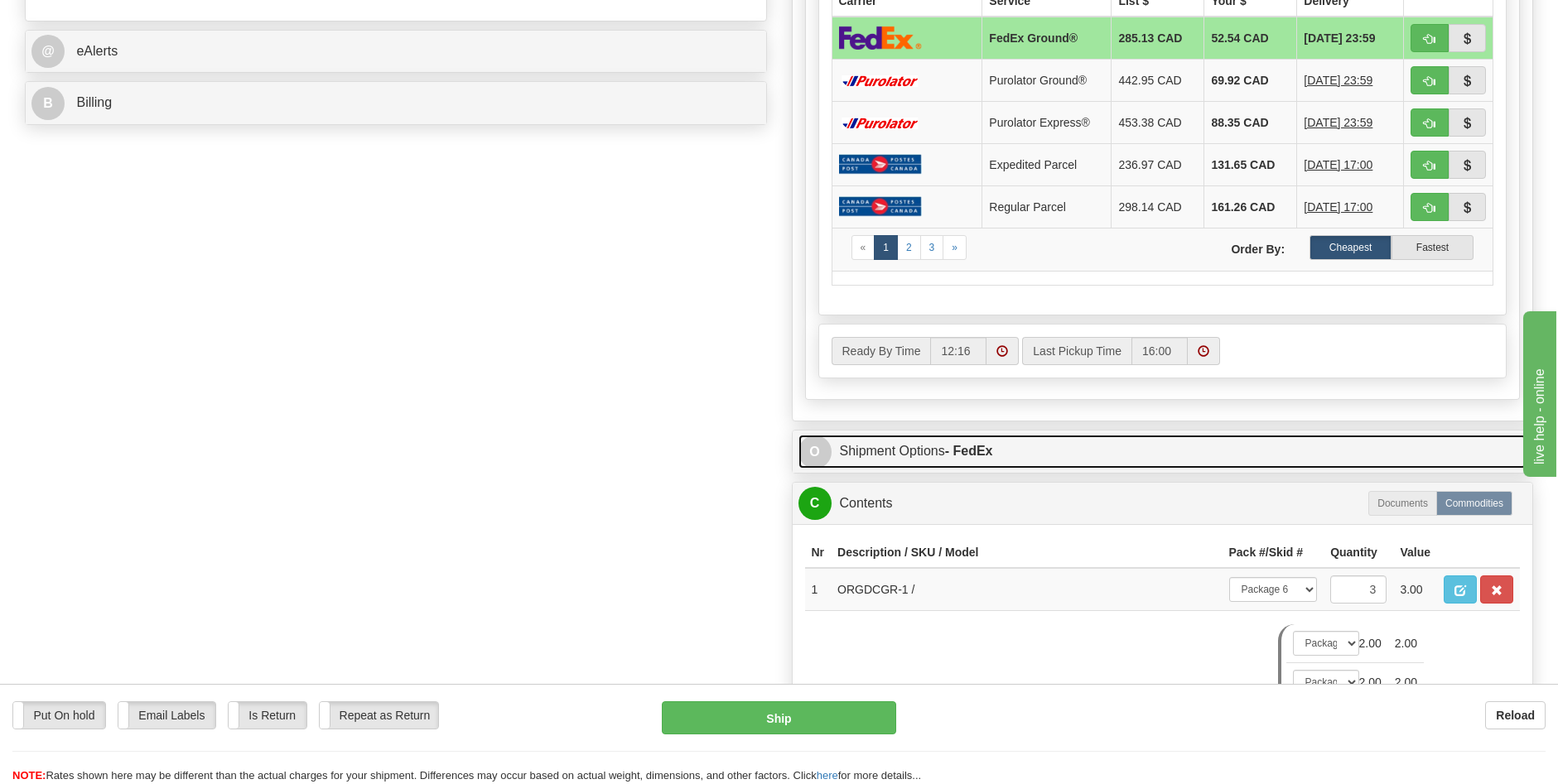
click at [941, 456] on link "O Shipment Options - FedEx" at bounding box center [1163, 451] width 729 height 34
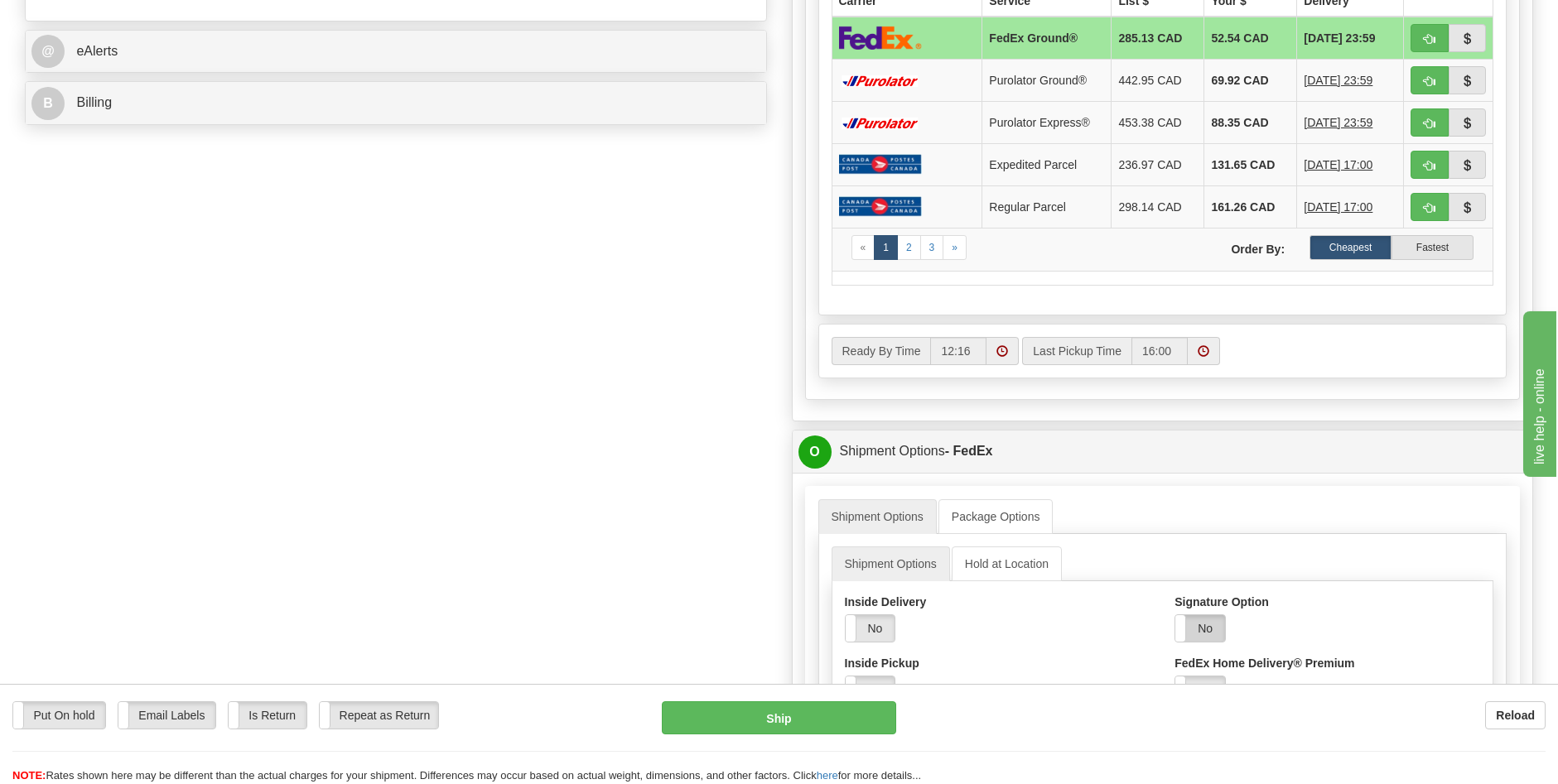
click at [1208, 627] on label "No" at bounding box center [1200, 628] width 50 height 26
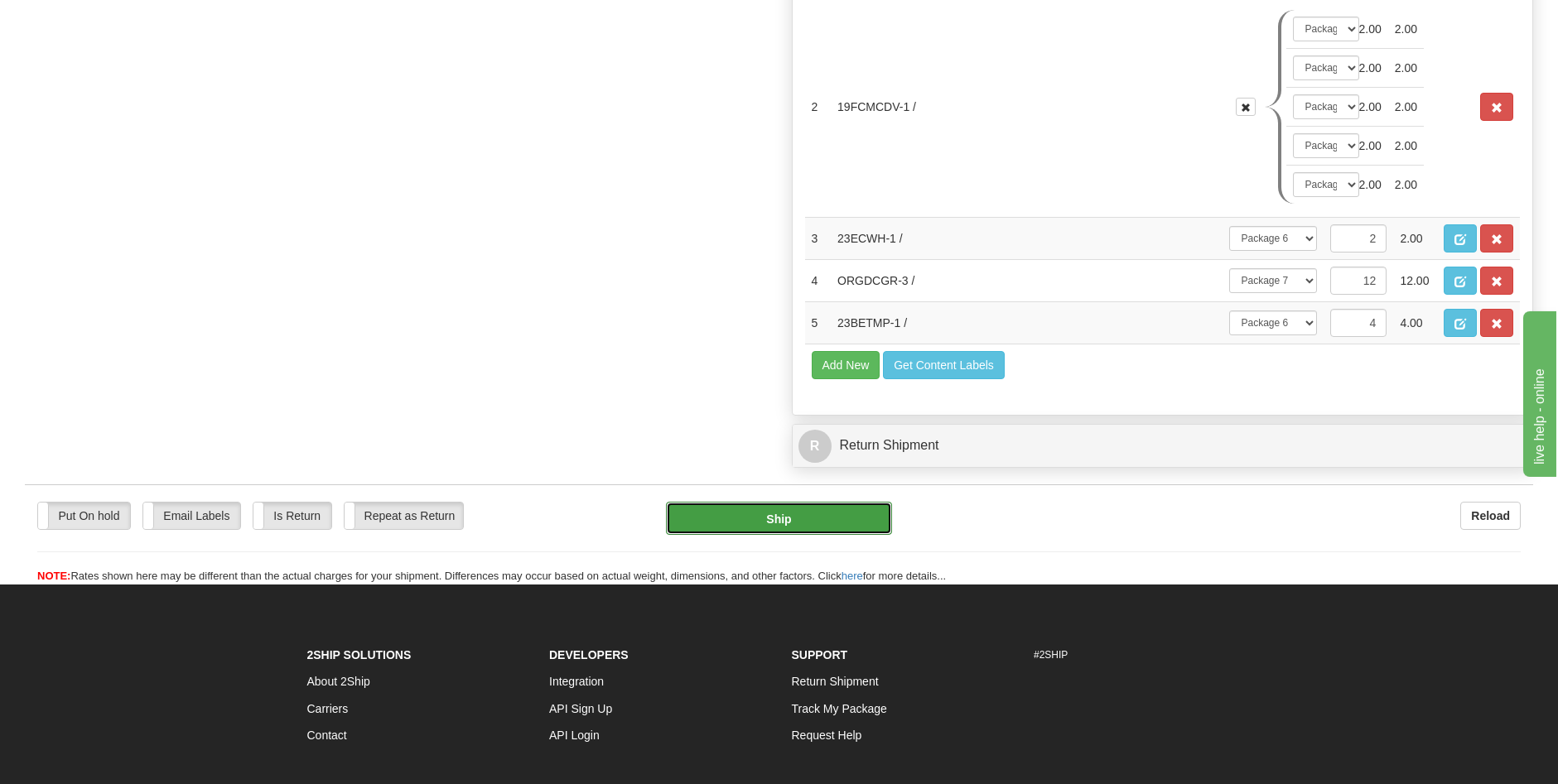
click at [838, 513] on button "Ship" at bounding box center [779, 518] width 227 height 33
type input "92"
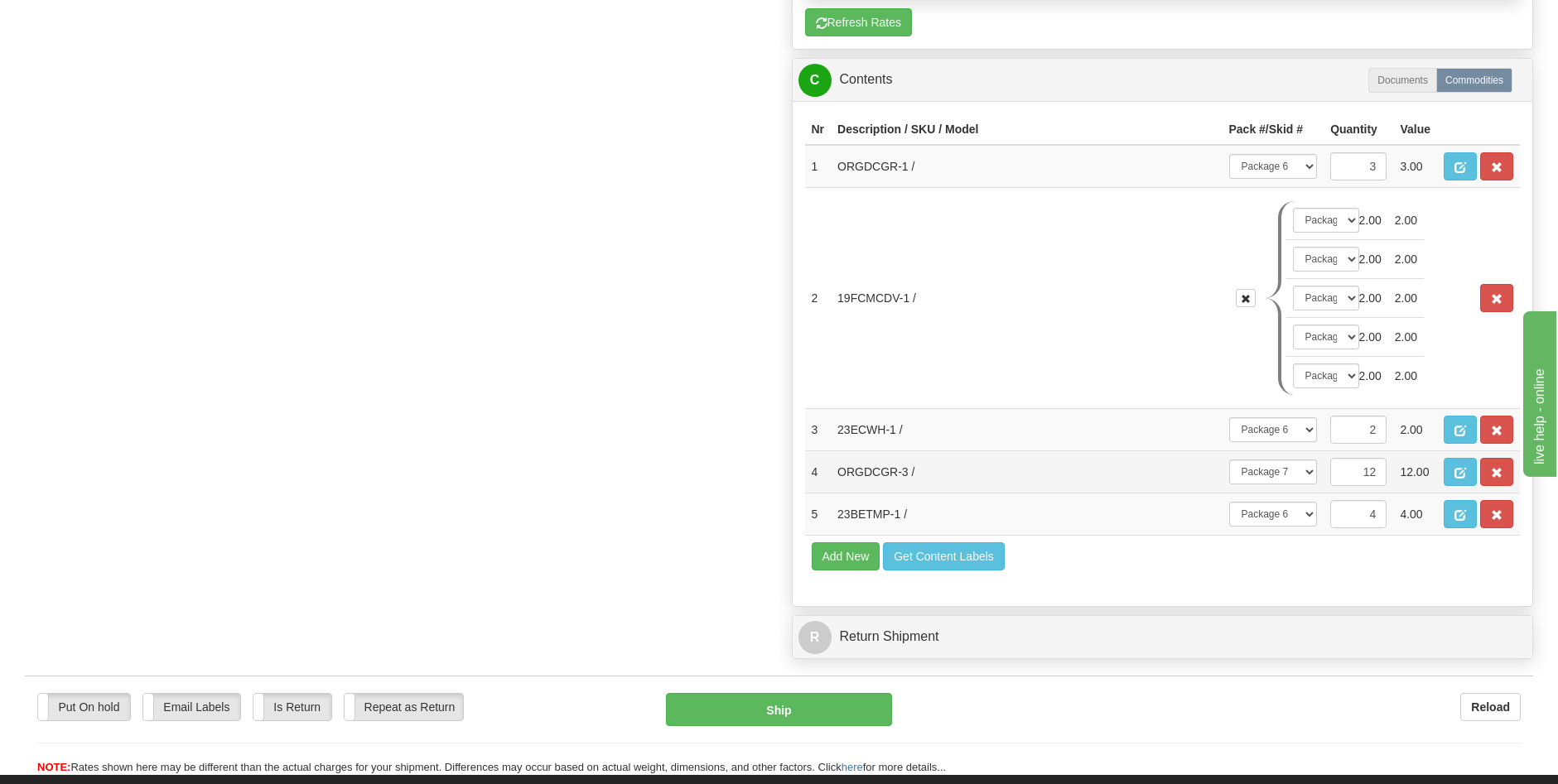
scroll to position [1138, 0]
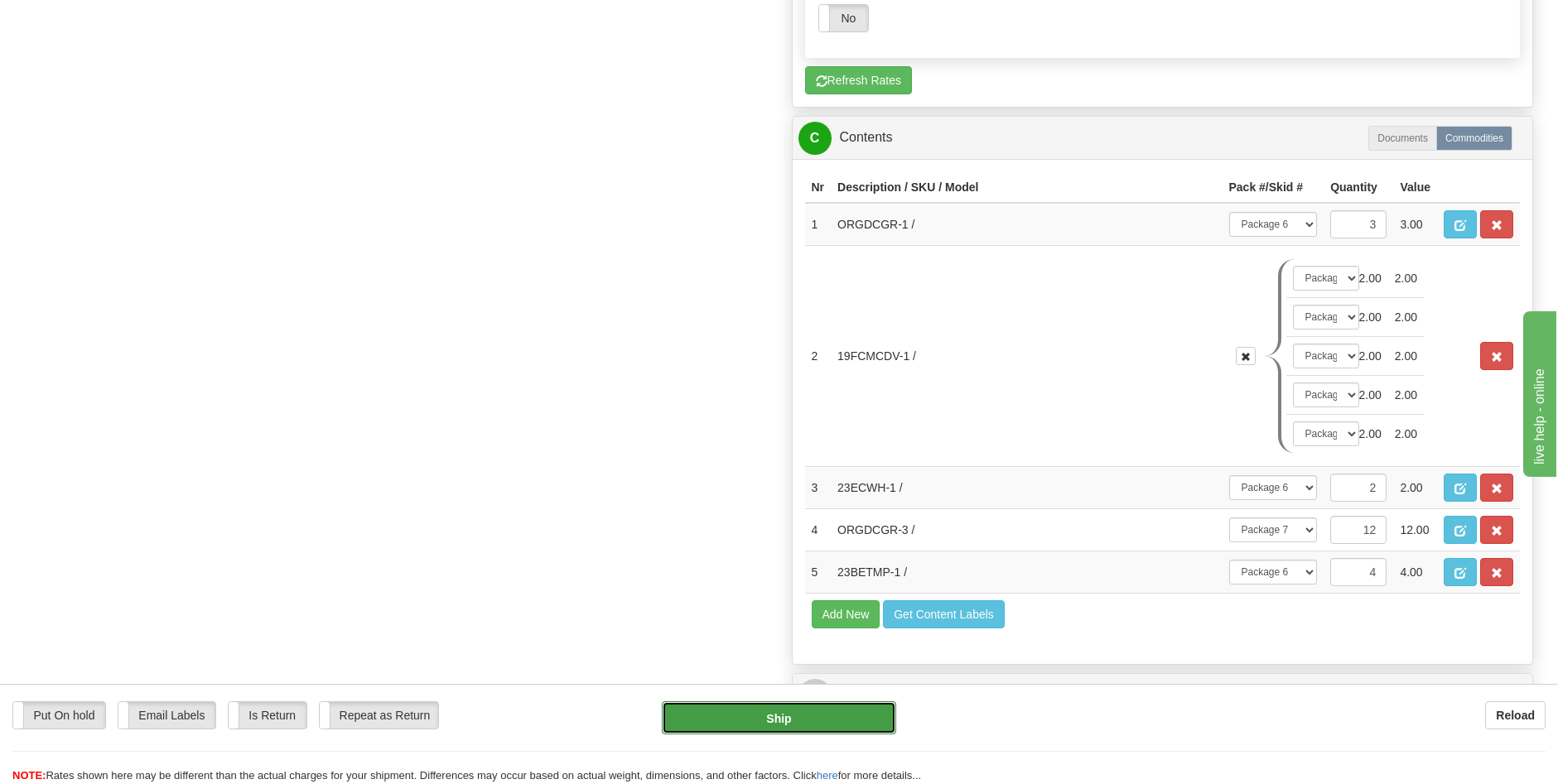
click at [785, 719] on button "Ship" at bounding box center [779, 717] width 234 height 33
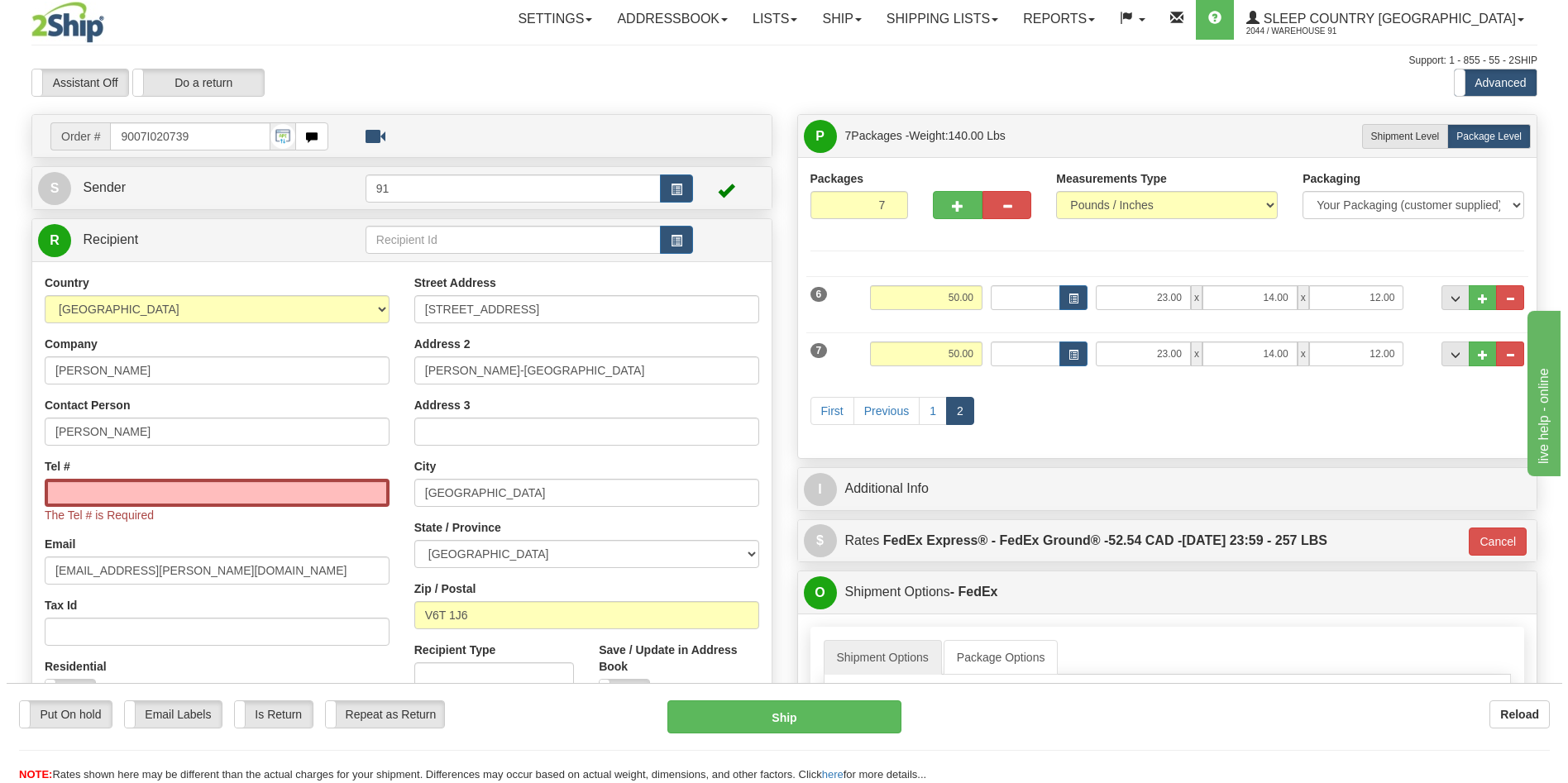
scroll to position [0, 0]
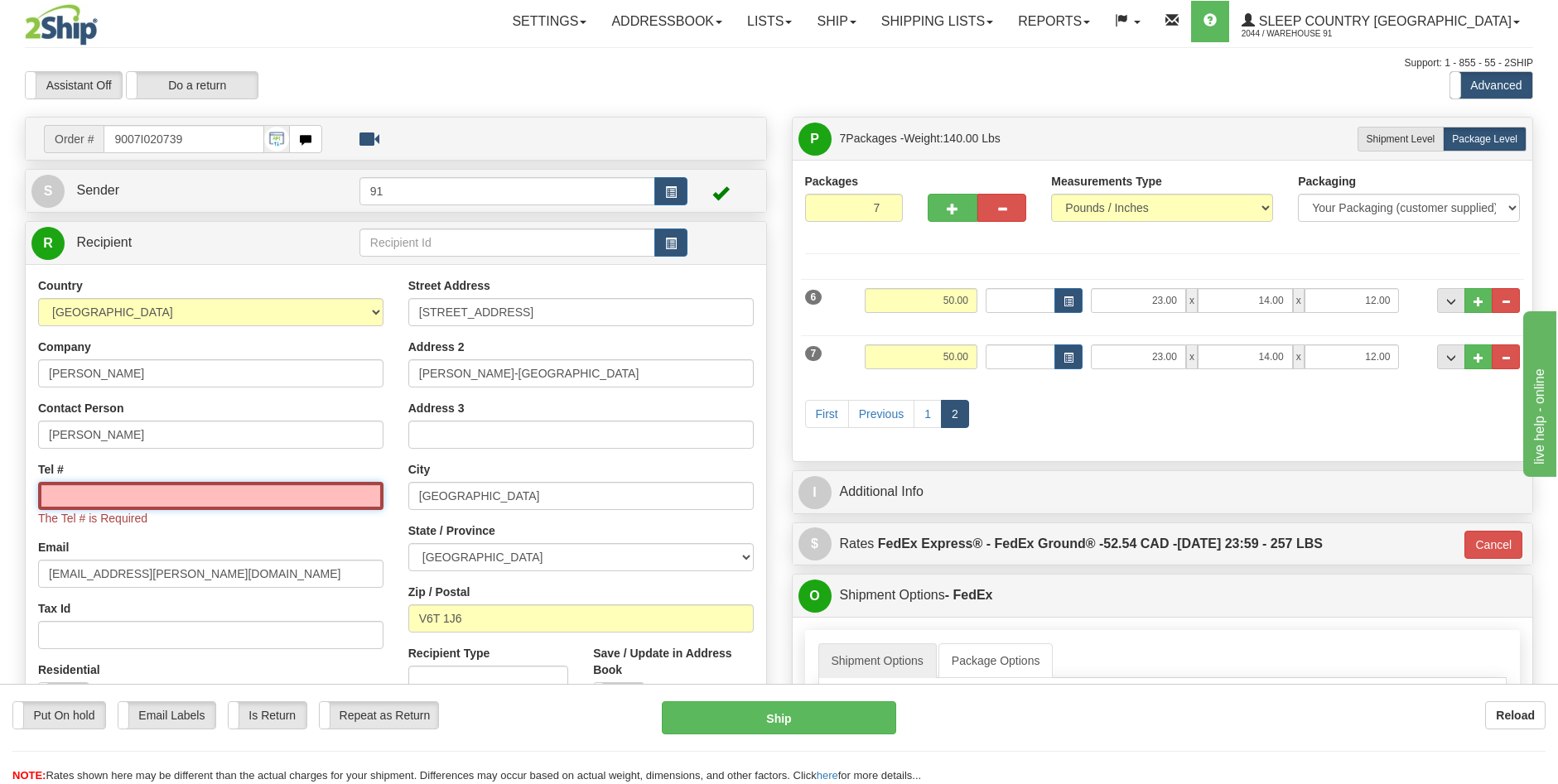
click at [168, 495] on input "Tel #" at bounding box center [211, 495] width 345 height 28
click at [269, 498] on input "Tel #" at bounding box center [211, 495] width 345 height 28
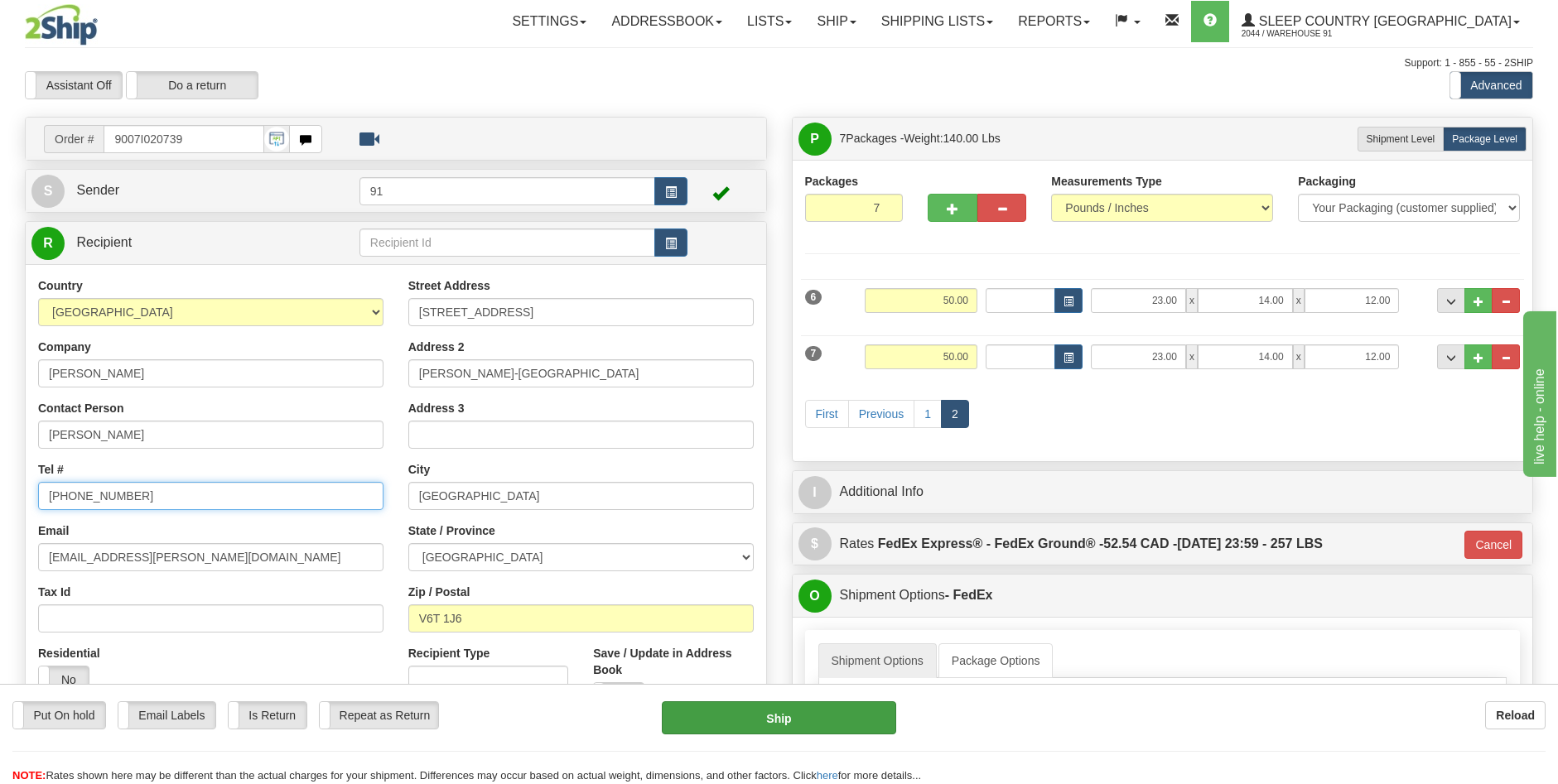
type input "604-446-1484"
click at [849, 718] on button "Ship" at bounding box center [779, 717] width 234 height 33
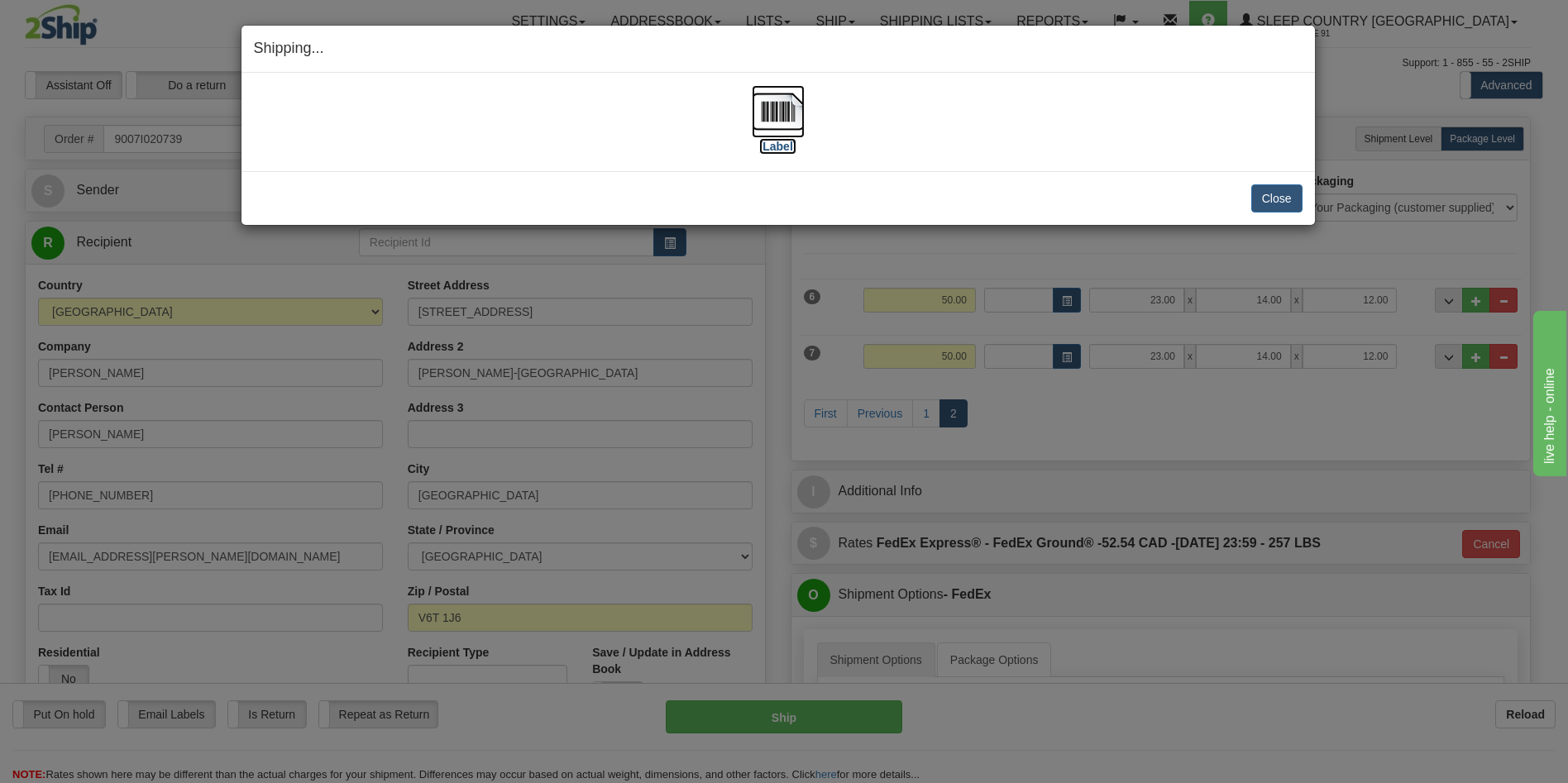
click at [783, 145] on label "[Label]" at bounding box center [778, 146] width 38 height 17
click at [1263, 198] on button "Close" at bounding box center [1276, 198] width 51 height 28
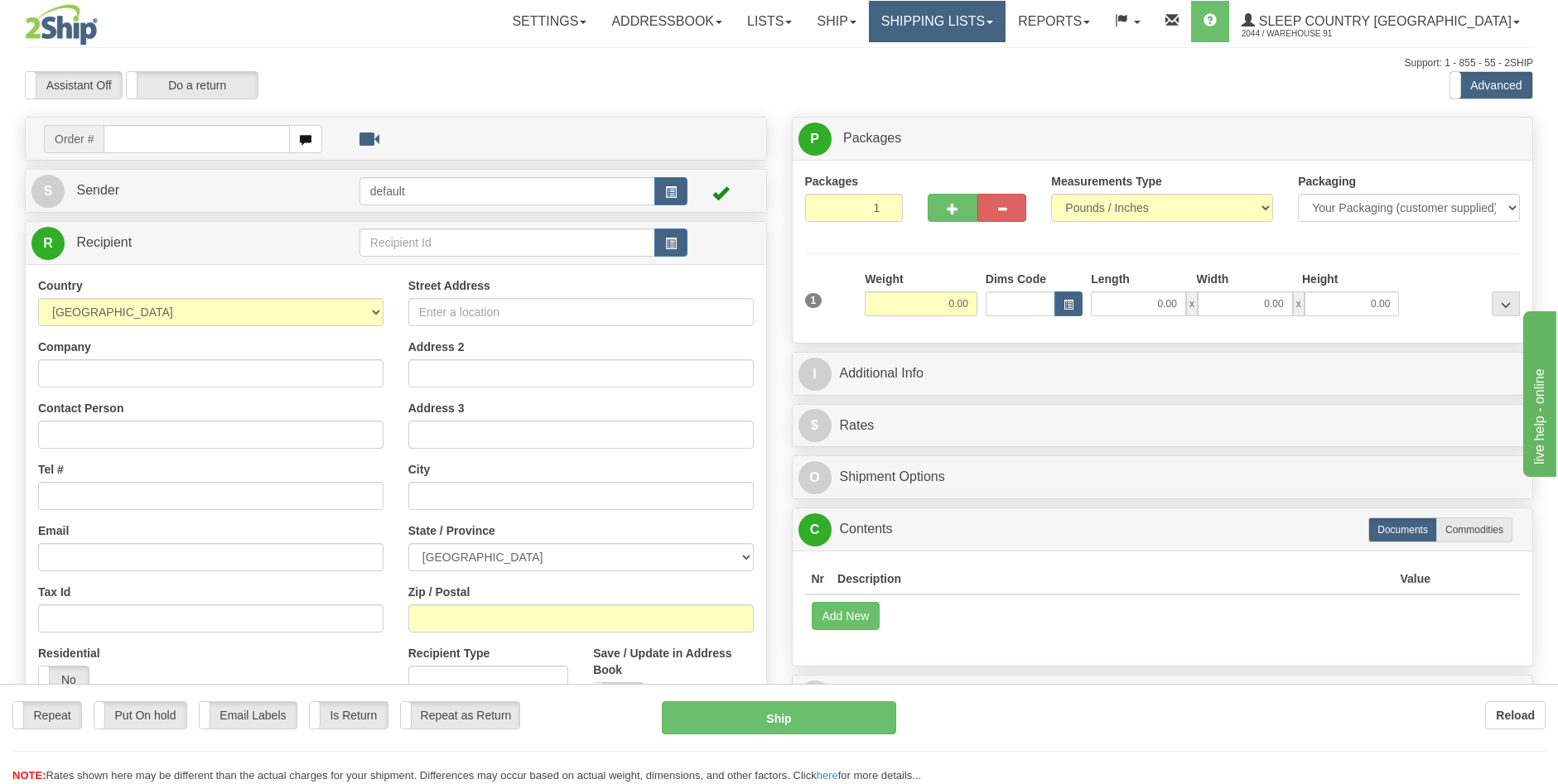
click at [1013, 16] on div "Toggle navigation Settings Shipping Preferences Fields Preferences New" at bounding box center [779, 467] width 1558 height 933
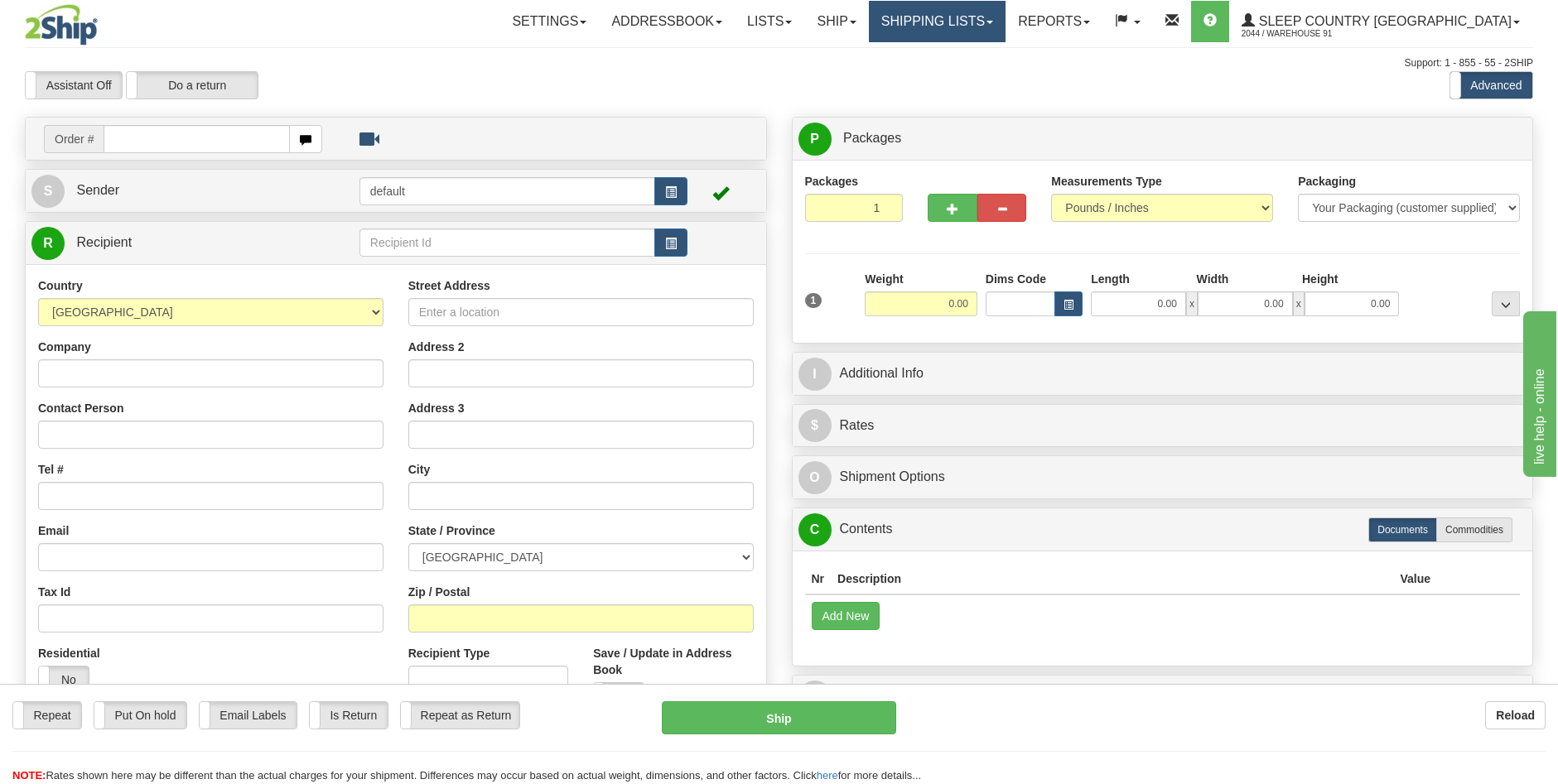
click at [1006, 24] on link "Shipping lists" at bounding box center [937, 21] width 136 height 41
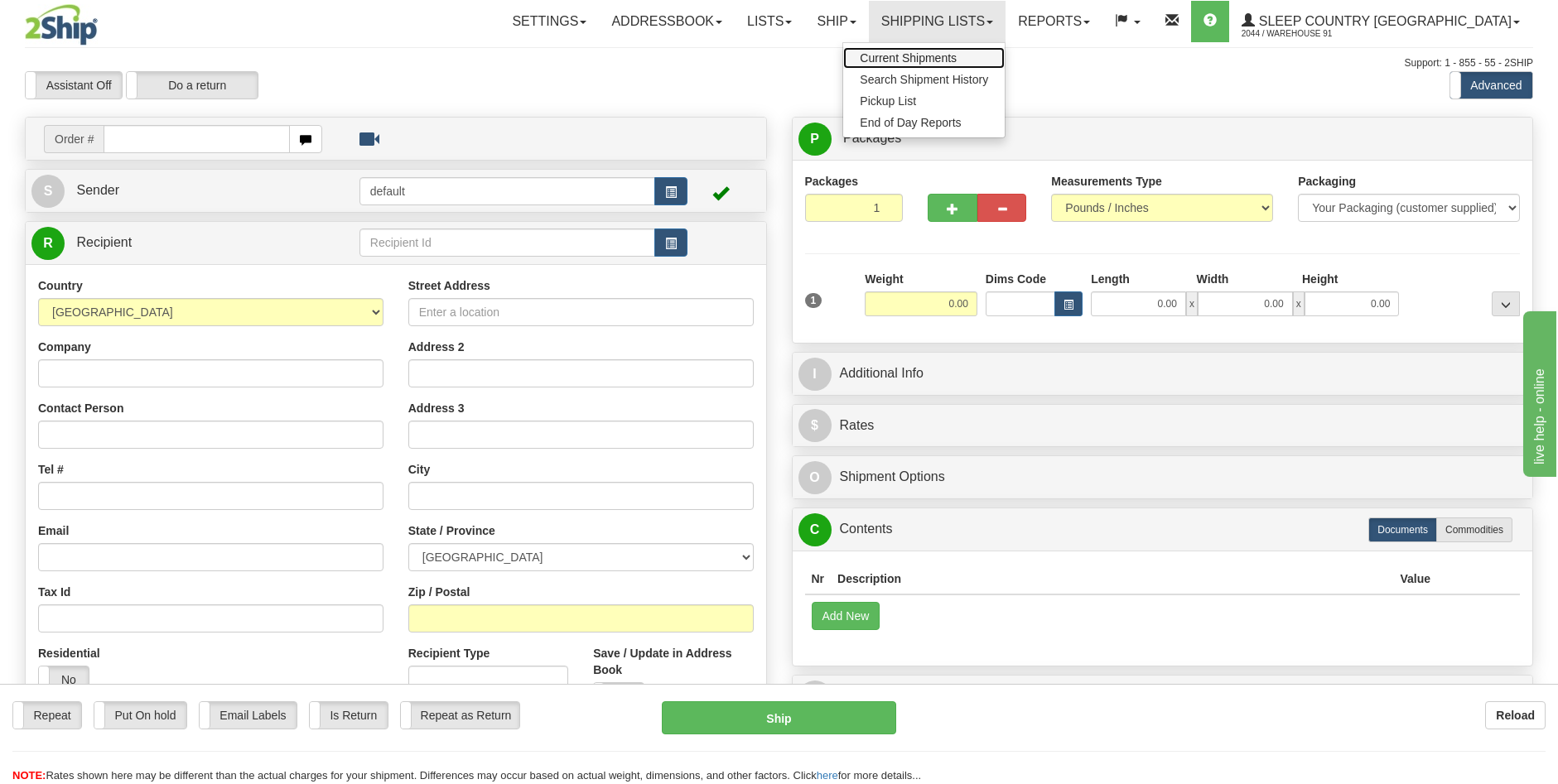
click at [957, 58] on span "Current Shipments" at bounding box center [908, 58] width 97 height 13
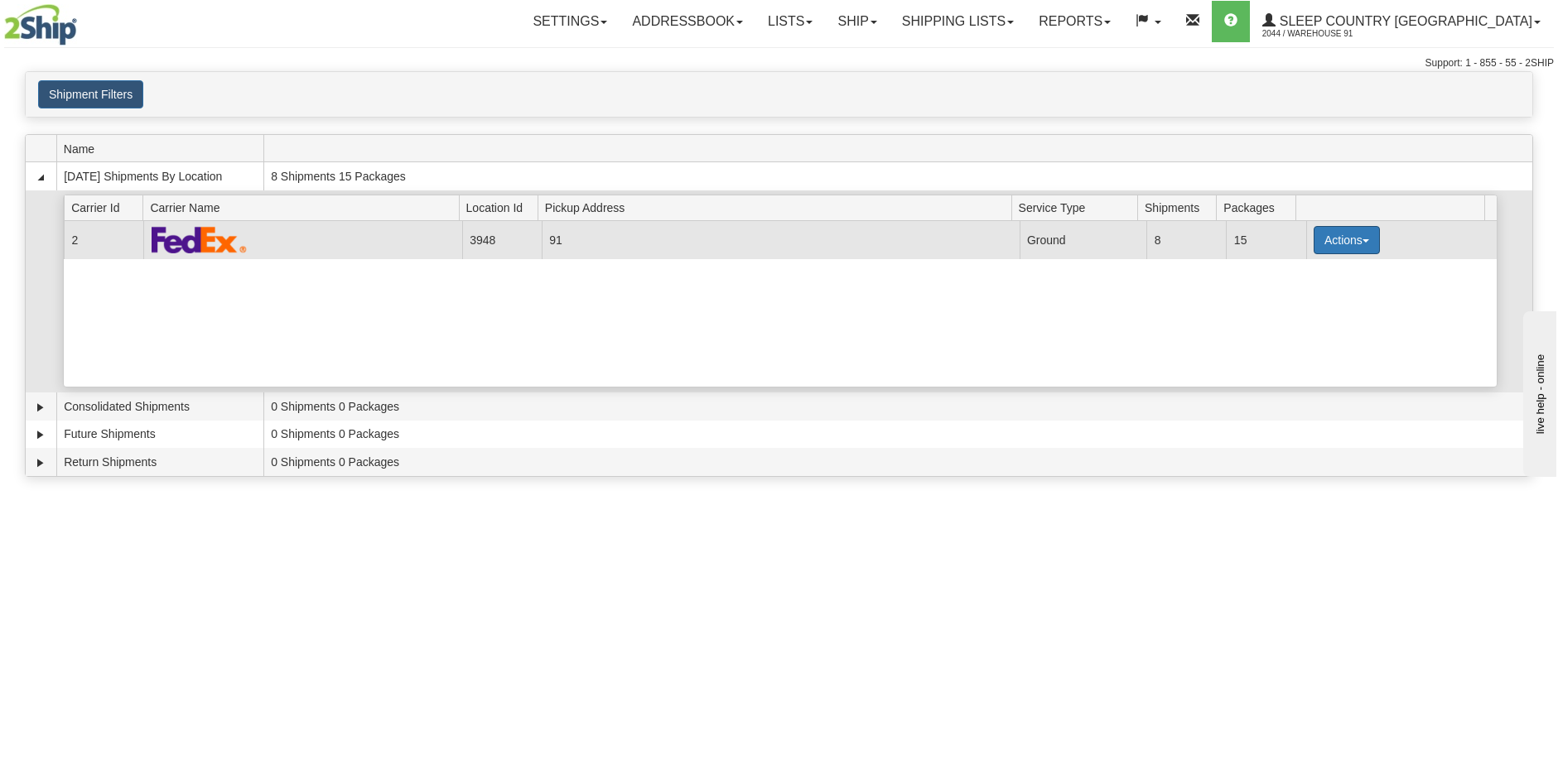
click at [1337, 242] on button "Actions" at bounding box center [1347, 240] width 67 height 28
click at [1307, 317] on span "Pickup" at bounding box center [1285, 314] width 44 height 12
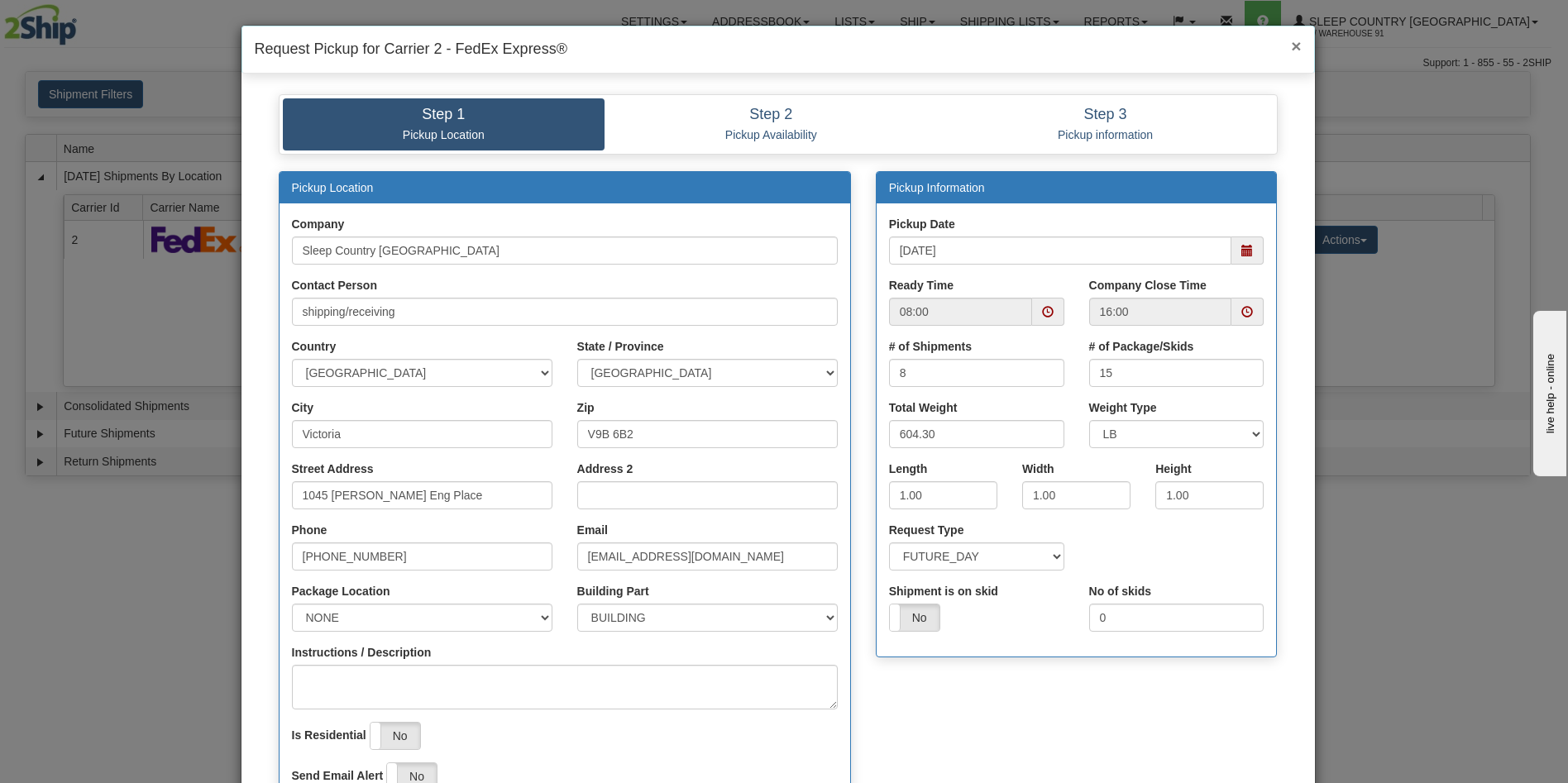
click at [1291, 45] on span "×" at bounding box center [1296, 45] width 10 height 19
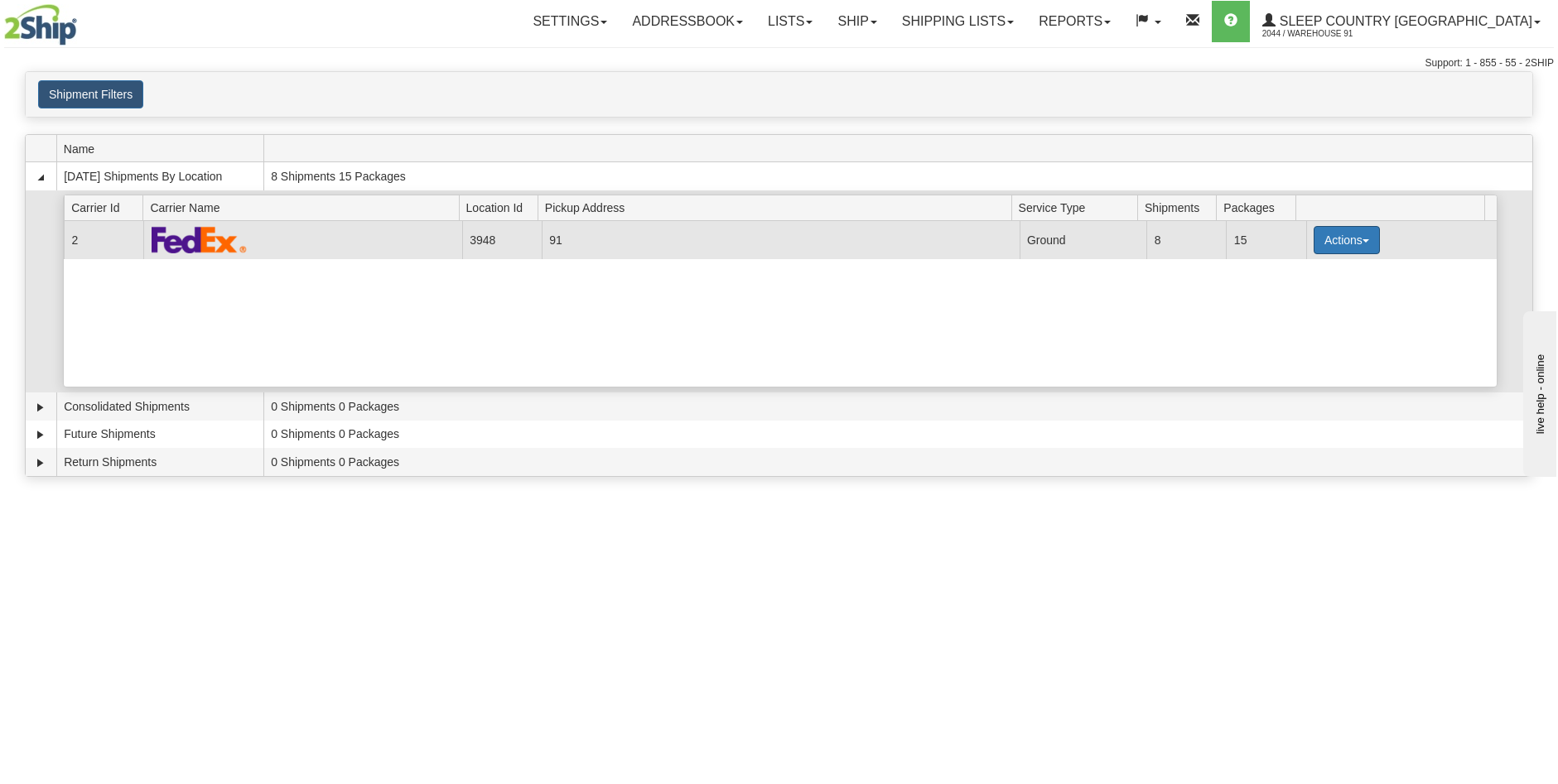
click at [1339, 240] on button "Actions" at bounding box center [1347, 240] width 67 height 28
click at [1294, 296] on span "Close" at bounding box center [1282, 292] width 38 height 12
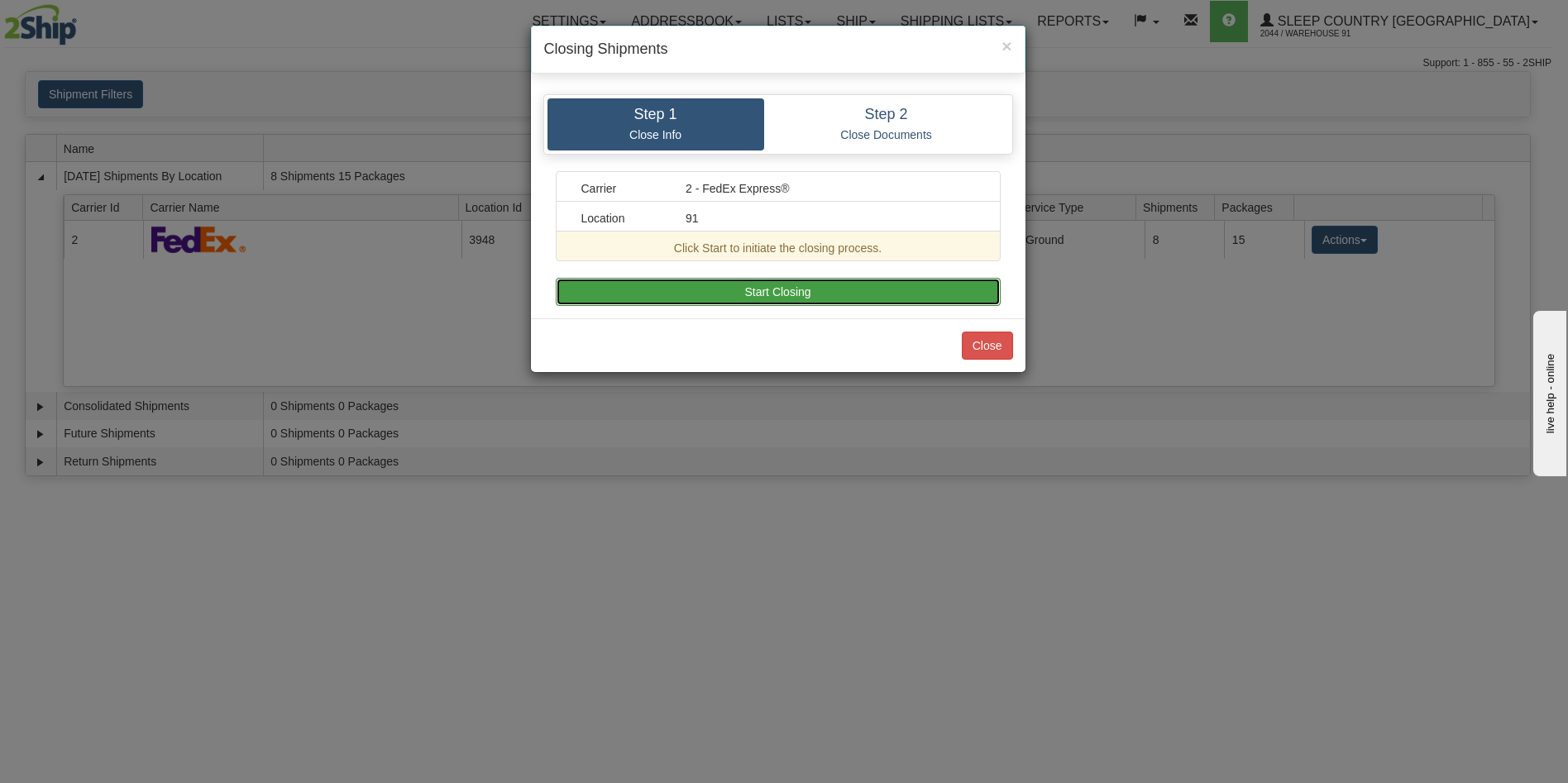
click at [760, 287] on button "Start Closing" at bounding box center [778, 291] width 445 height 28
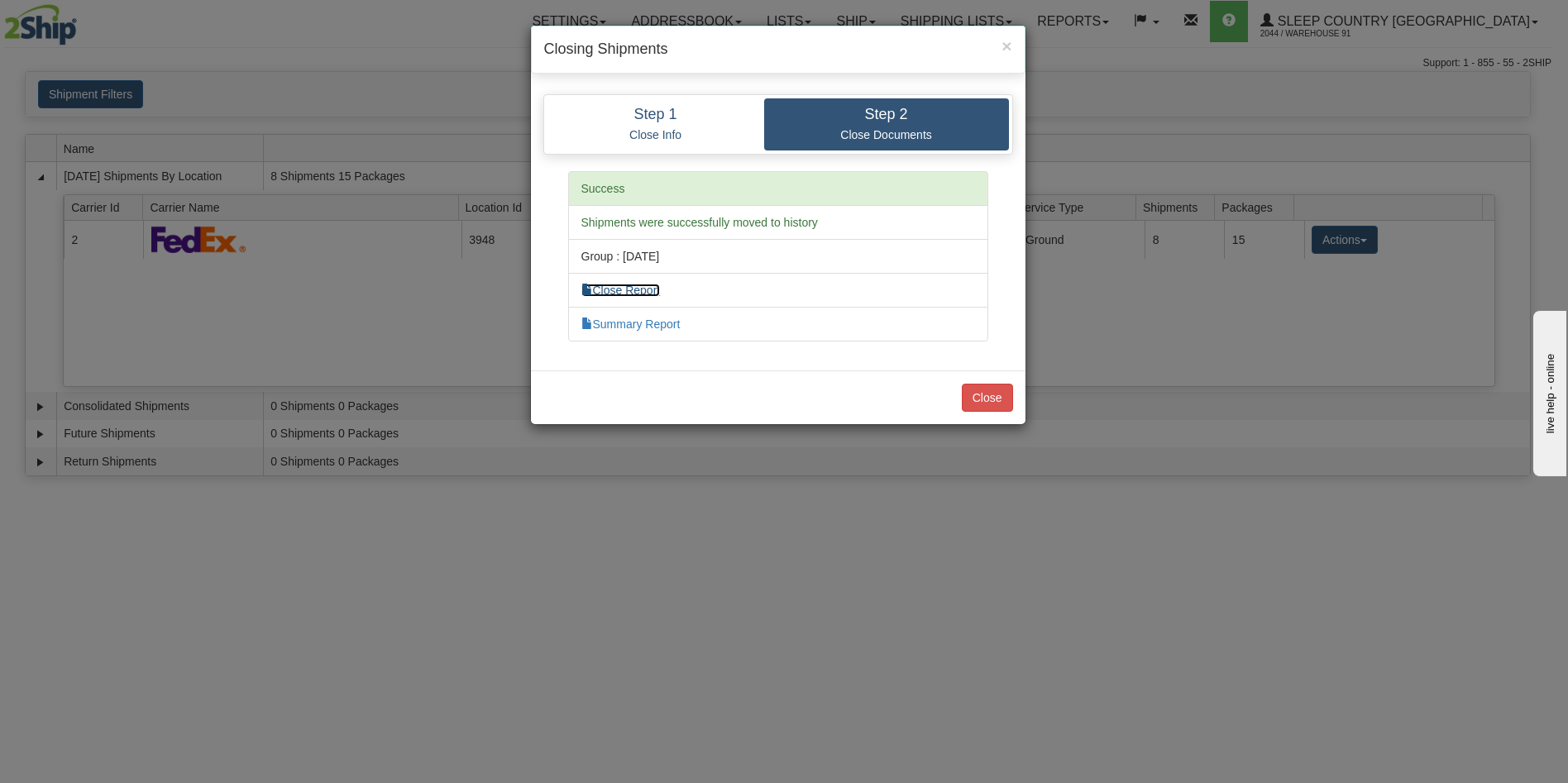
click at [619, 292] on link "Close Report" at bounding box center [620, 290] width 79 height 13
click at [635, 327] on link "Summary Report" at bounding box center [631, 325] width 99 height 13
drag, startPoint x: 991, startPoint y: 399, endPoint x: 1041, endPoint y: 390, distance: 50.8
click at [990, 399] on button "Close" at bounding box center [987, 397] width 51 height 28
